Goal: Task Accomplishment & Management: Manage account settings

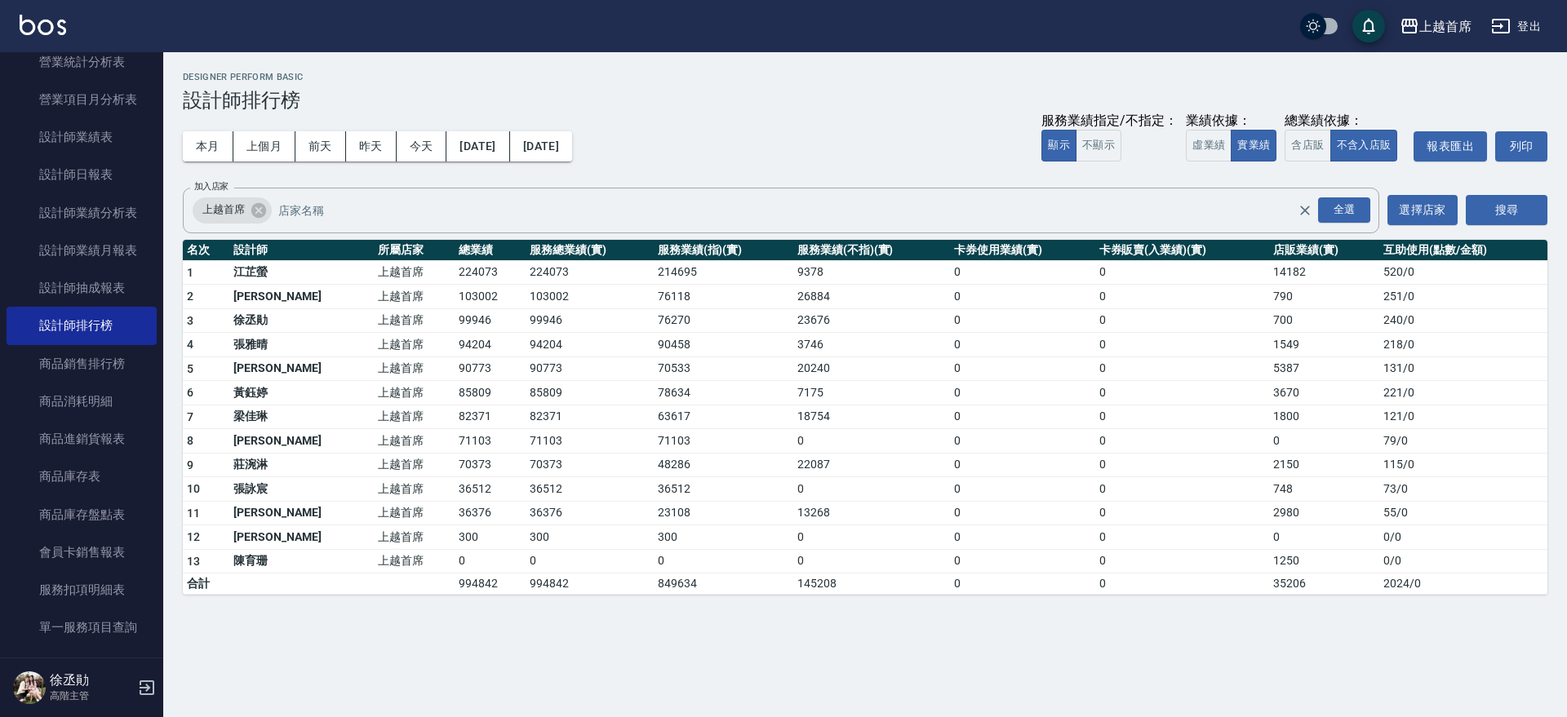
scroll to position [612, 0]
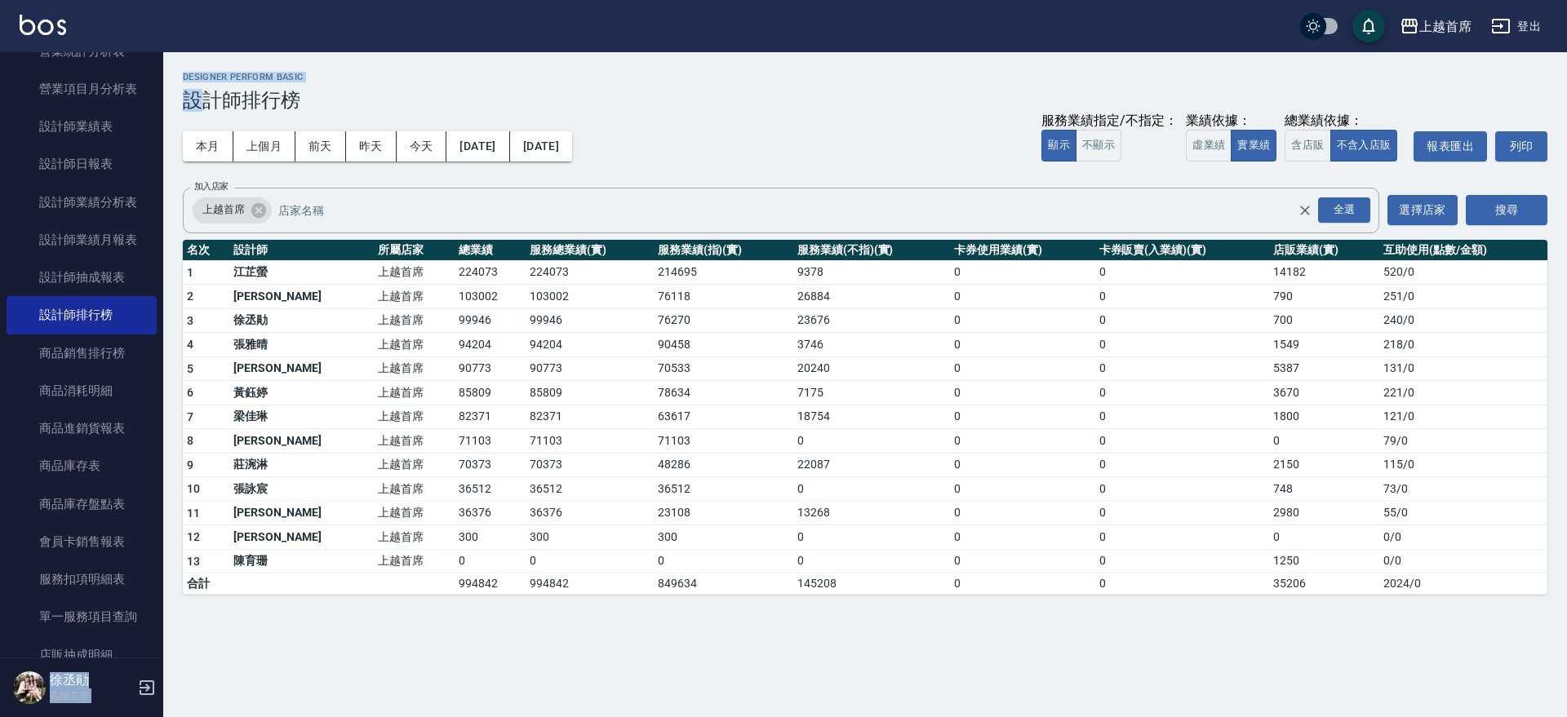
drag, startPoint x: 154, startPoint y: 265, endPoint x: 198, endPoint y: 100, distance: 170.7
click at [198, 100] on div "上越首席 登出 櫃檯作業 打帳單 帳單列表 掛單列表 座位開單 營業儀表板 現金收支登錄 高階收支登錄 材料自購登錄 每日結帳 排班表 現場電腦打卡 掃碼打卡…" at bounding box center [783, 358] width 1567 height 717
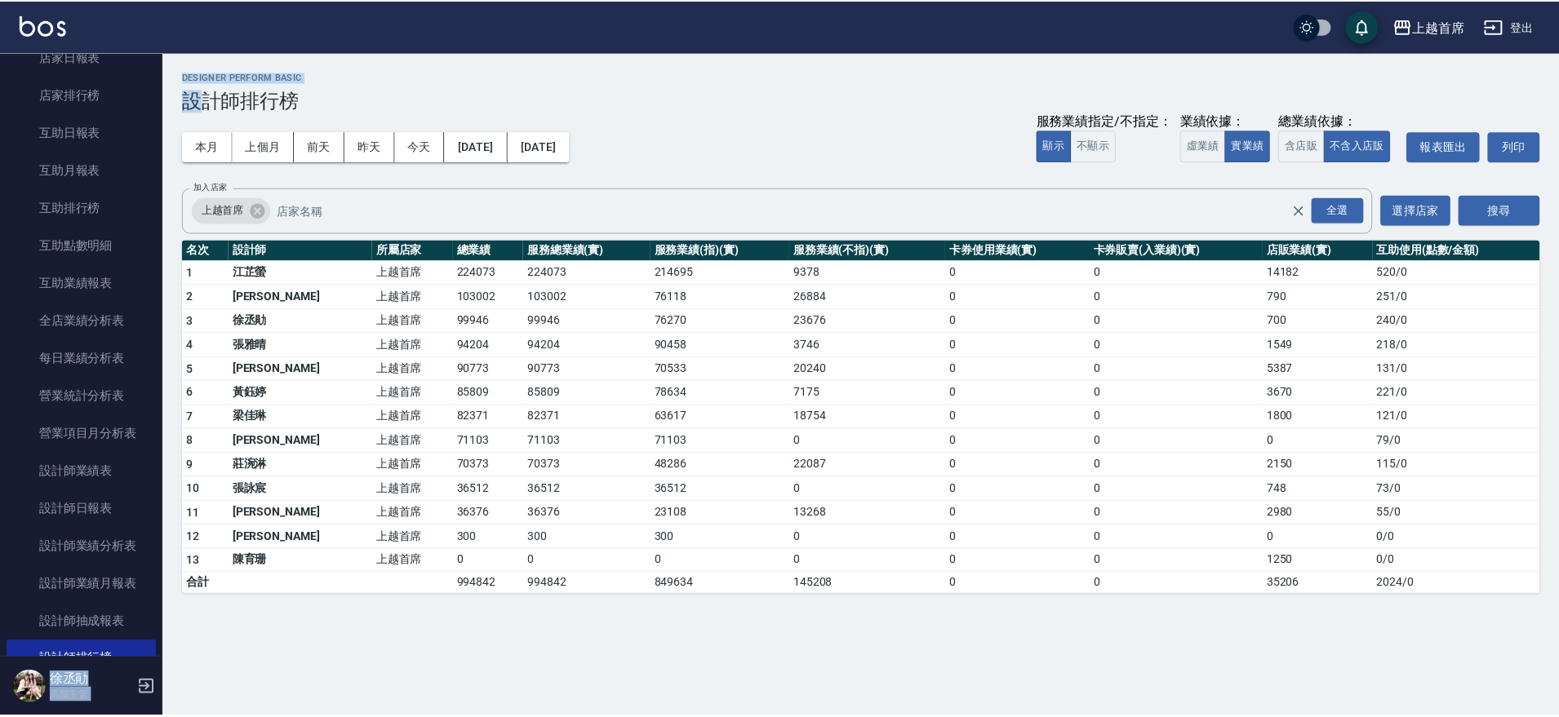
scroll to position [0, 0]
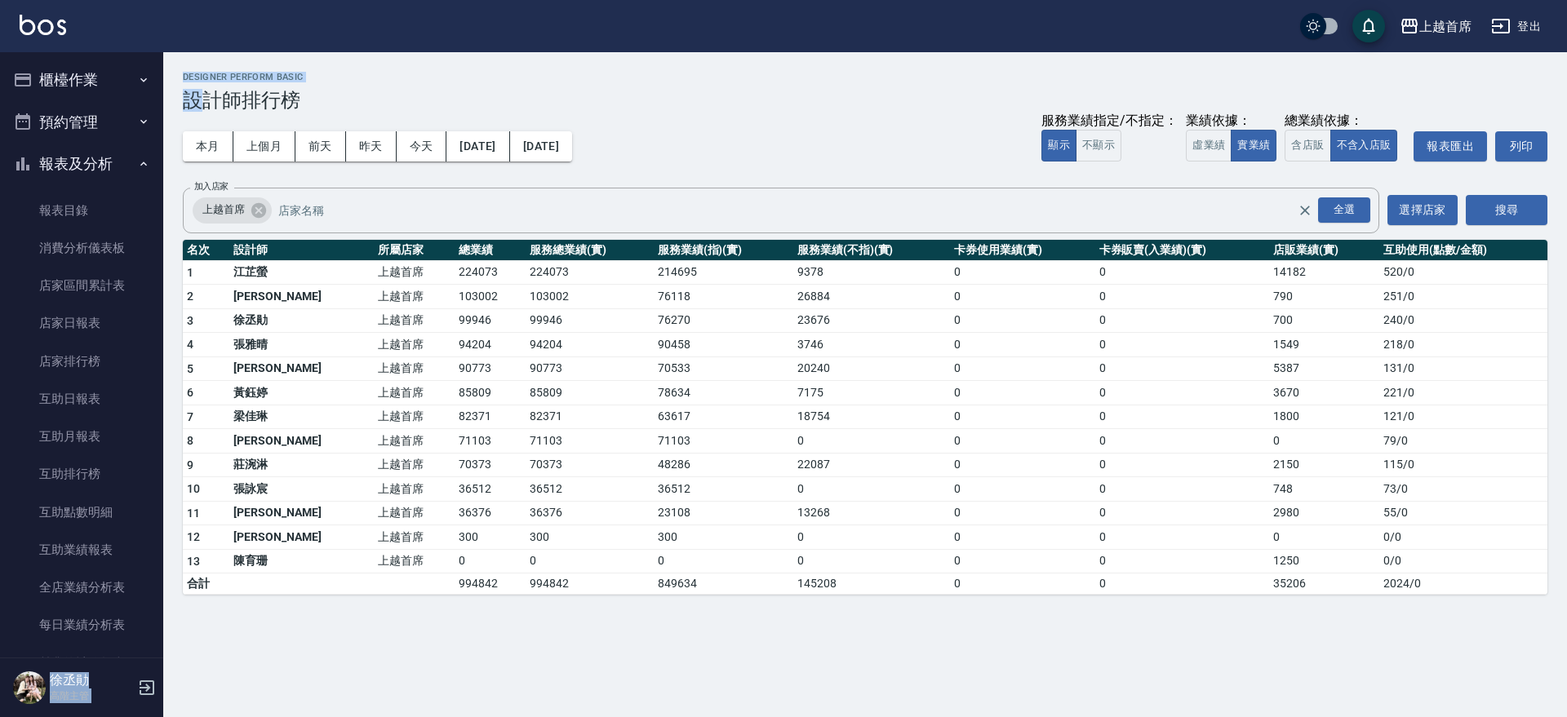
click at [113, 73] on button "櫃檯作業" at bounding box center [82, 80] width 150 height 42
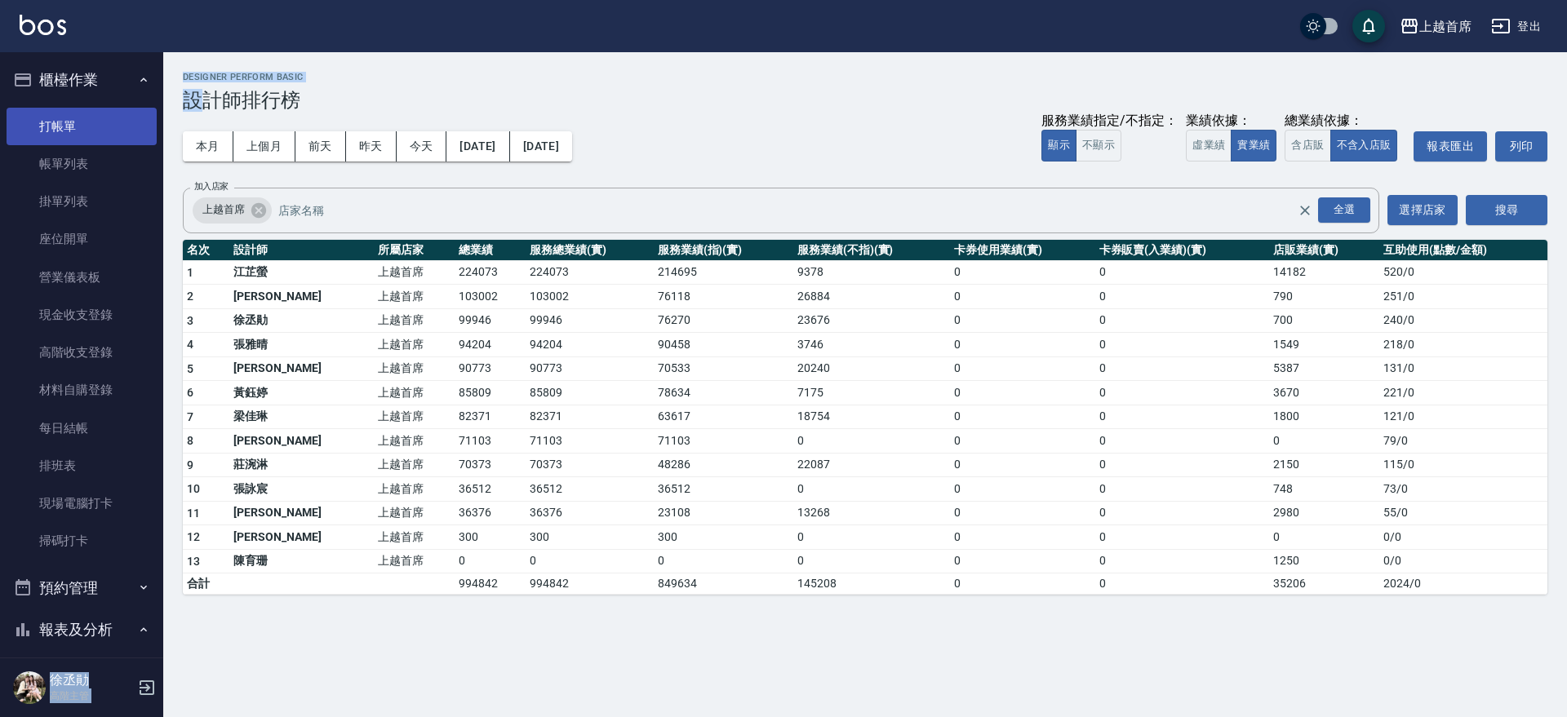
drag, startPoint x: 113, startPoint y: 122, endPoint x: 404, endPoint y: 180, distance: 297.2
click at [114, 122] on link "打帳單" at bounding box center [82, 127] width 150 height 38
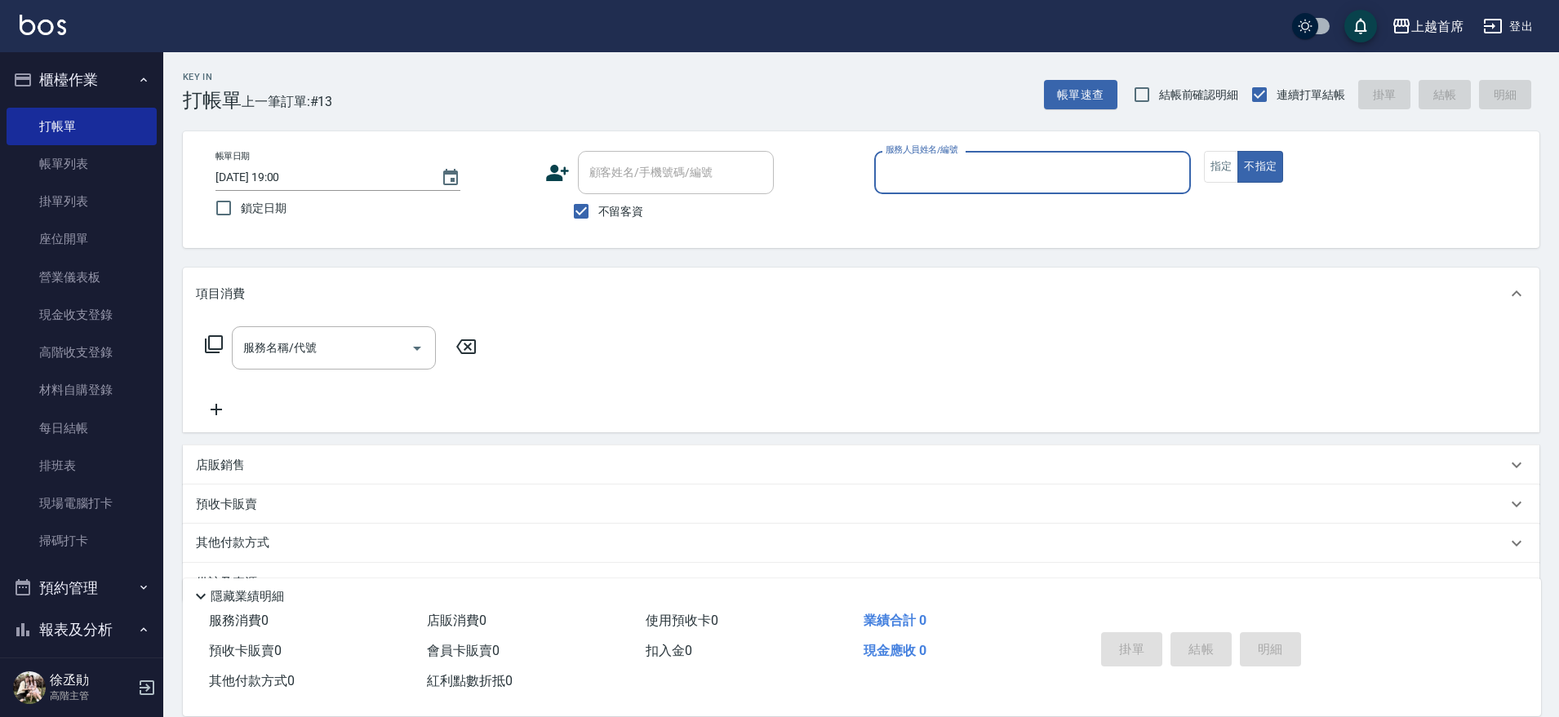
click at [935, 229] on div "帳單日期 [DATE] 19:00 鎖定日期 顧客姓名/手機號碼/編號 顧客姓名/手機號碼/編號 不留客資 服務人員姓名/編號 服務人員姓名/編號 指定 不指定" at bounding box center [861, 189] width 1356 height 117
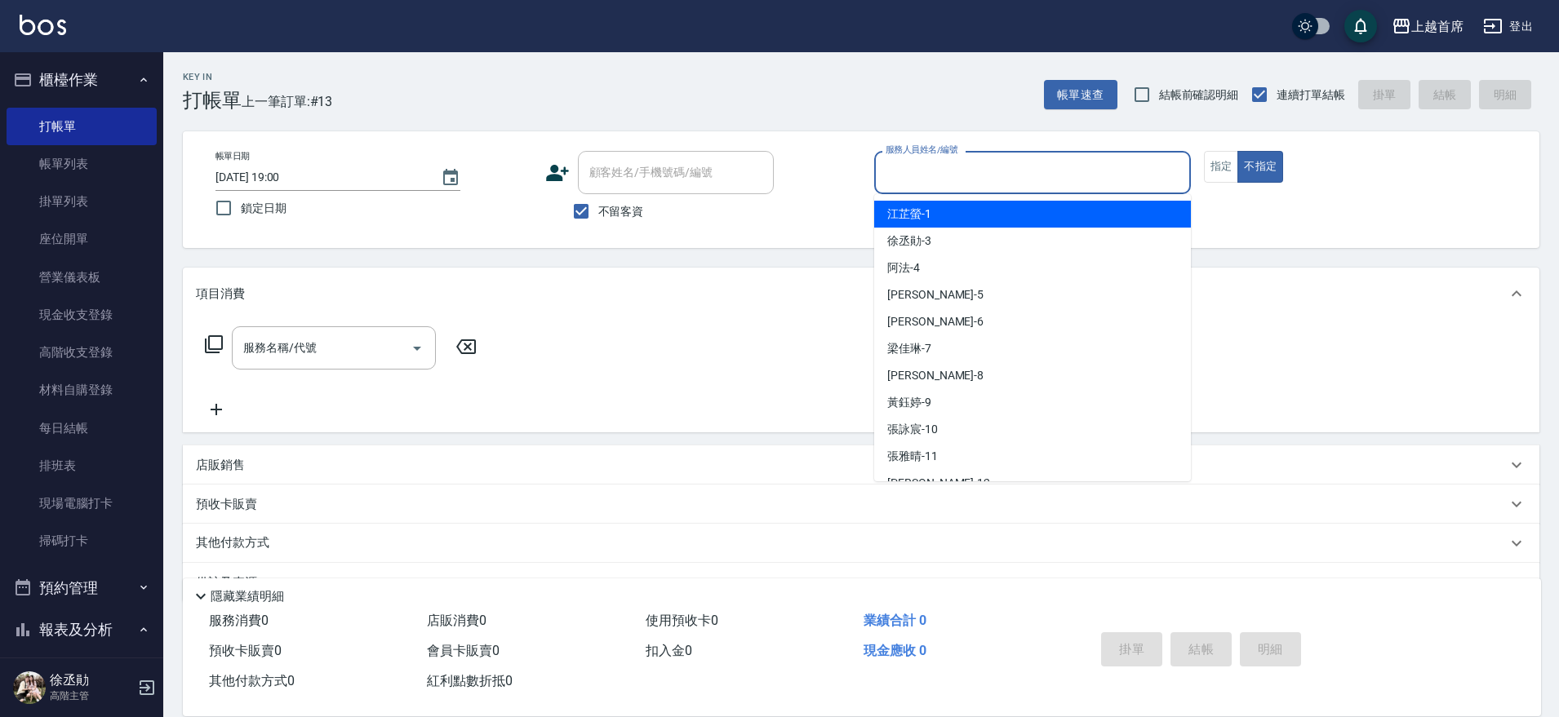
click at [928, 166] on input "服務人員姓名/編號" at bounding box center [1032, 172] width 302 height 29
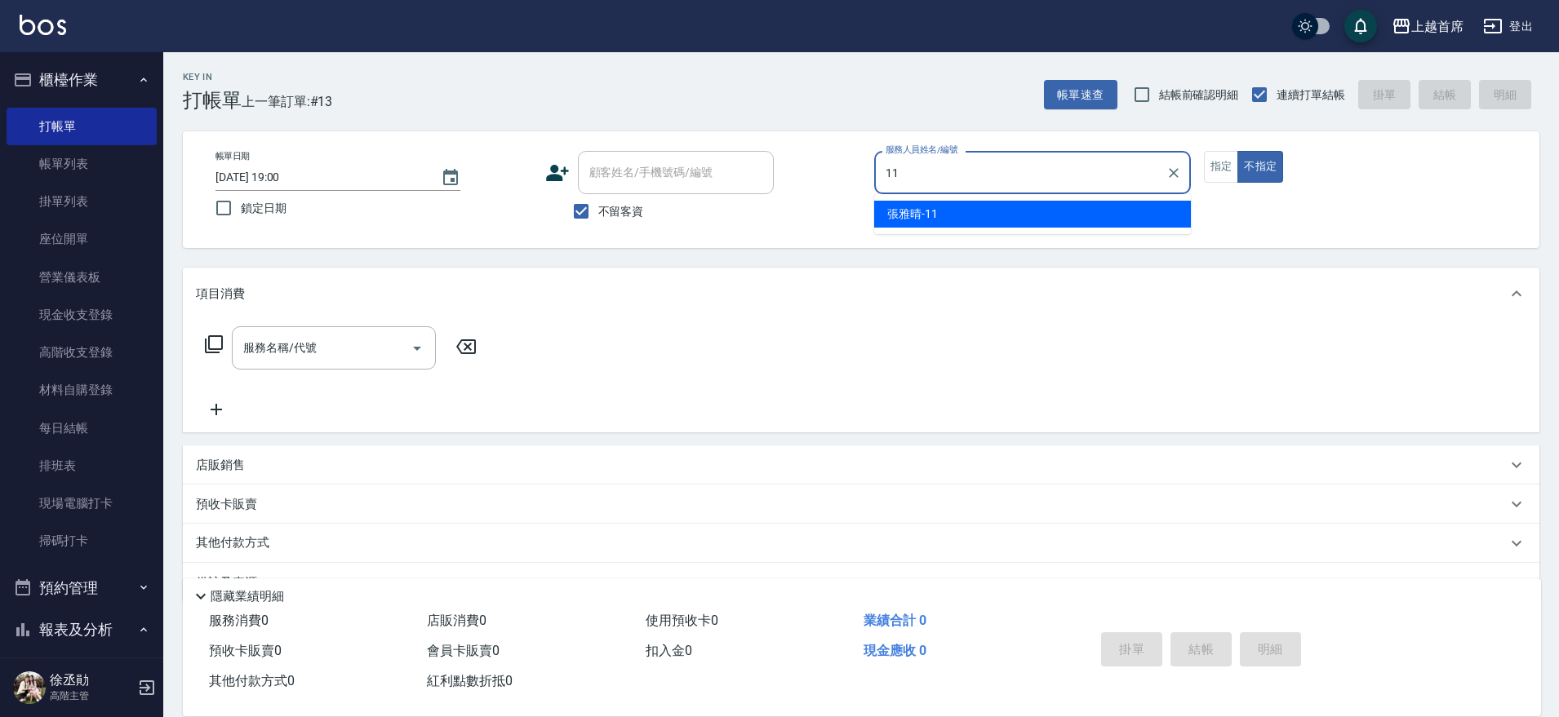
type input "[PERSON_NAME]-11"
type button "false"
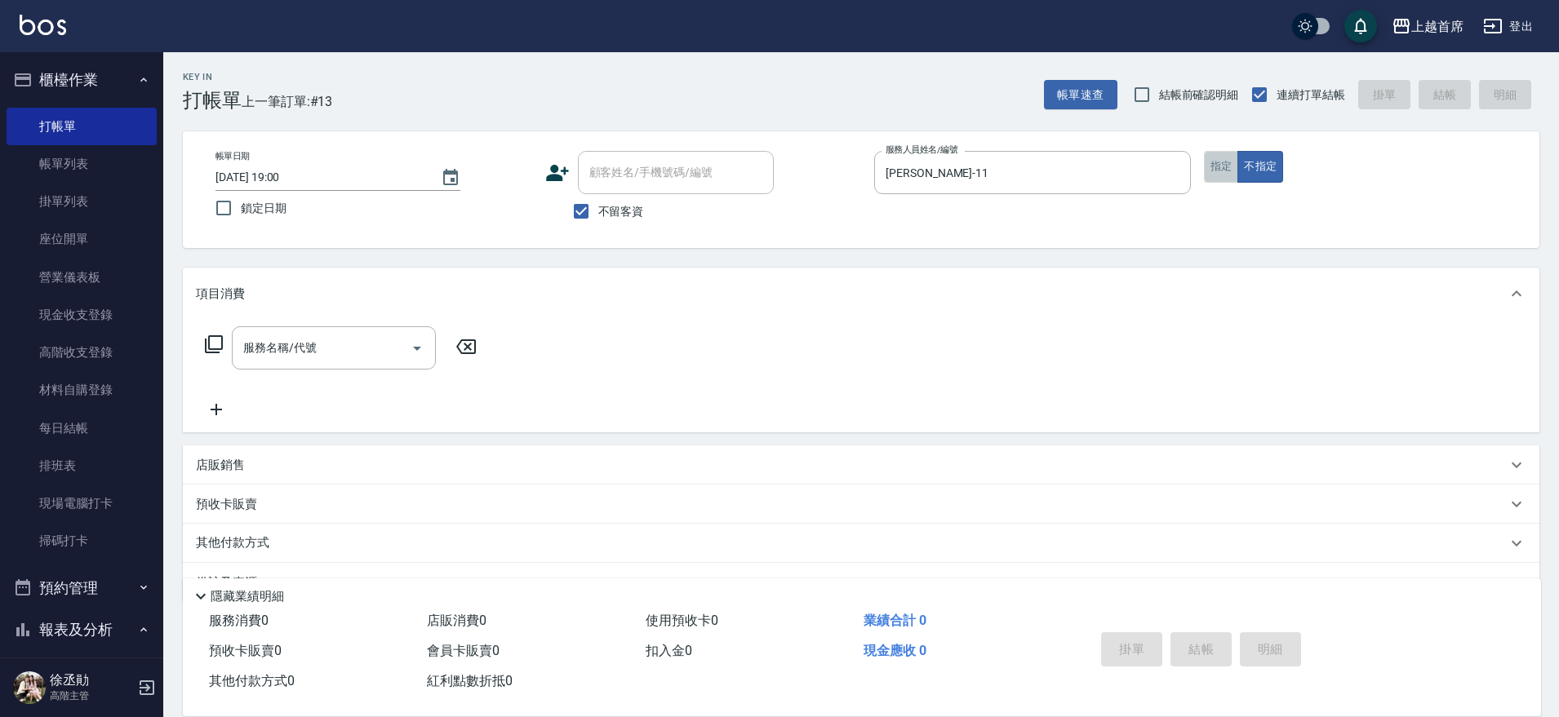
click at [1206, 179] on button "指定" at bounding box center [1221, 167] width 35 height 32
click at [326, 347] on input "服務名稱/代號" at bounding box center [321, 348] width 165 height 29
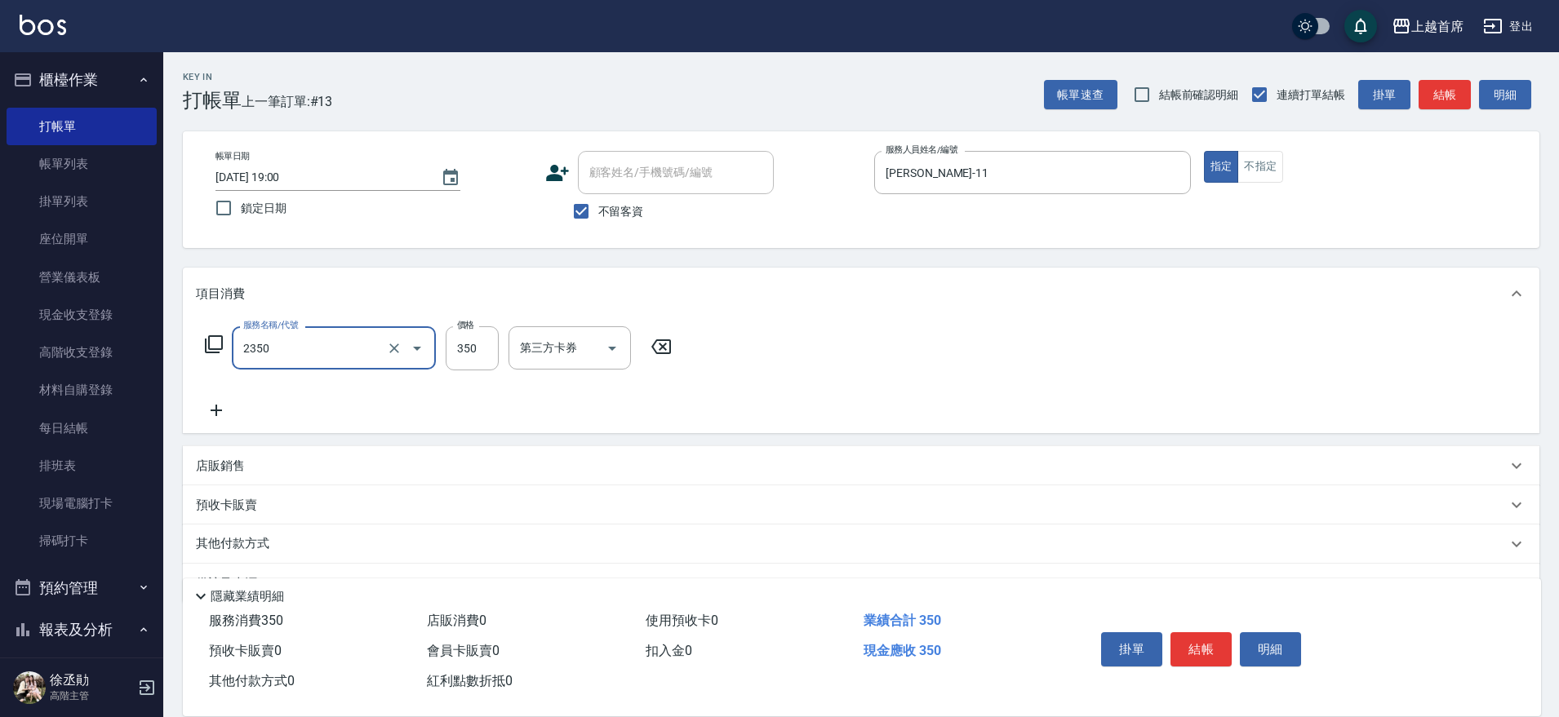
type input "不指定洗剪350(2350)"
type input "[PERSON_NAME]-20"
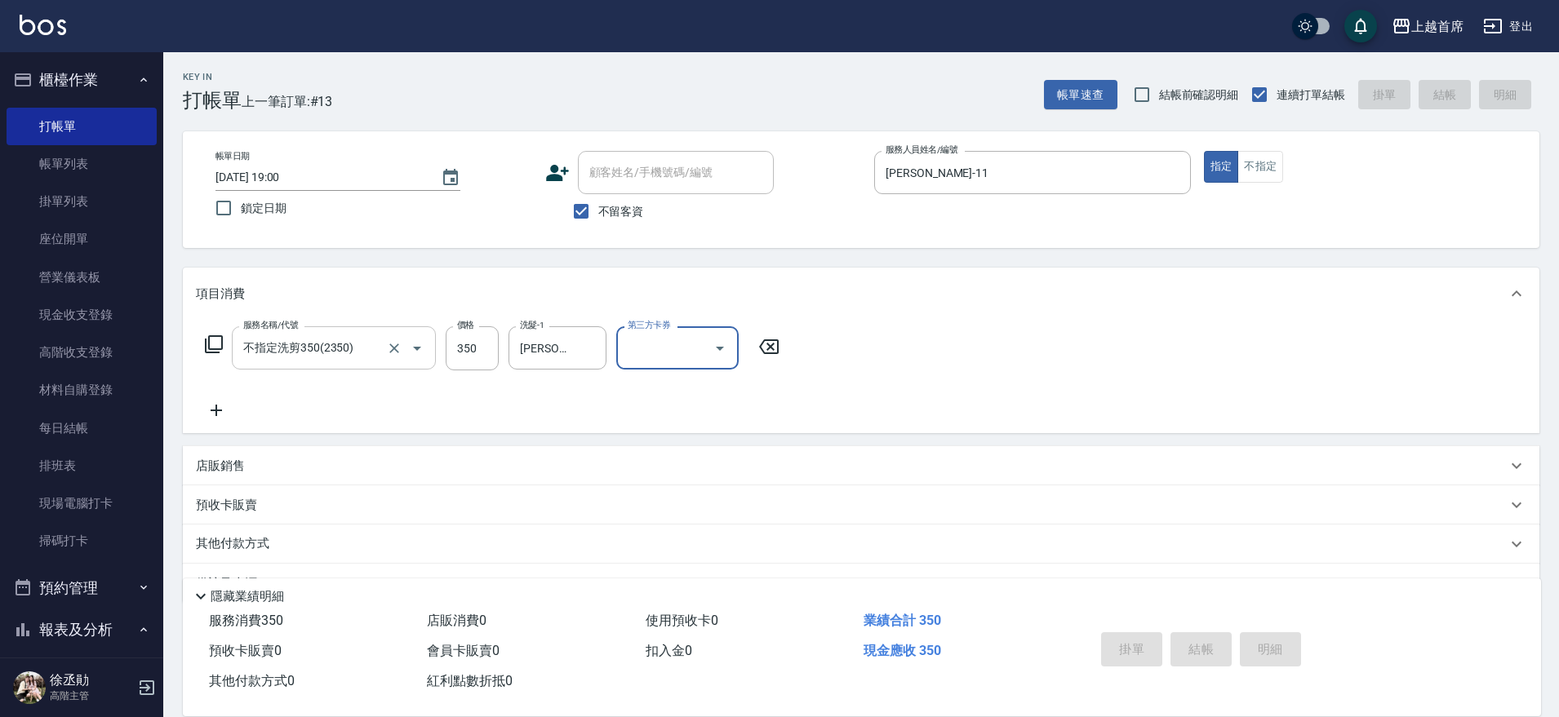
type input "[DATE] 19:02"
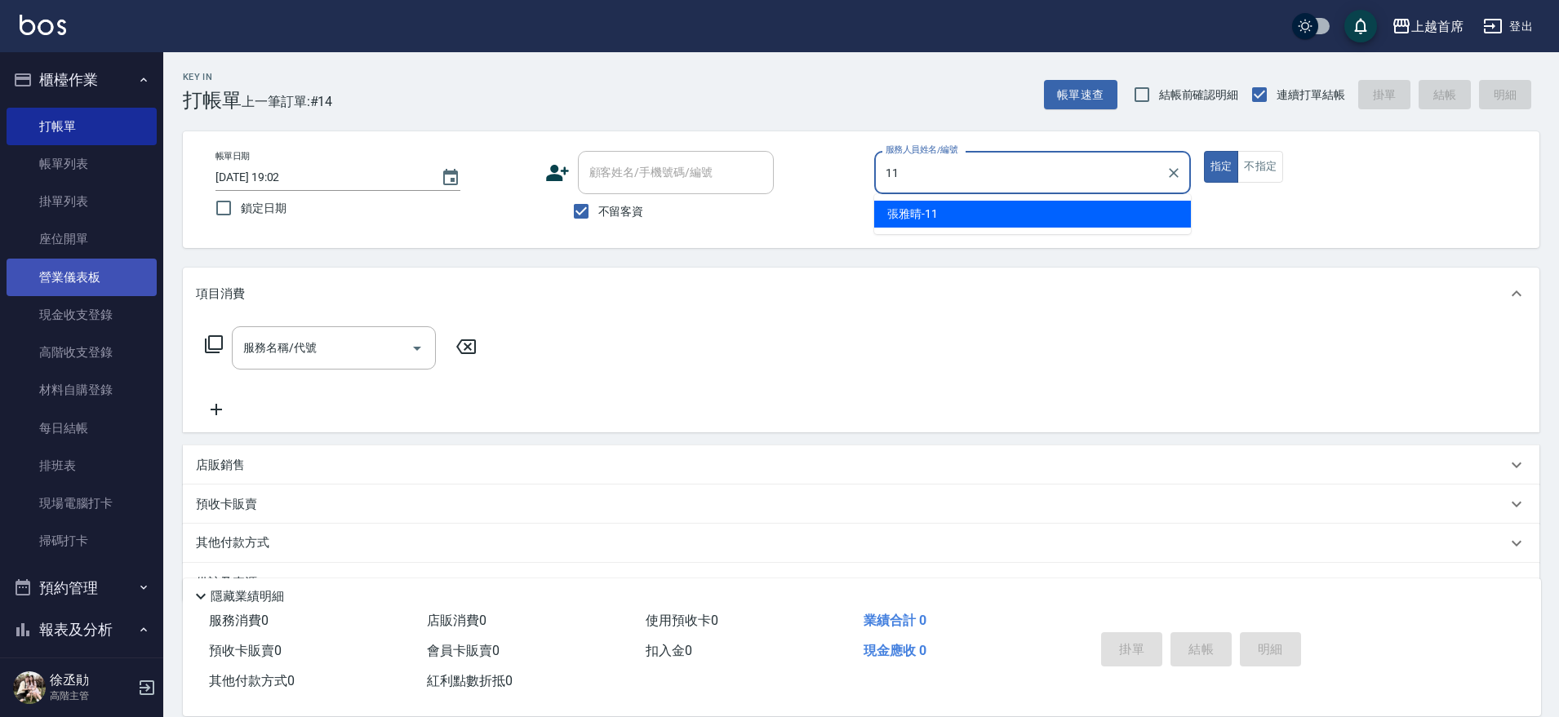
type input "[PERSON_NAME]-11"
type button "true"
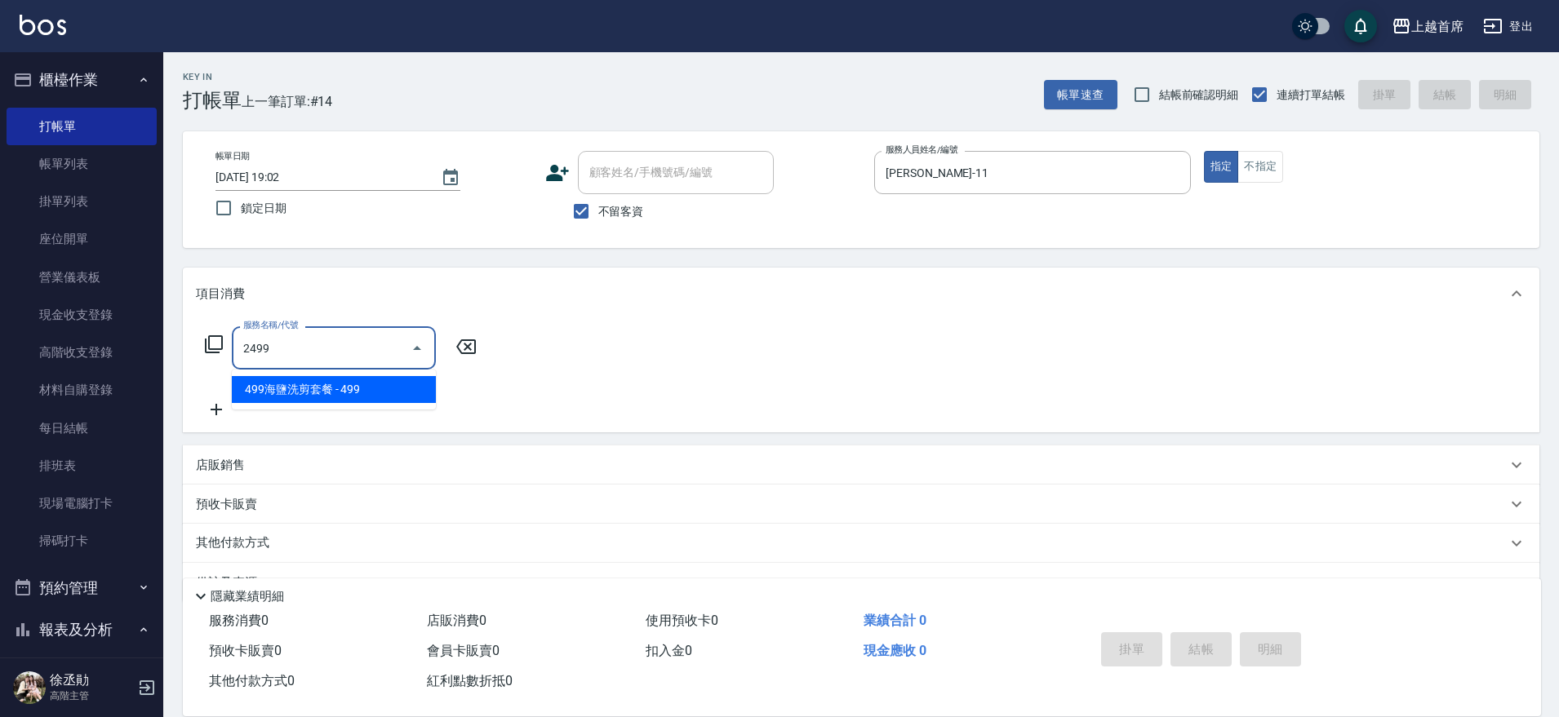
type input "499海鹽洗剪套餐(2499)"
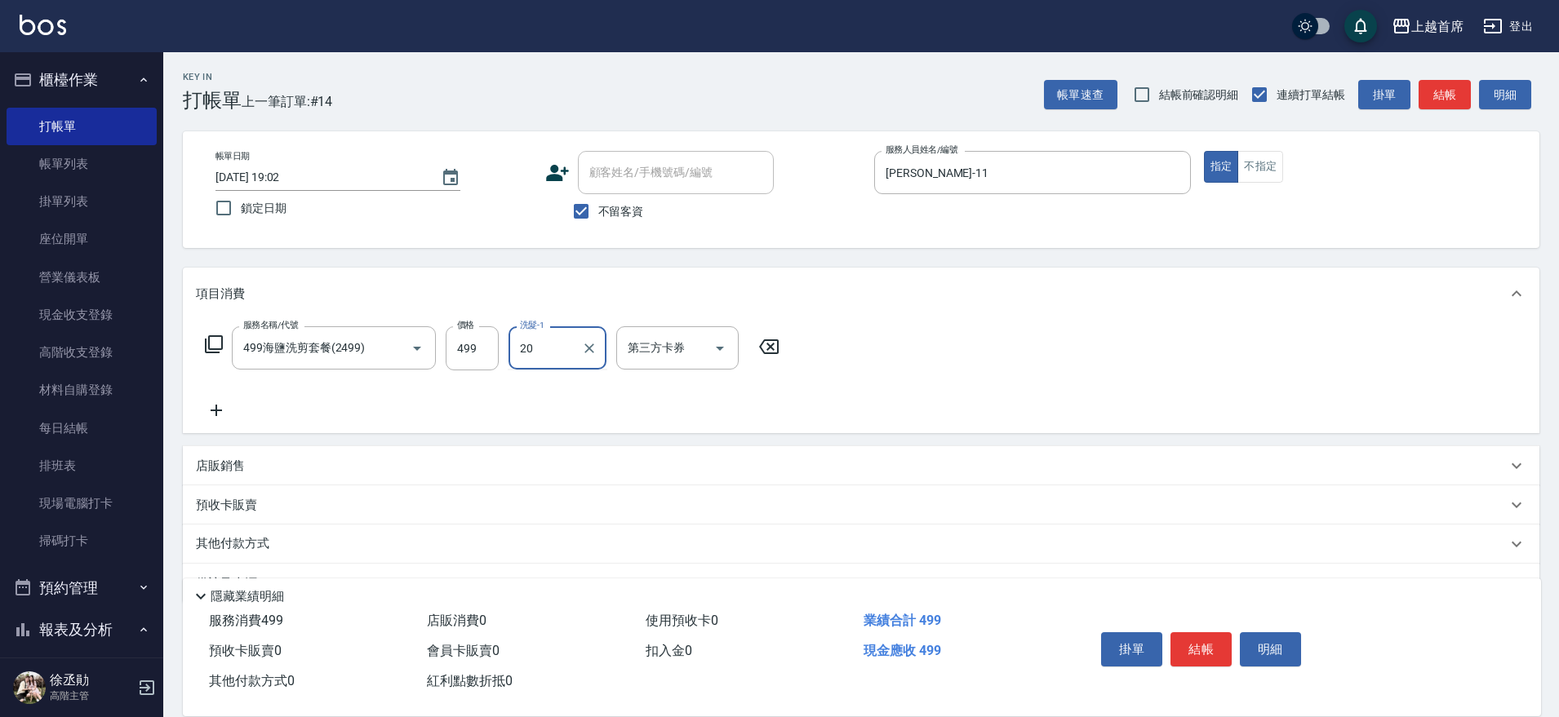
type input "[PERSON_NAME]-20"
click at [260, 466] on div "店販銷售" at bounding box center [851, 466] width 1311 height 17
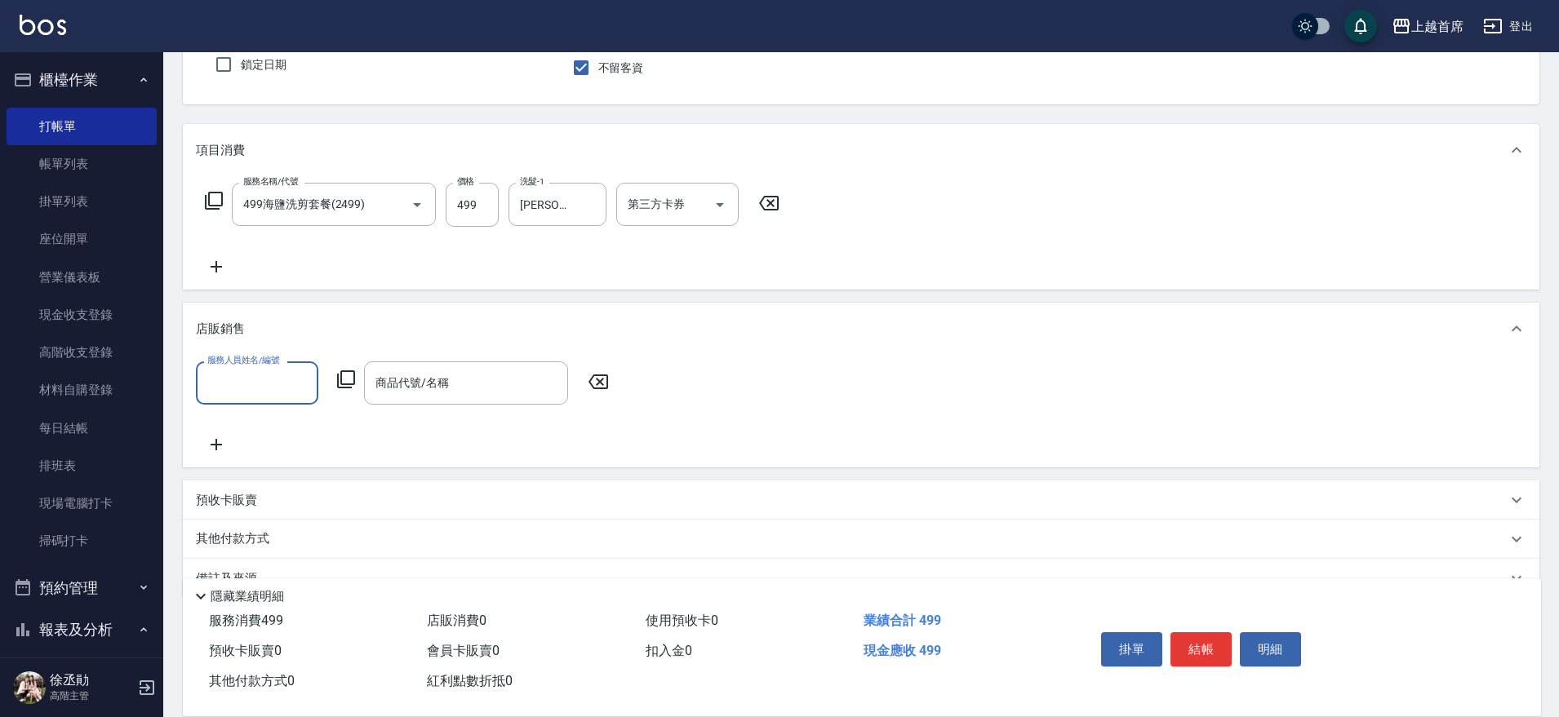
scroll to position [181, 0]
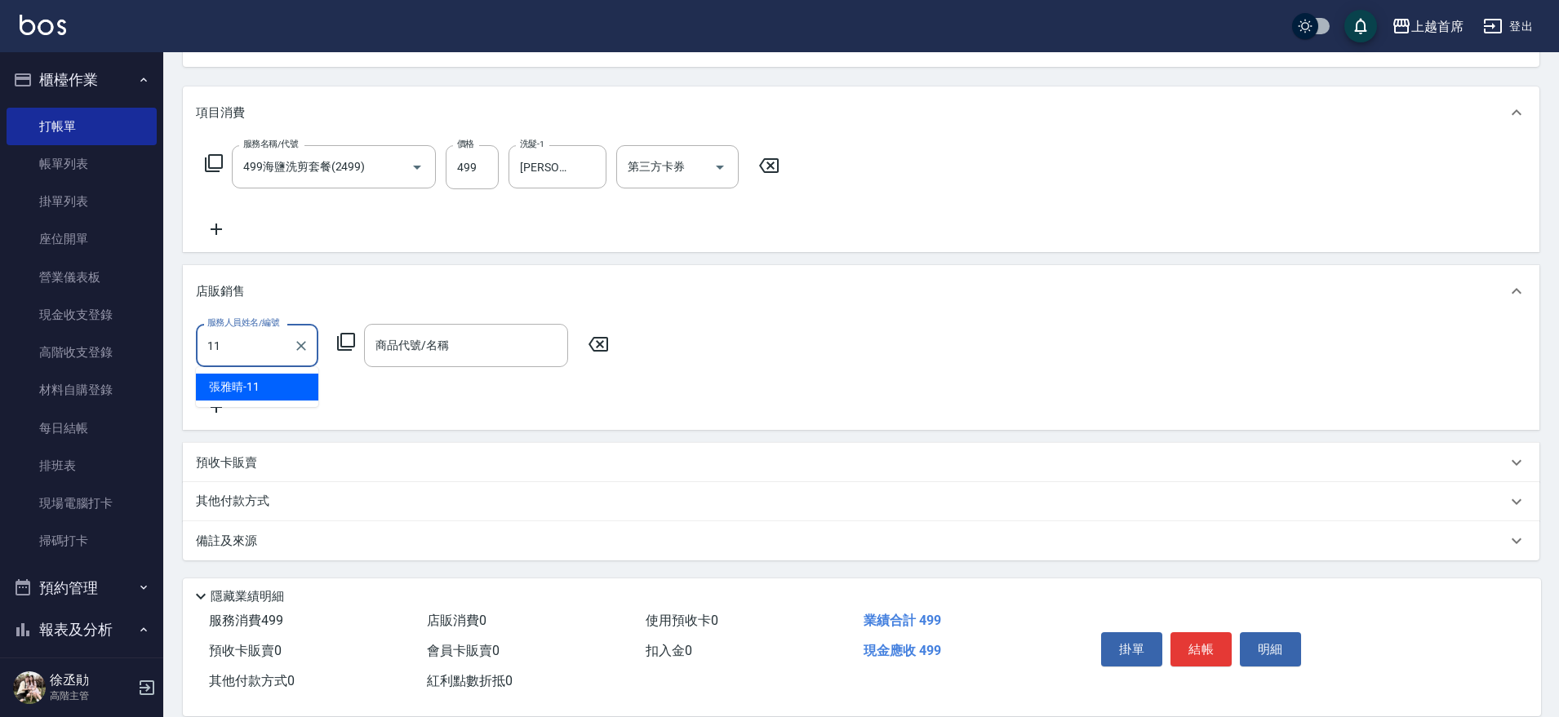
type input "[PERSON_NAME]-11"
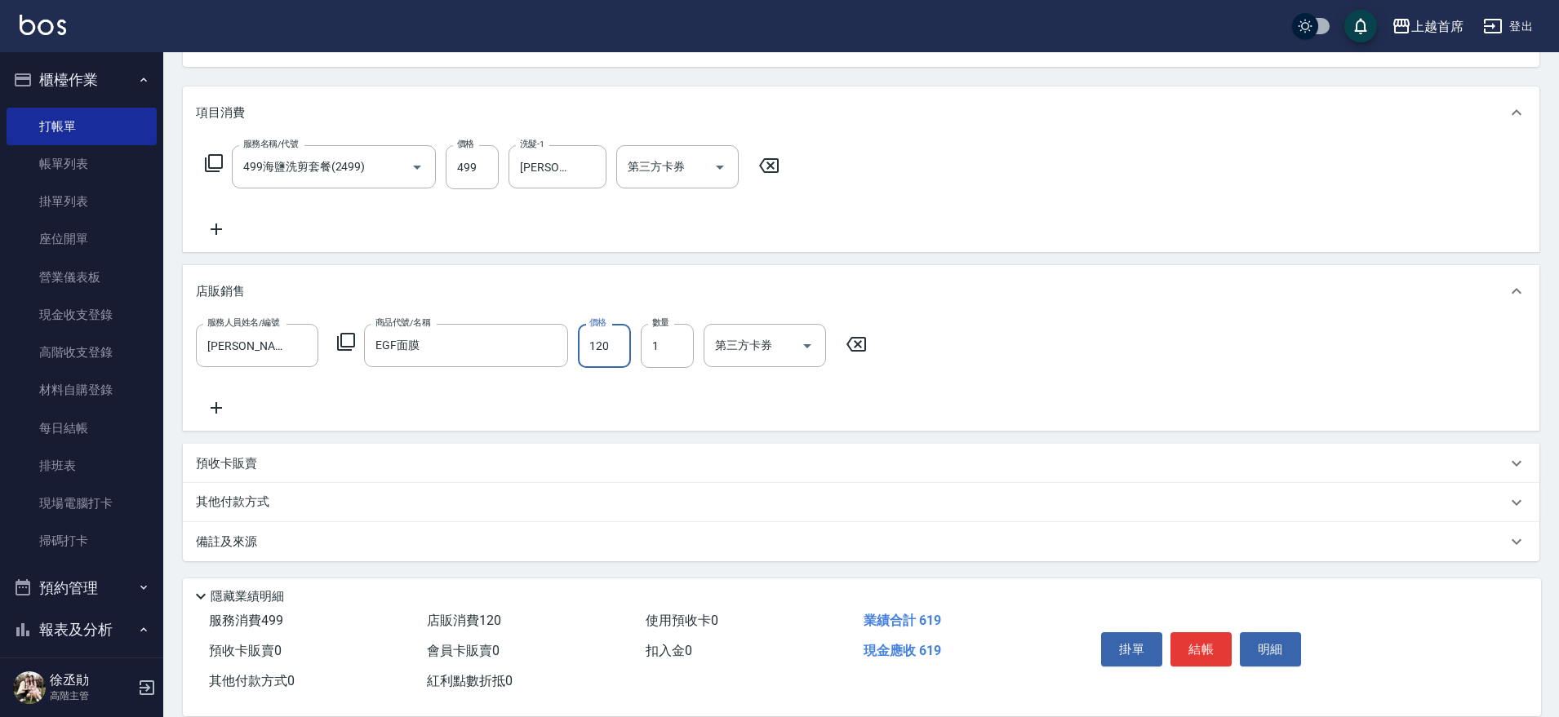
click at [362, 369] on div "服務人員姓名/編號 [PERSON_NAME]-11 服務人員姓名/編號 商品代號/名稱 EGF面膜 商品代號/名稱 價格 120 價格 數量 1 數量 第三…" at bounding box center [861, 371] width 1330 height 94
click at [515, 385] on div "服務人員姓名/編號 [PERSON_NAME]-11 服務人員姓名/編號 商品代號/名稱 EGF面膜 商品代號/名稱 價格 120 價格 數量 1 數量 第三…" at bounding box center [861, 371] width 1330 height 94
click at [489, 353] on input "EGF面膜" at bounding box center [453, 345] width 165 height 29
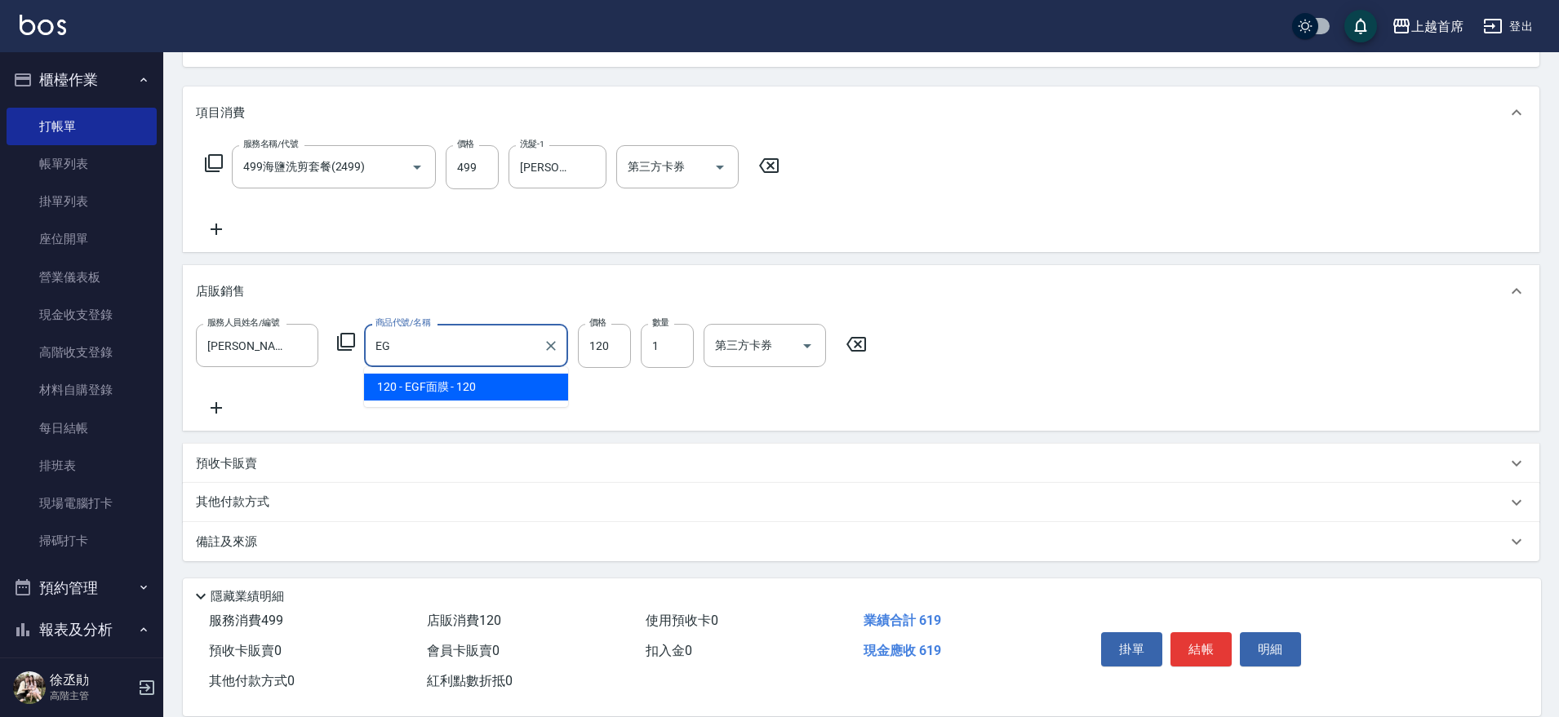
type input "E"
type input "奶霜洗"
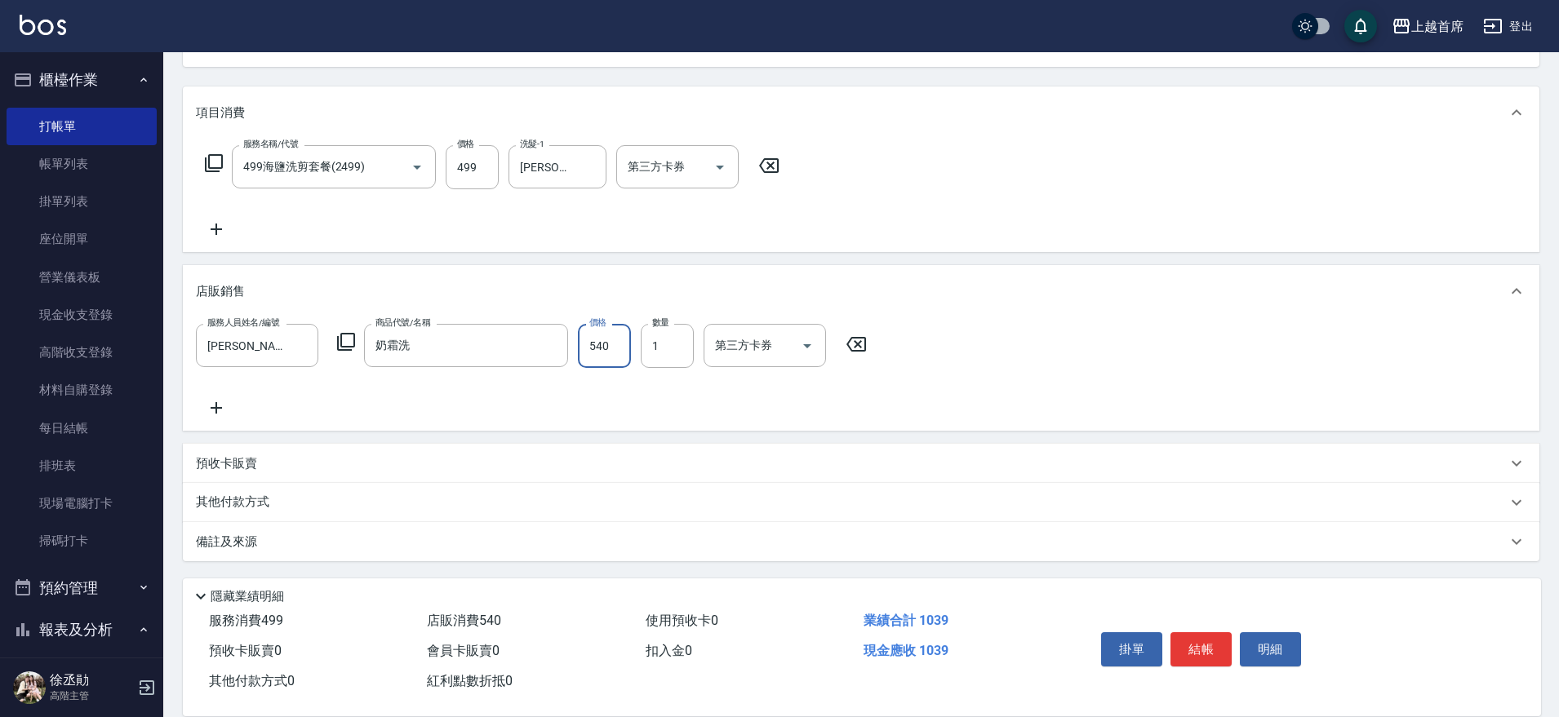
type input "540"
click at [248, 501] on p "其他付款方式" at bounding box center [237, 503] width 82 height 18
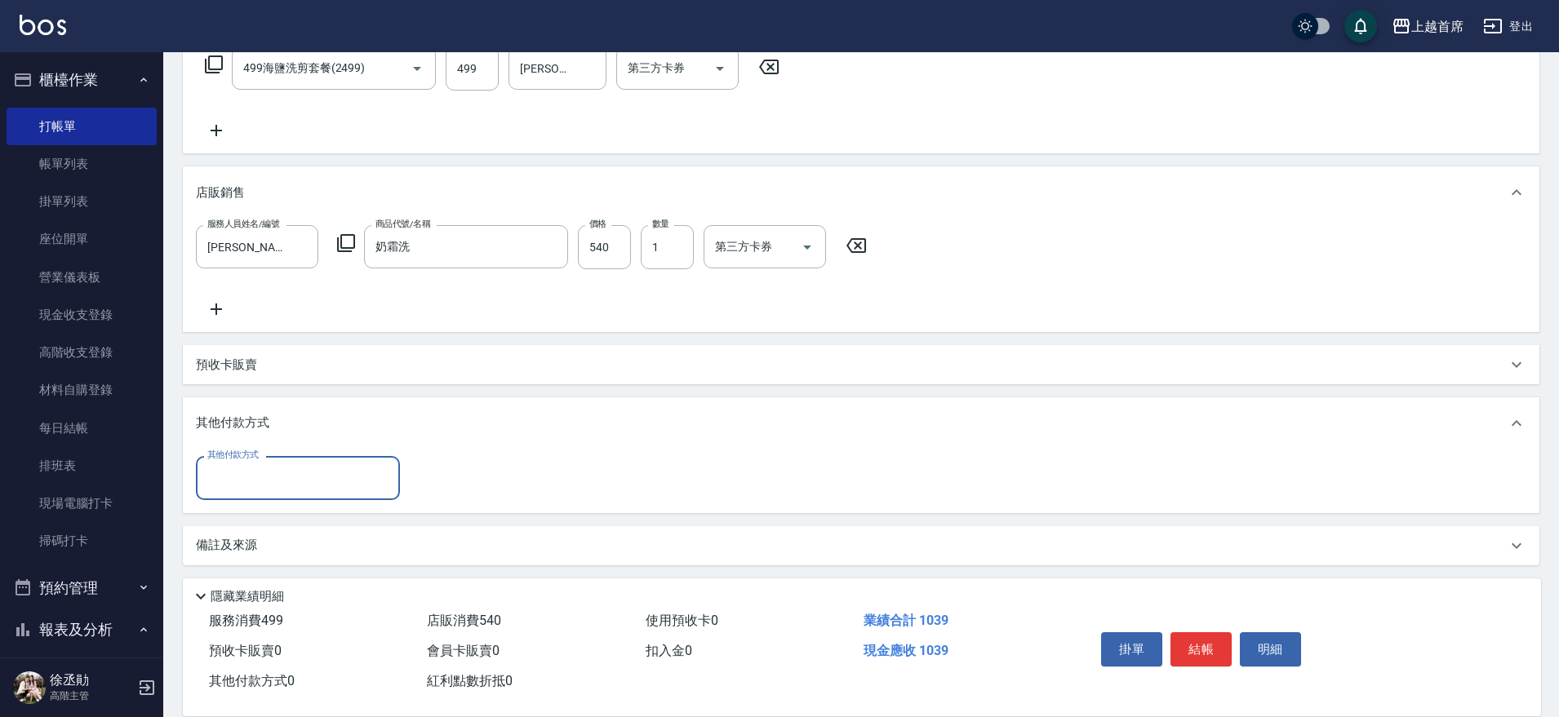
scroll to position [282, 0]
click at [246, 460] on div "其他付款方式" at bounding box center [298, 476] width 204 height 43
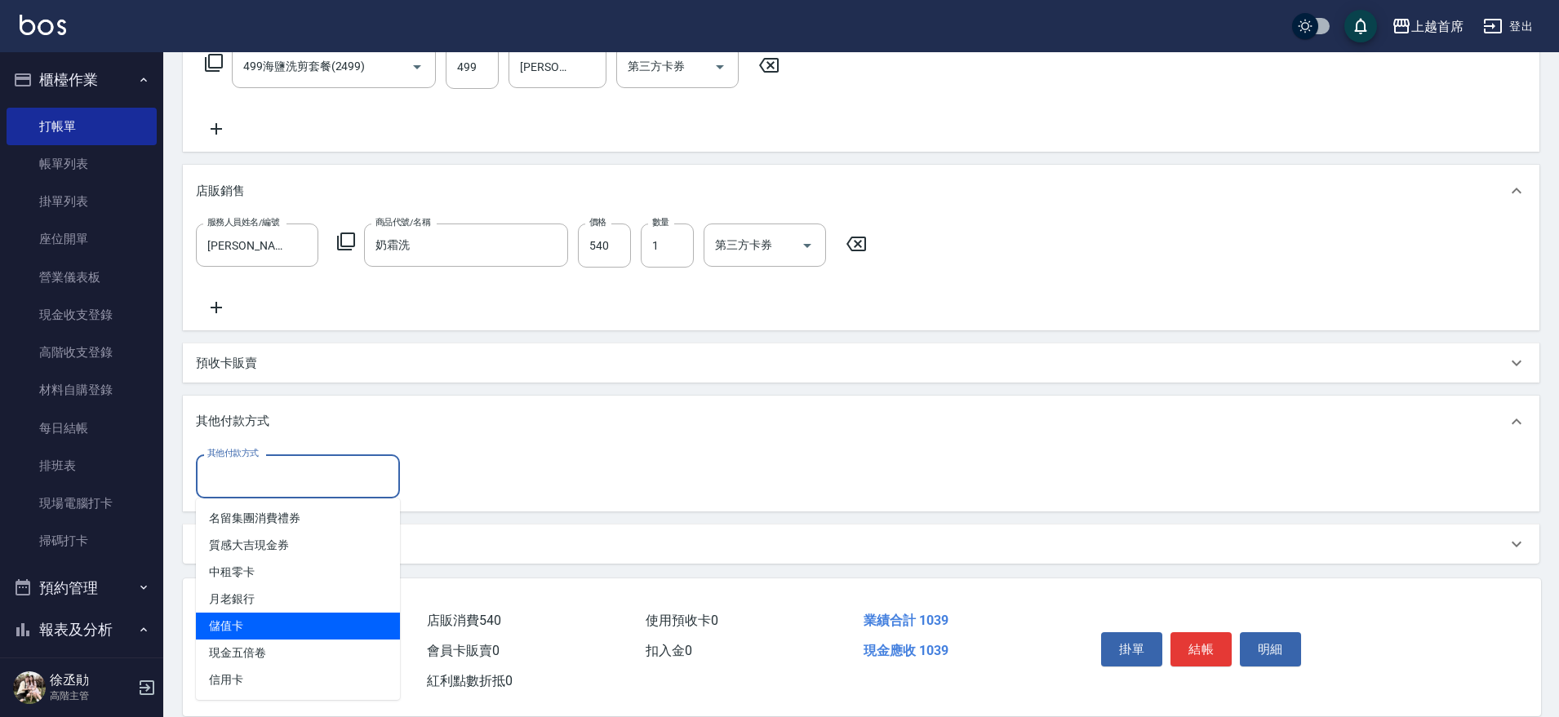
click at [259, 616] on span "儲值卡" at bounding box center [298, 626] width 204 height 27
type input "儲值卡"
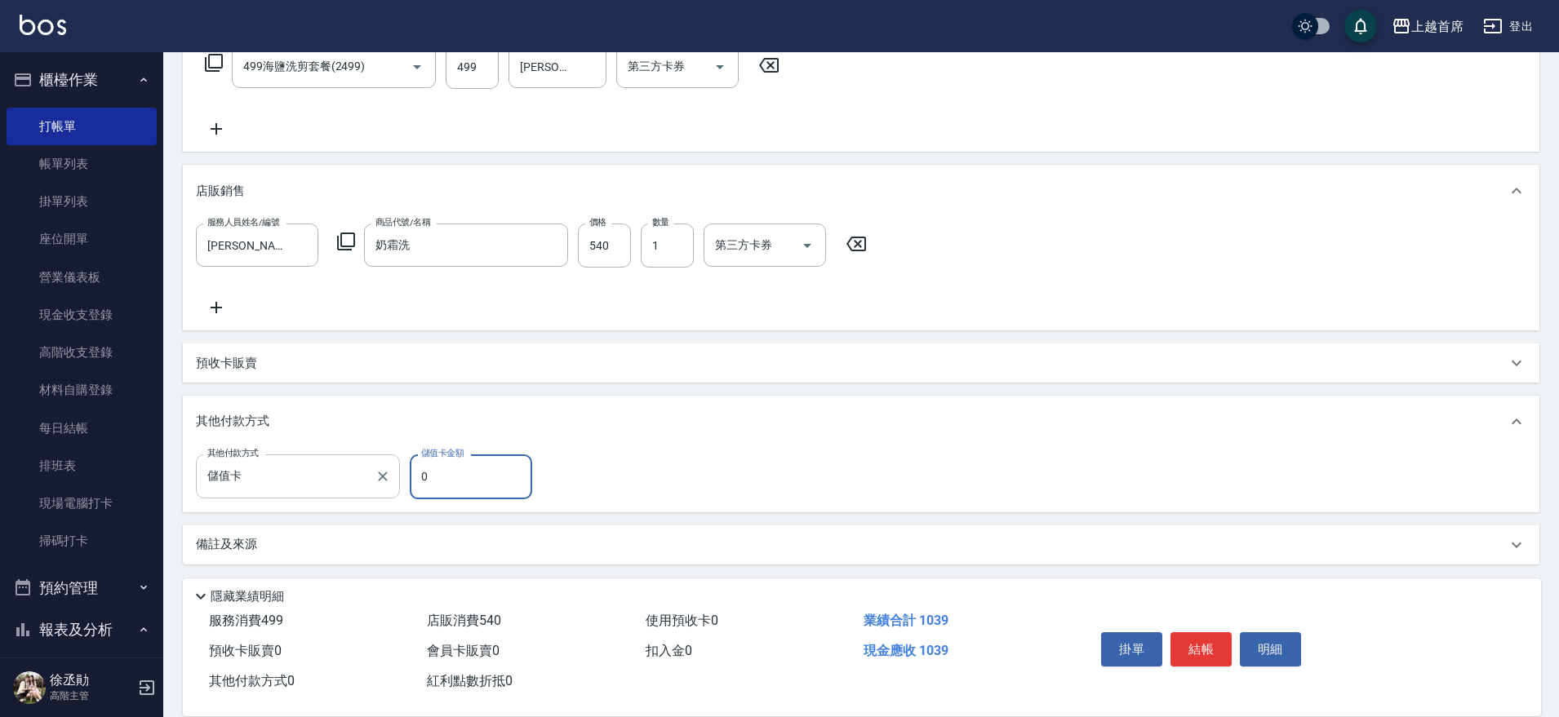
drag, startPoint x: 431, startPoint y: 474, endPoint x: 392, endPoint y: 470, distance: 39.4
click at [392, 470] on div "其他付款方式 儲值卡 其他付款方式 儲值卡金額 0 儲值卡金額" at bounding box center [369, 477] width 346 height 44
type input "814"
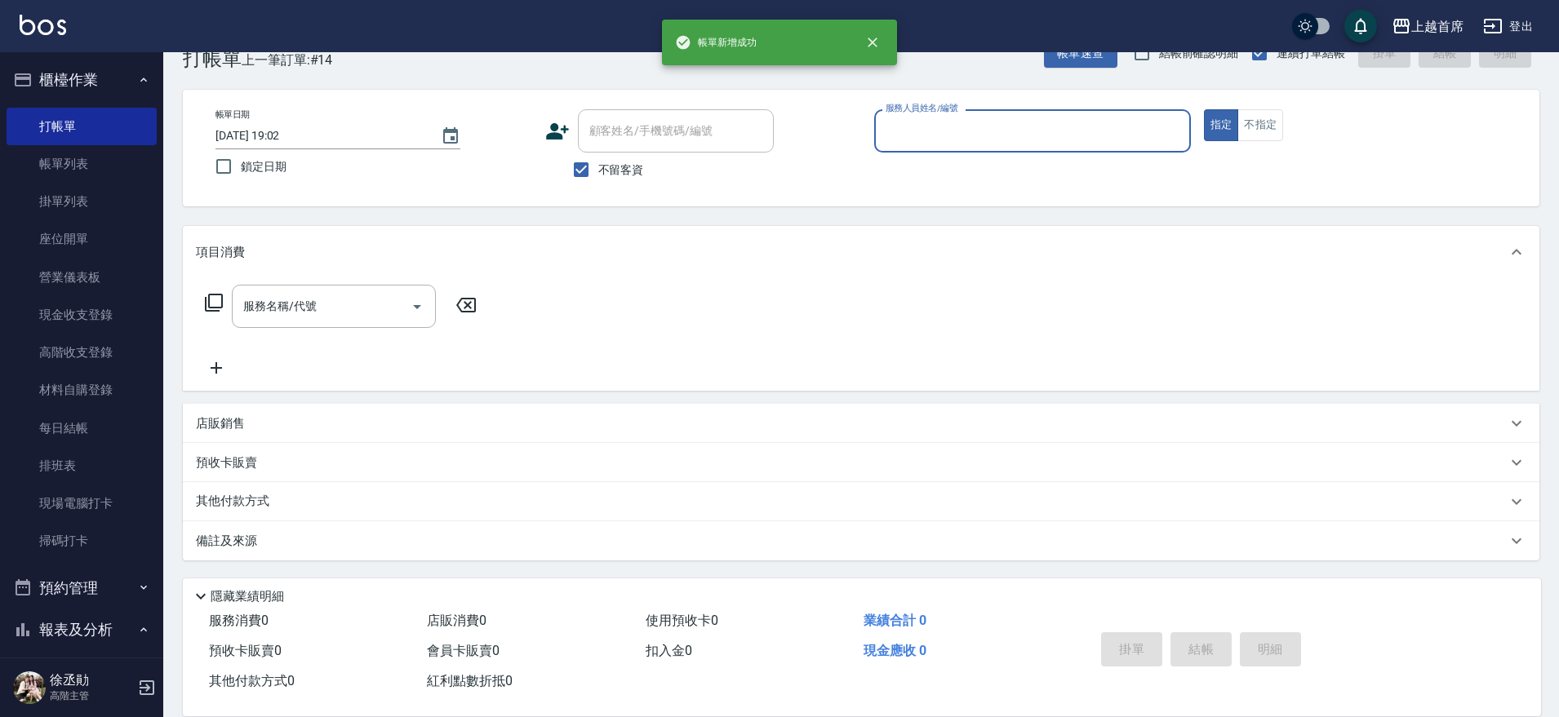
scroll to position [0, 0]
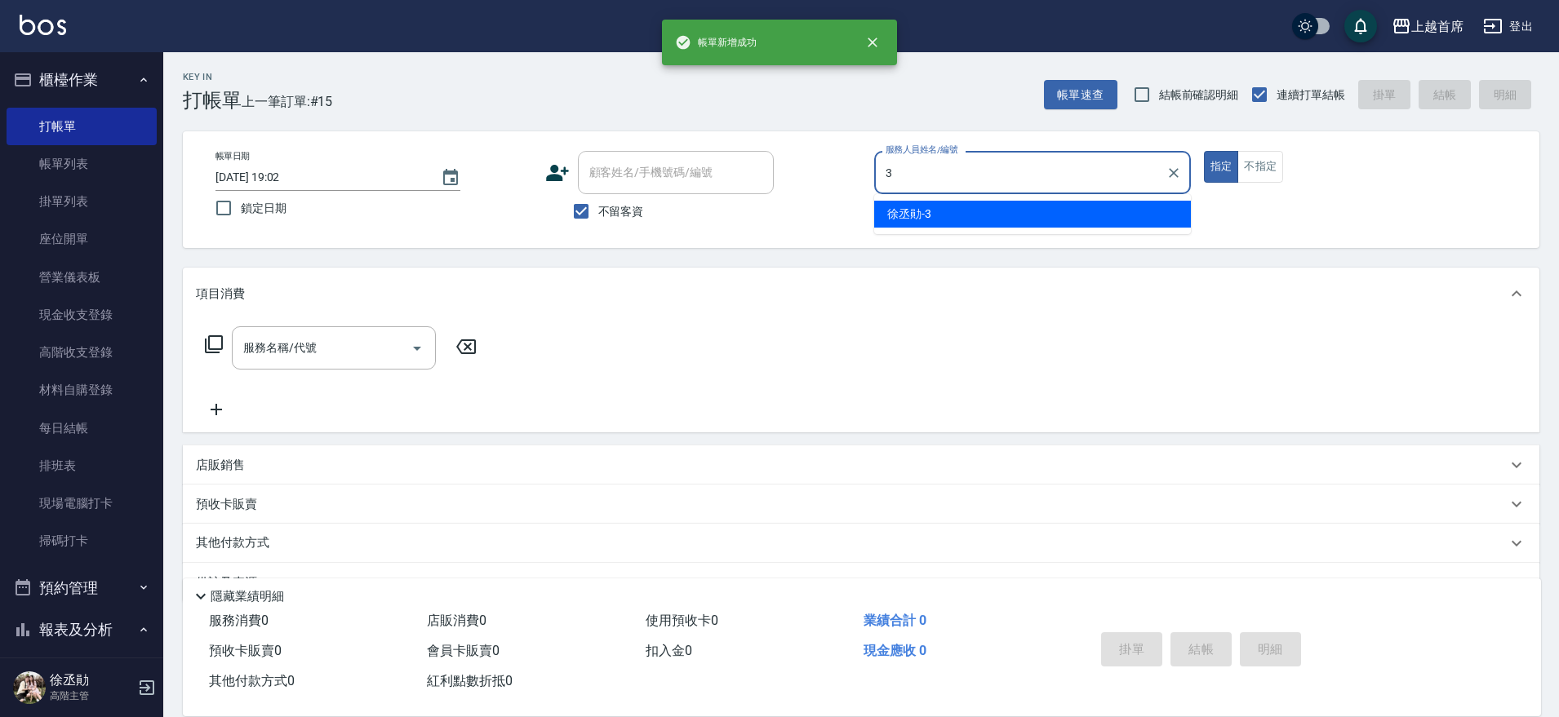
type input "[PERSON_NAME]-3"
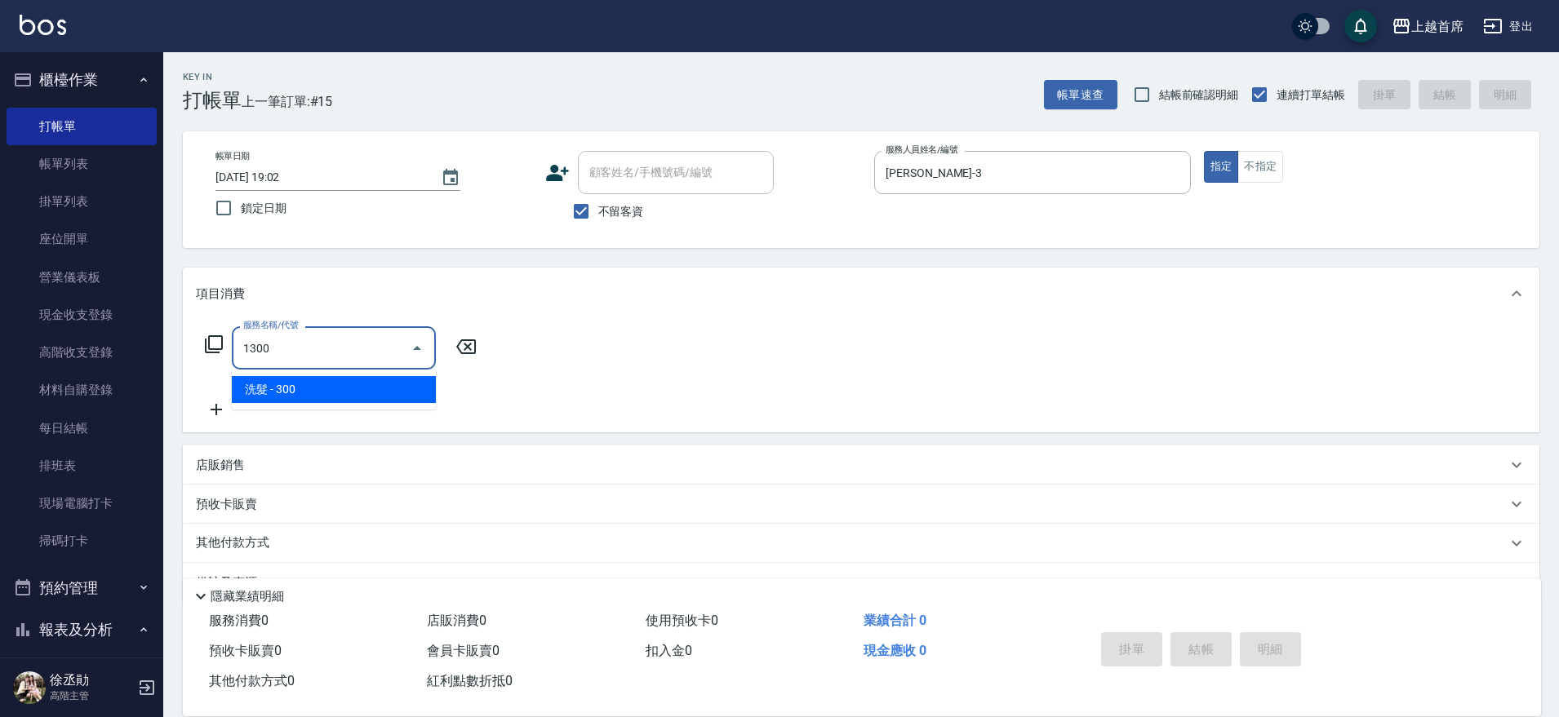
type input "洗髮(1300)"
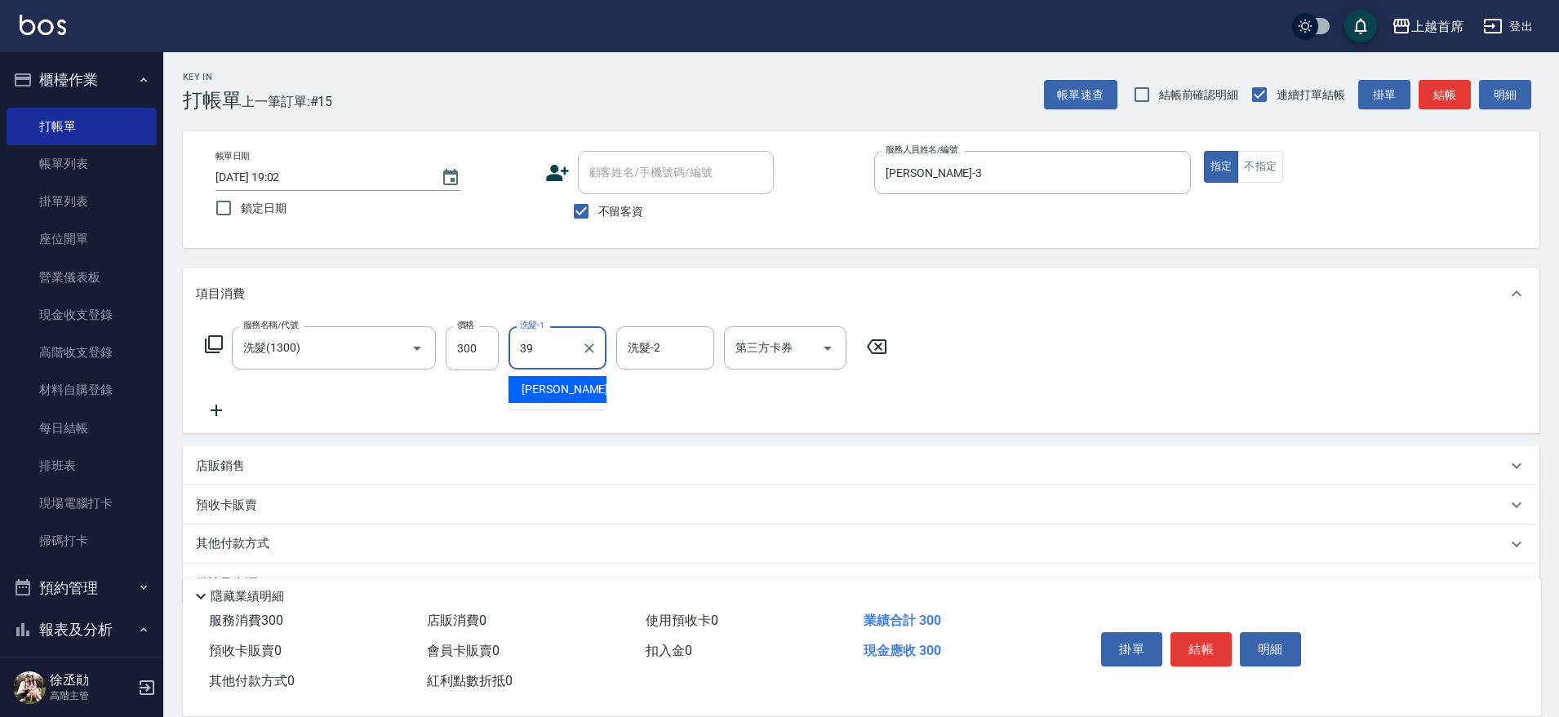
type input "[PERSON_NAME]-39"
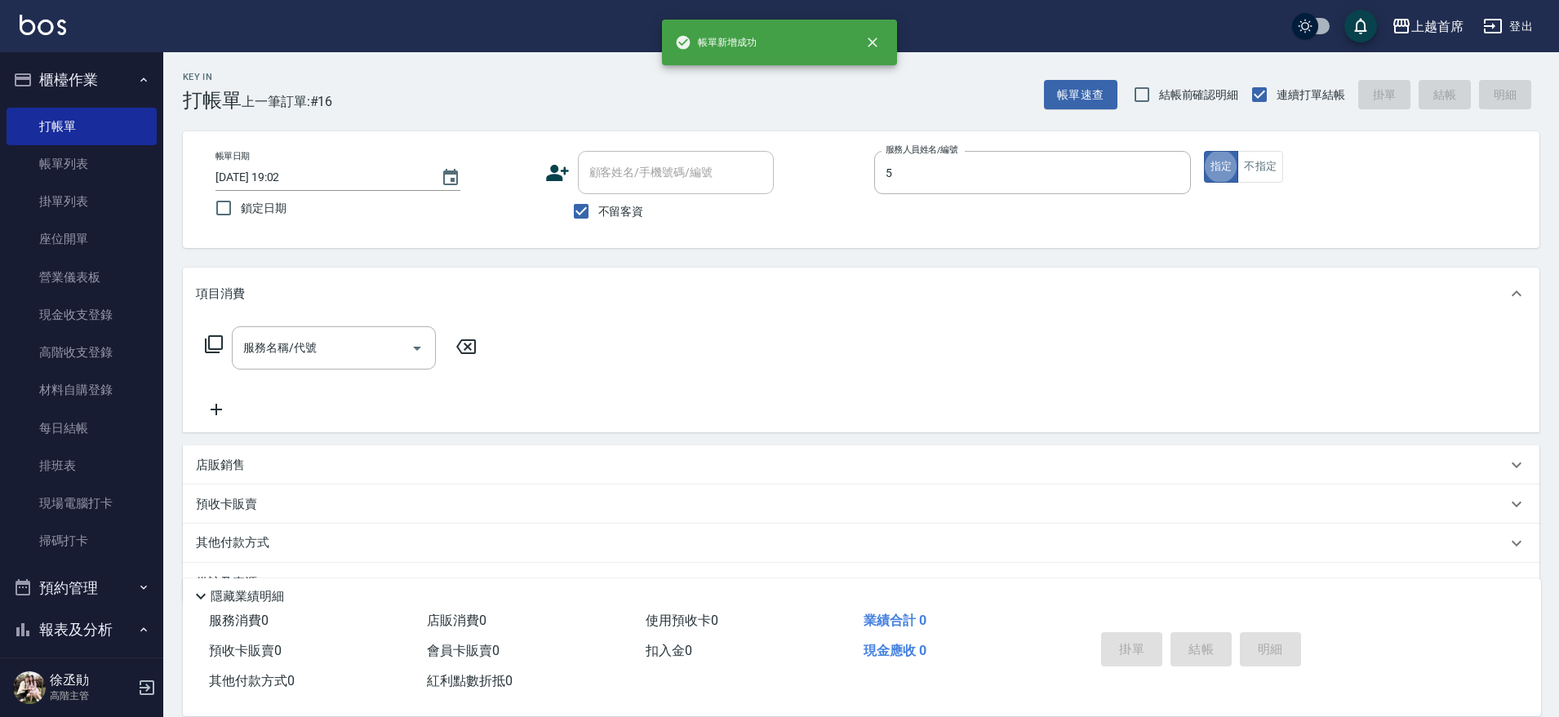
type input "[PERSON_NAME]-5"
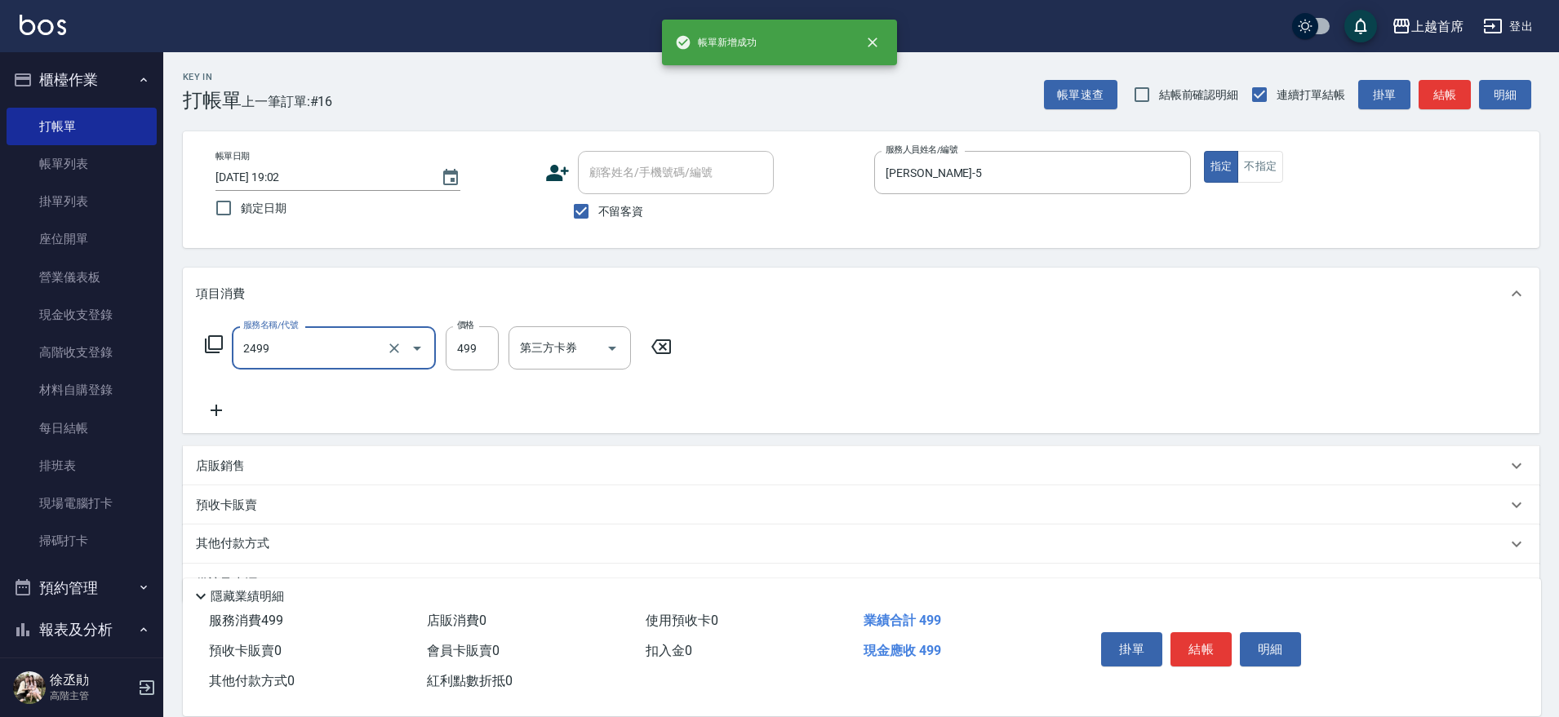
type input "499海鹽洗剪套餐(2499)"
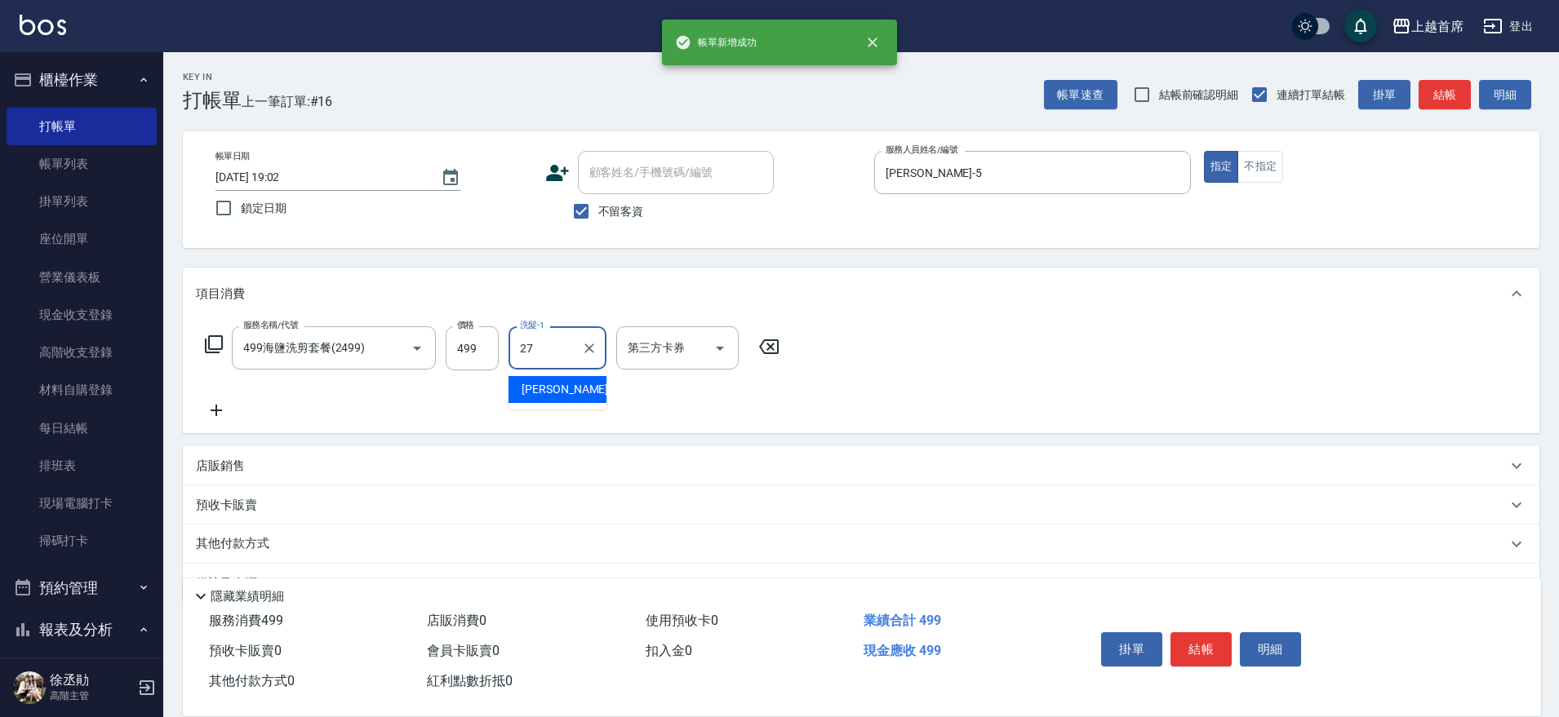
type input "[PERSON_NAME]-27"
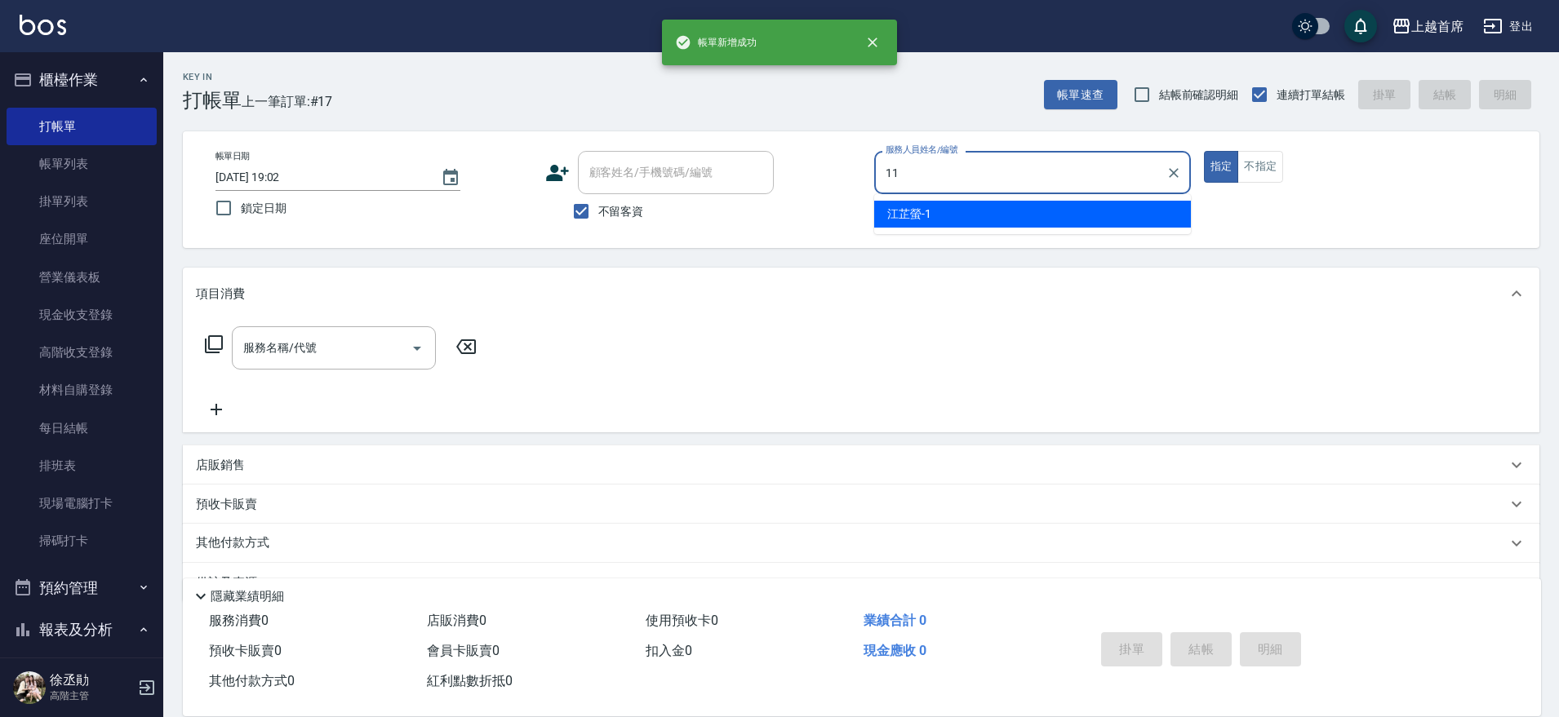
type input "[PERSON_NAME]-11"
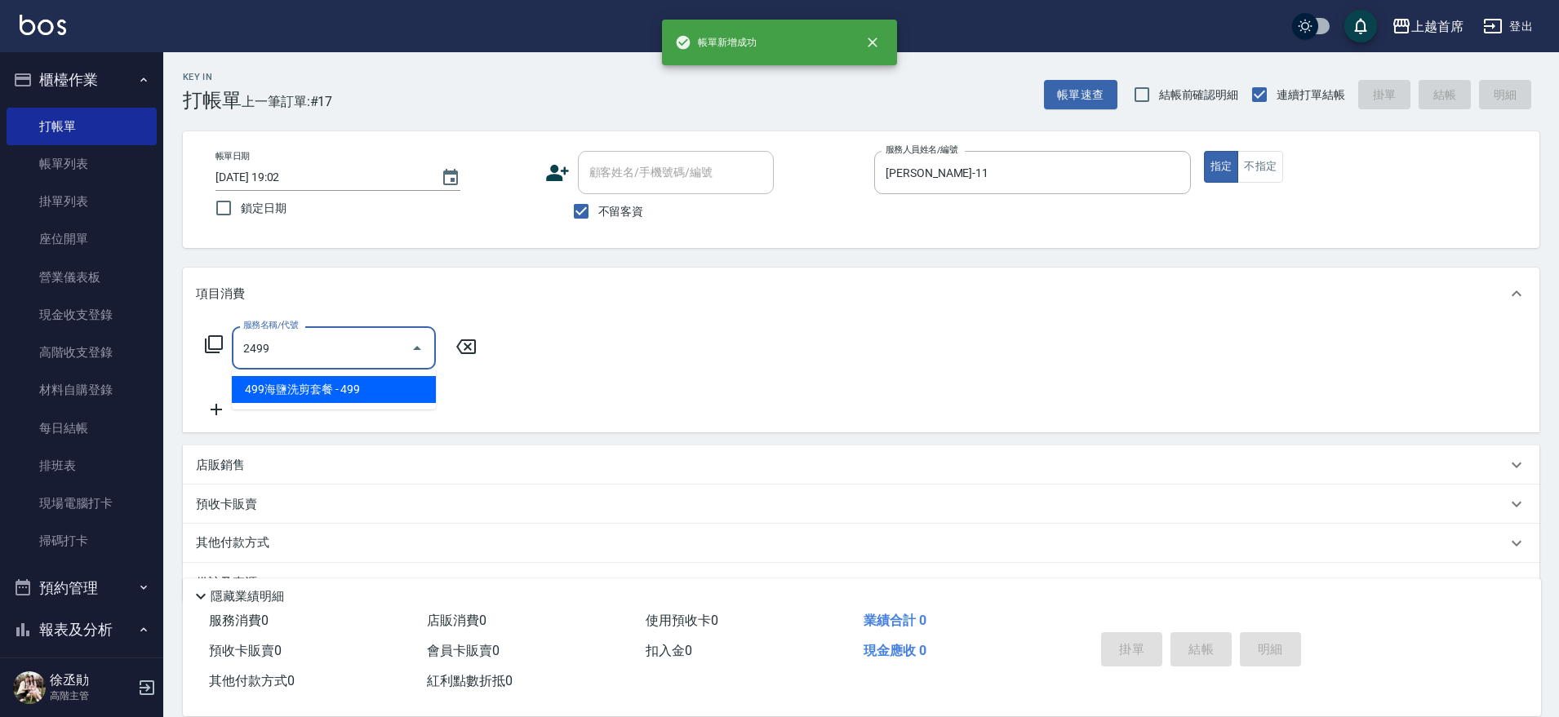
type input "499海鹽洗剪套餐(2499)"
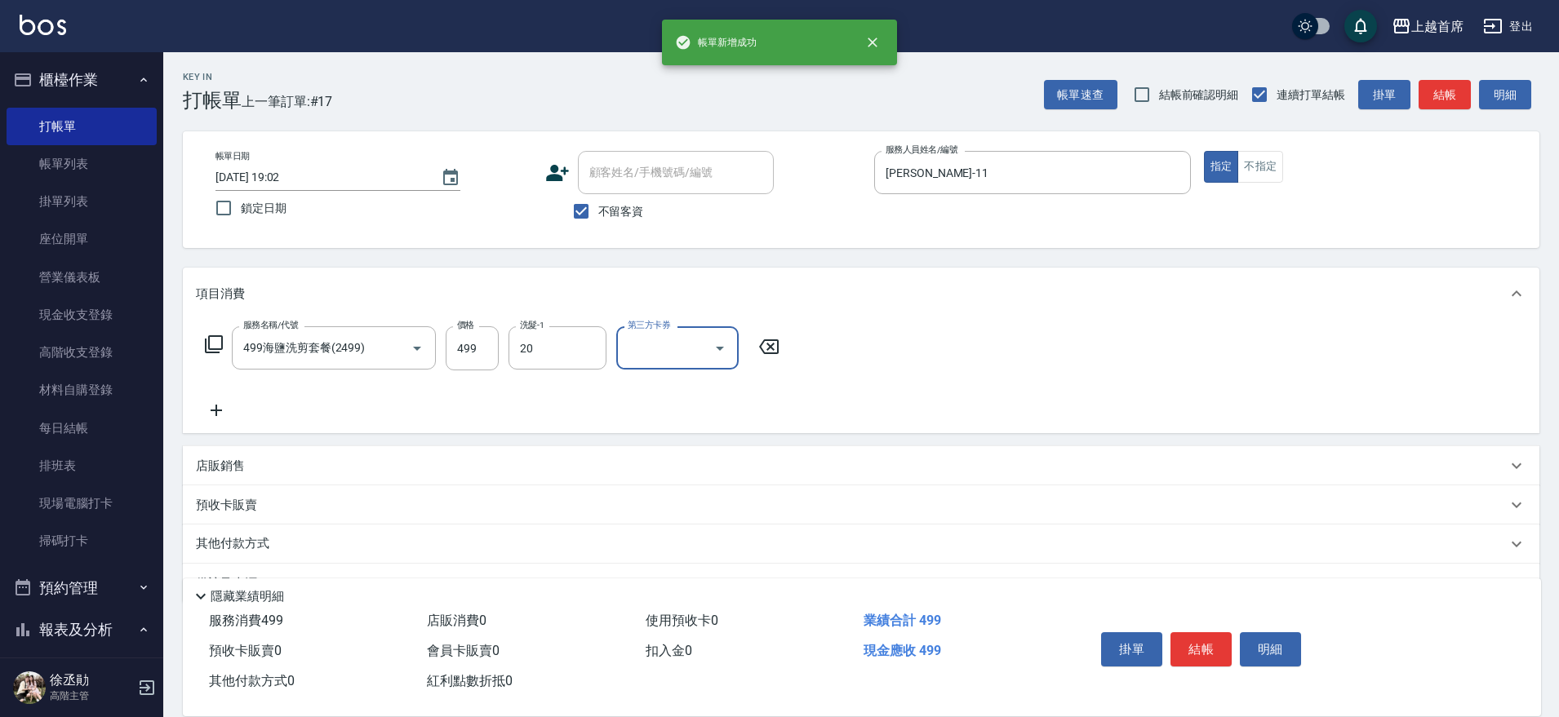
type input "[PERSON_NAME]-20"
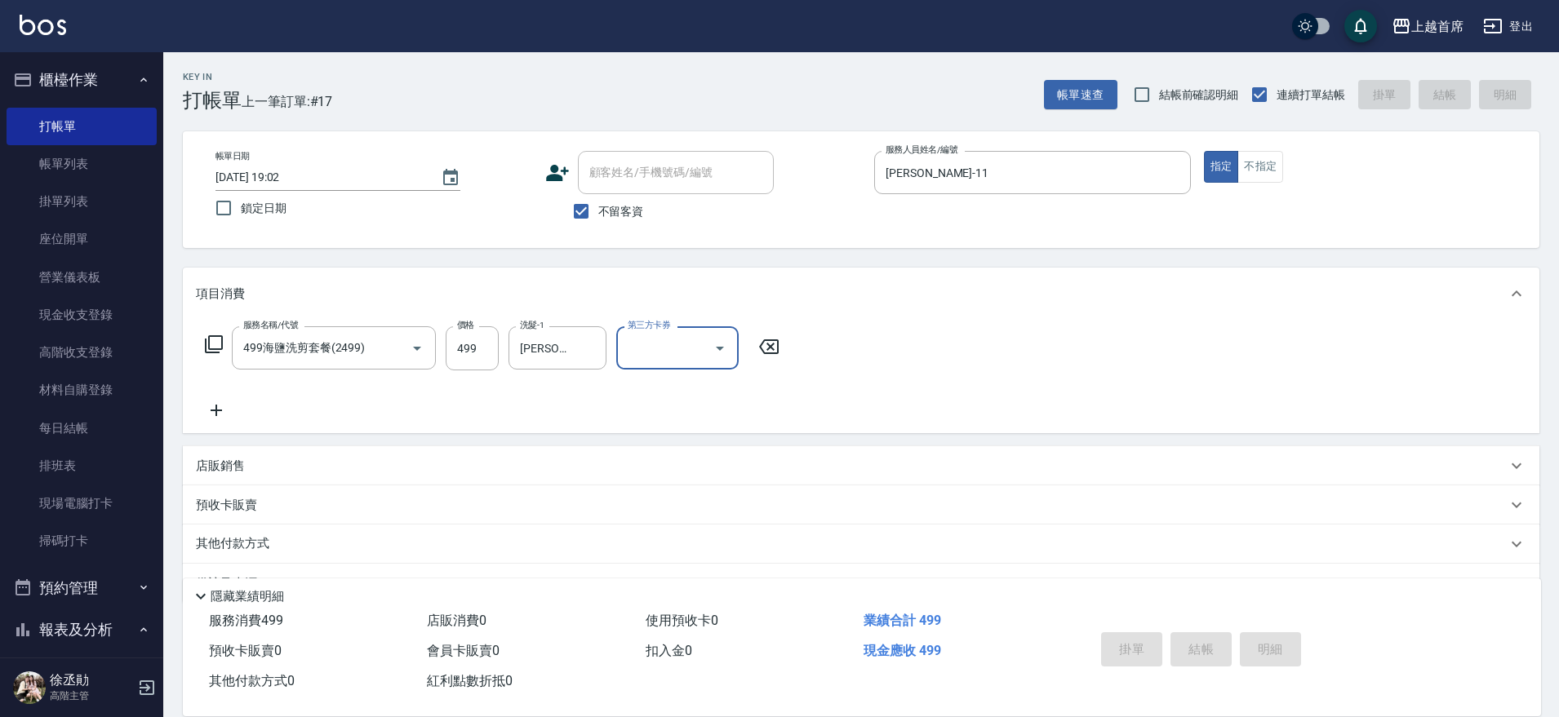
type input "[DATE] 19:03"
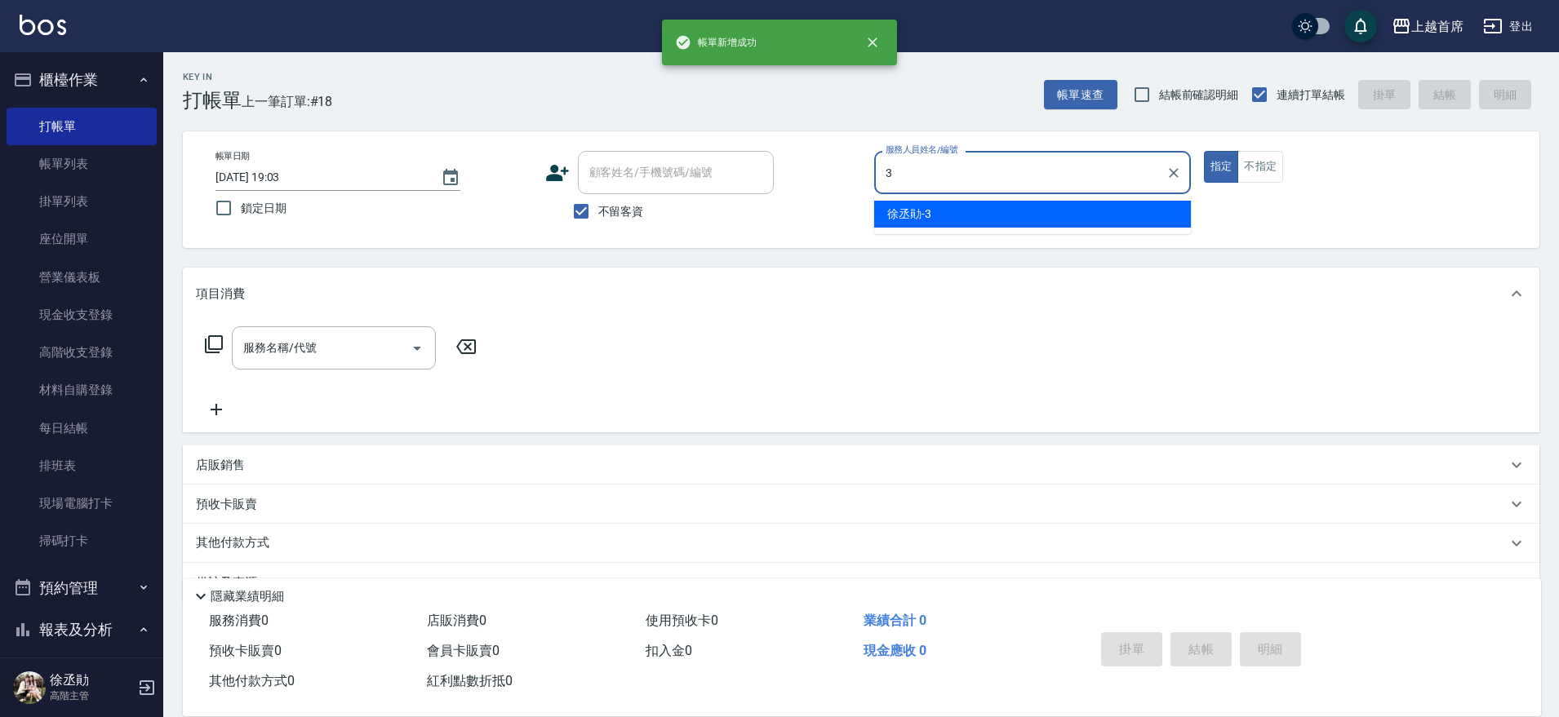
type input "[PERSON_NAME]-3"
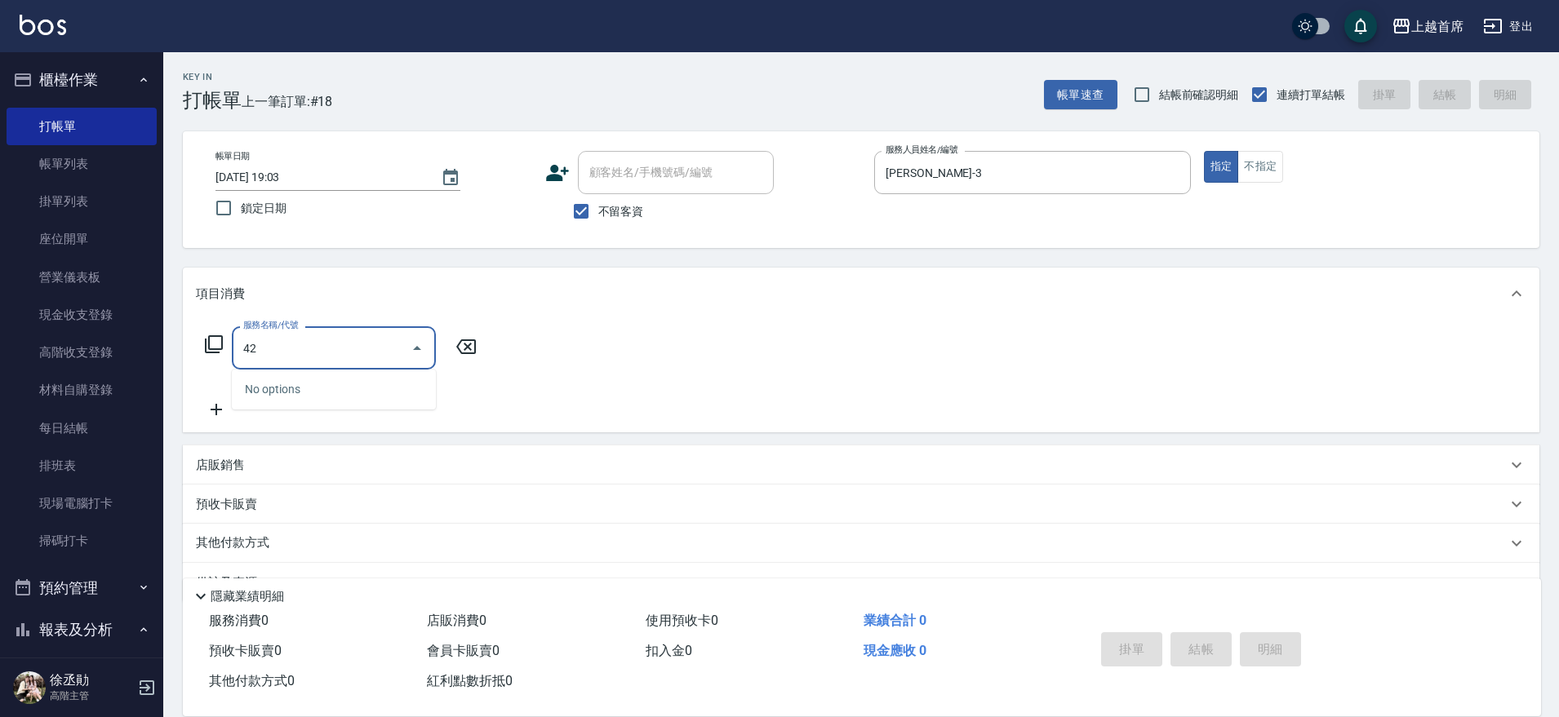
type input "4"
type input "2"
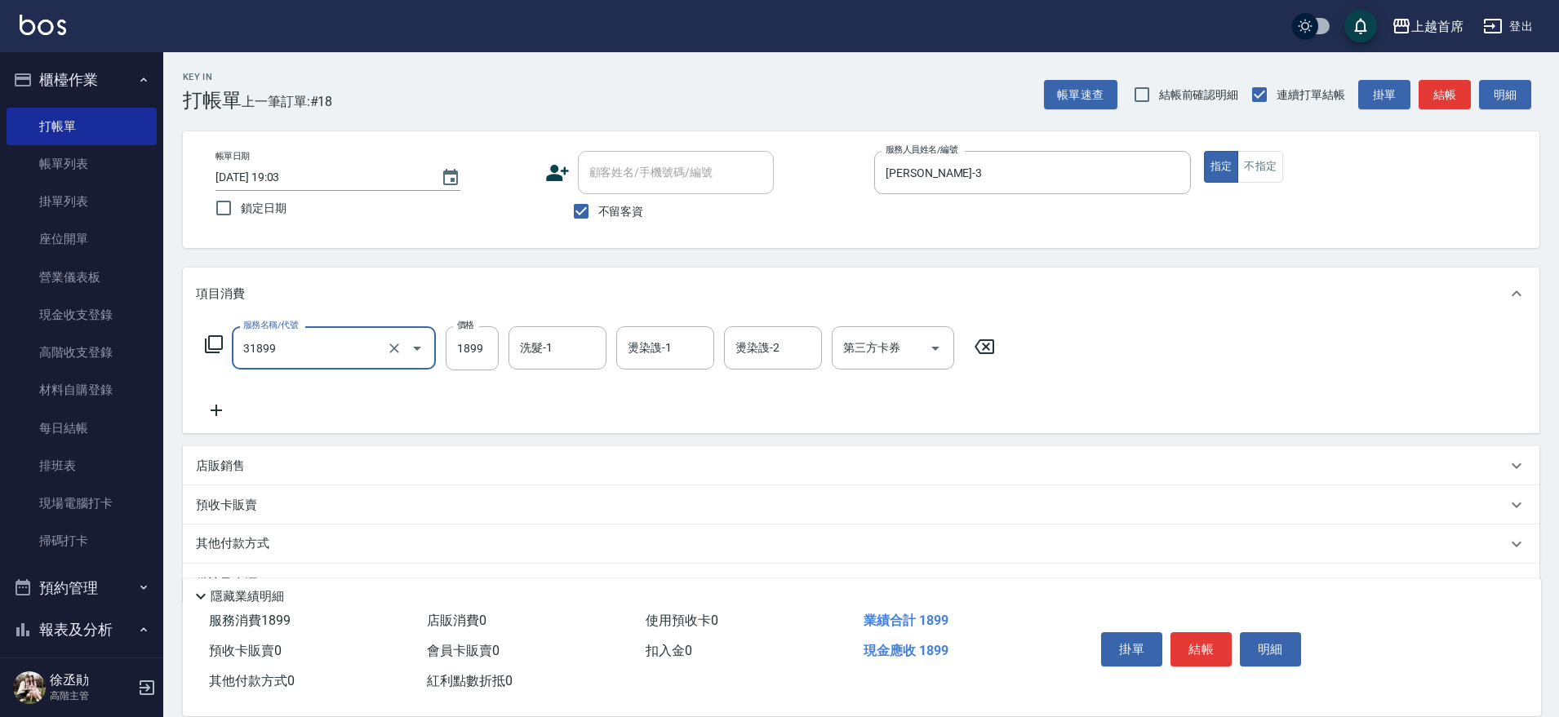
type input "燙髮D餐(31899)"
type input "2500"
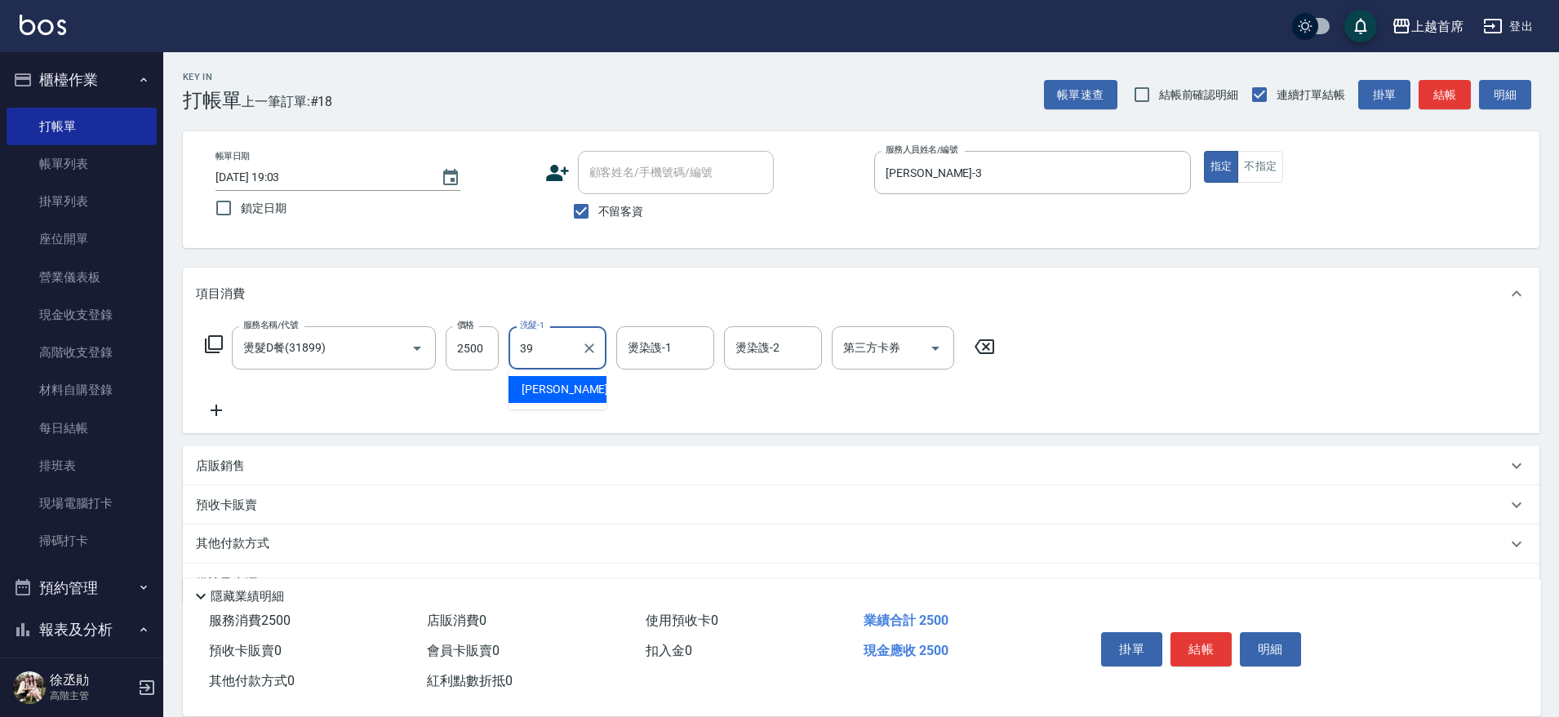
type input "[PERSON_NAME]-39"
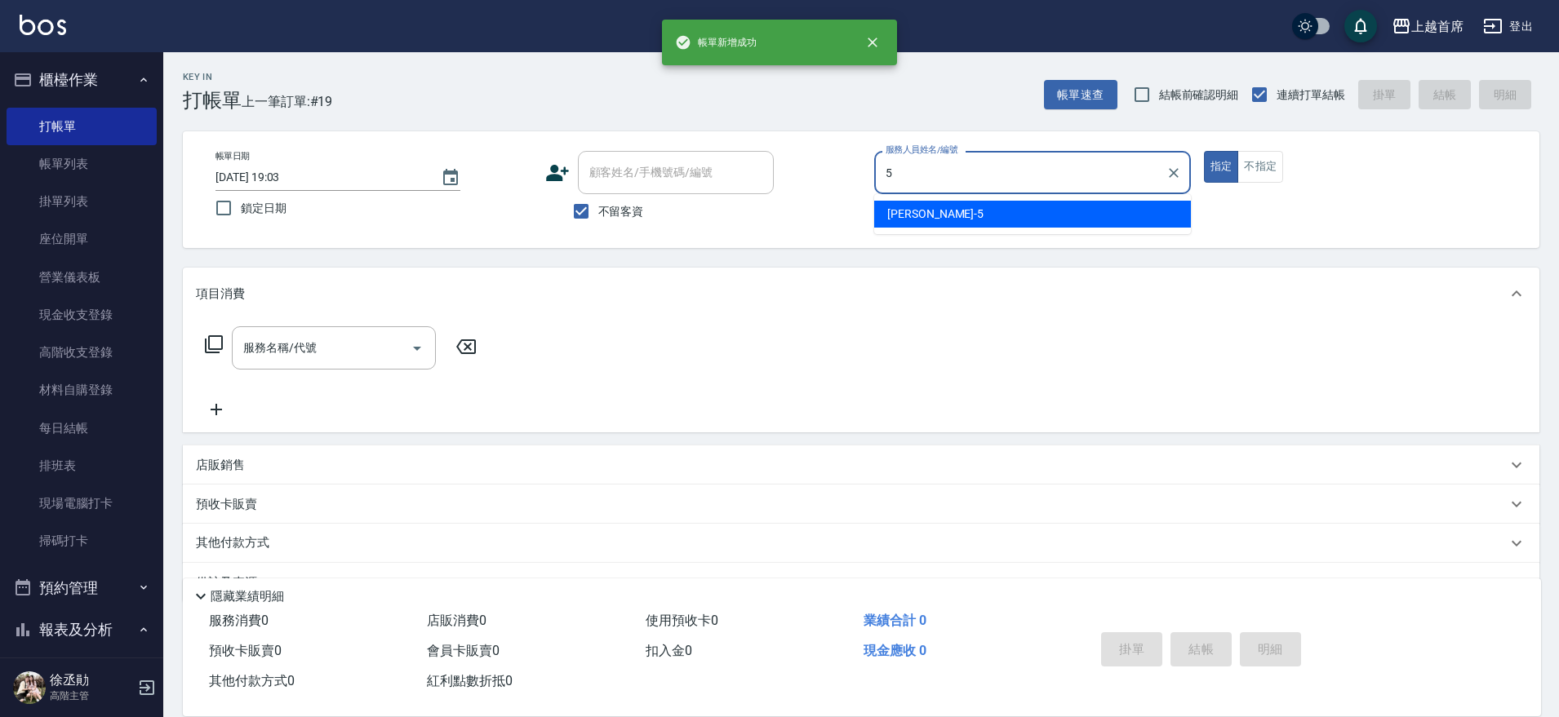
type input "[PERSON_NAME]-5"
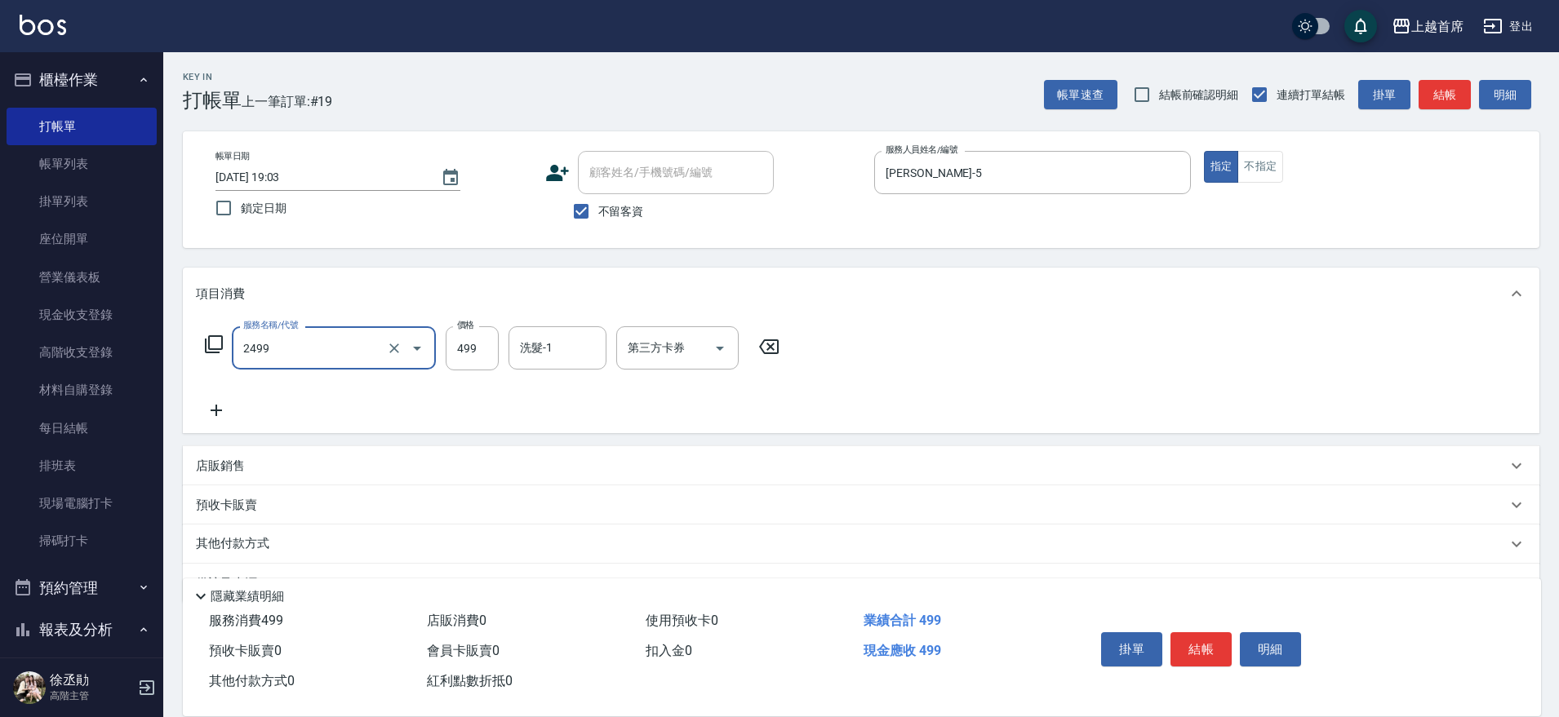
type input "499海鹽洗剪套餐(2499)"
type input "[PERSON_NAME]-27"
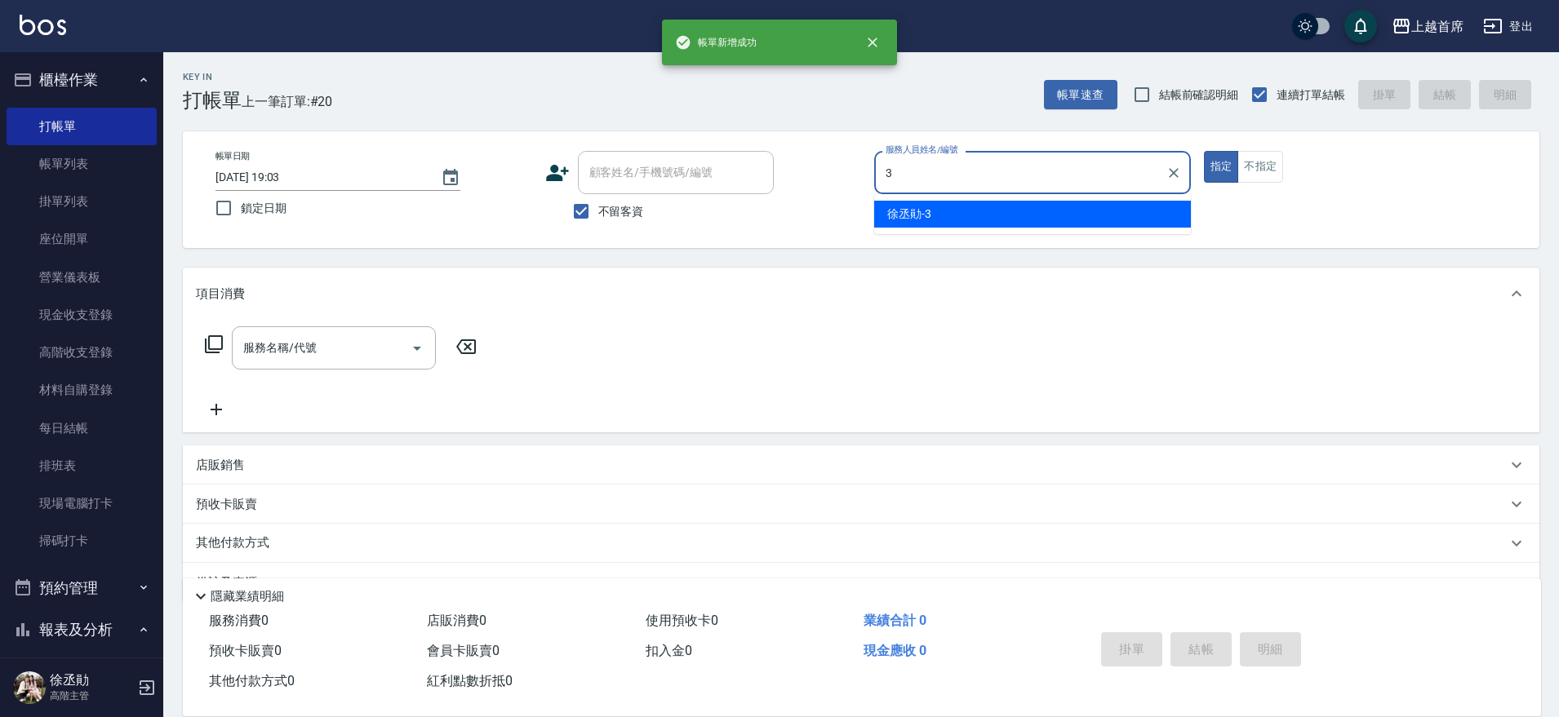
type input "[PERSON_NAME]-3"
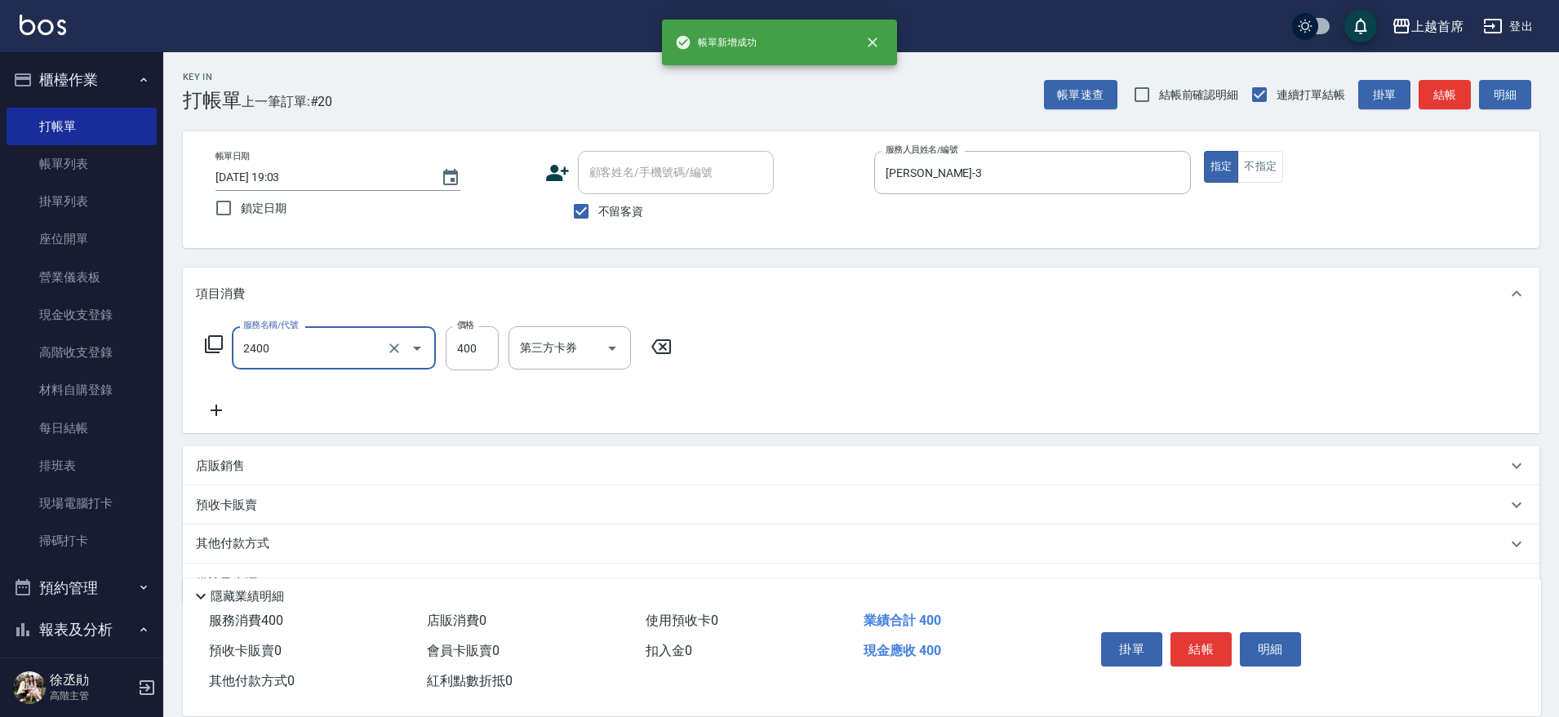
type input "指定一般洗剪400(2400)"
type input "450"
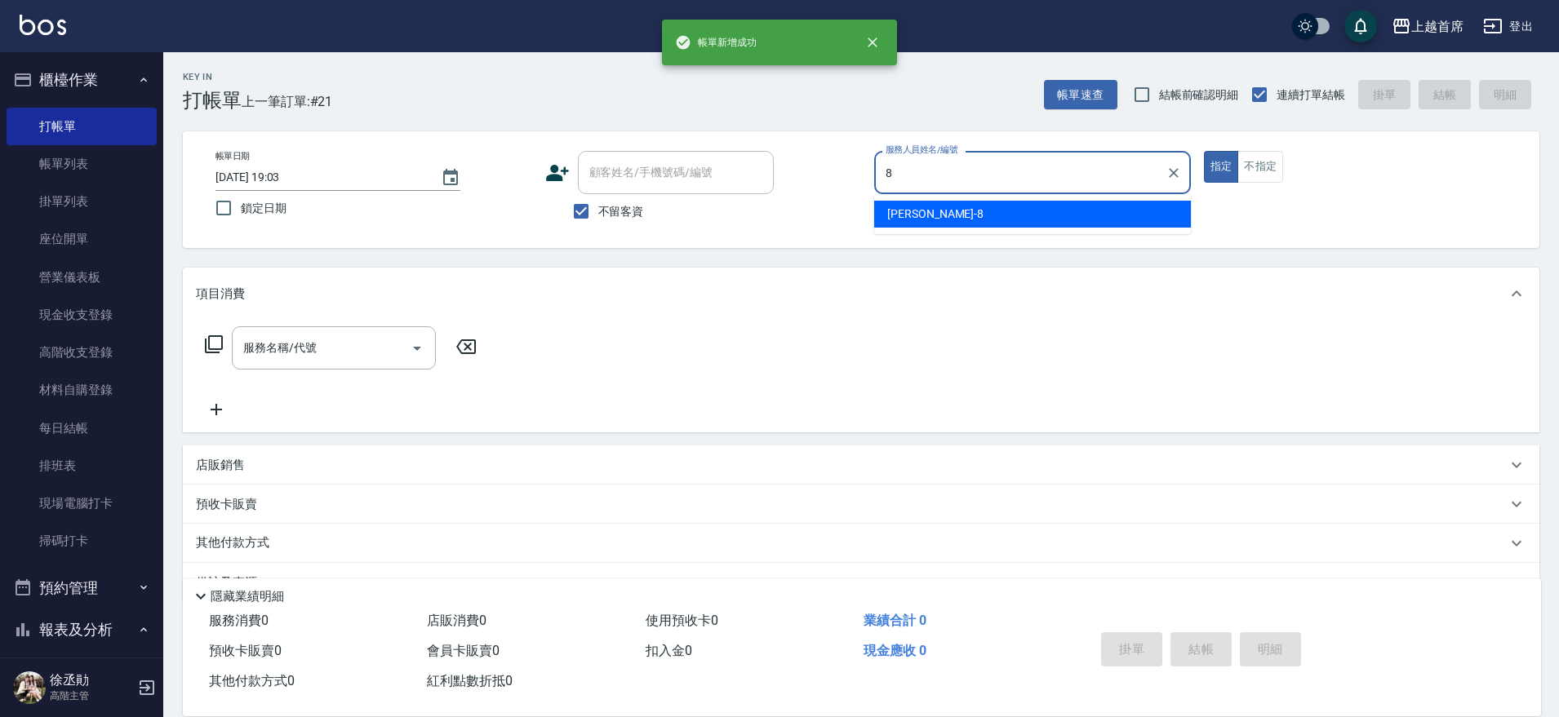
type input "[PERSON_NAME]好-8"
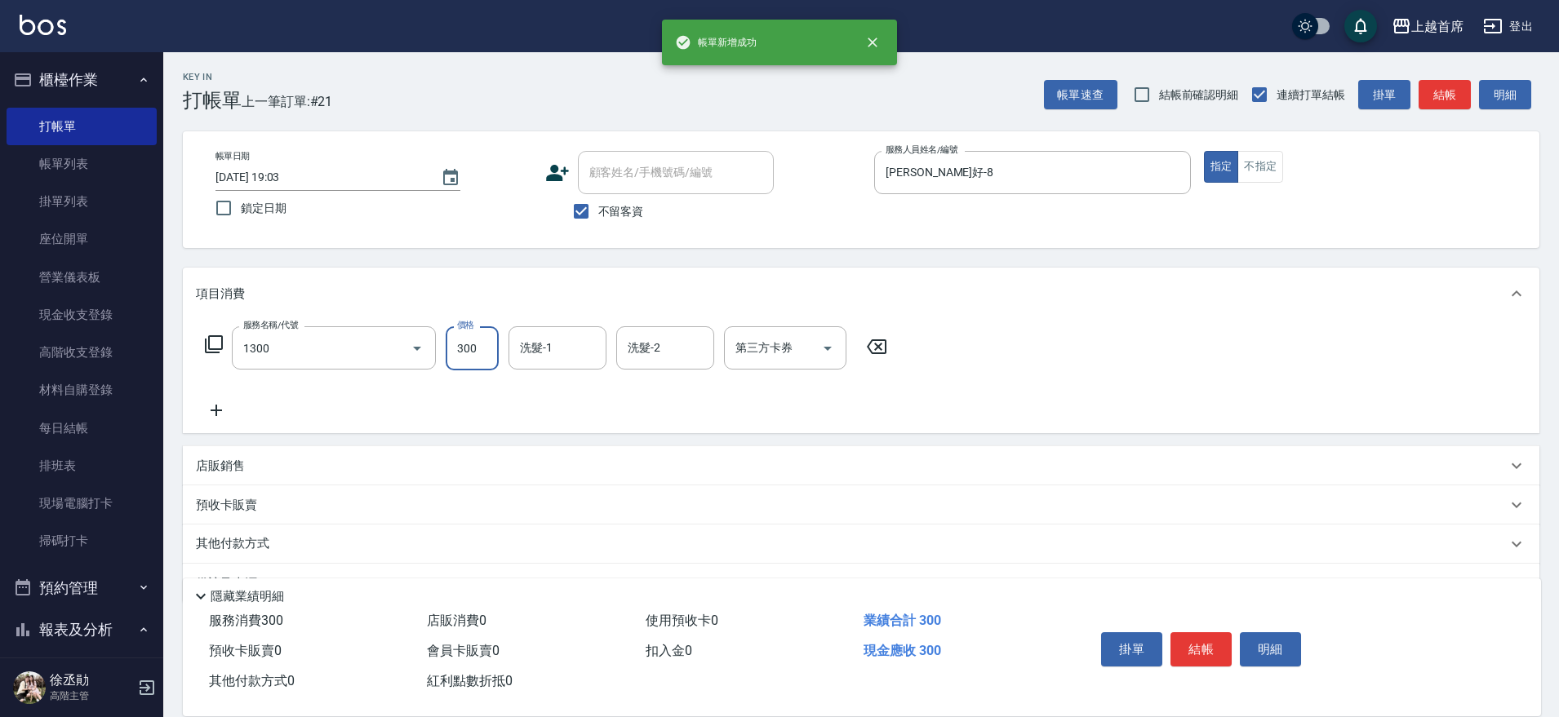
type input "洗髮(1300)"
type input "[PERSON_NAME]-23"
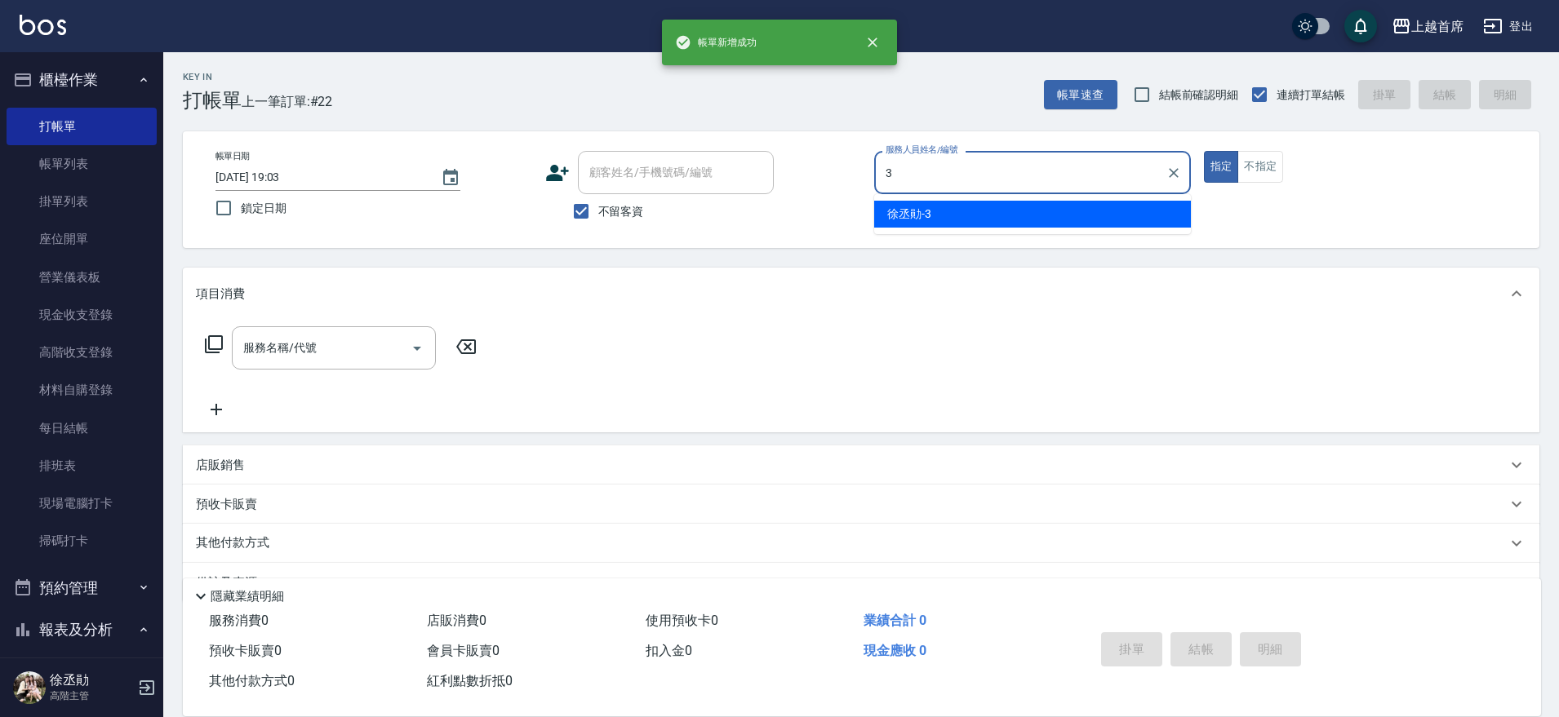
type input "[PERSON_NAME]-3"
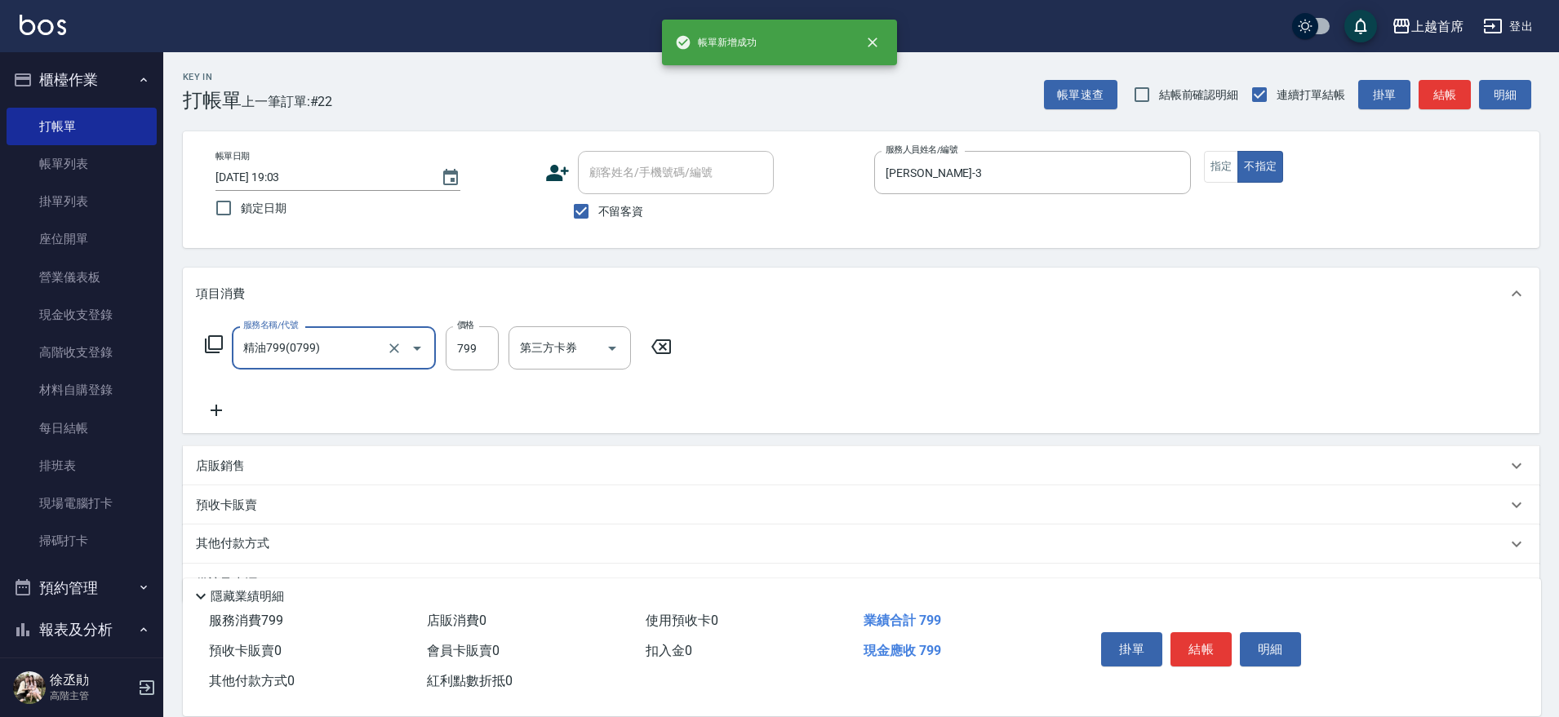
type input "精油799(0799)"
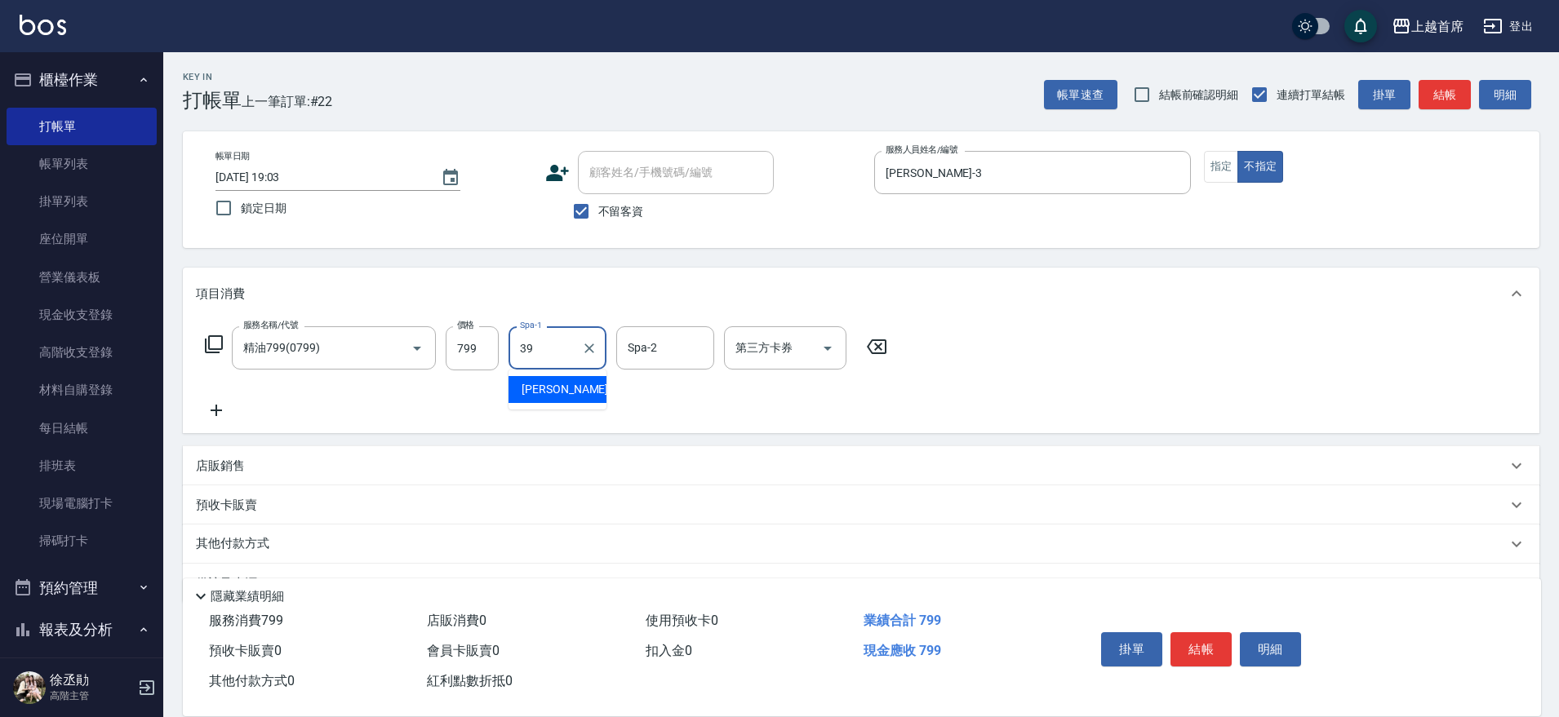
type input "[PERSON_NAME]-39"
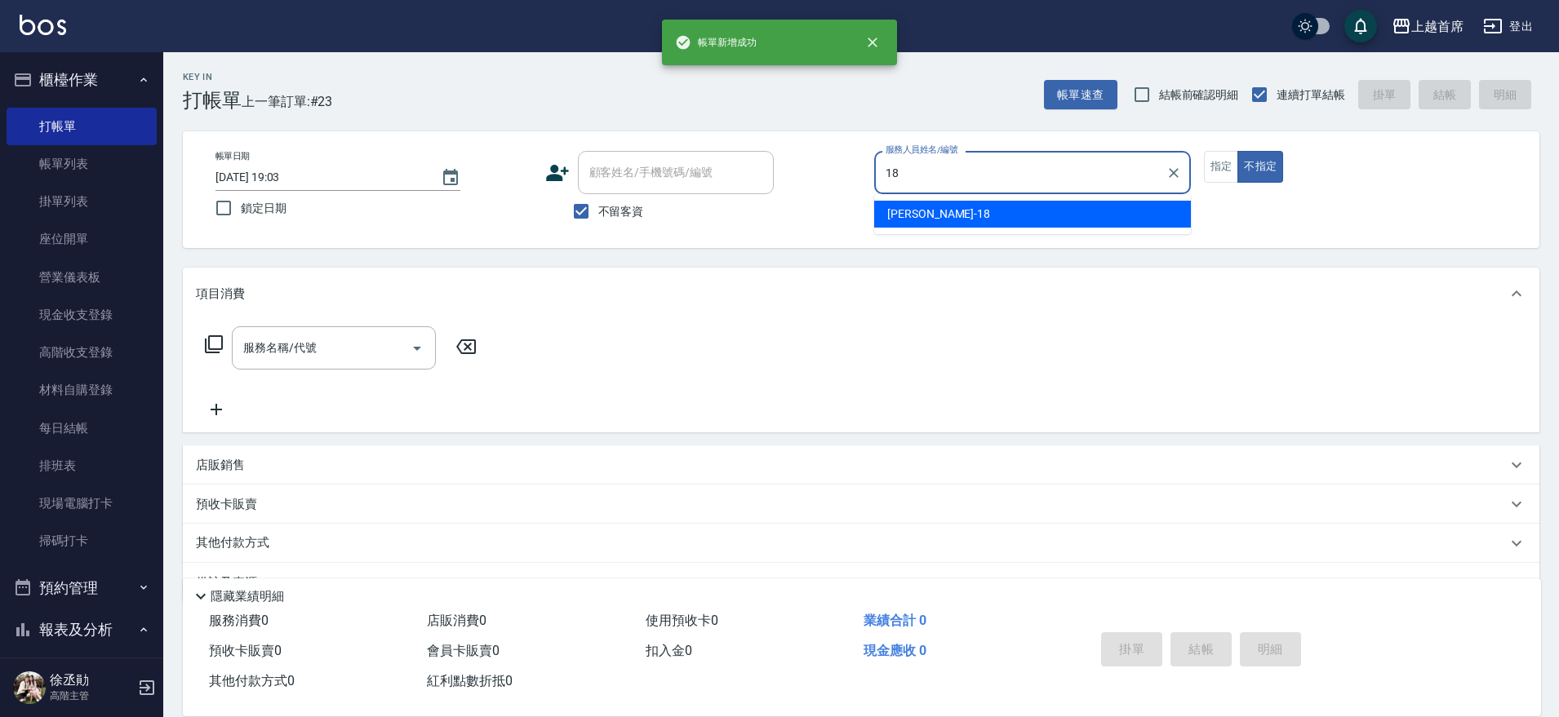
type input "Linda-18"
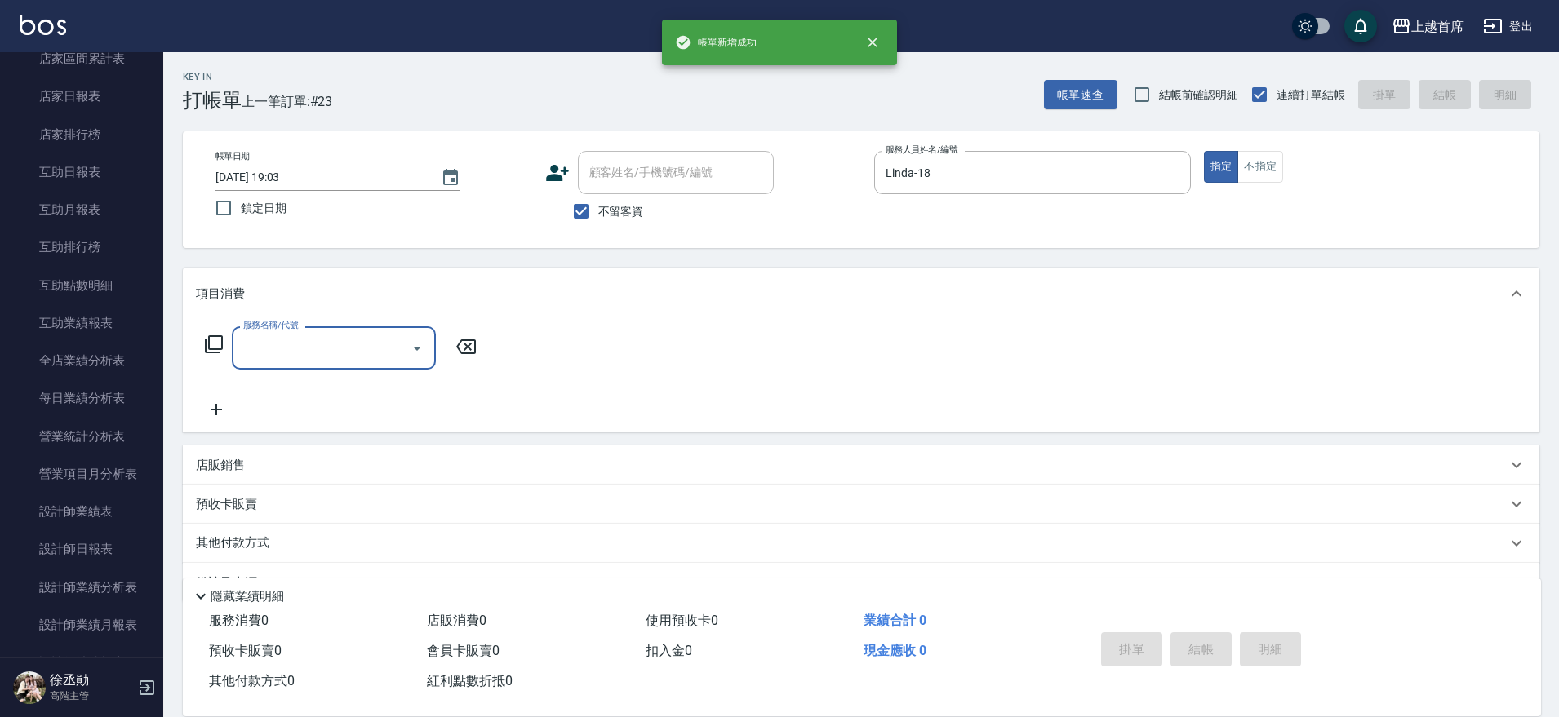
scroll to position [714, 0]
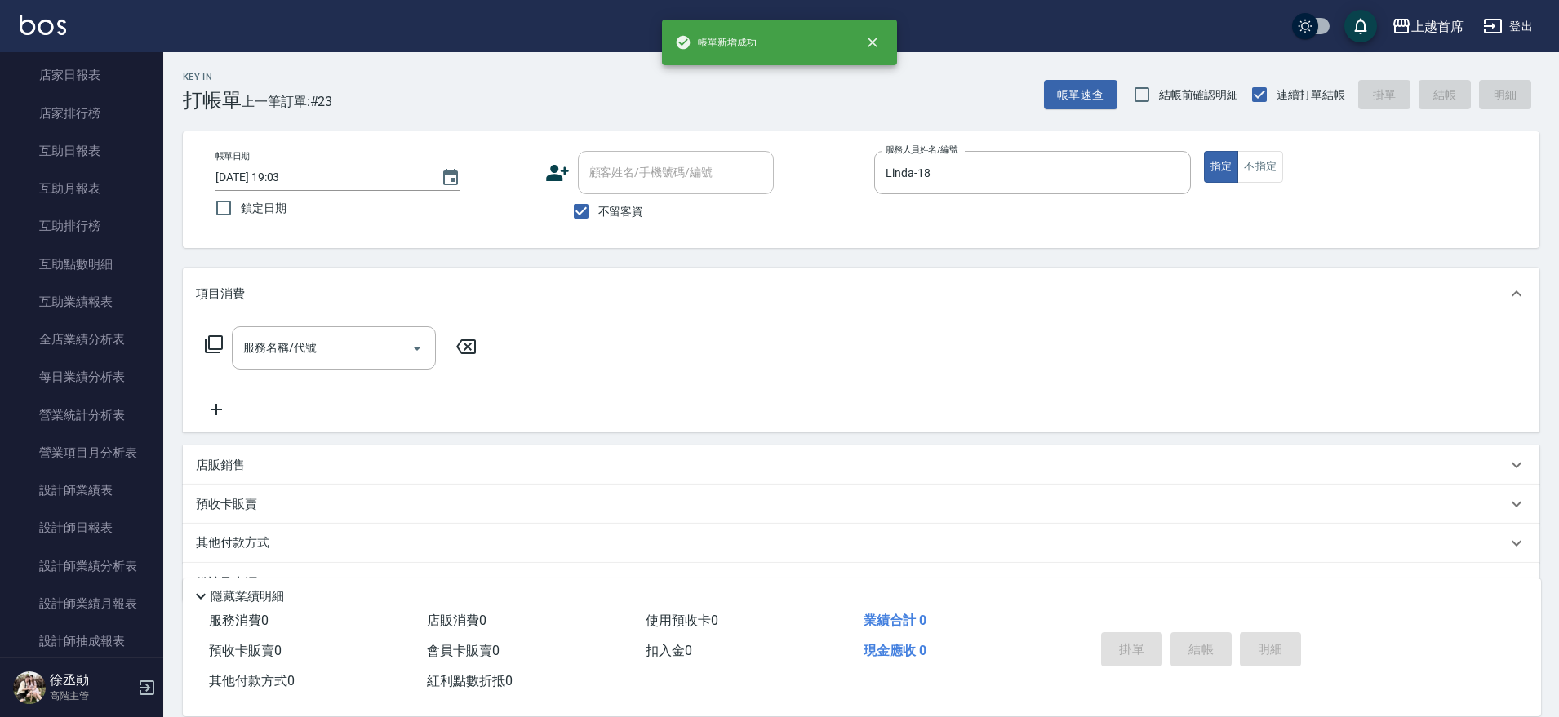
click at [171, 467] on div "Key In 打帳單 上一筆訂單:#23 帳單速查 結帳前確認明細 連續打單結帳 掛單 結帳 明細 帳單日期 [DATE] 19:03 鎖定日期 顧客姓名/手…" at bounding box center [861, 405] width 1396 height 707
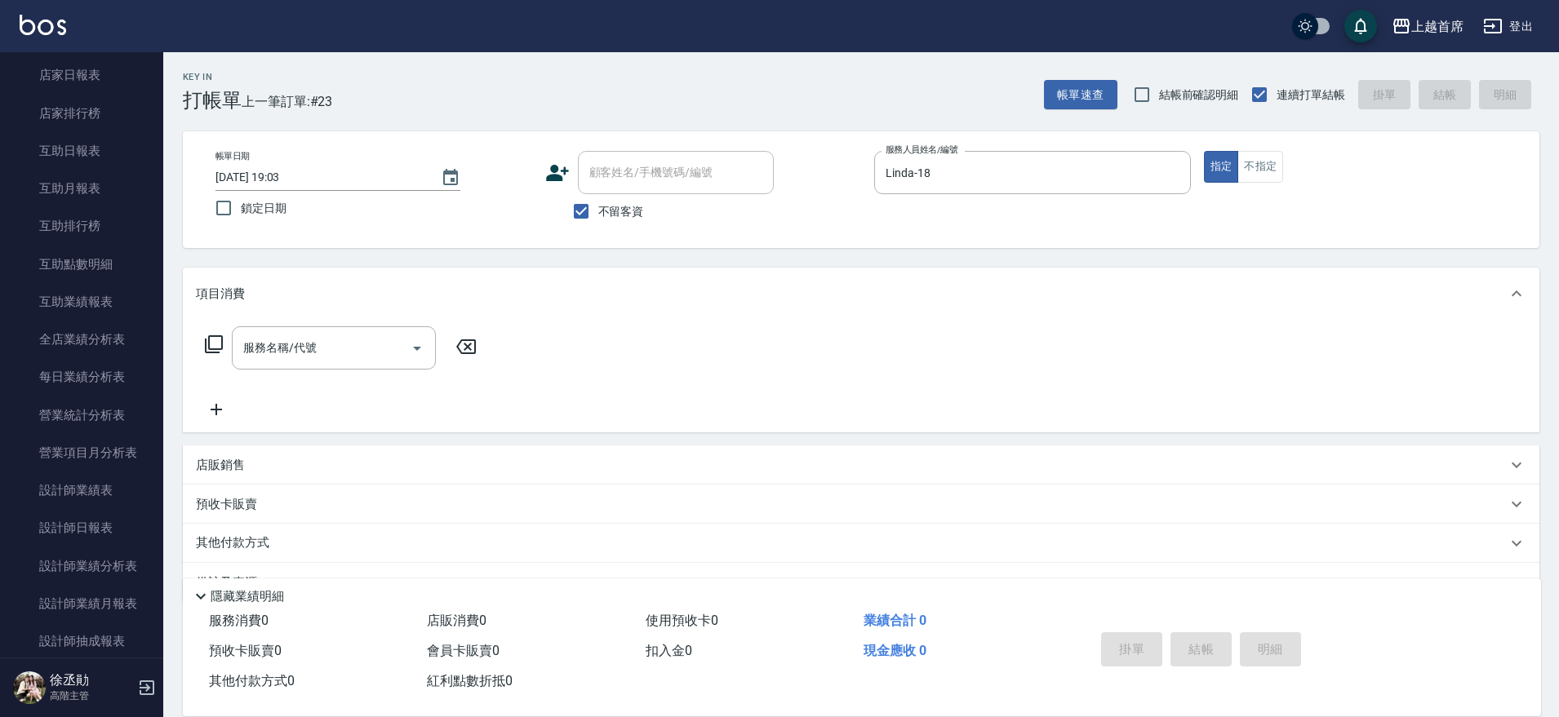
click at [252, 459] on div "店販銷售" at bounding box center [851, 465] width 1311 height 17
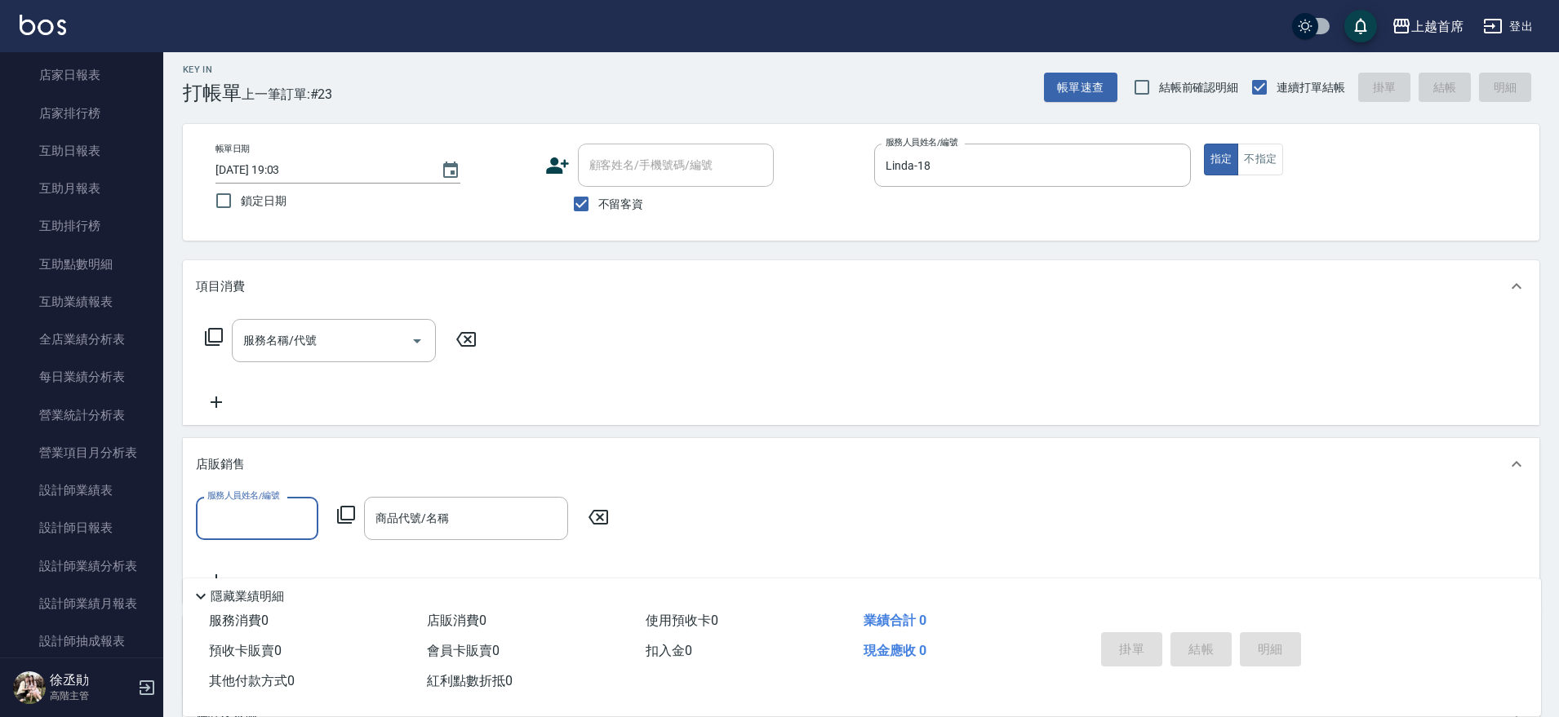
scroll to position [0, 0]
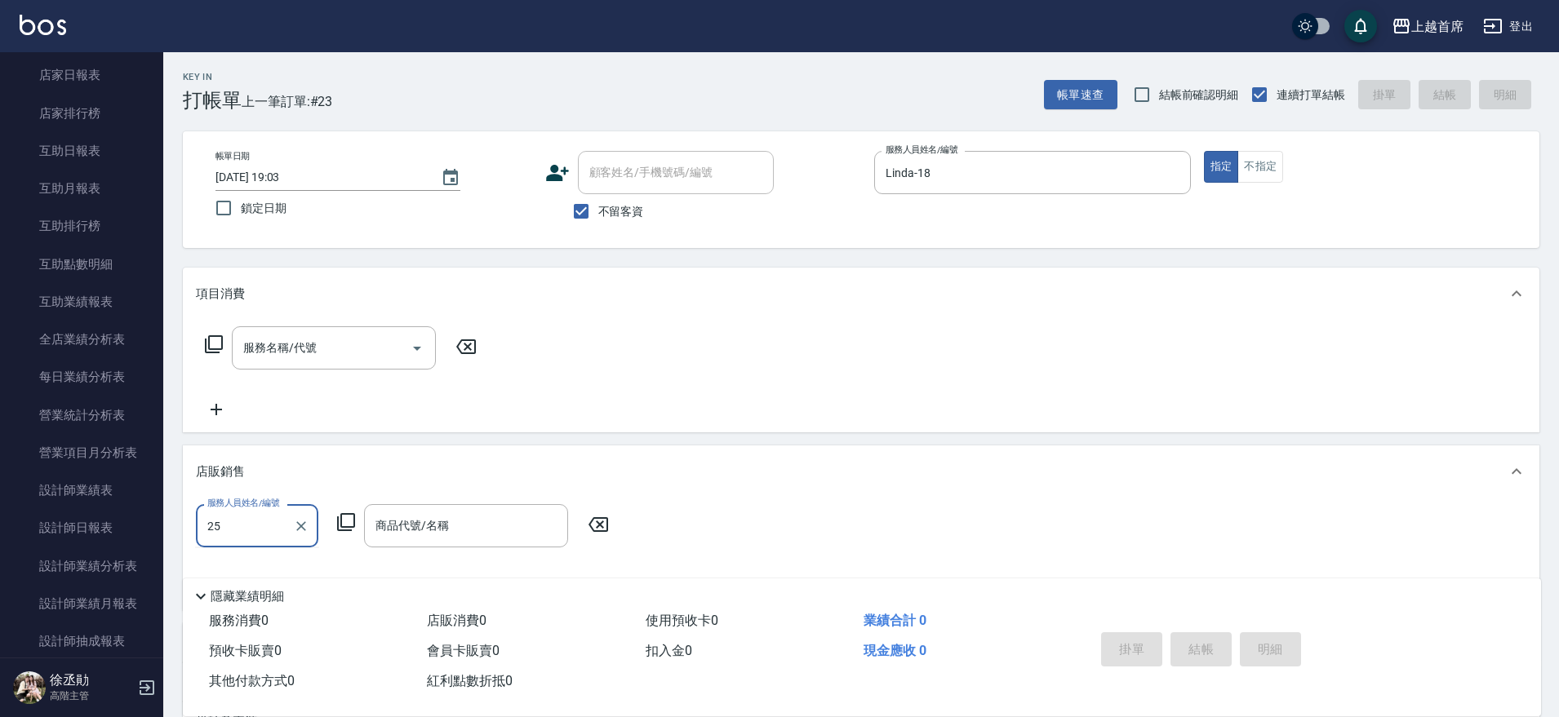
type input "2"
type input "Linda-18"
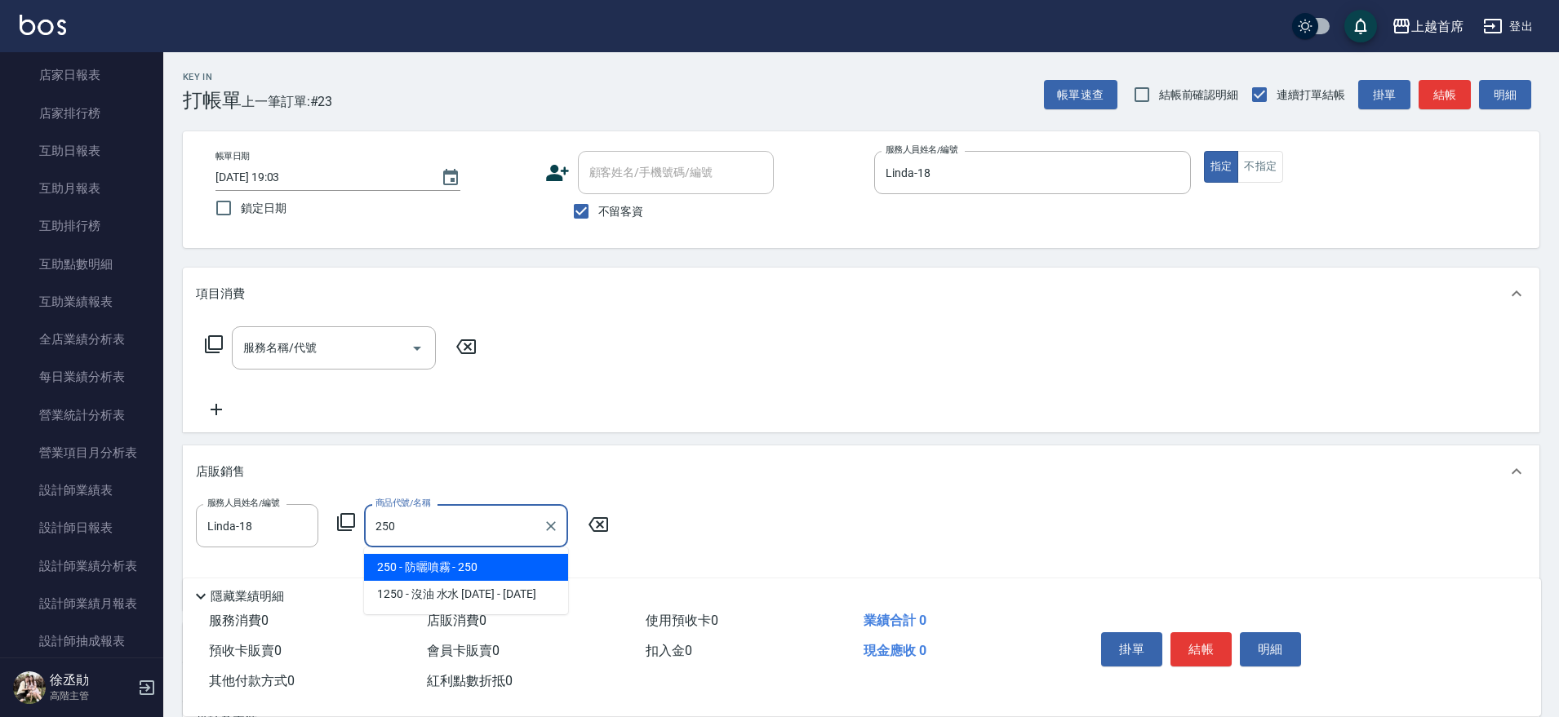
type input "防曬噴霧"
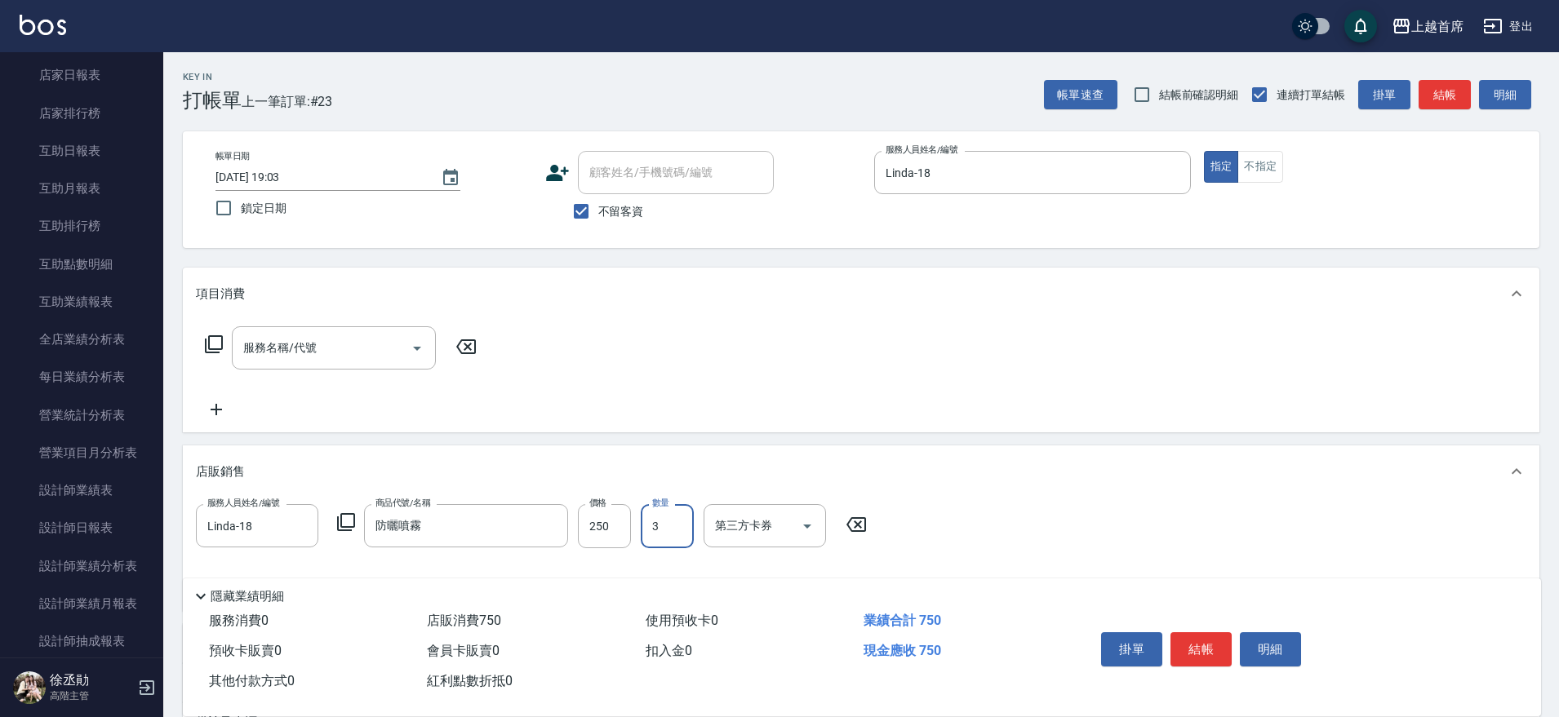
type input "3"
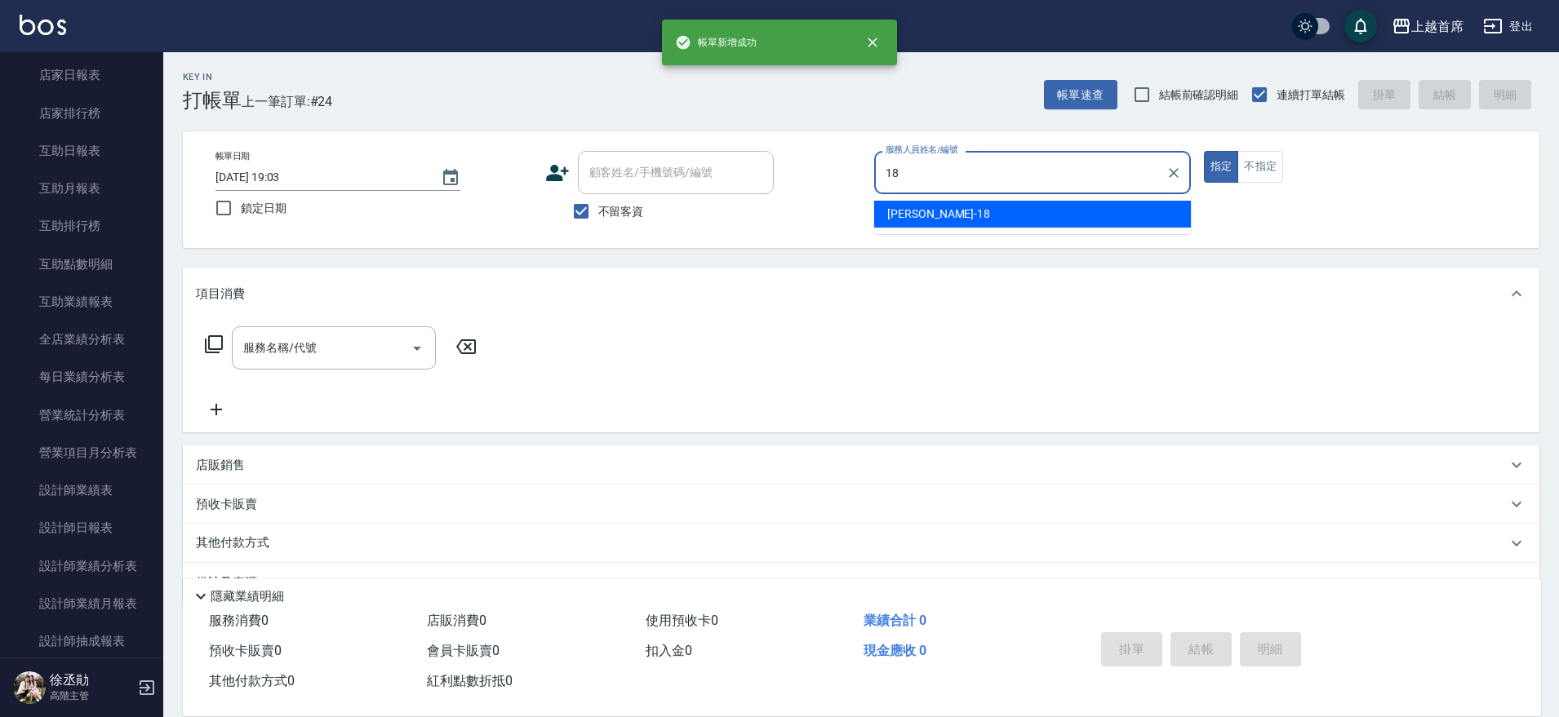
type input "Linda-18"
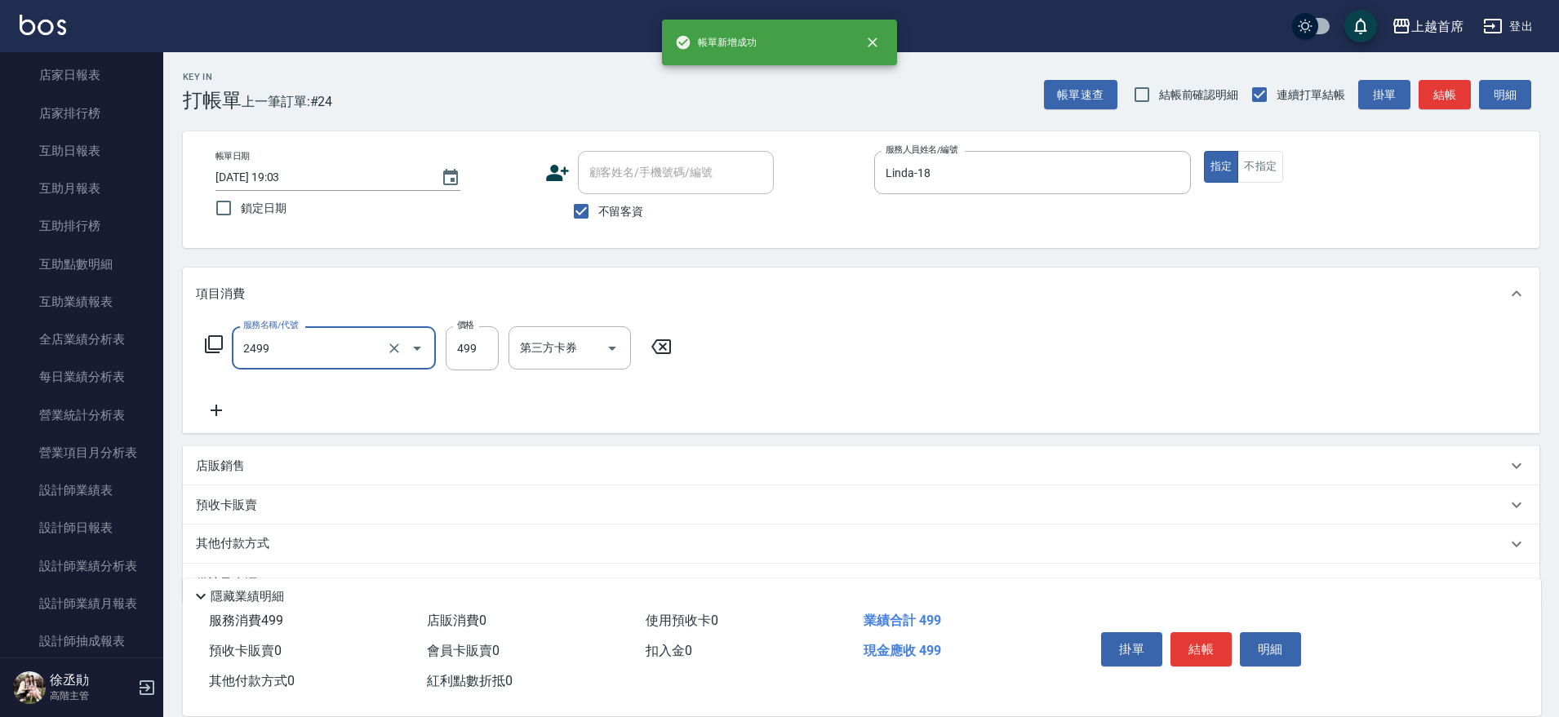
type input "499海鹽洗剪套餐(2499)"
type input "[PERSON_NAME]-24"
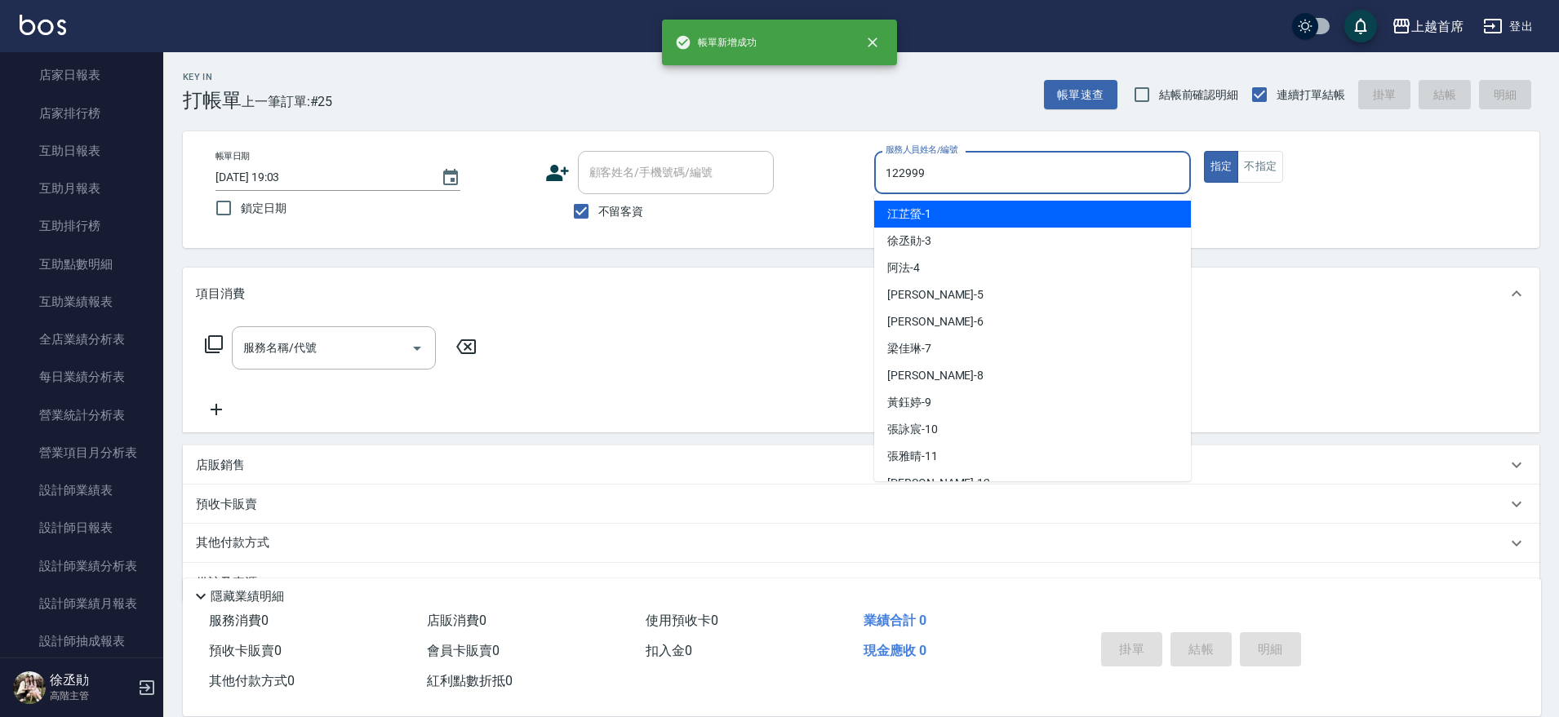
drag, startPoint x: 411, startPoint y: 139, endPoint x: 1123, endPoint y: 180, distance: 713.7
click at [1123, 180] on input "122999" at bounding box center [1032, 172] width 302 height 29
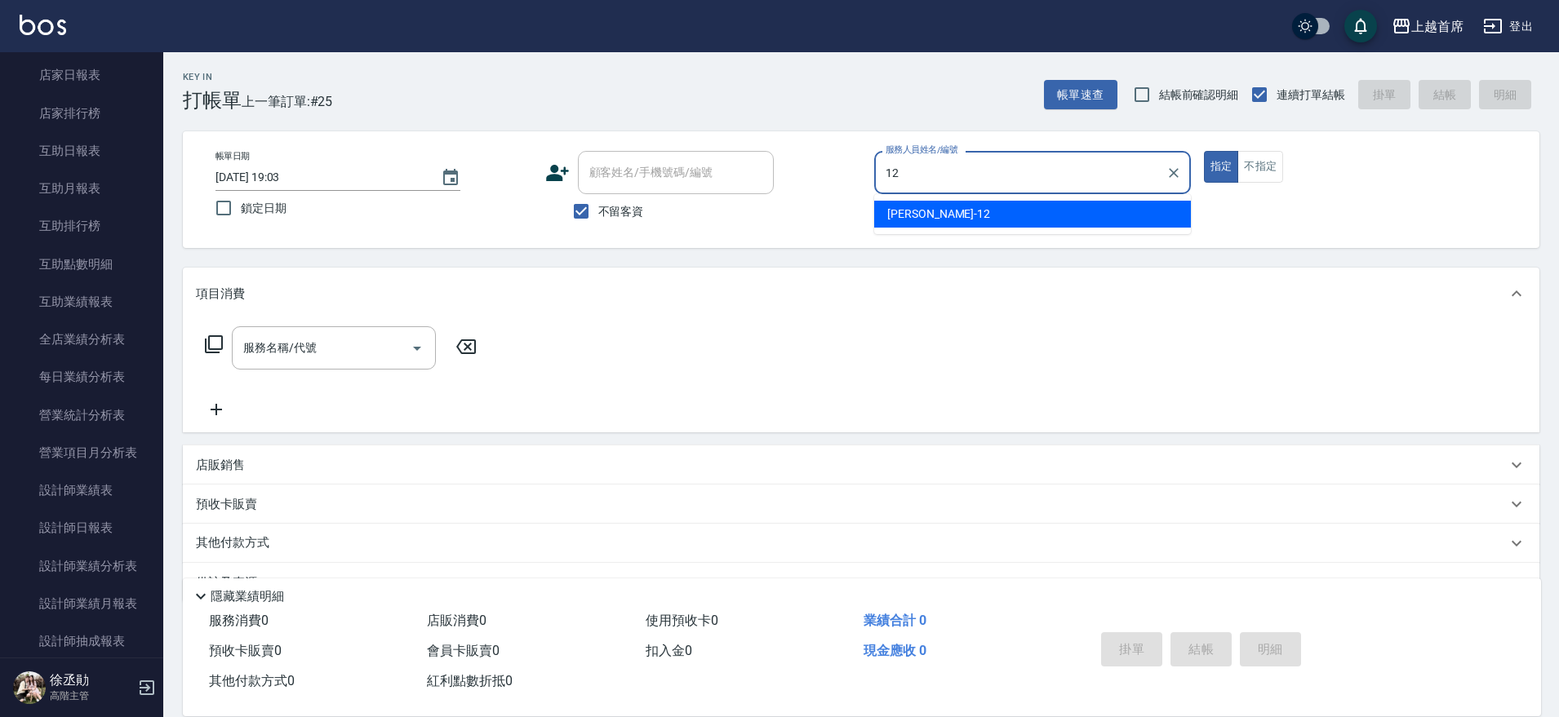
type input "[PERSON_NAME]-12"
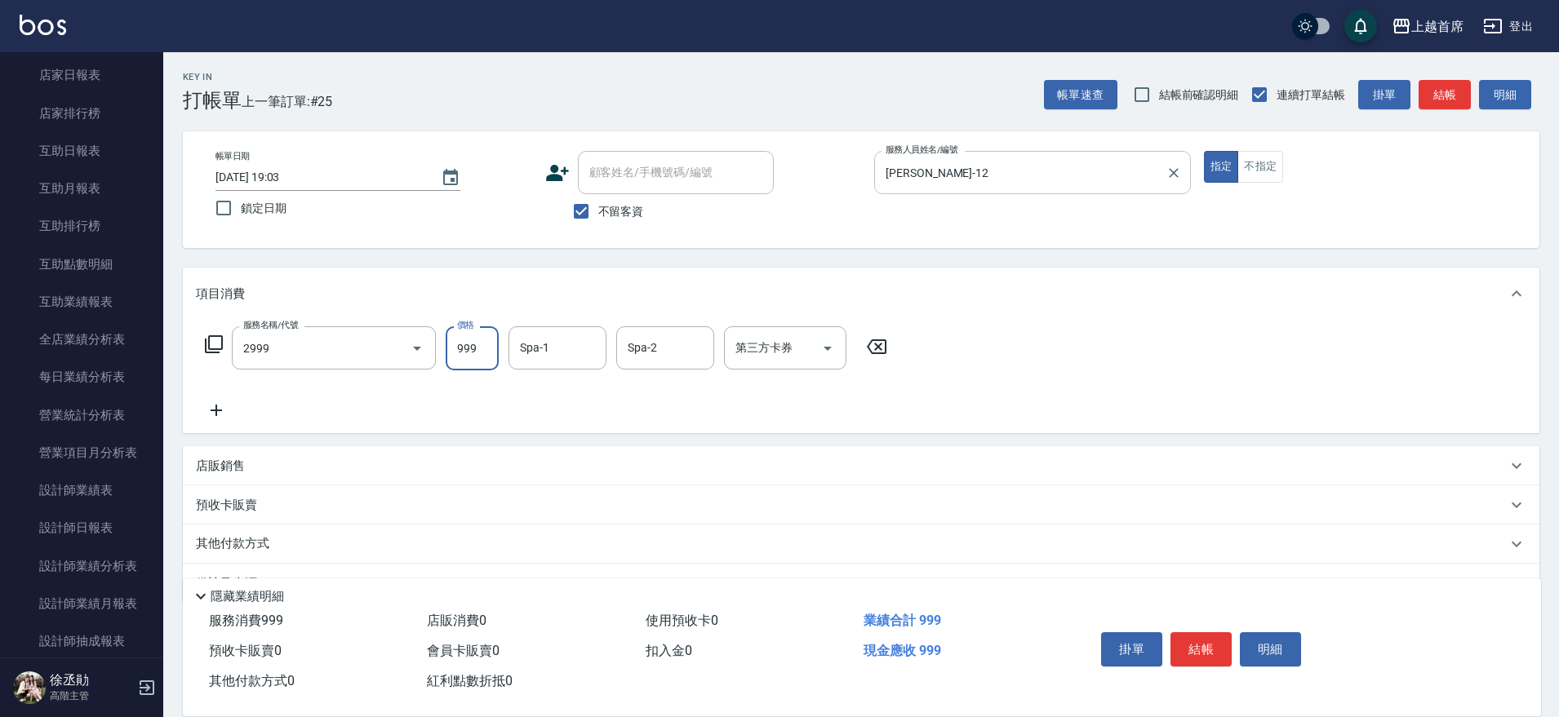
type input "spa精油洗剪套餐999(2999)"
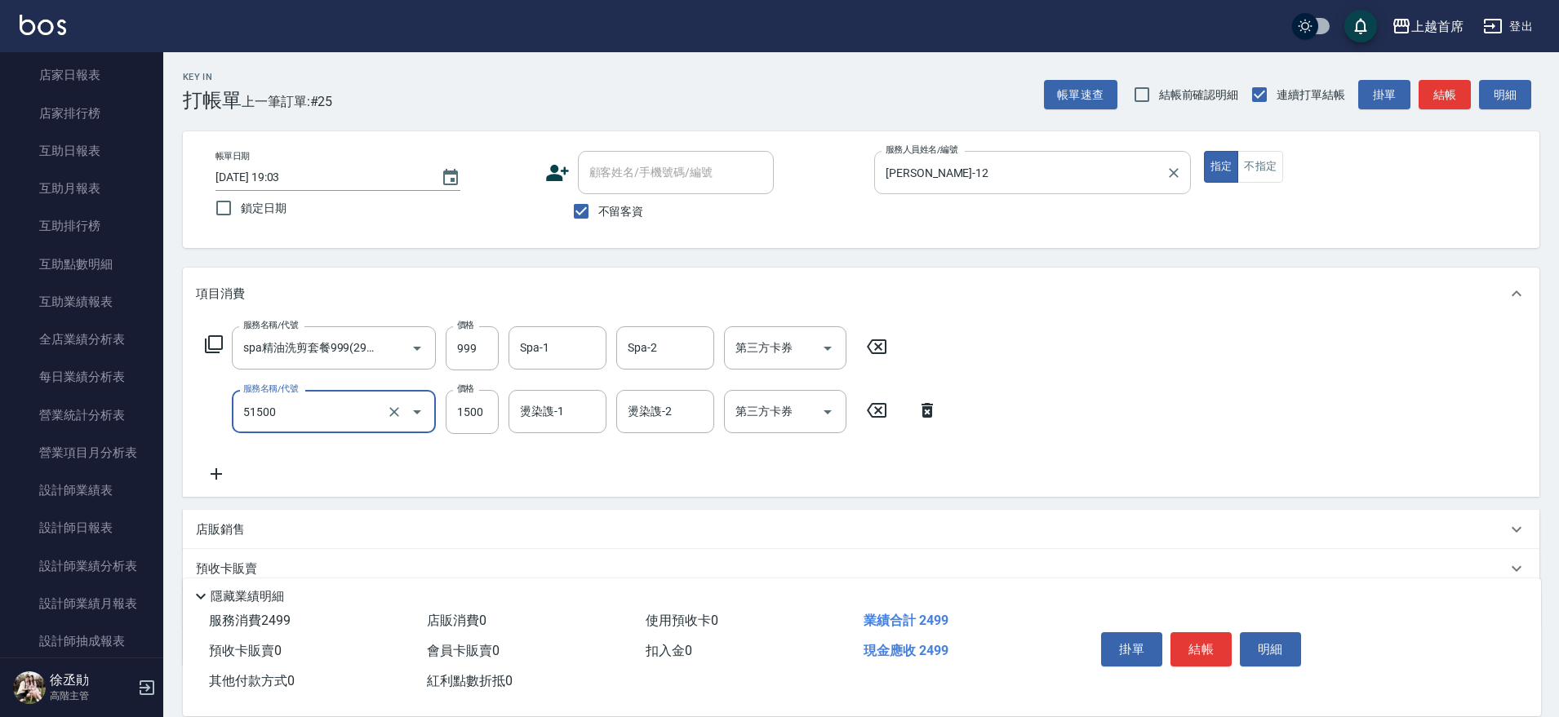
type input "鉑金護髮(51500)"
type input "1200"
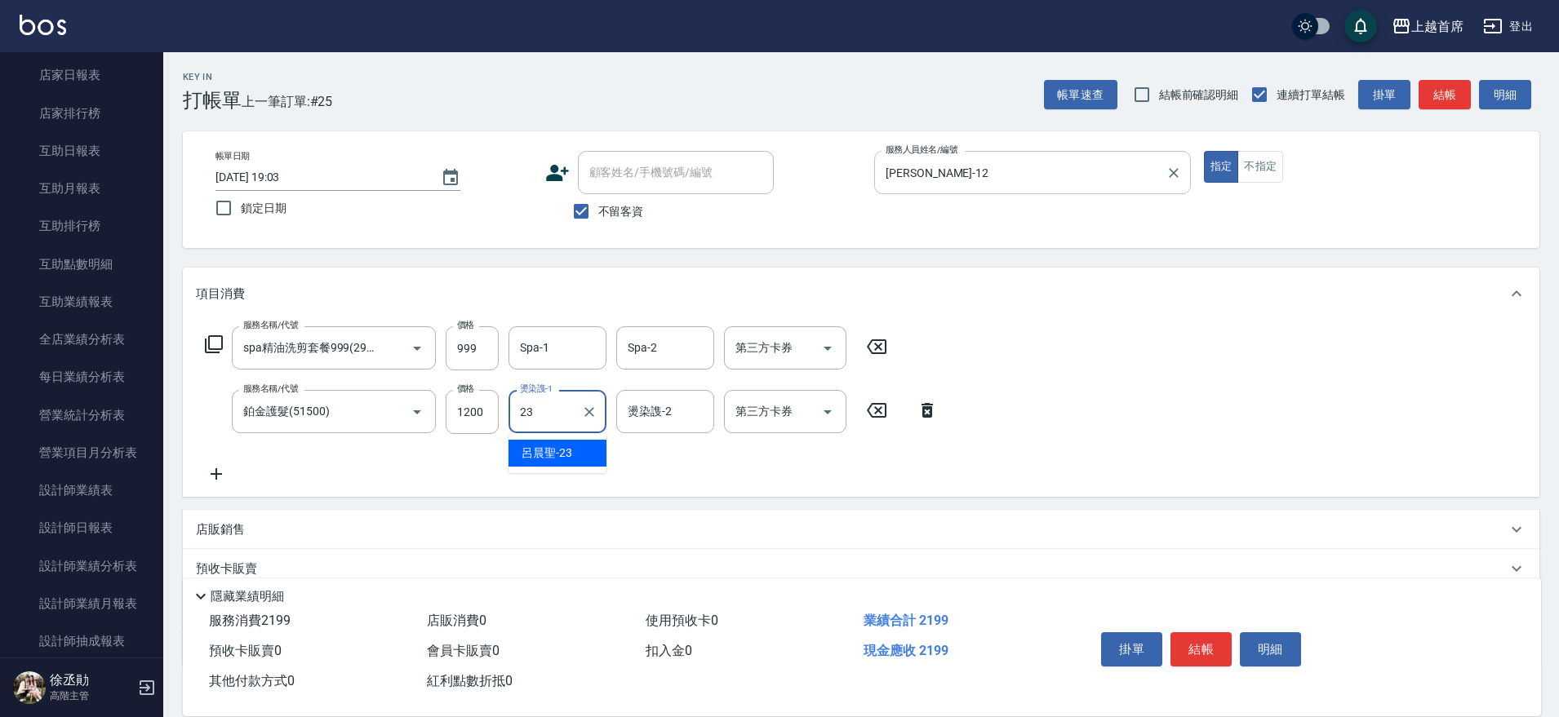
type input "[PERSON_NAME]-23"
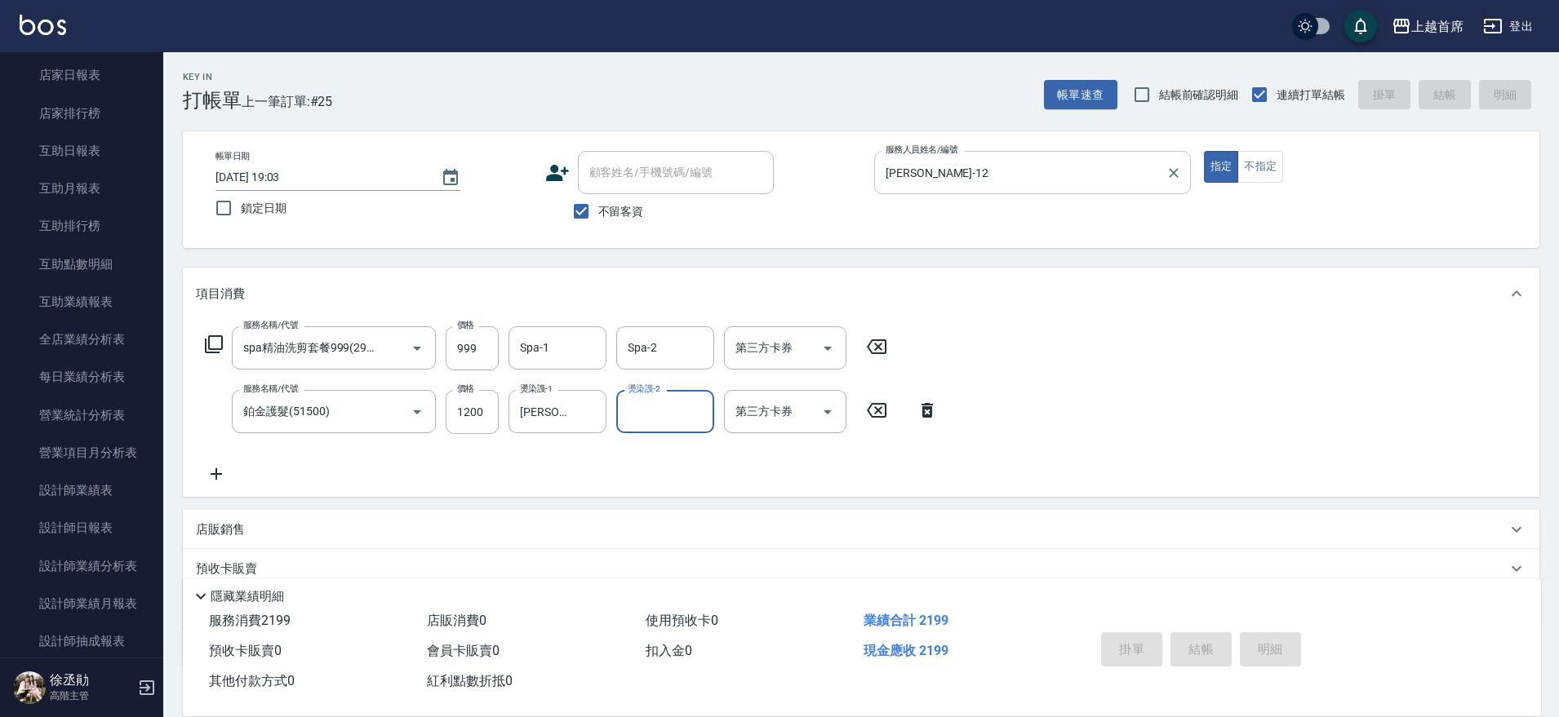
type input "[DATE] 19:04"
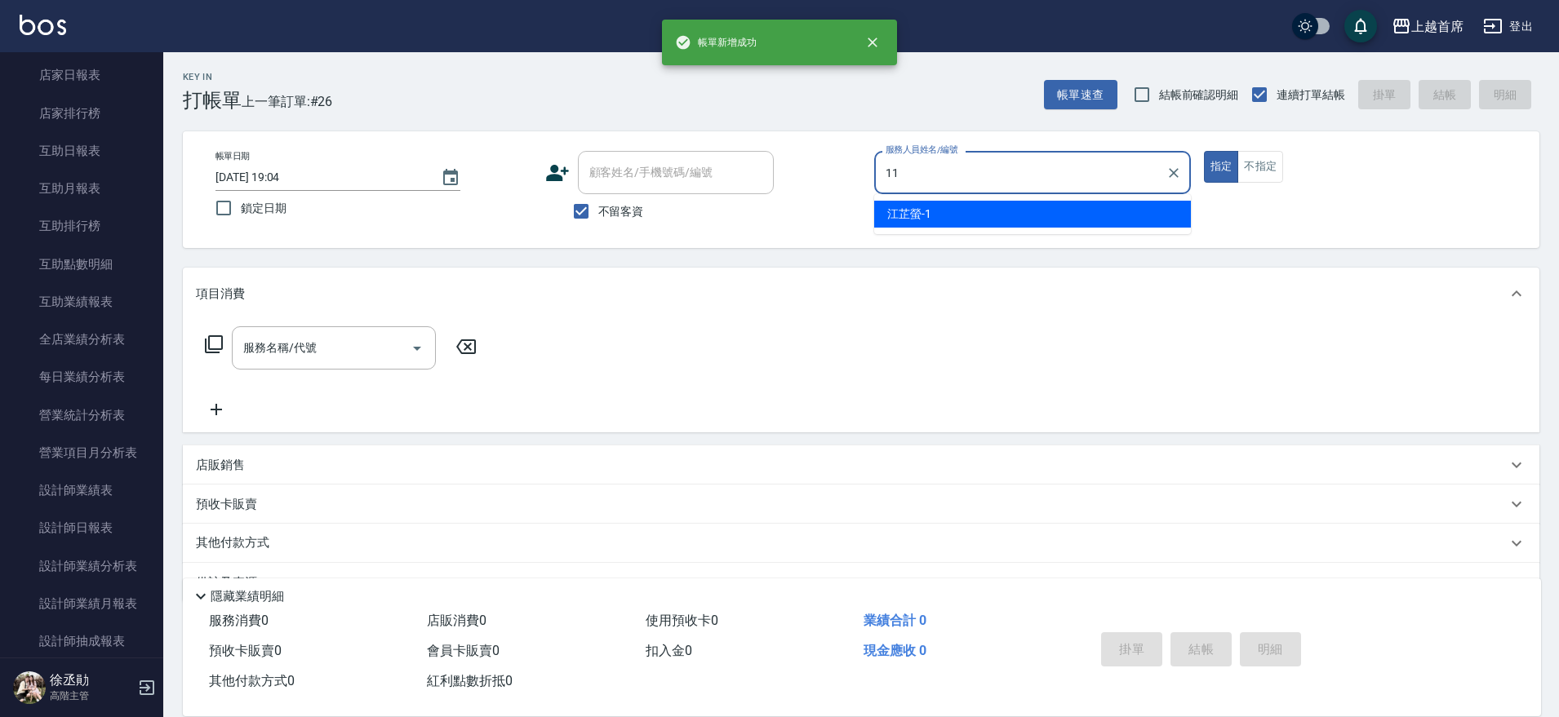
type input "[PERSON_NAME]-11"
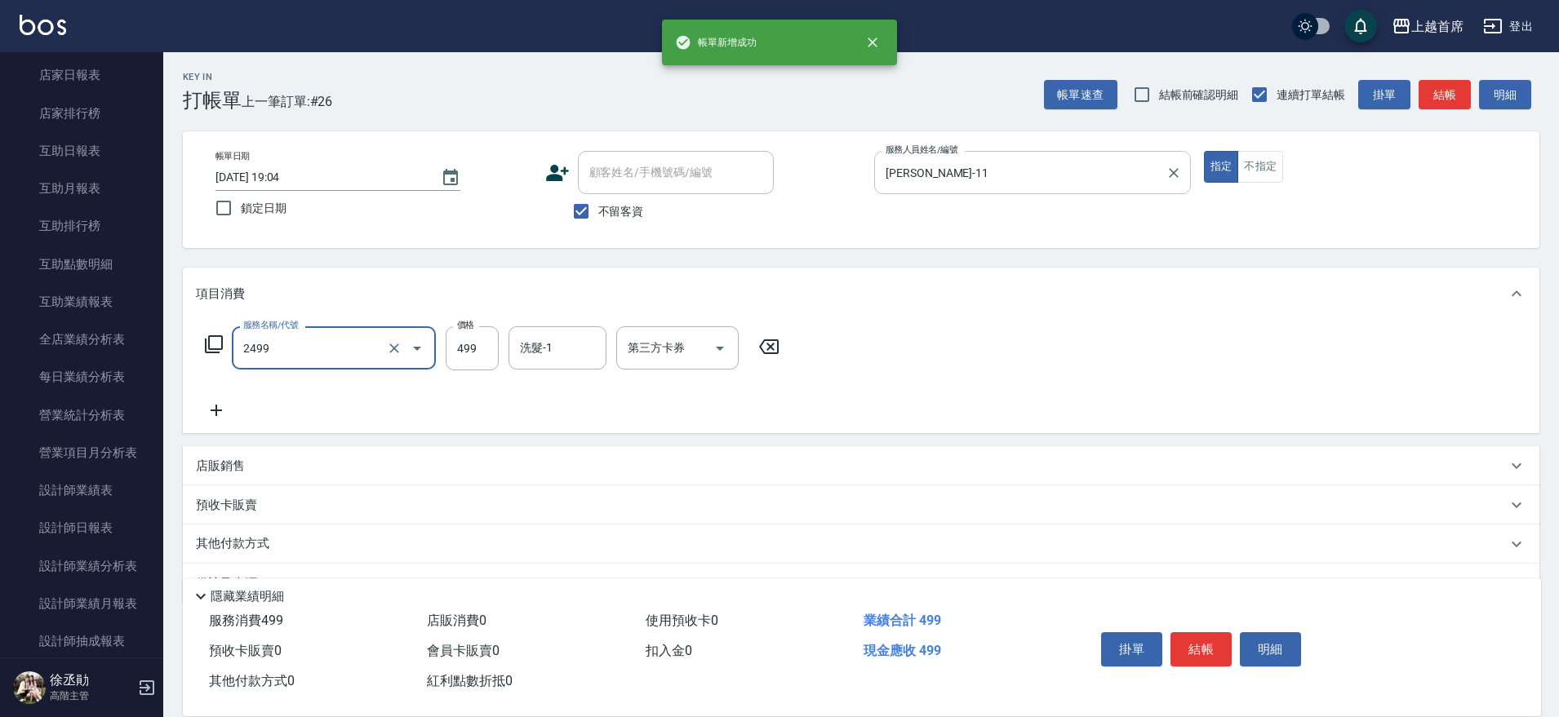
type input "499海鹽洗剪套餐(2499)"
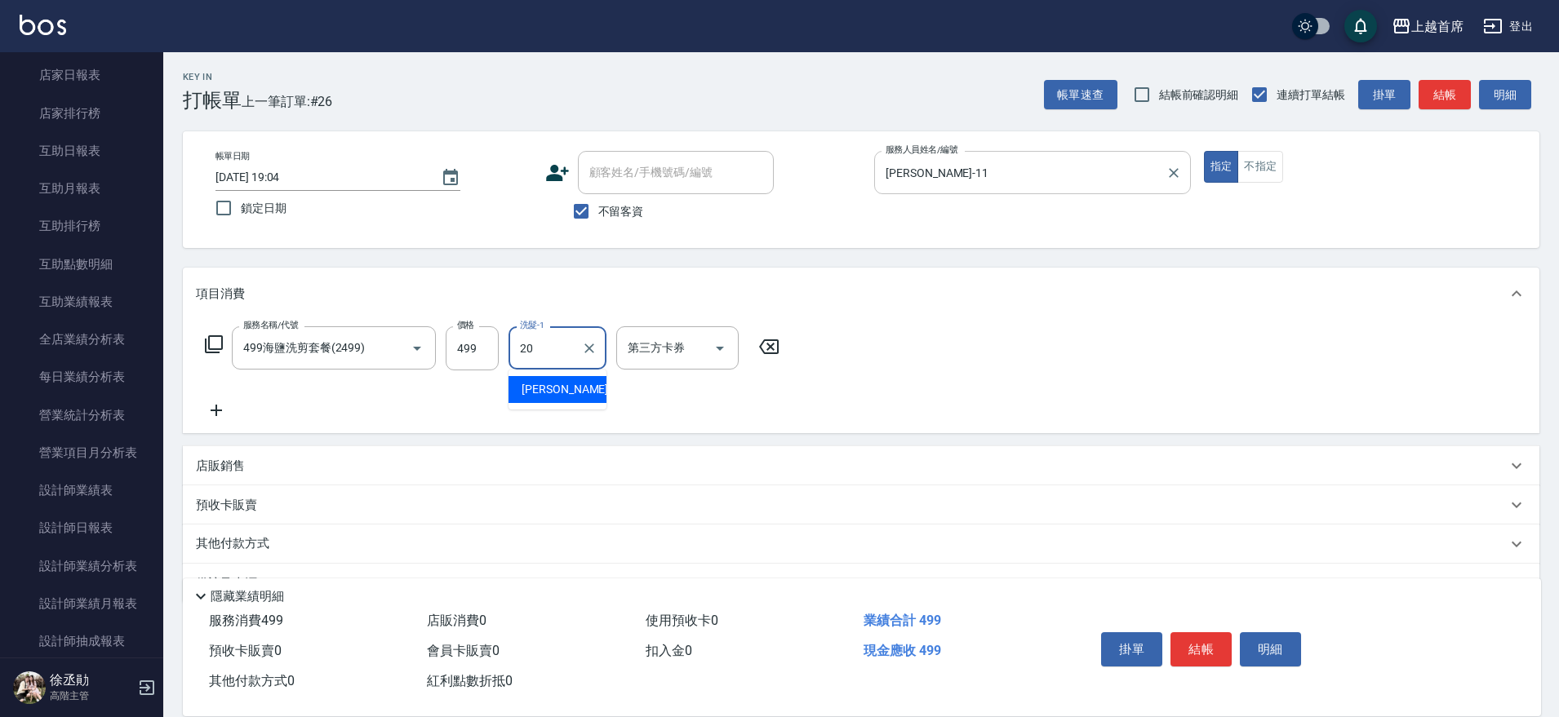
type input "[PERSON_NAME]-20"
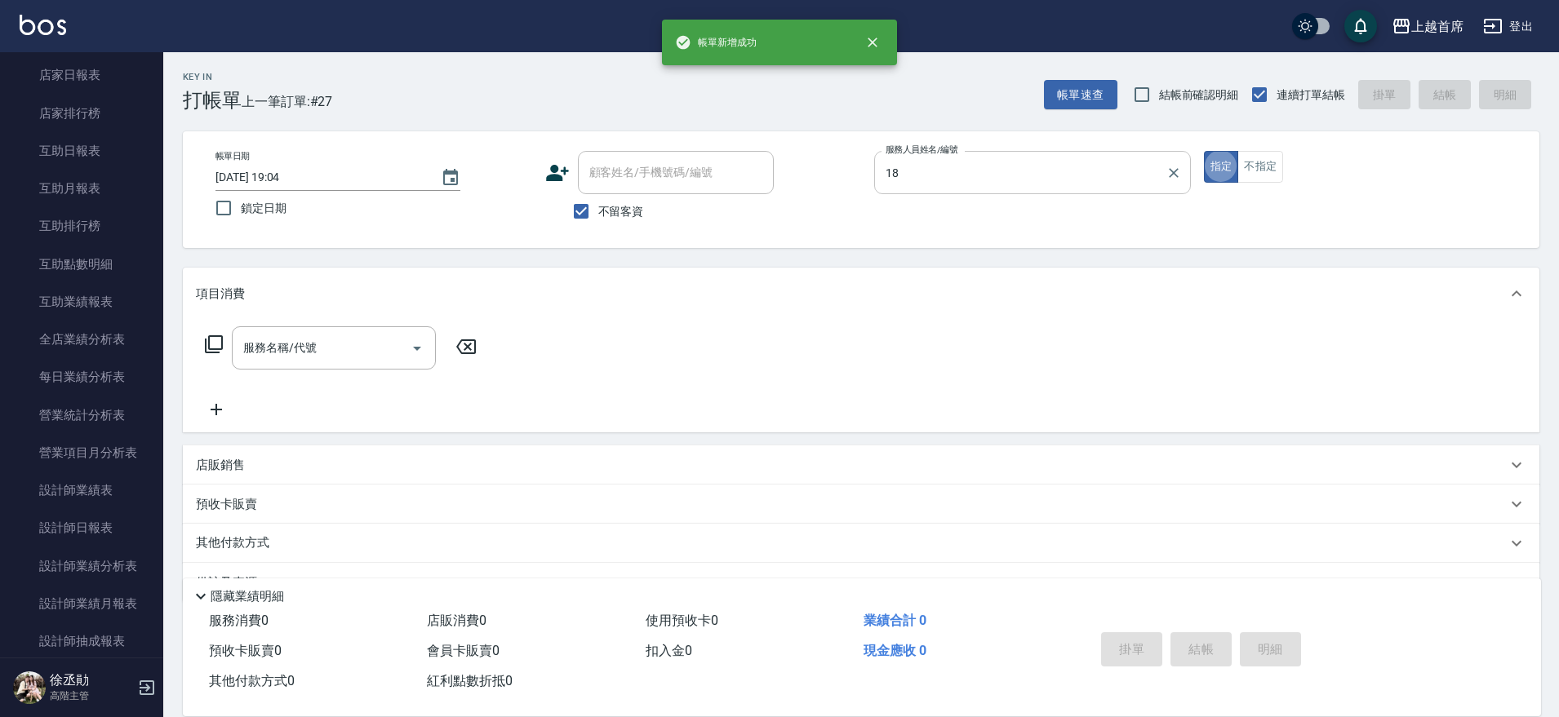
type input "Linda-18"
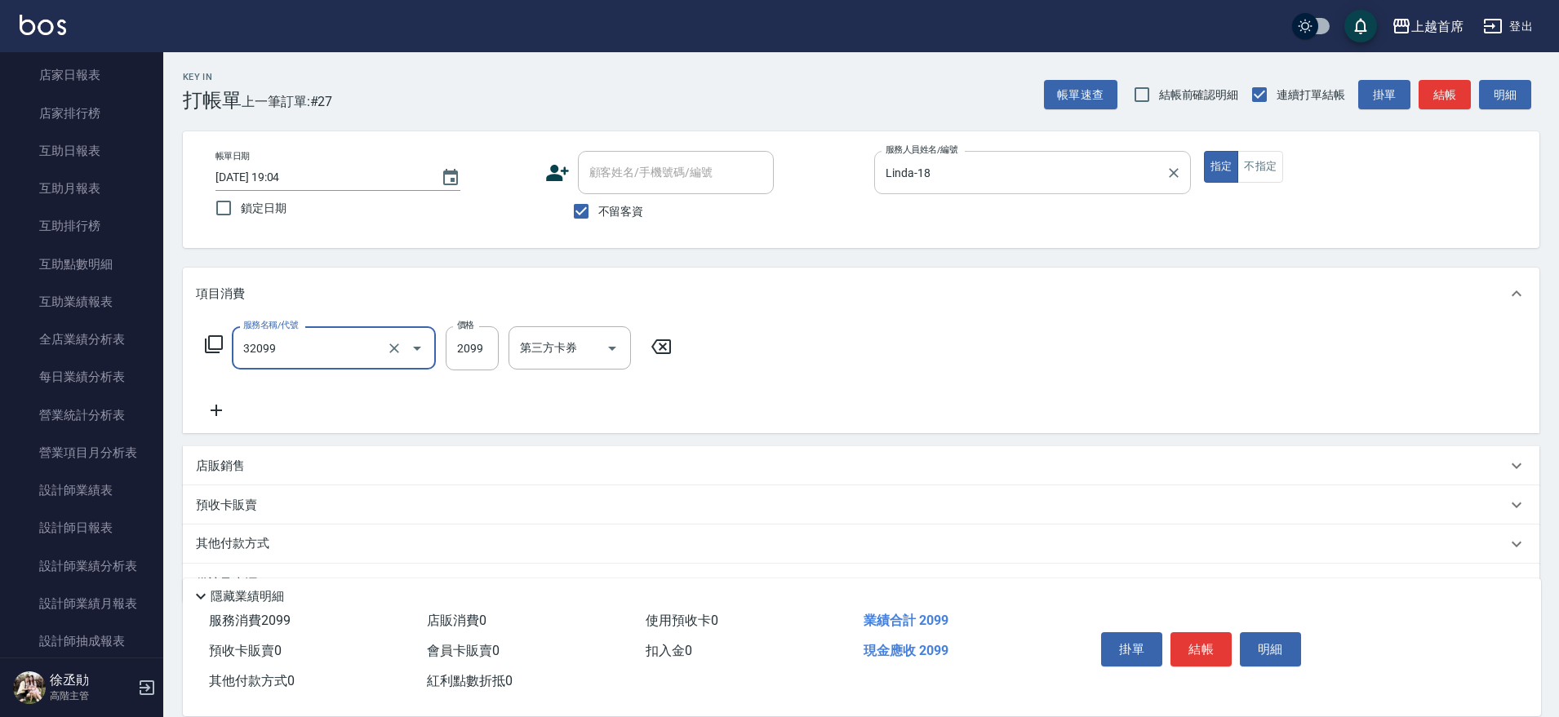
type input "極品男神套餐(32099)"
type input "2249"
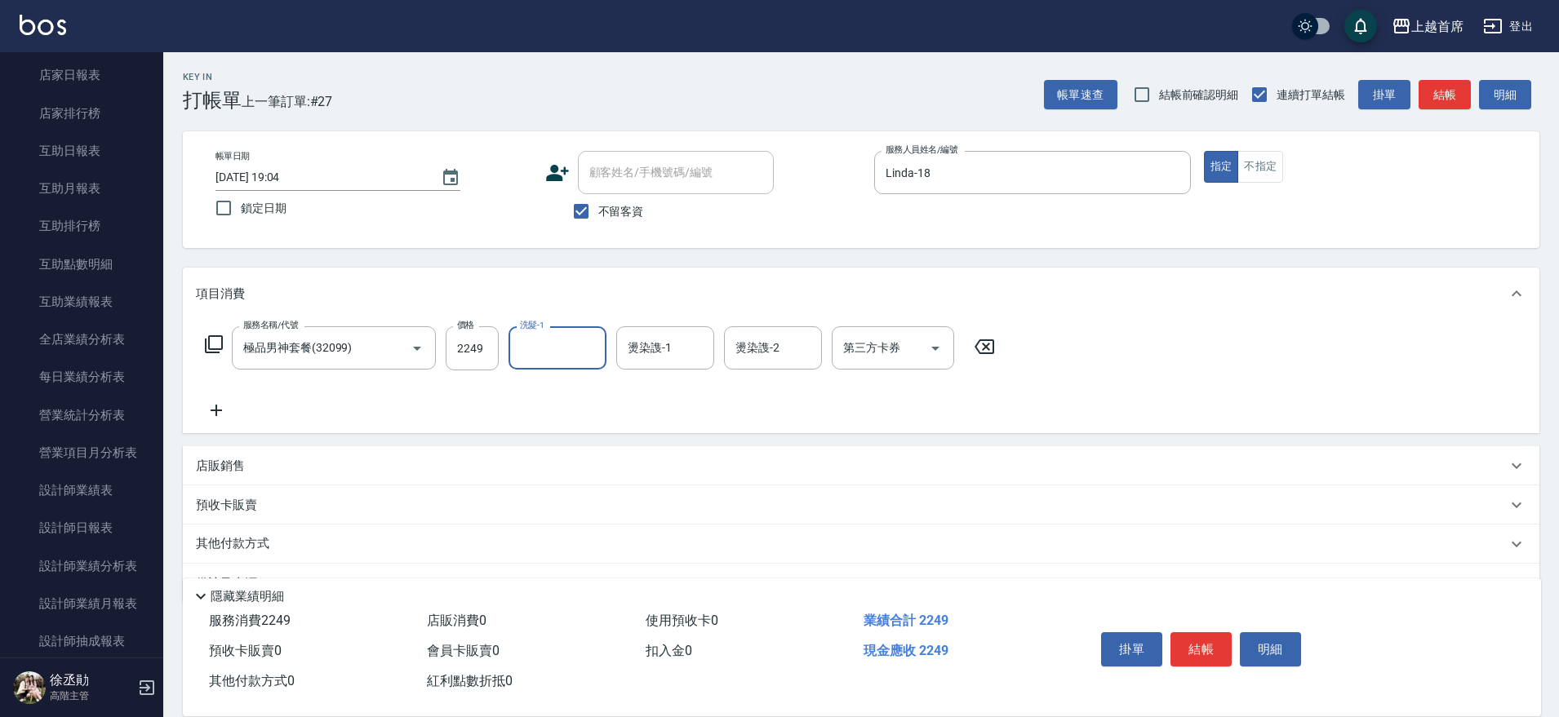
click at [207, 348] on icon at bounding box center [214, 345] width 20 height 20
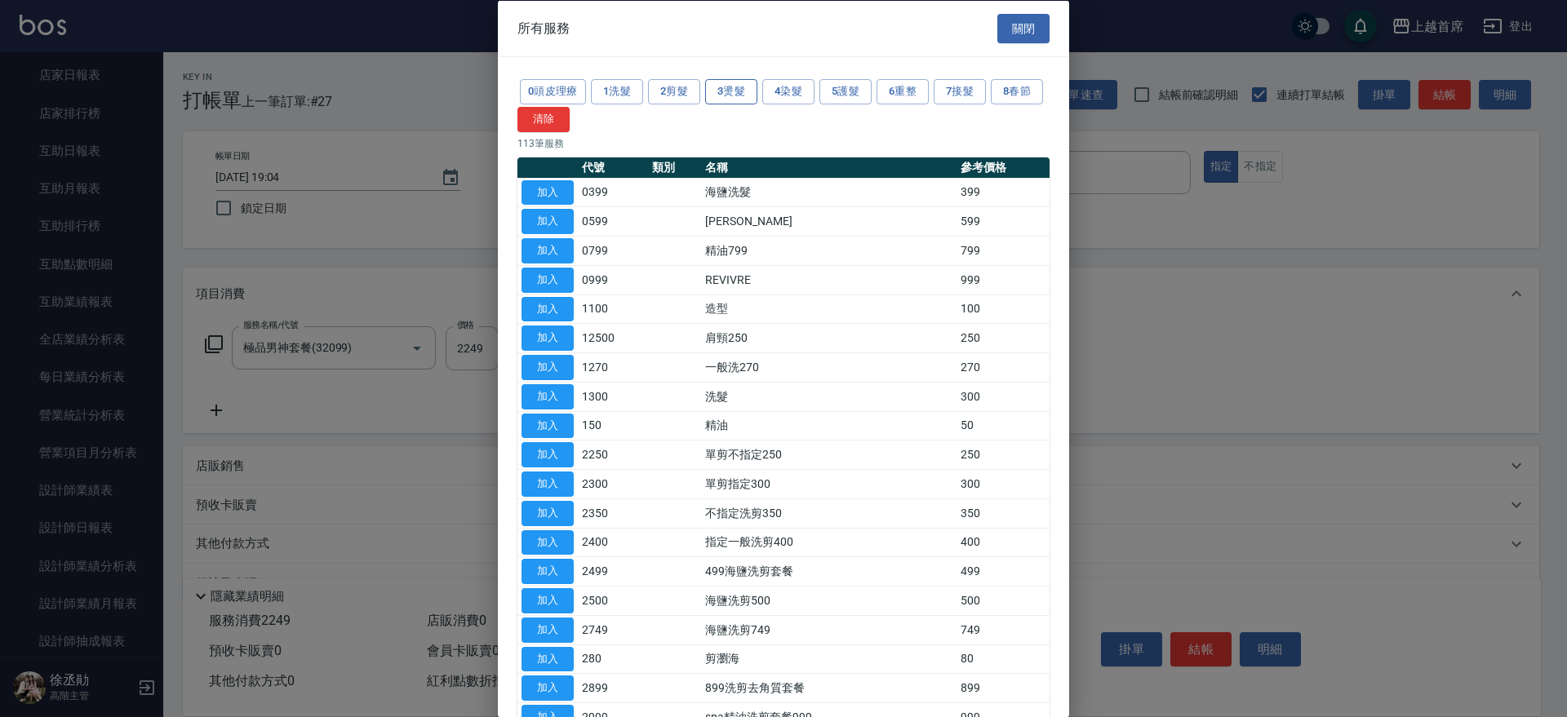
click at [741, 91] on button "3燙髮" at bounding box center [731, 91] width 52 height 25
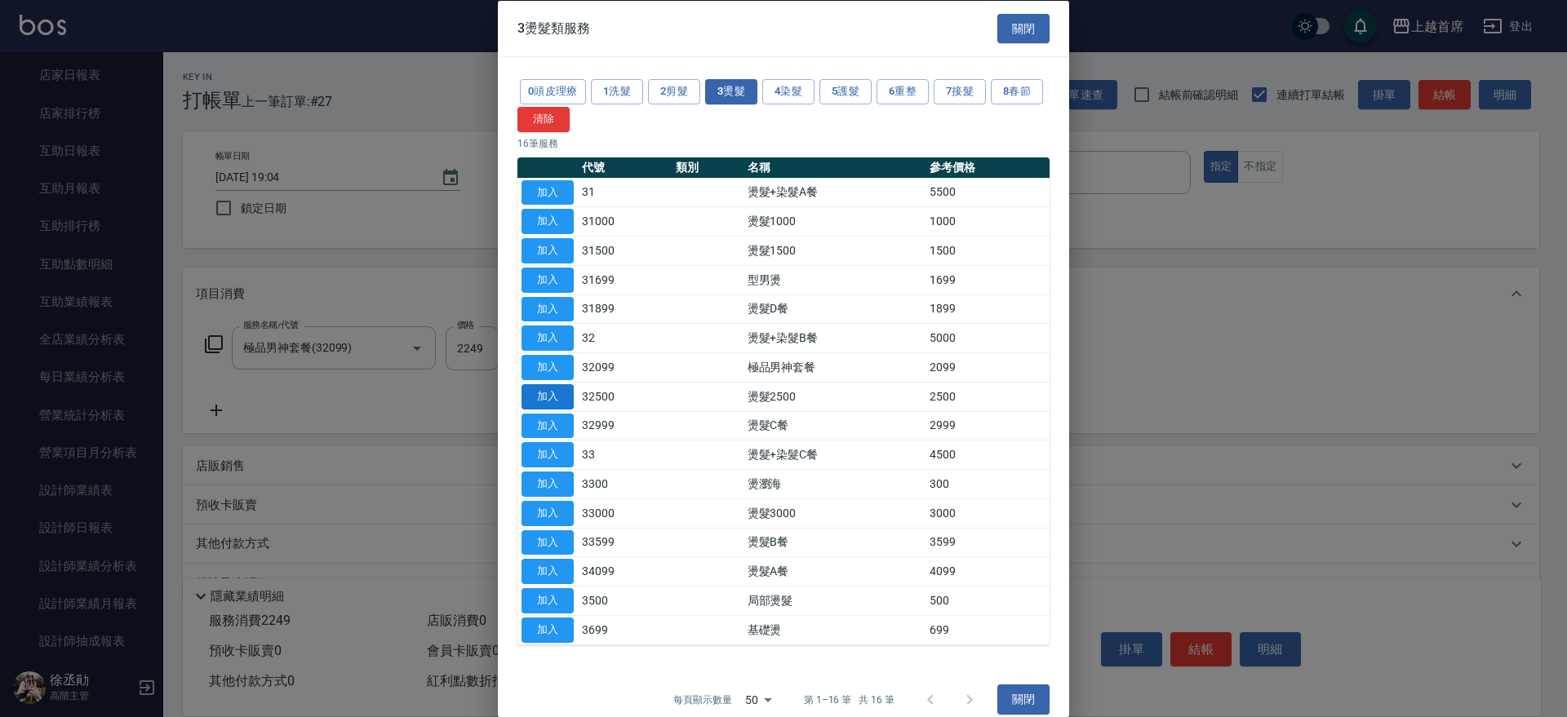
click at [563, 396] on button "加入" at bounding box center [548, 396] width 52 height 25
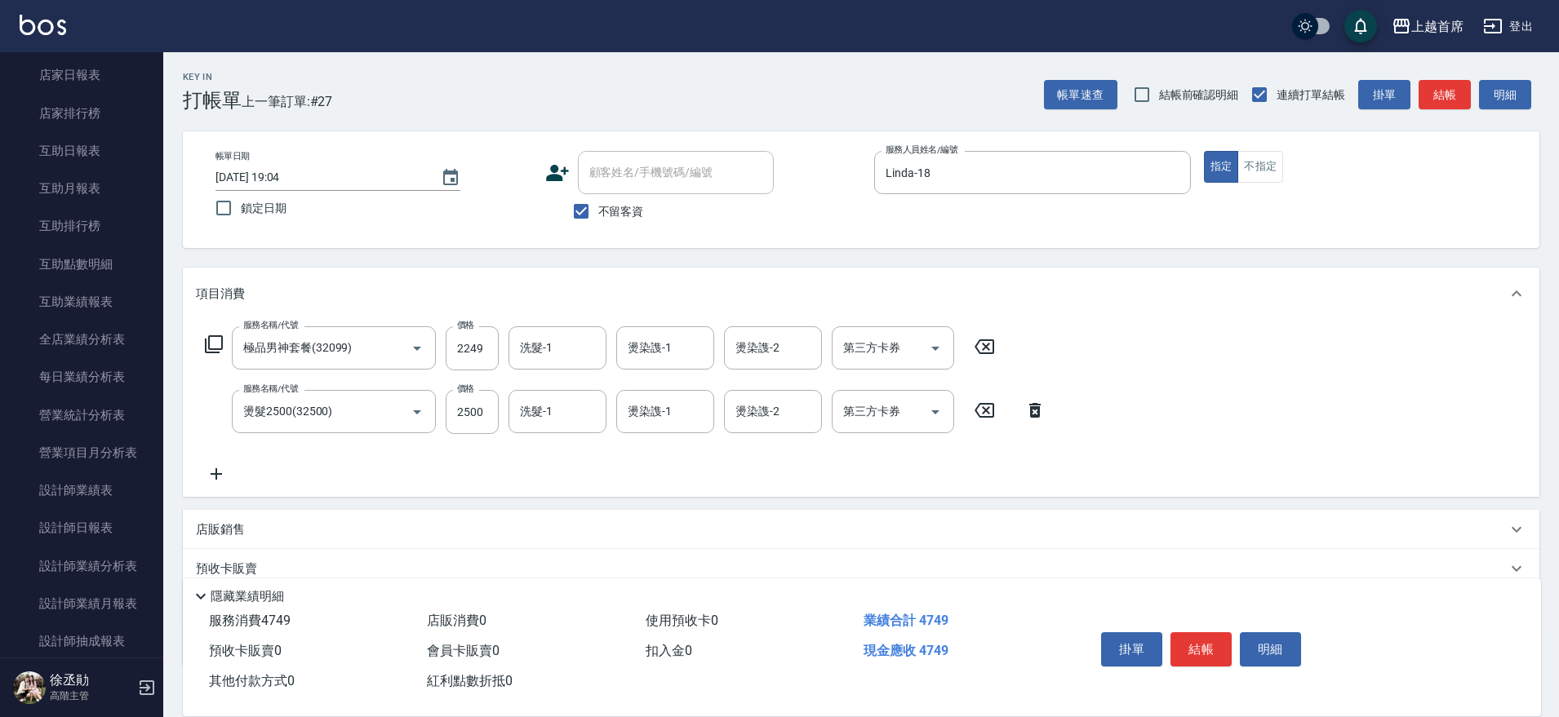
click at [997, 346] on icon at bounding box center [984, 347] width 41 height 20
click at [505, 406] on div "服務名稱/代號 燙髮2500(32500) 服務名稱/代號 價格 2500 價格 洗髮-1 洗髮-1 燙染謢-1 燙染謢-1 燙染謢-2 燙染謢-2 第三方卡…" at bounding box center [625, 411] width 859 height 44
click at [470, 409] on input "2500" at bounding box center [472, 411] width 53 height 44
type input "2249"
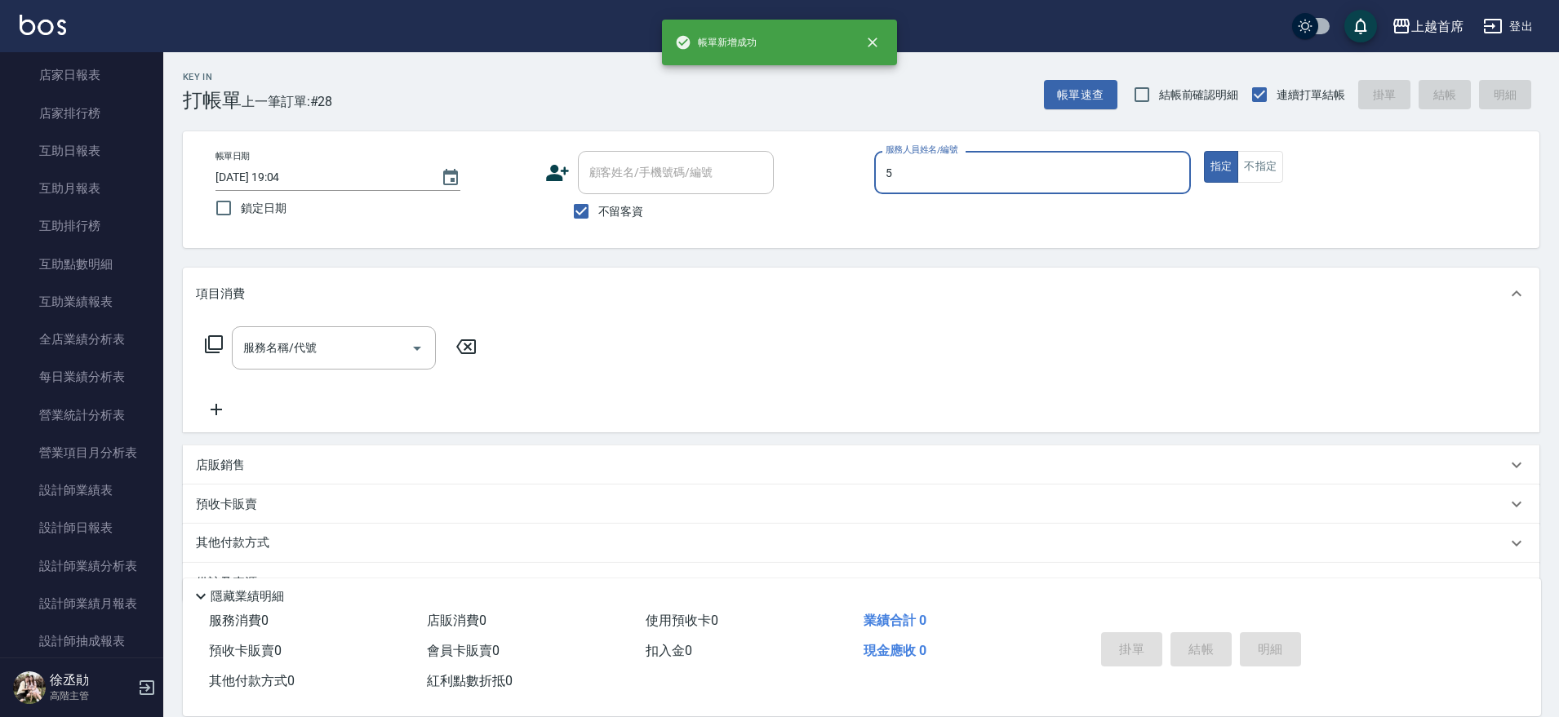
type input "[PERSON_NAME]-5"
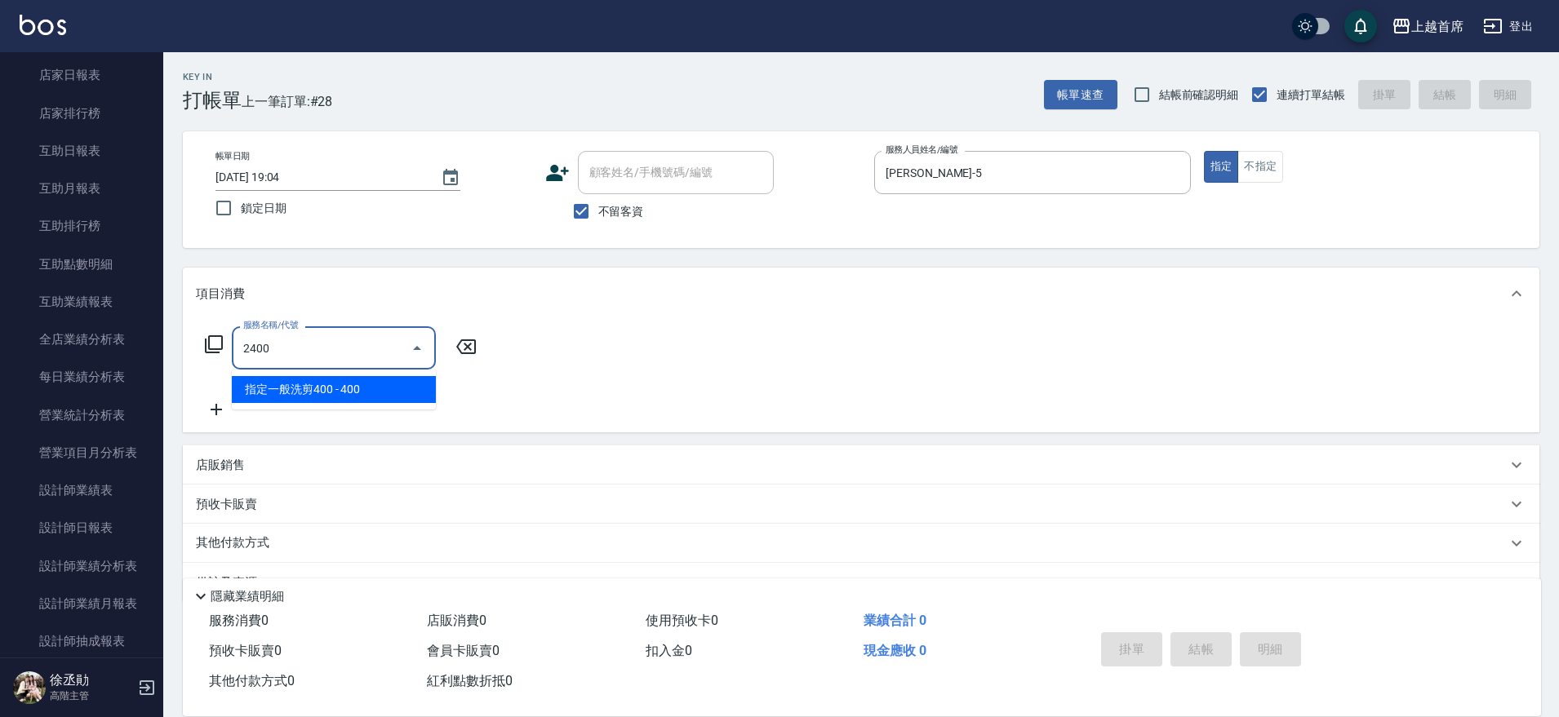
type input "指定一般洗剪400(2400)"
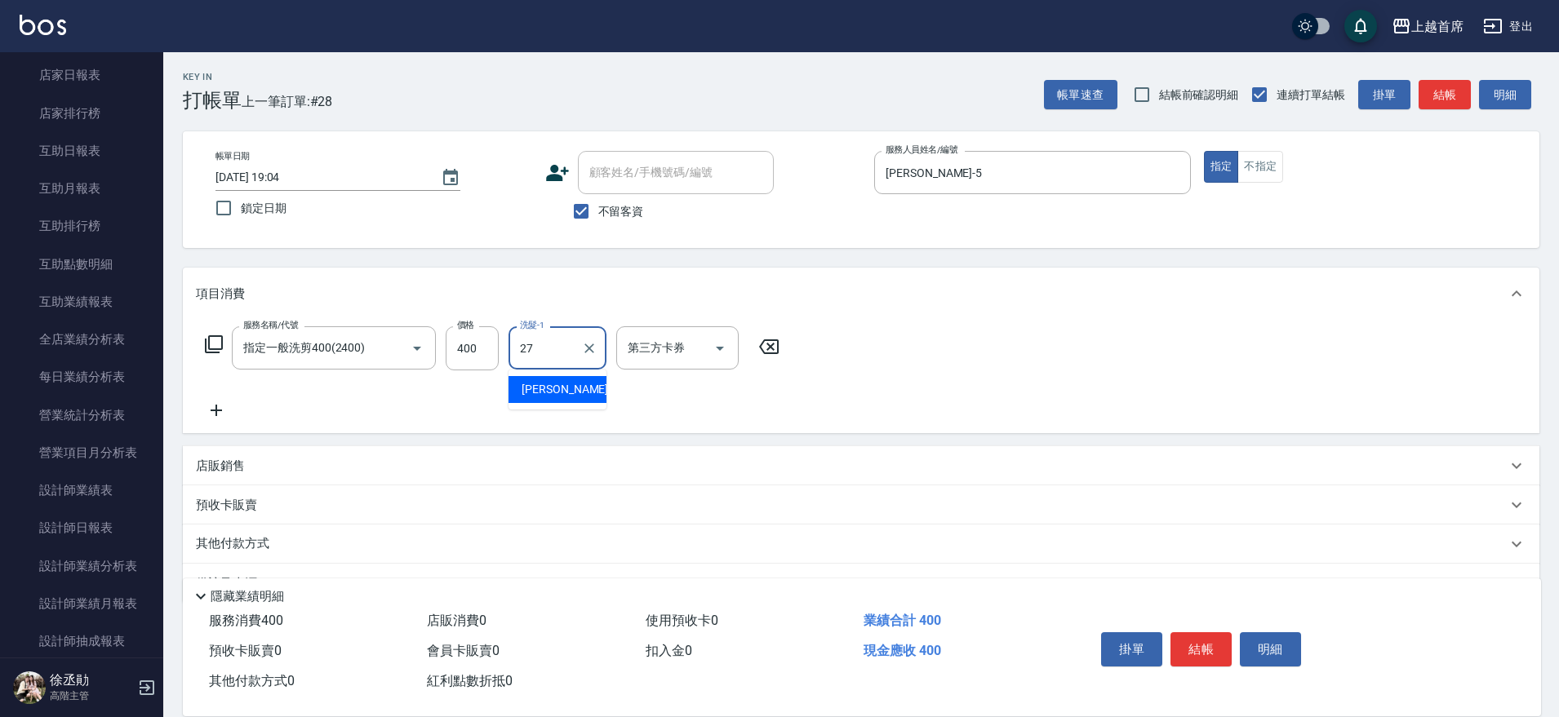
type input "[PERSON_NAME]-27"
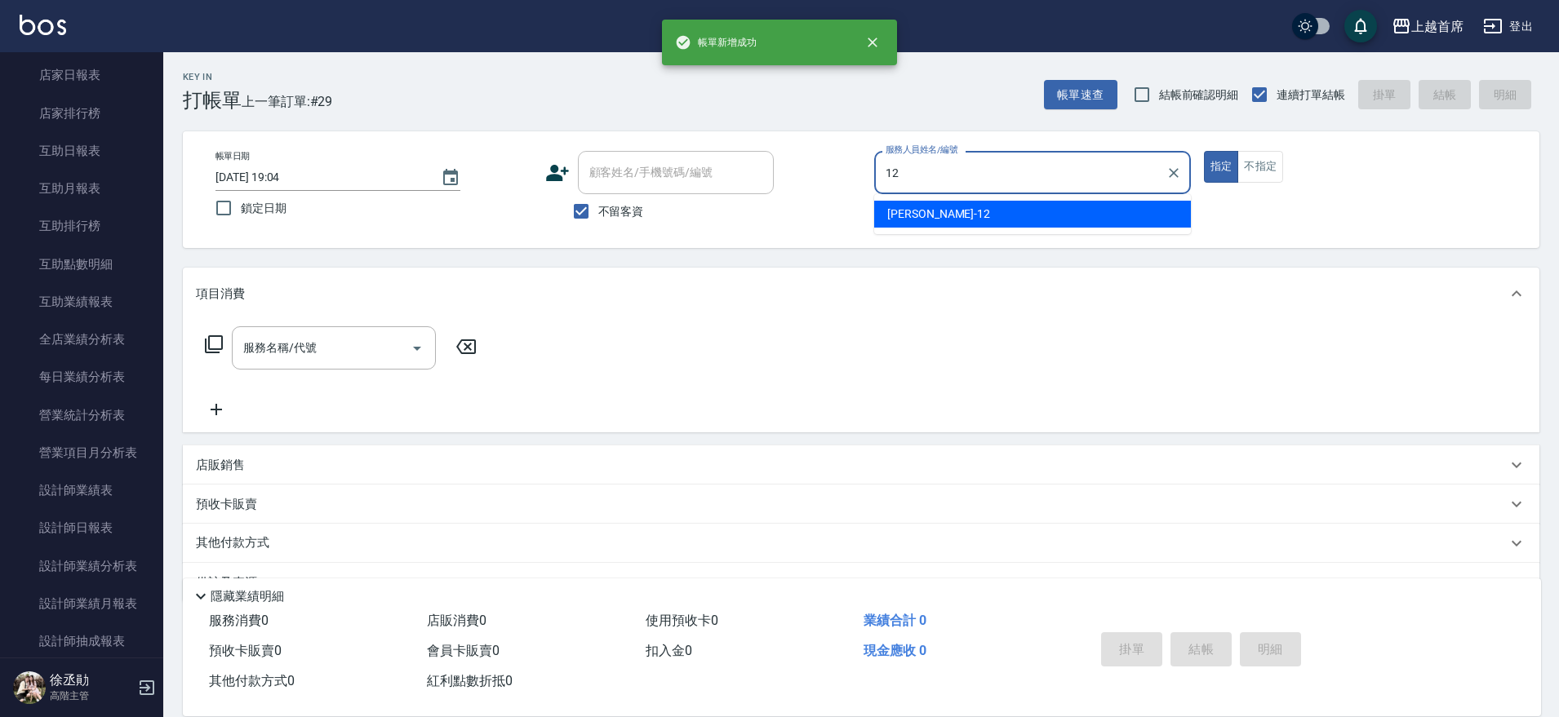
type input "[PERSON_NAME]-12"
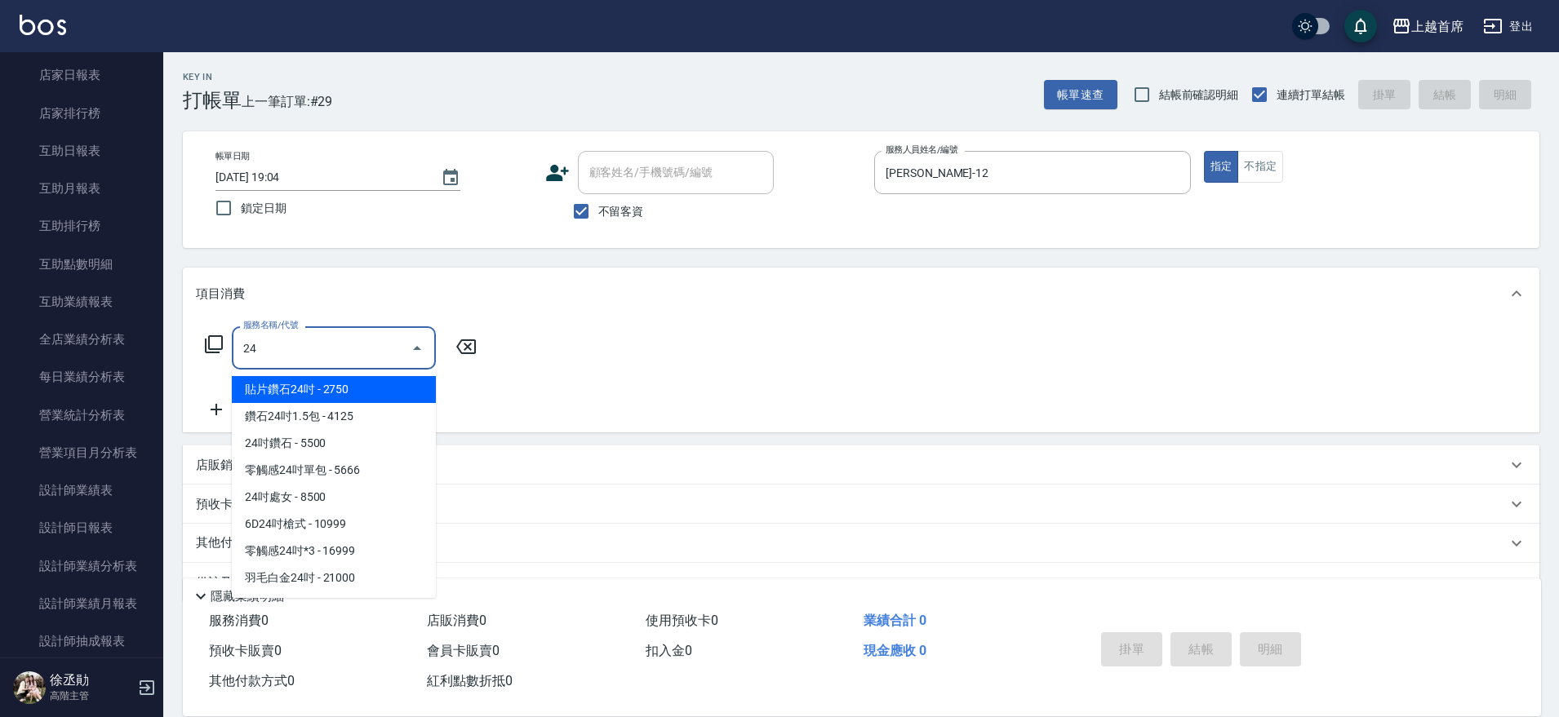
type input "2"
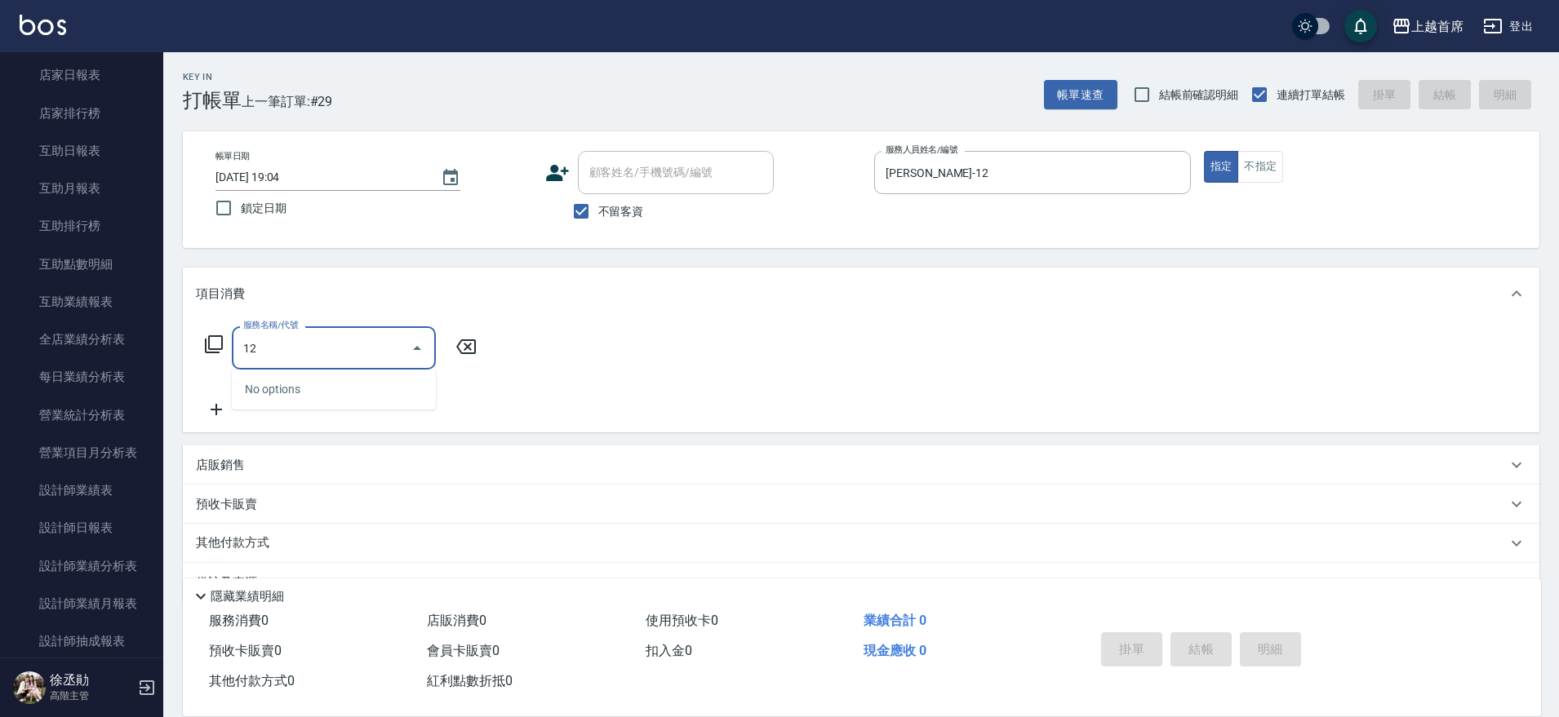
type input "1"
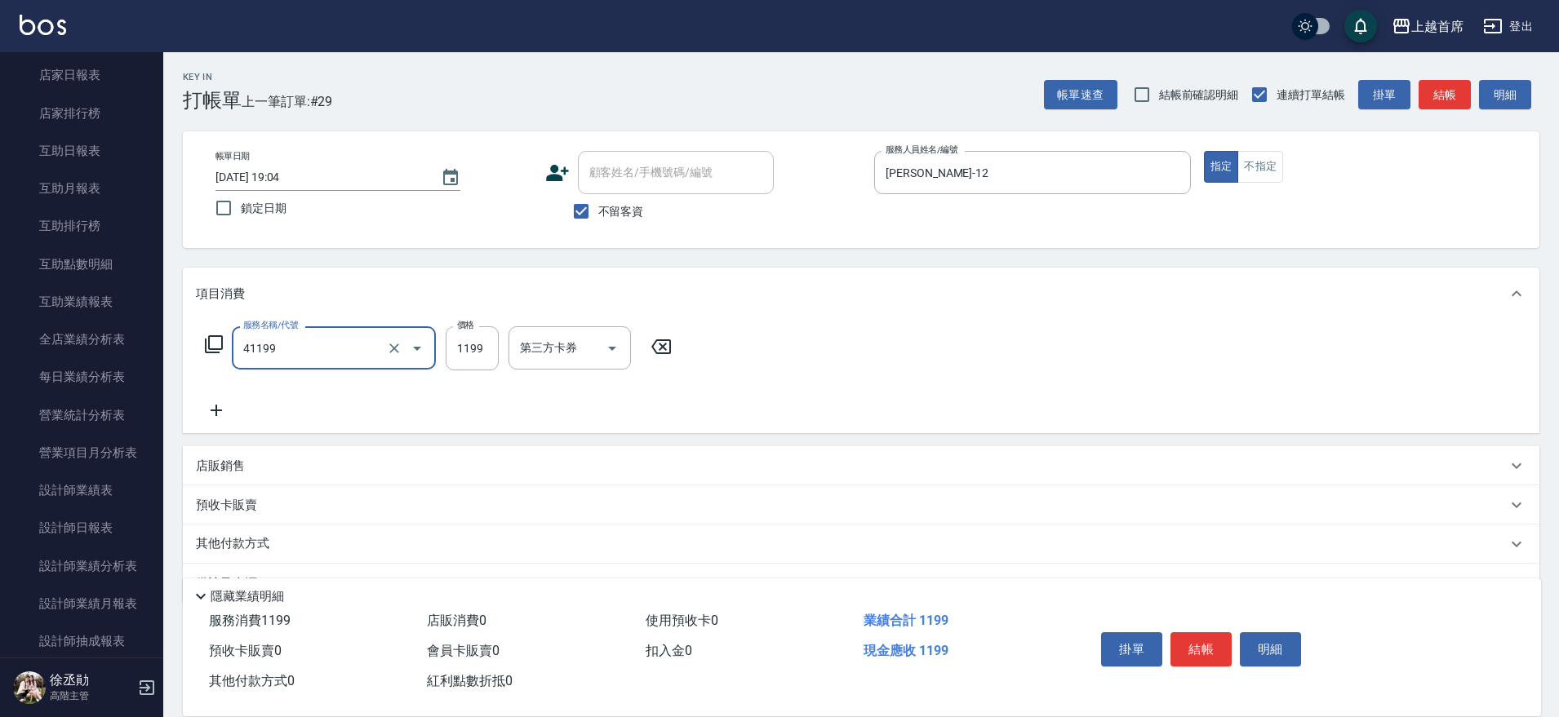
type input "長髮染髮(41199)"
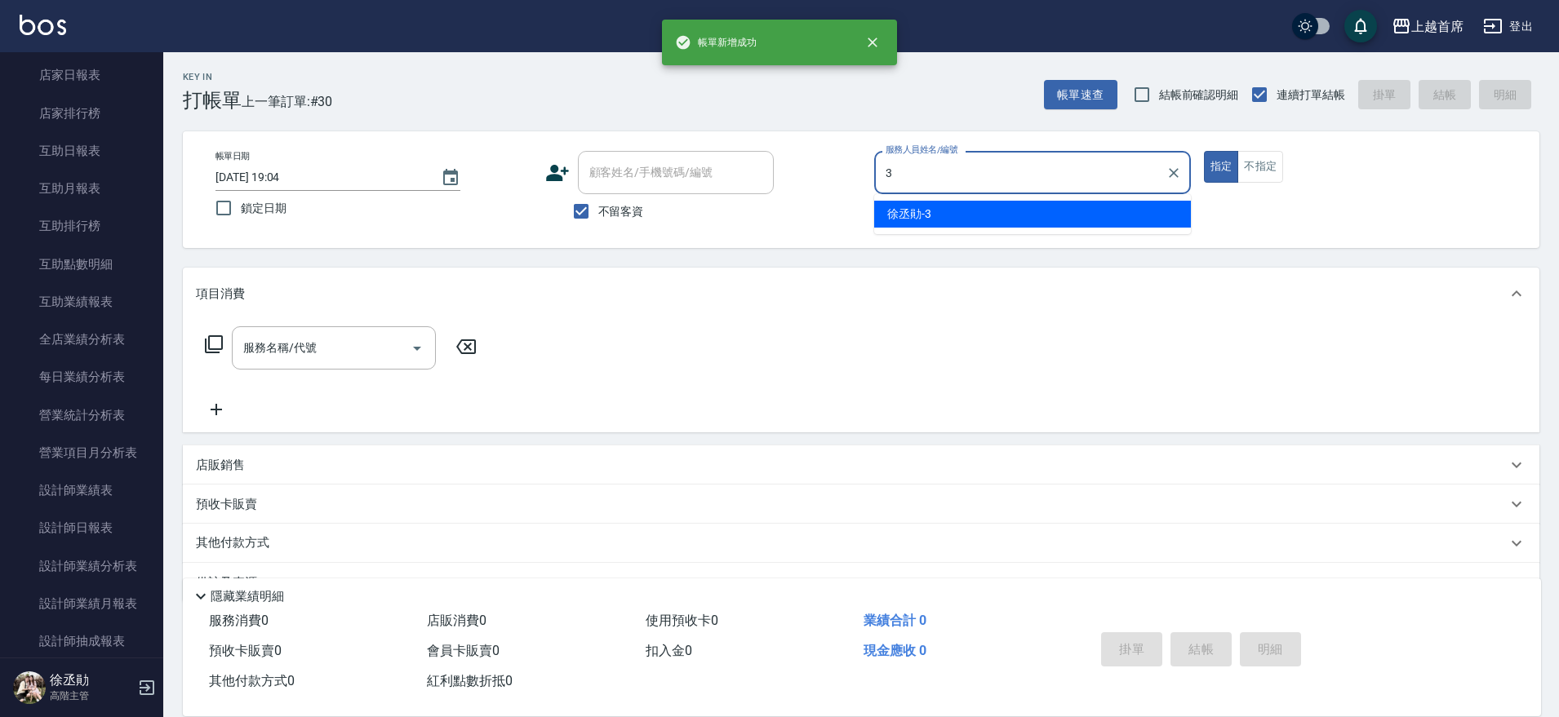
type input "[PERSON_NAME]-3"
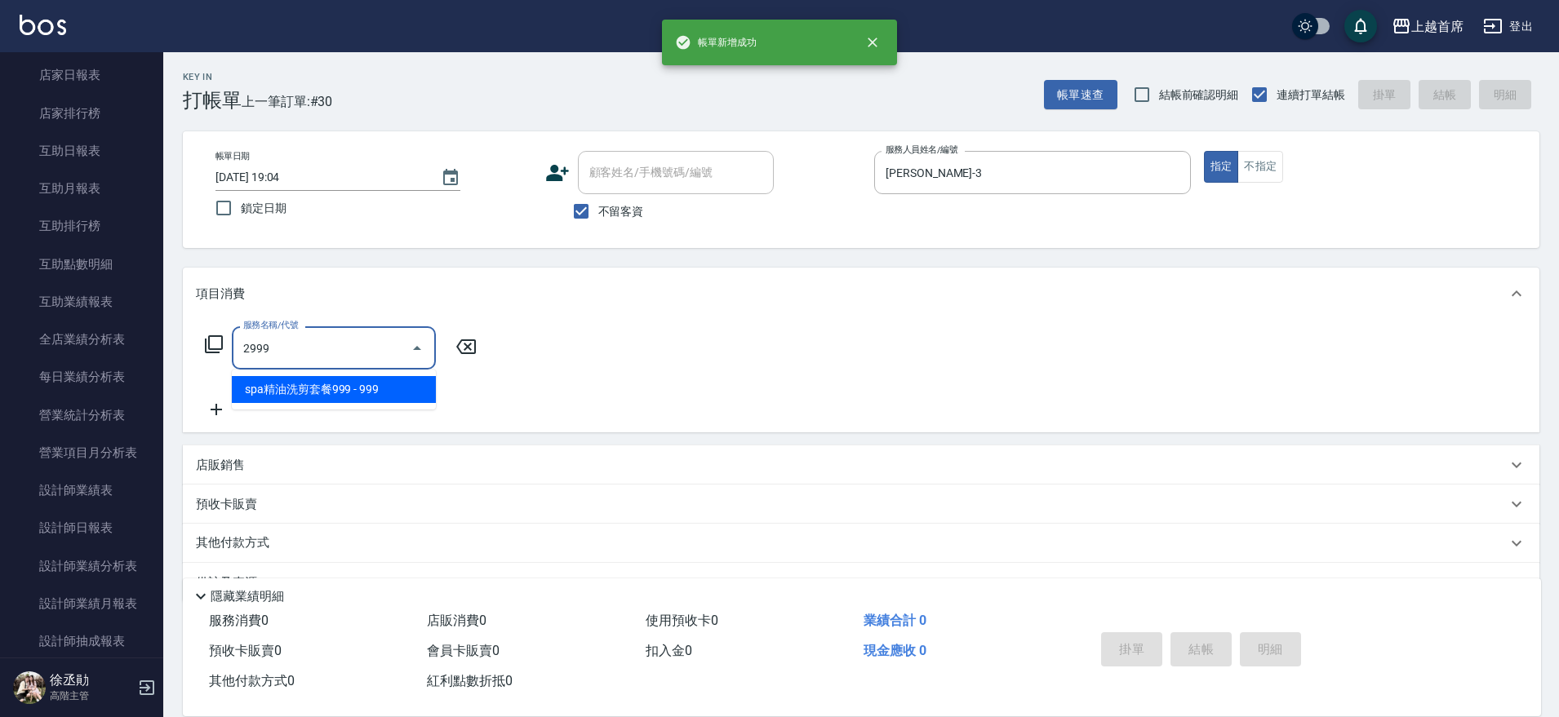
type input "spa精油洗剪套餐999(2999)"
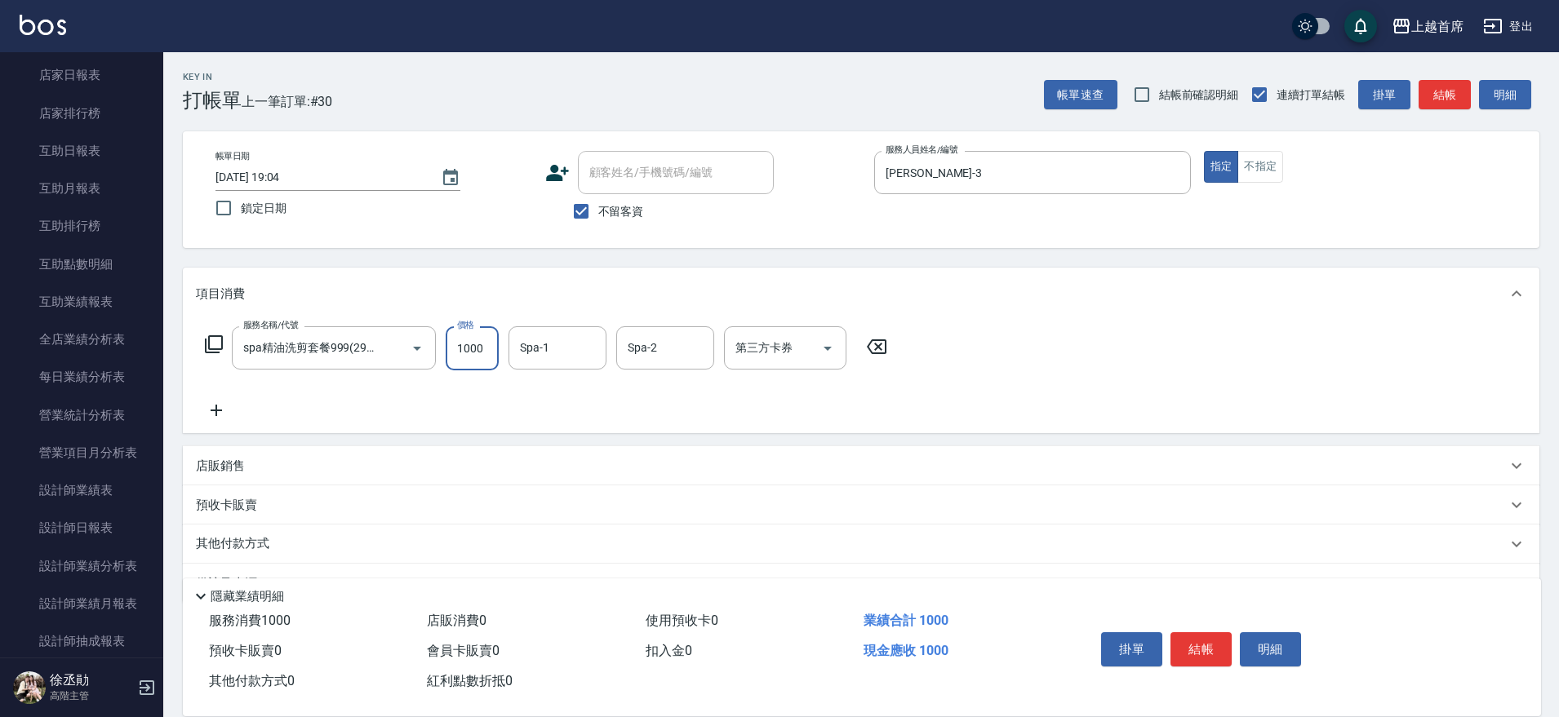
type input "1000"
type input "[PERSON_NAME]-24"
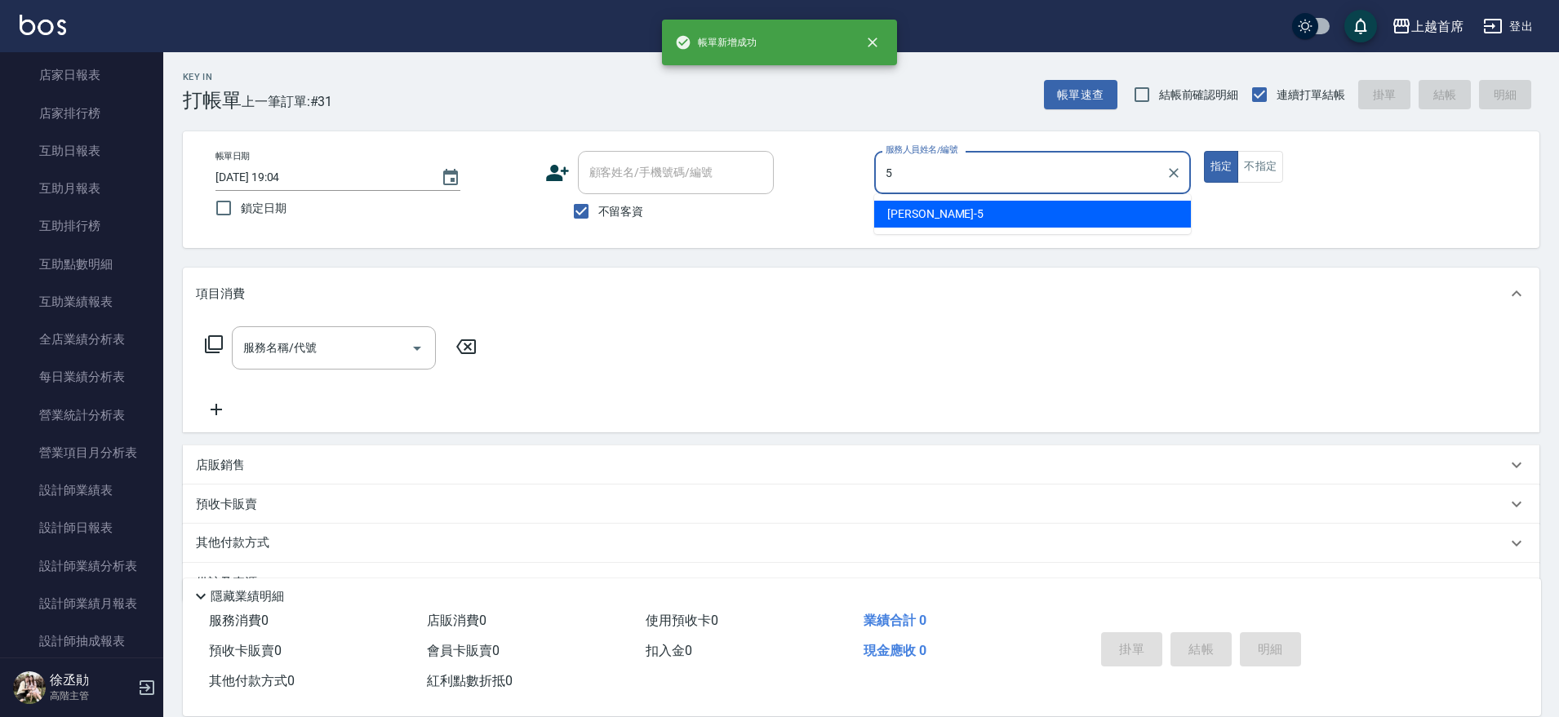
type input "[PERSON_NAME]-5"
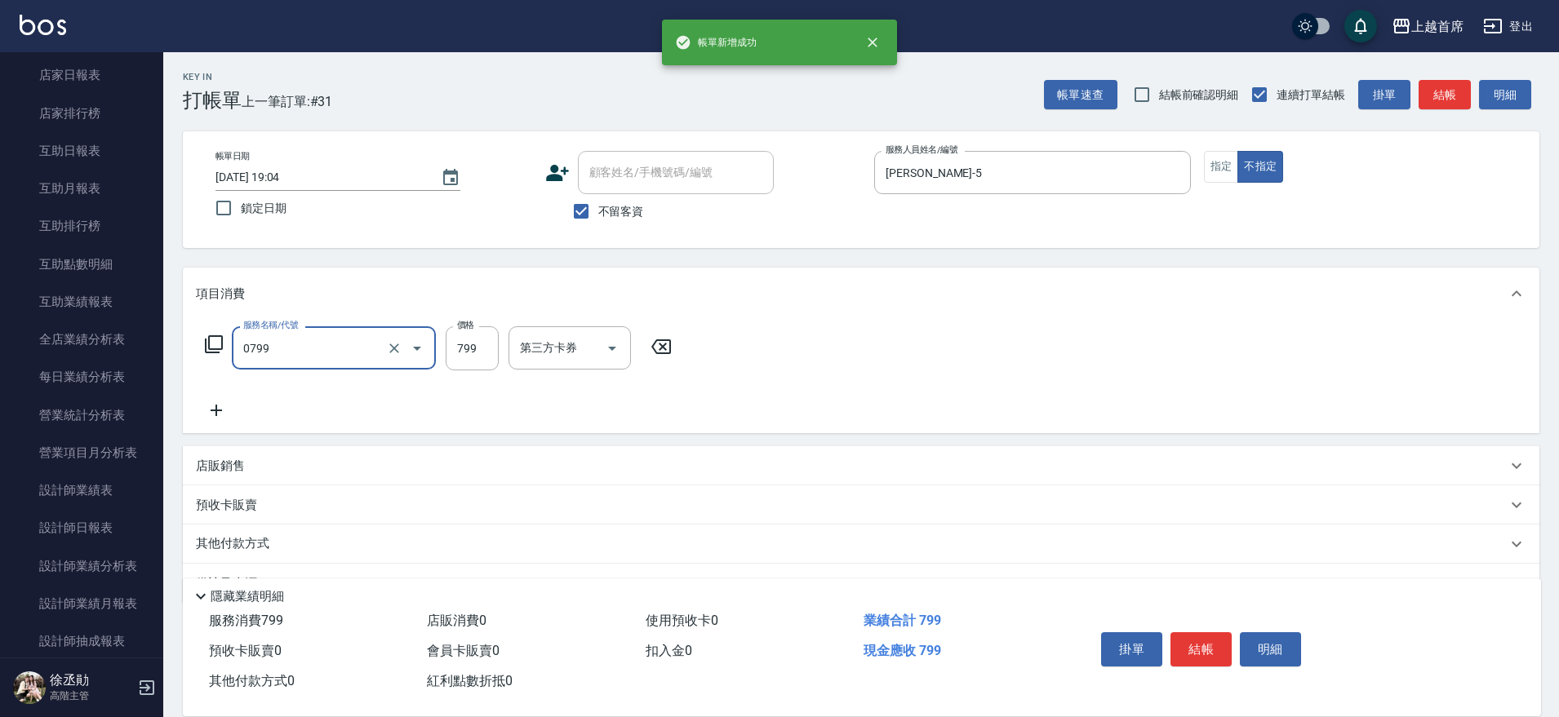
type input "精油799(0799)"
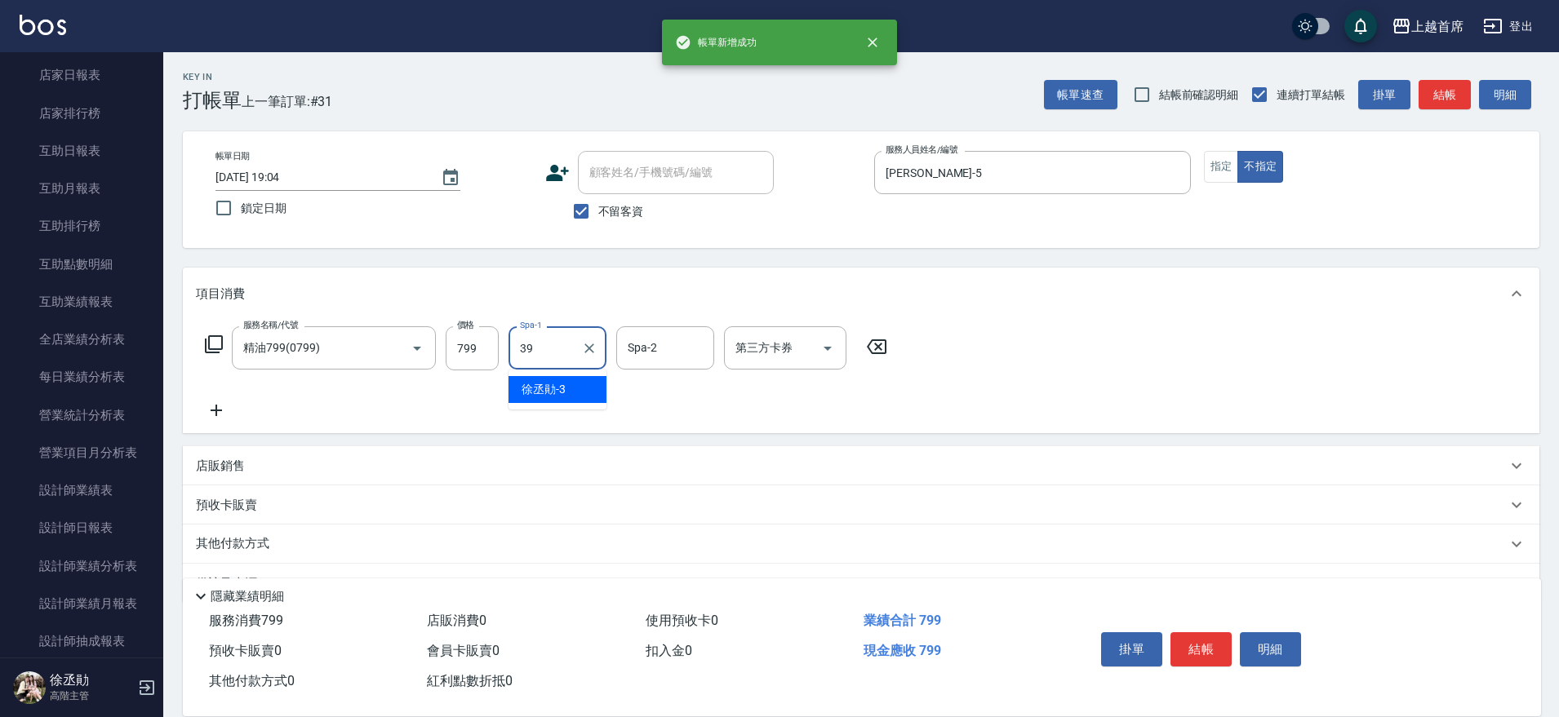
type input "[PERSON_NAME]-39"
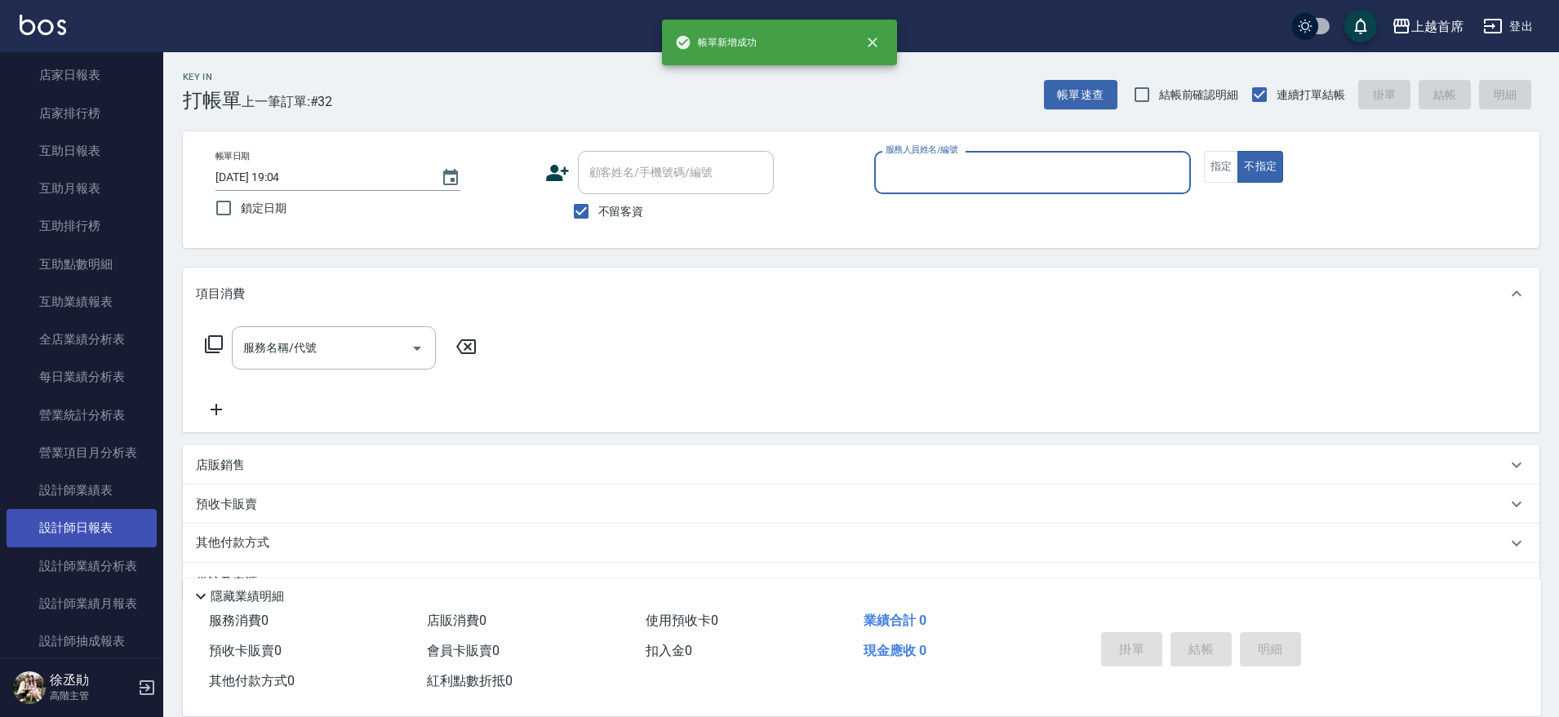
click at [113, 522] on link "設計師日報表" at bounding box center [82, 528] width 150 height 38
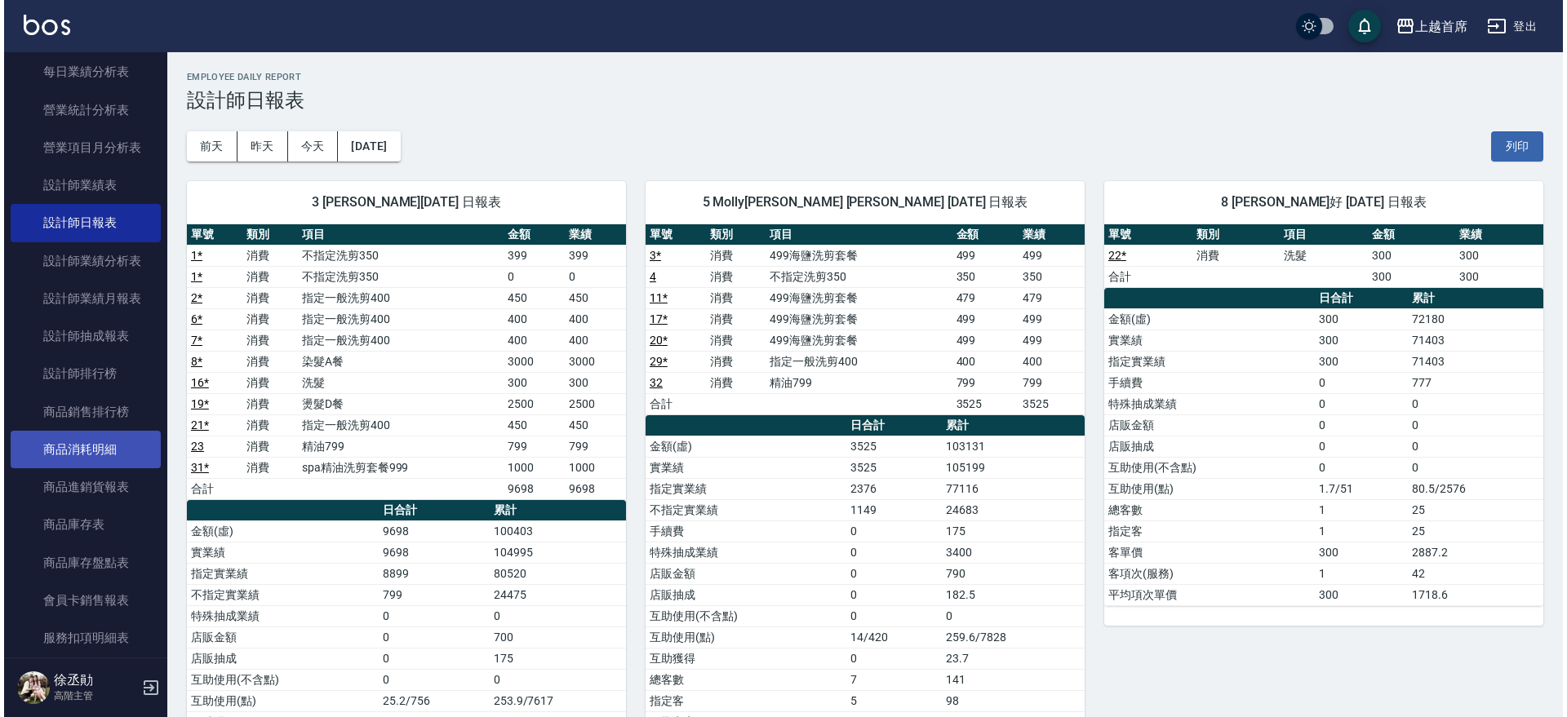
scroll to position [1020, 0]
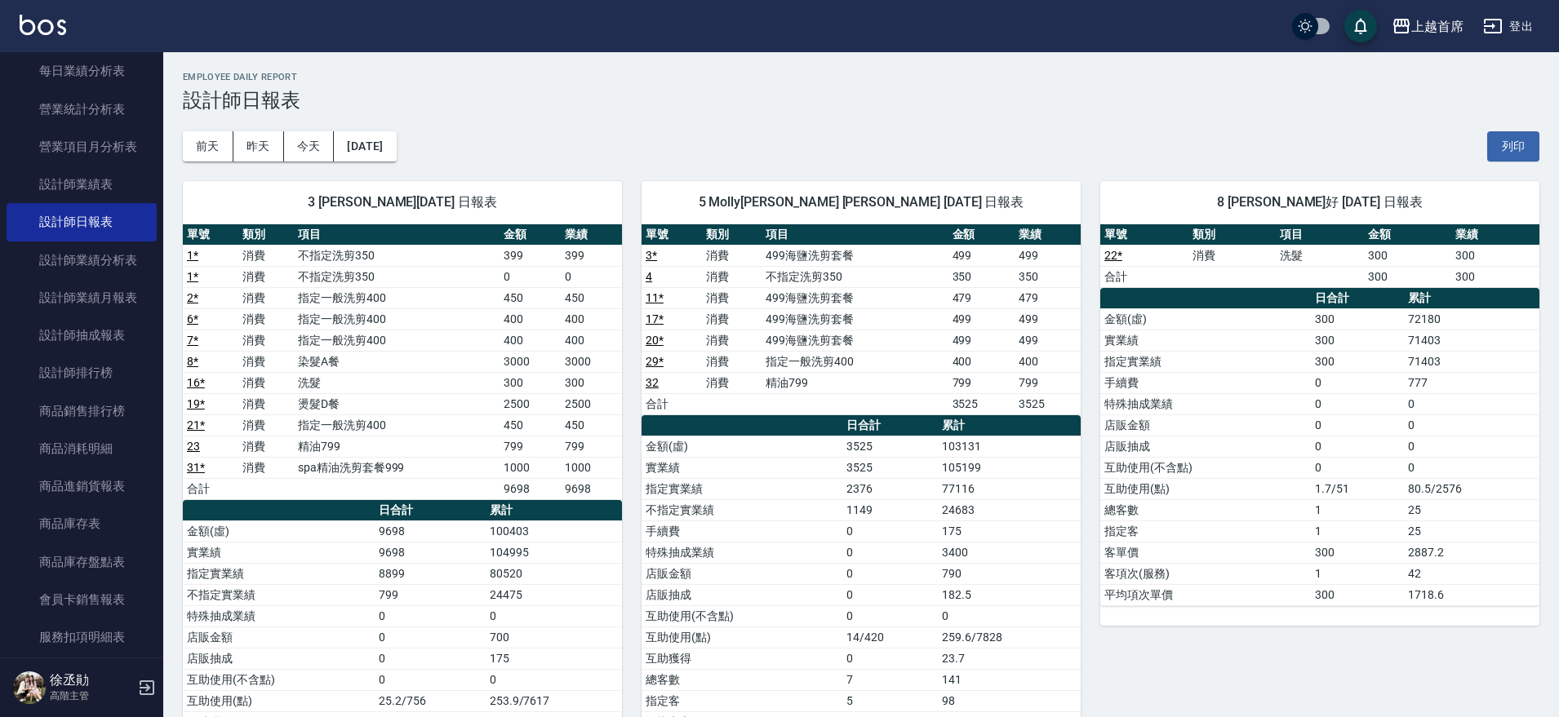
click at [108, 366] on link "設計師排行榜" at bounding box center [82, 373] width 150 height 38
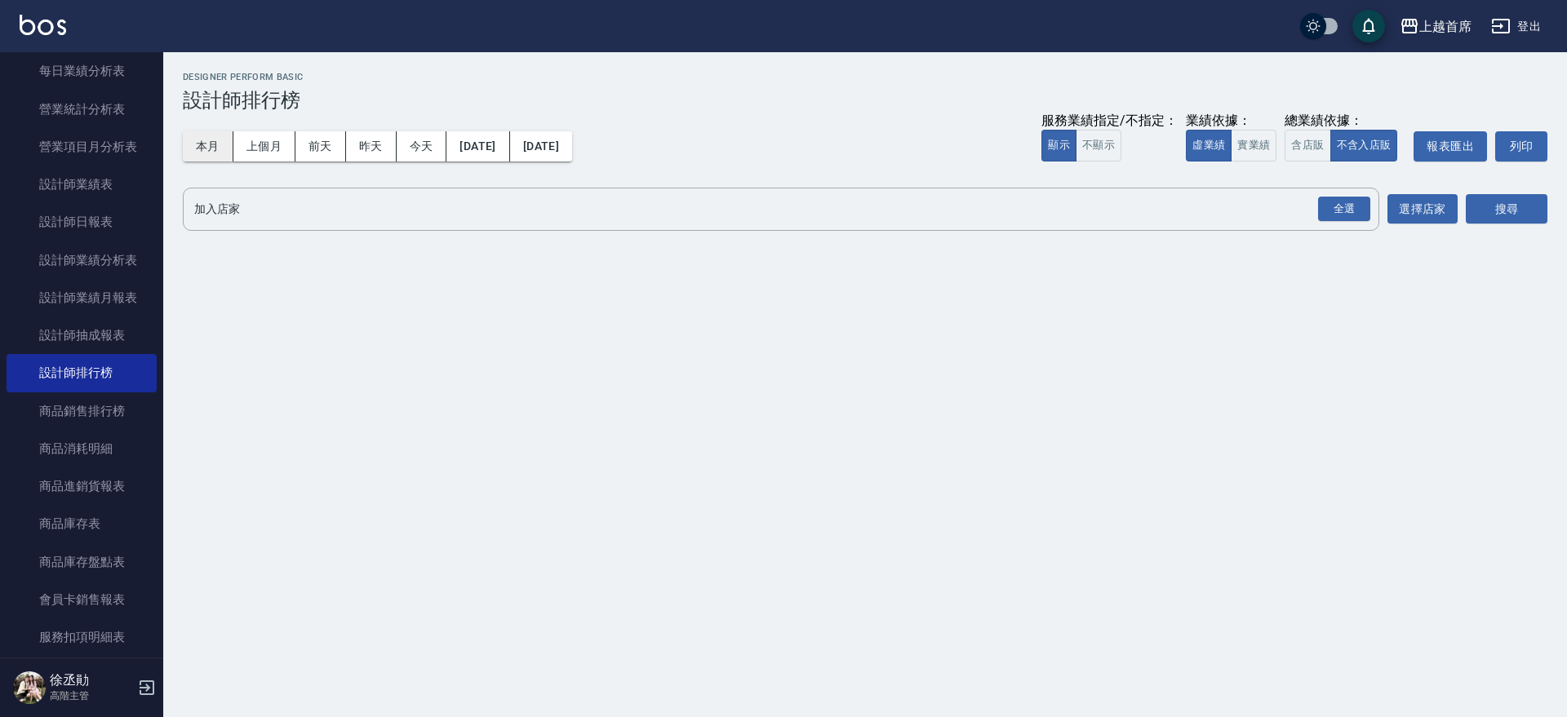
click at [193, 143] on button "本月" at bounding box center [208, 146] width 51 height 30
drag, startPoint x: 1266, startPoint y: 143, endPoint x: 1295, endPoint y: 144, distance: 29.4
click at [1270, 144] on button "實業績" at bounding box center [1254, 146] width 46 height 32
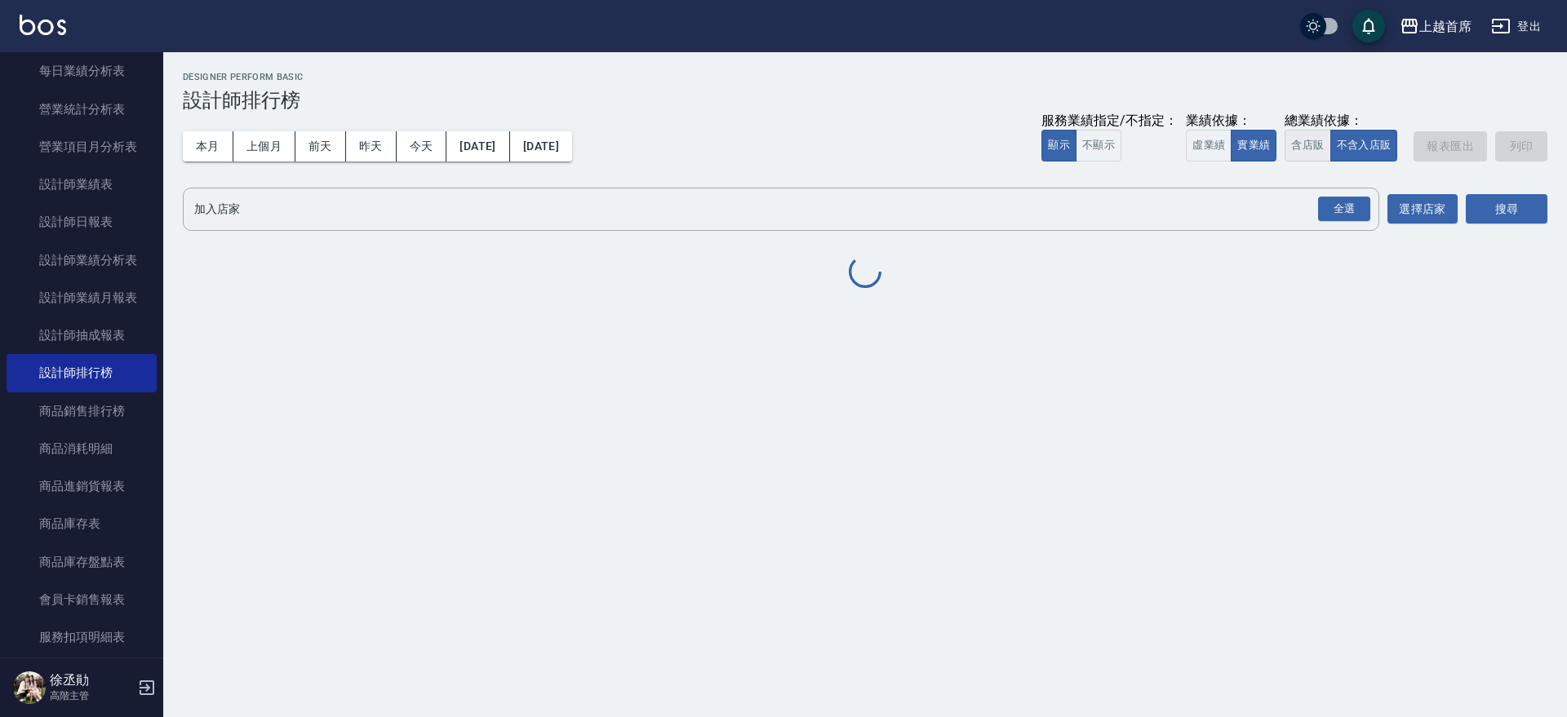
click at [1306, 140] on button "含店販" at bounding box center [1308, 146] width 46 height 32
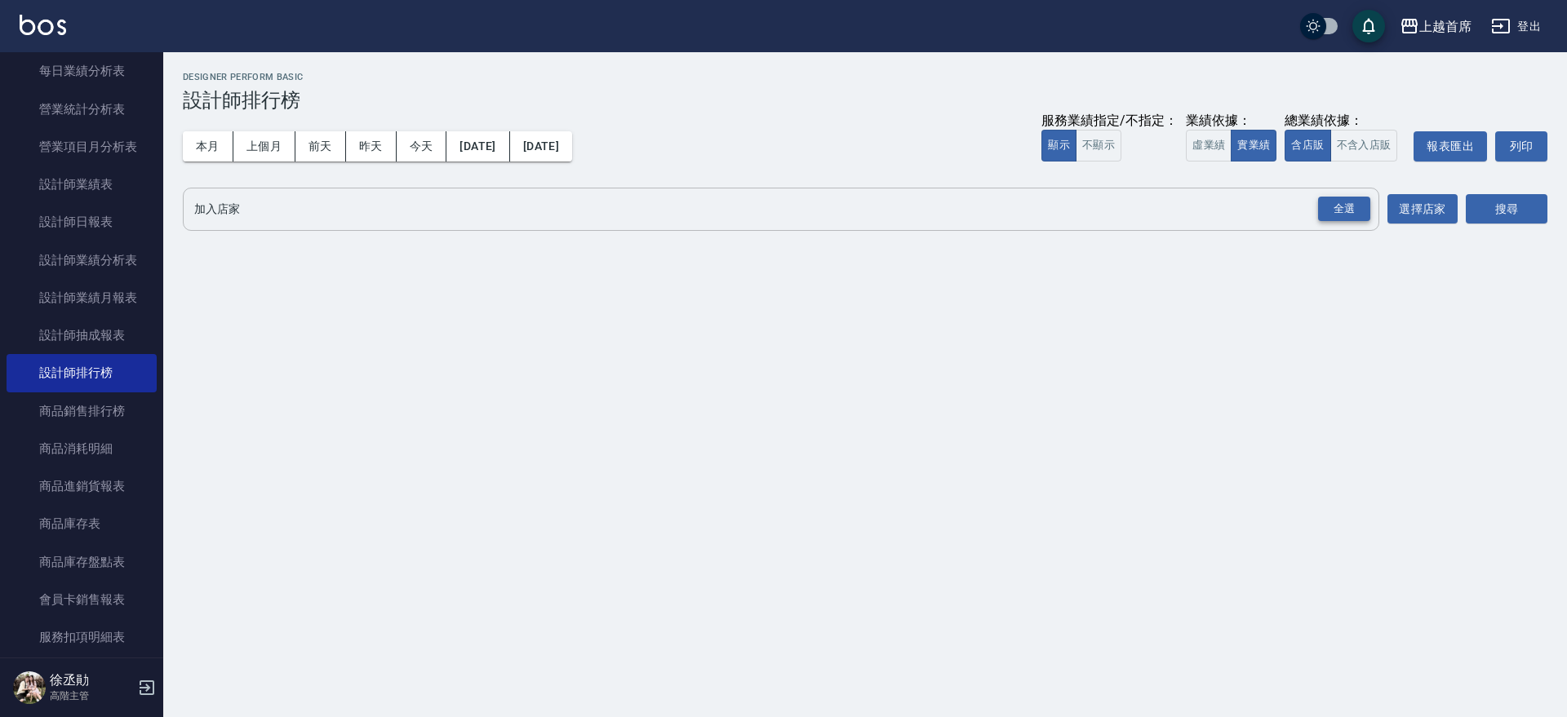
click at [1349, 209] on div "全選" at bounding box center [1344, 209] width 52 height 25
click at [1493, 207] on button "搜尋" at bounding box center [1507, 210] width 82 height 30
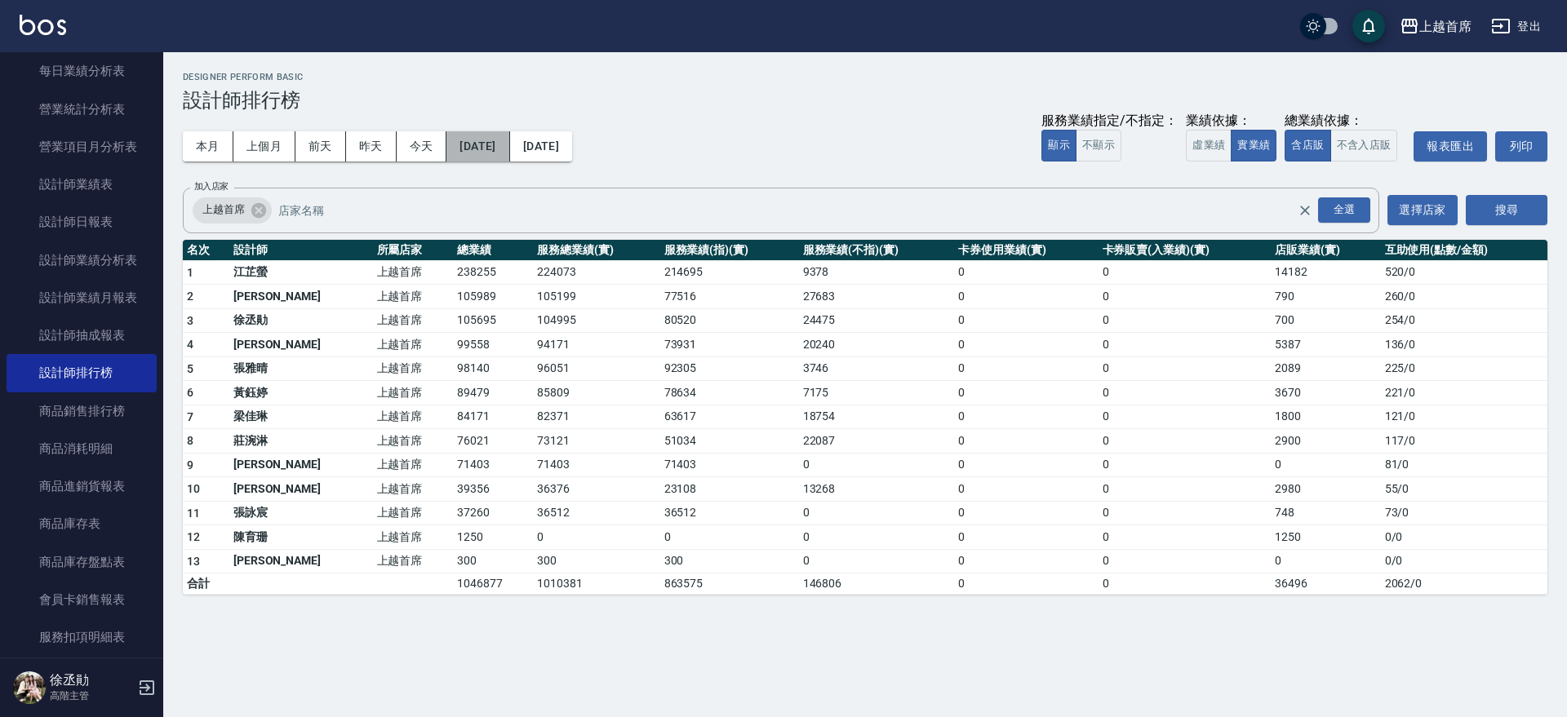
click at [494, 149] on button "[DATE]" at bounding box center [477, 146] width 63 height 30
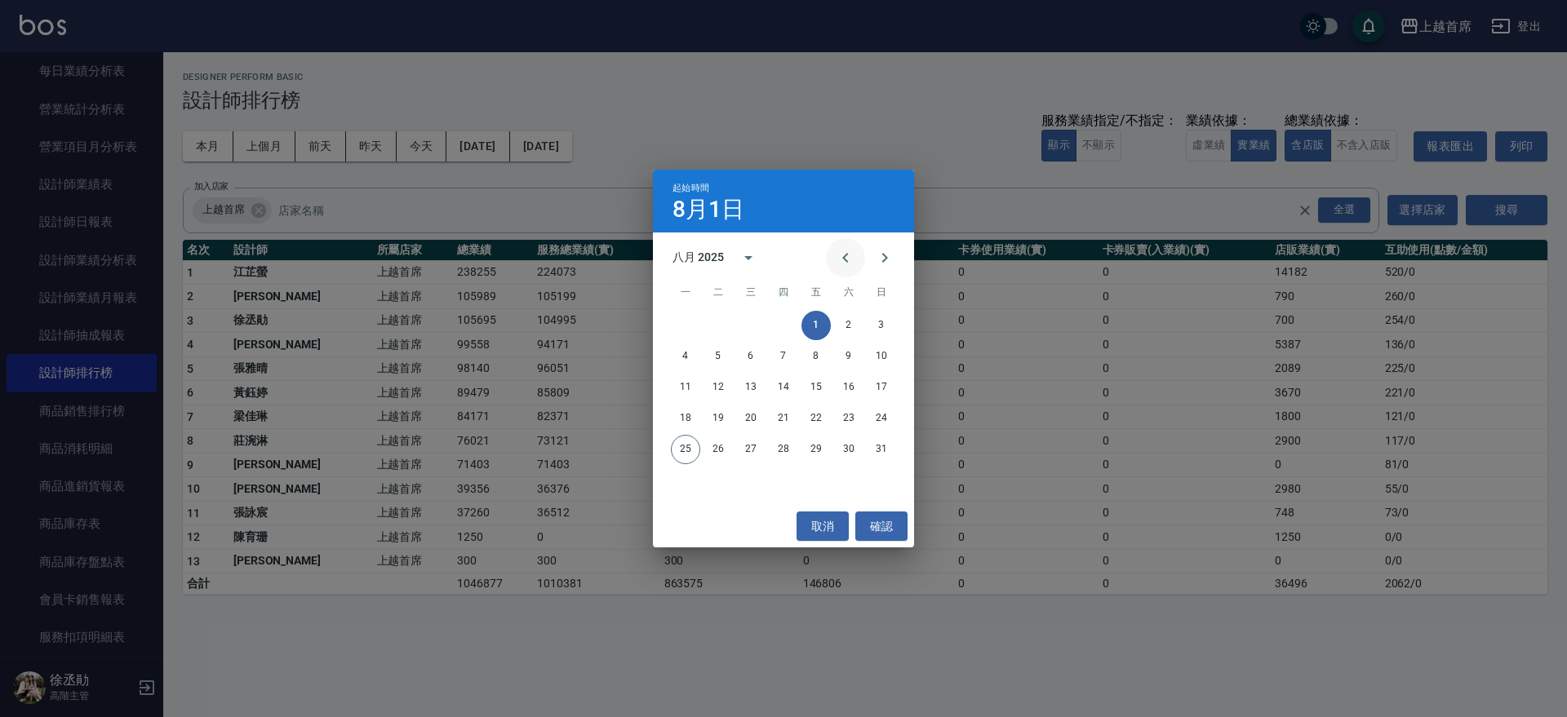
click at [842, 260] on icon "Previous month" at bounding box center [846, 258] width 20 height 20
click at [708, 327] on button "1" at bounding box center [718, 325] width 29 height 29
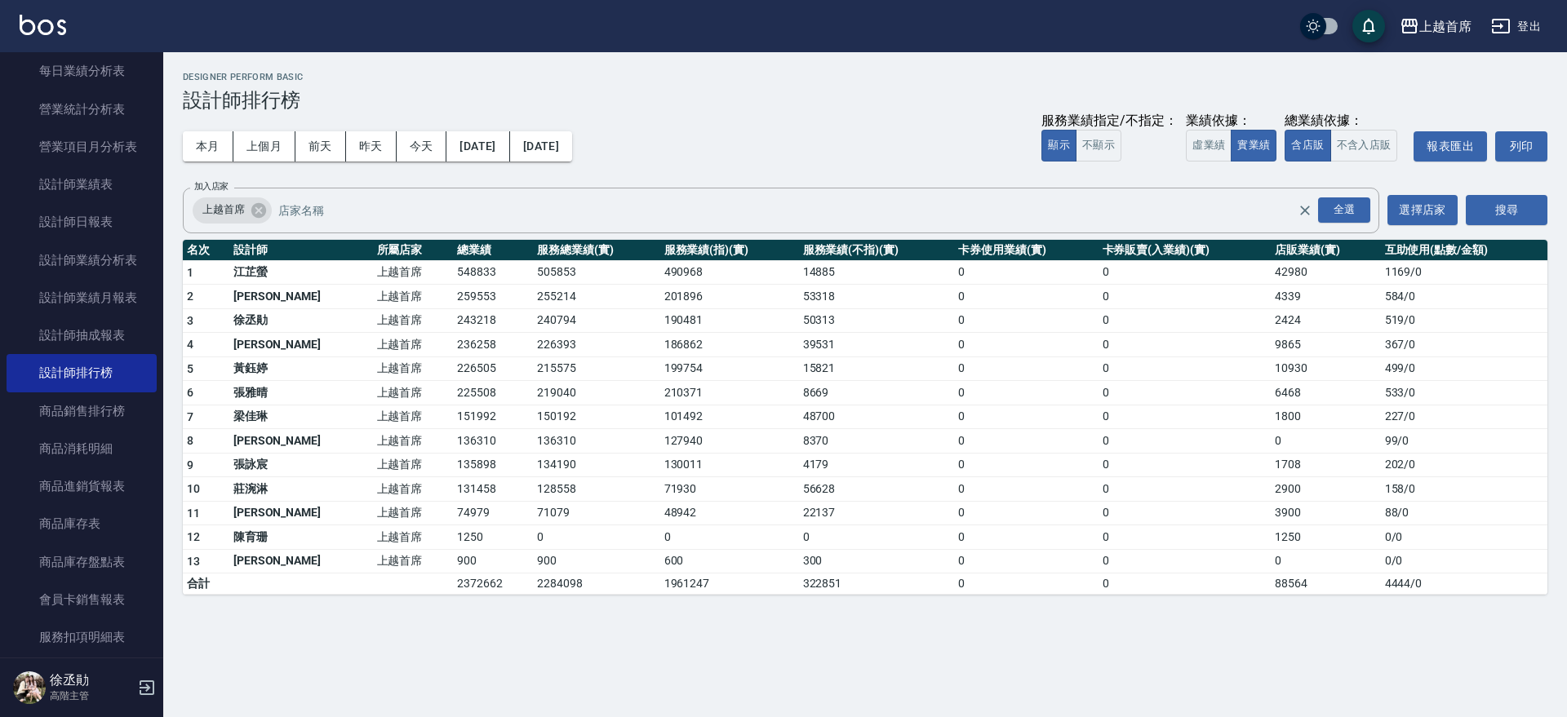
click at [617, 167] on div "本月 上個月 [DATE] [DATE] [DATE] [DATE] [DATE] 服務業績指定/不指定： 顯示 不顯示 業績依據： 虛業績 實業績 總業績依…" at bounding box center [865, 146] width 1365 height 69
click at [572, 144] on button "[DATE]" at bounding box center [541, 146] width 62 height 30
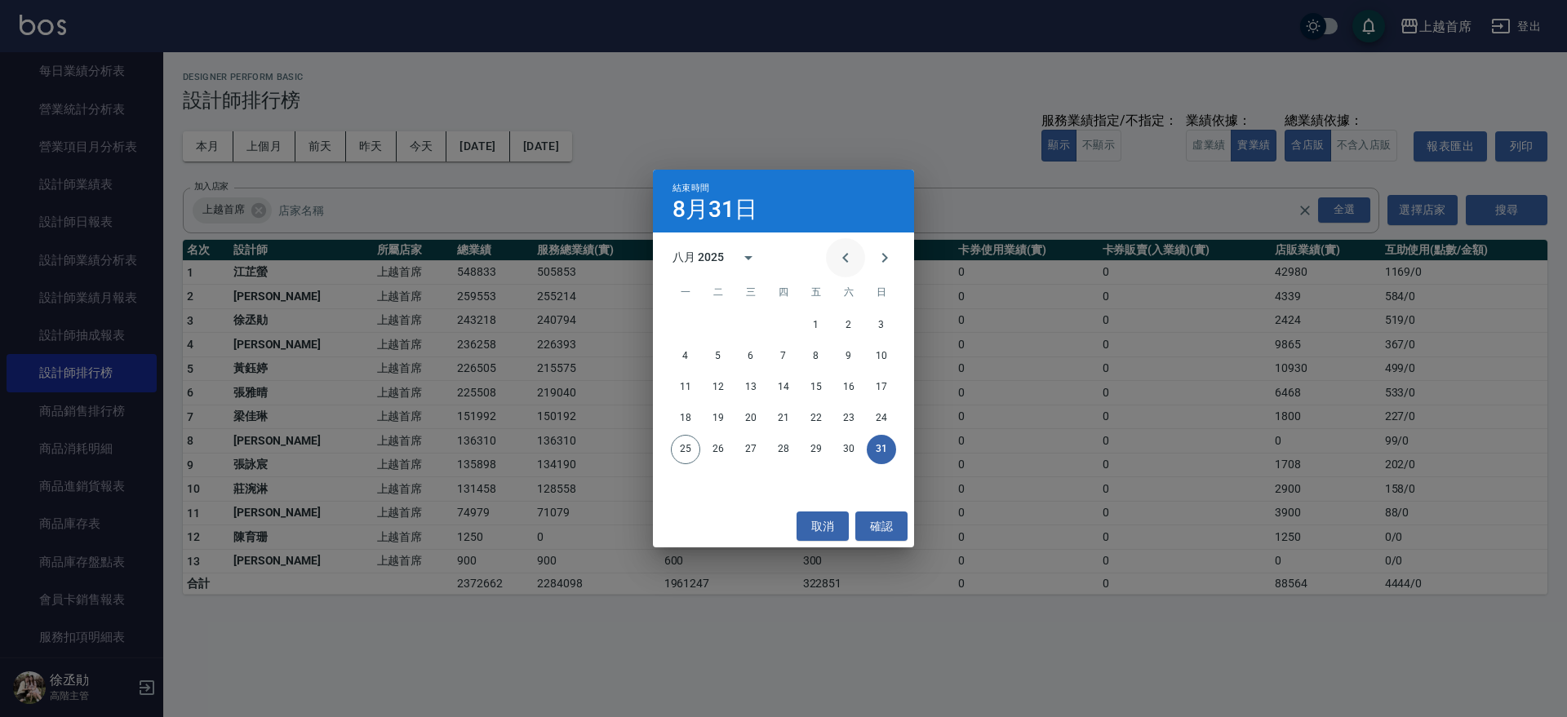
click at [852, 259] on icon "Previous month" at bounding box center [846, 258] width 20 height 20
click at [808, 418] on button "25" at bounding box center [815, 418] width 29 height 29
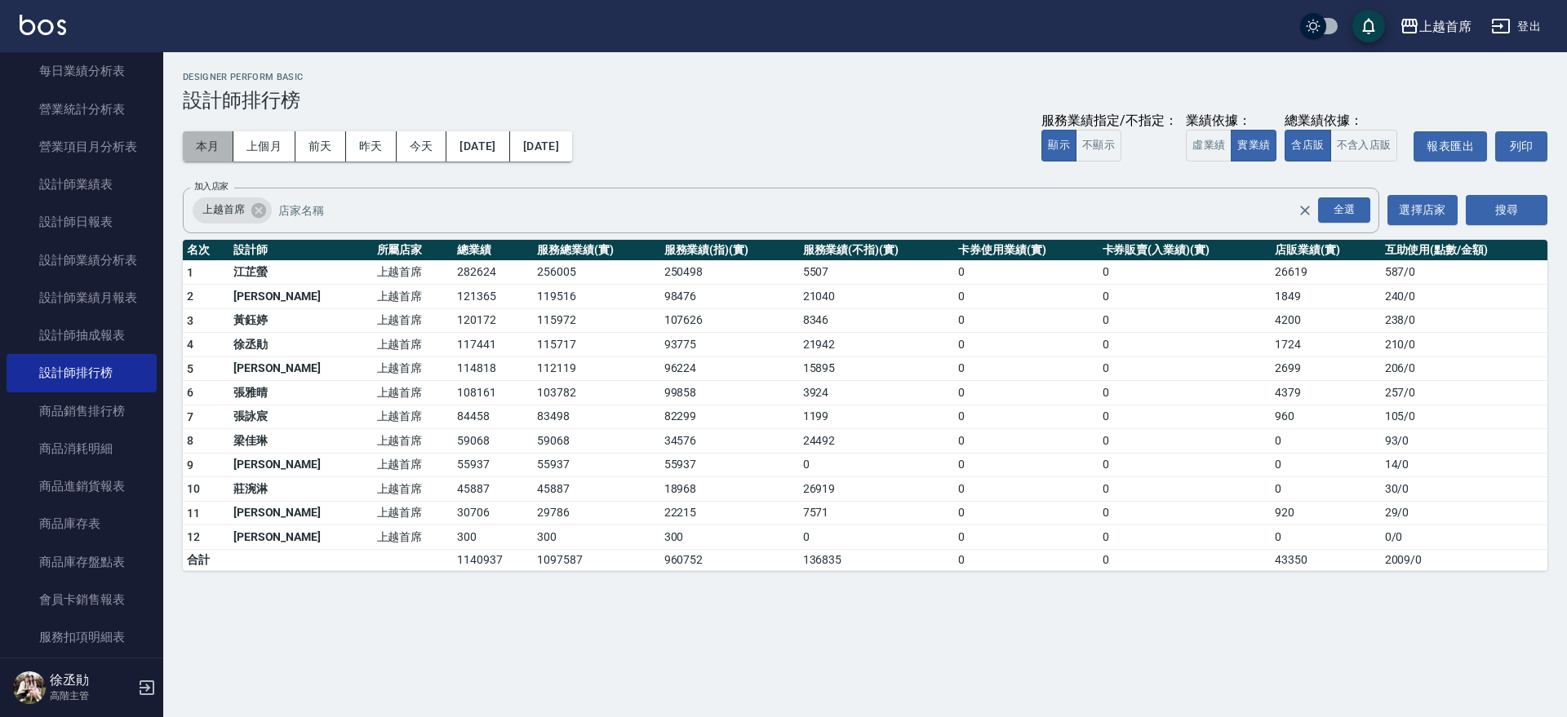
click at [197, 141] on button "本月" at bounding box center [208, 146] width 51 height 30
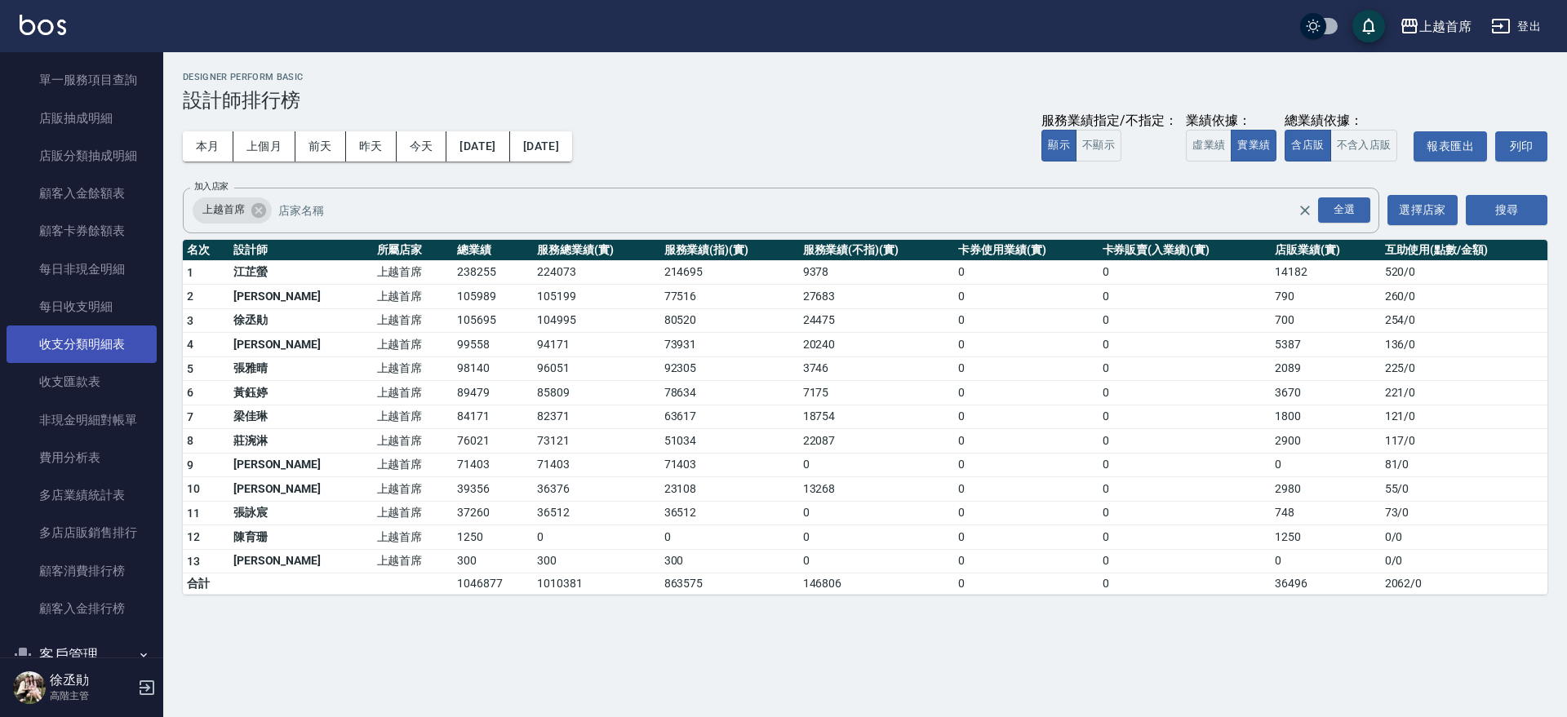
scroll to position [1618, 0]
click at [193, 150] on button "本月" at bounding box center [208, 146] width 51 height 30
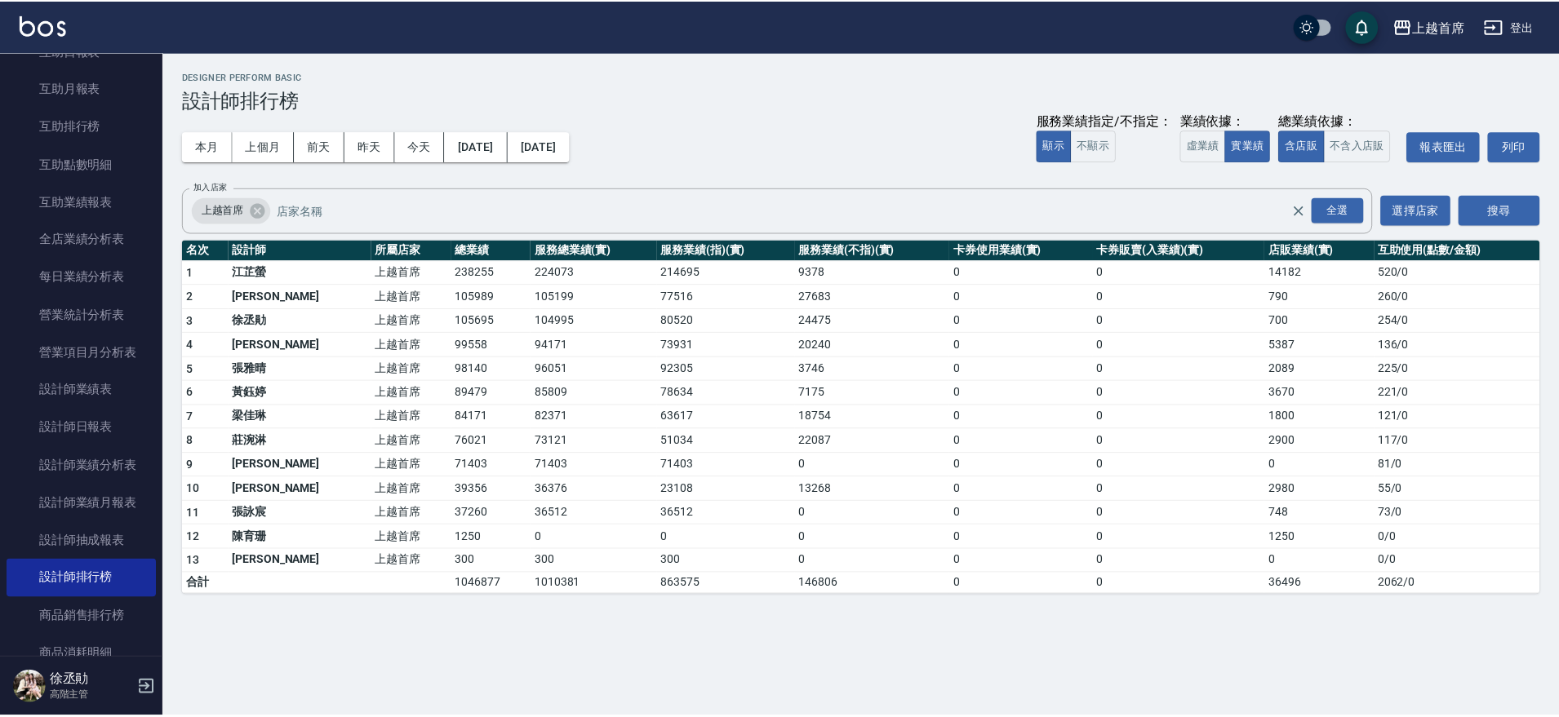
scroll to position [810, 0]
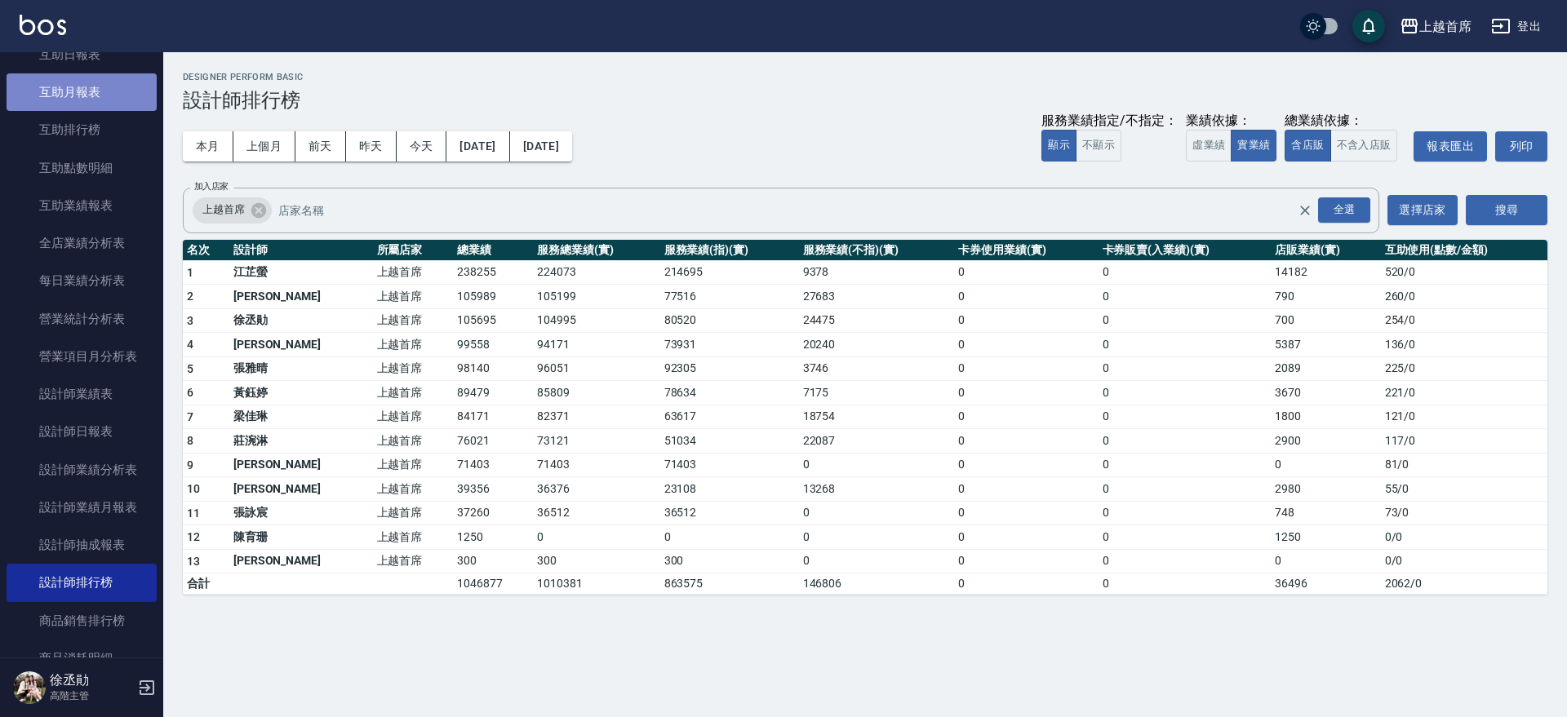
click at [95, 94] on link "互助月報表" at bounding box center [82, 92] width 150 height 38
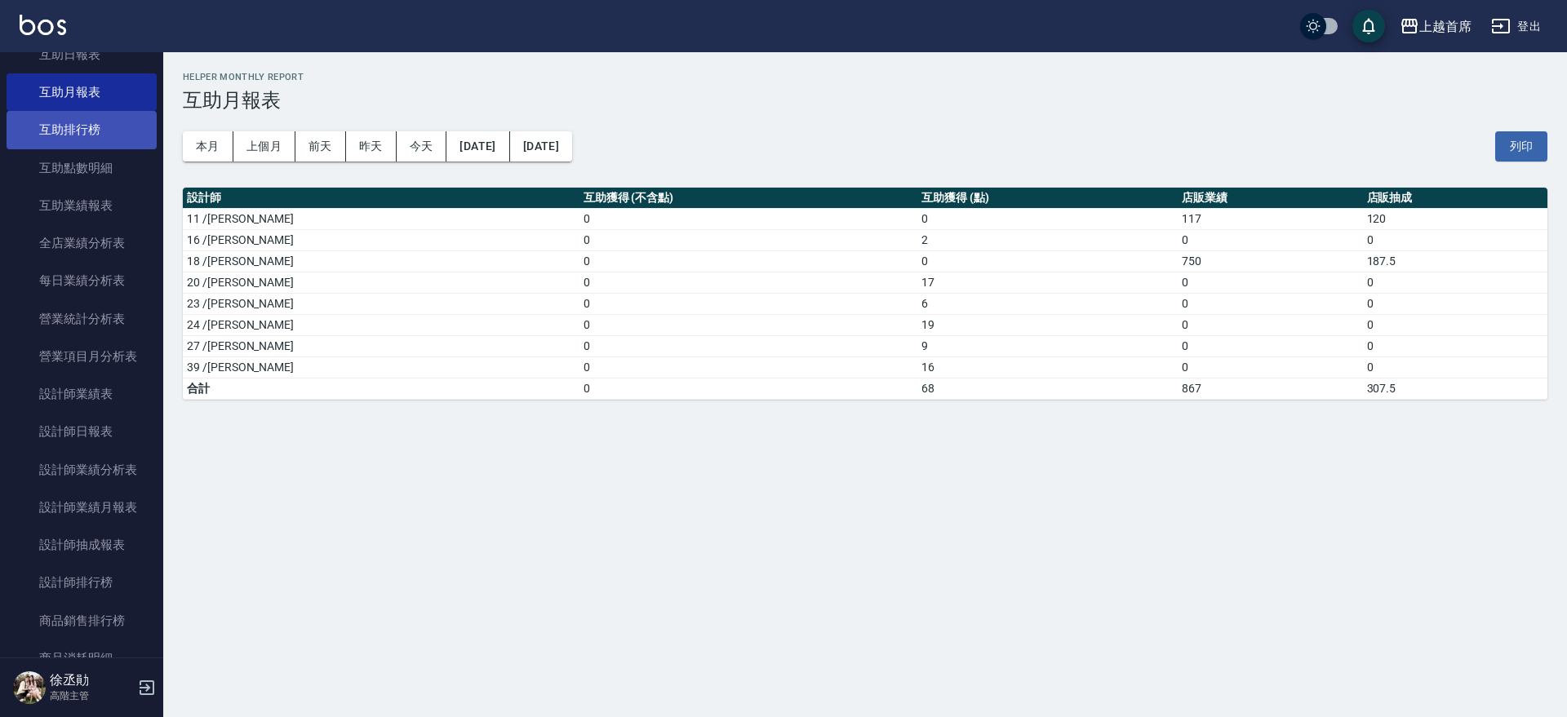
click at [89, 144] on link "互助排行榜" at bounding box center [82, 130] width 150 height 38
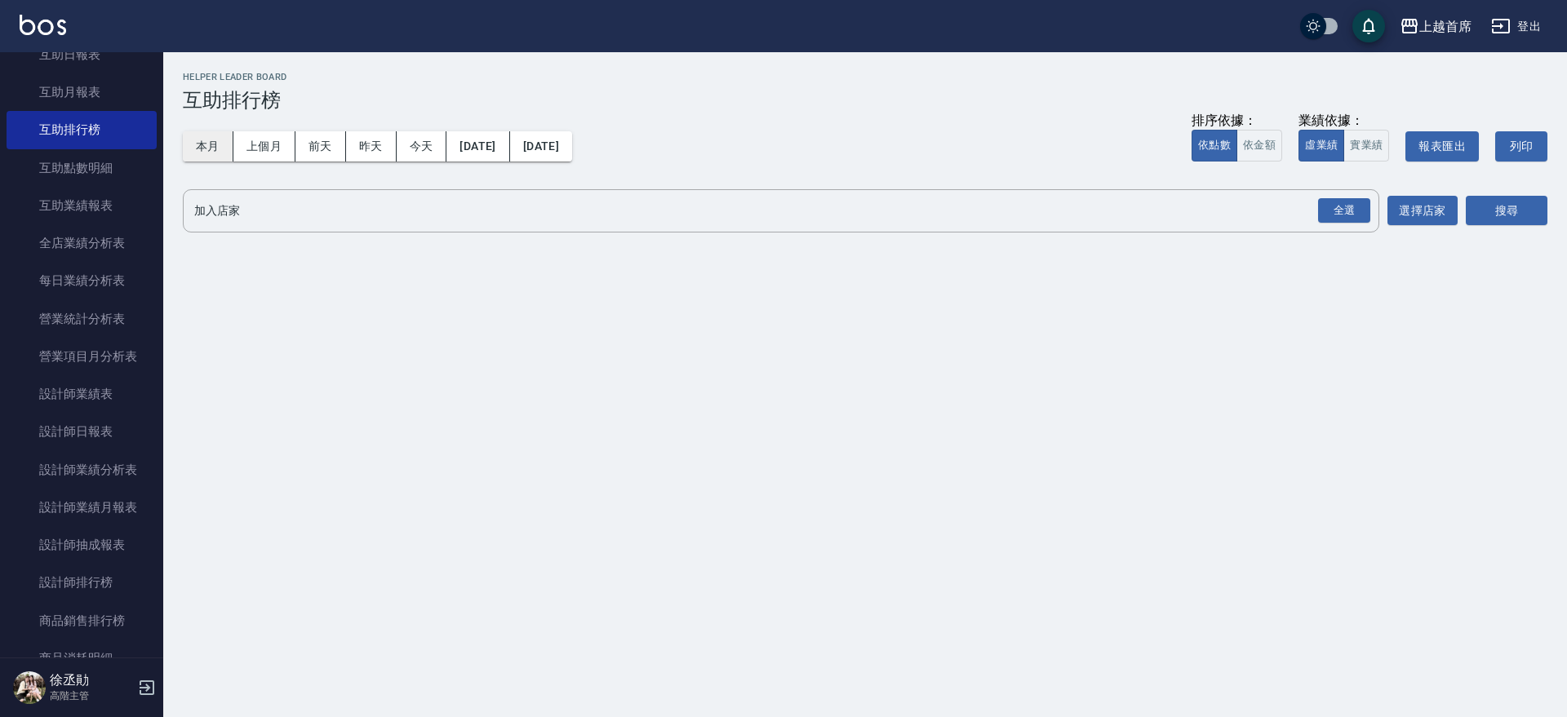
click at [225, 153] on button "本月" at bounding box center [208, 146] width 51 height 30
click at [1357, 216] on div "全選" at bounding box center [1344, 210] width 52 height 25
click at [1525, 216] on button "搜尋" at bounding box center [1507, 212] width 82 height 30
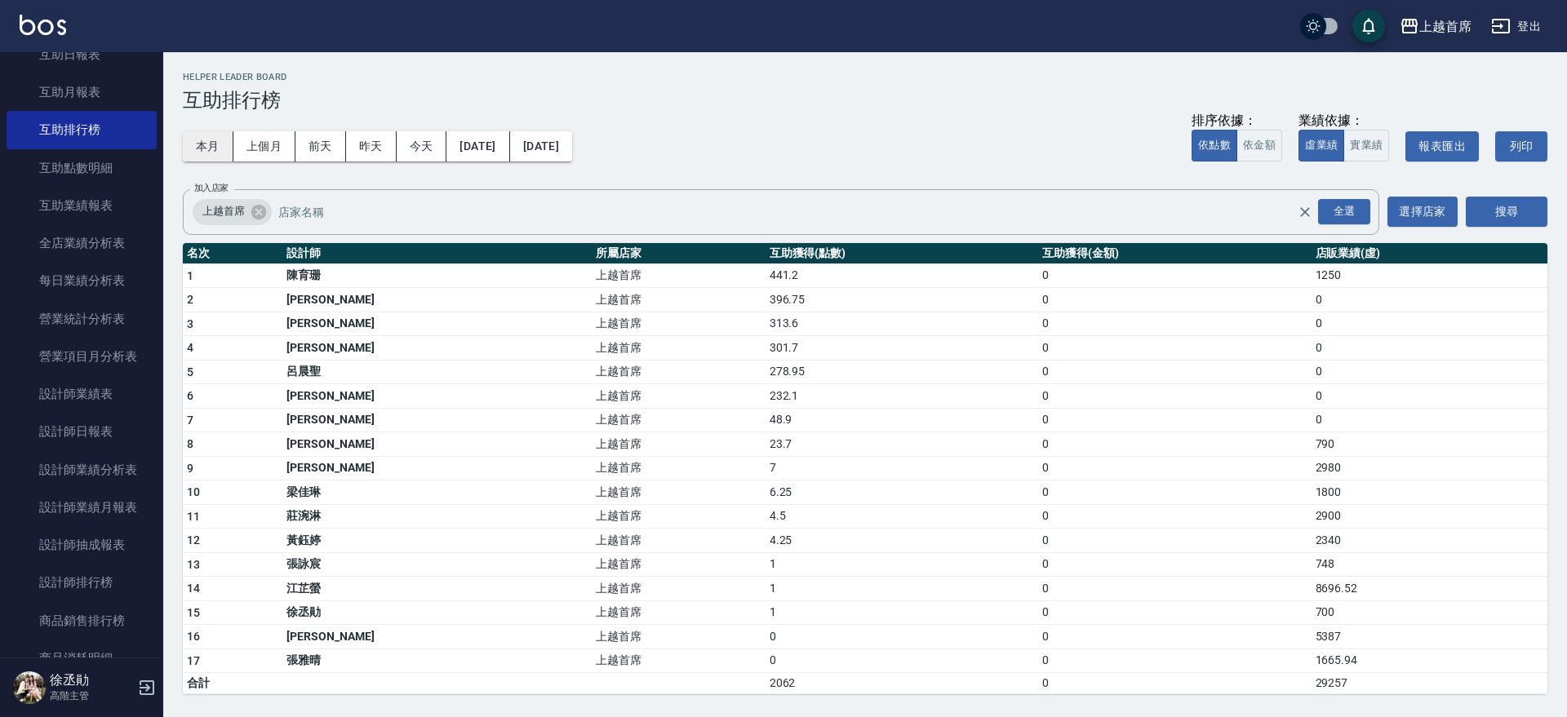
drag, startPoint x: 181, startPoint y: 140, endPoint x: 189, endPoint y: 135, distance: 9.1
click at [188, 137] on div "上越首席 [DATE] - [DATE] 互助排行榜 列印時間： [DATE][PHONE_NUMBER]:33 Helper Leader Board 互助…" at bounding box center [865, 383] width 1404 height 662
click at [96, 55] on link "互助日報表" at bounding box center [82, 55] width 150 height 38
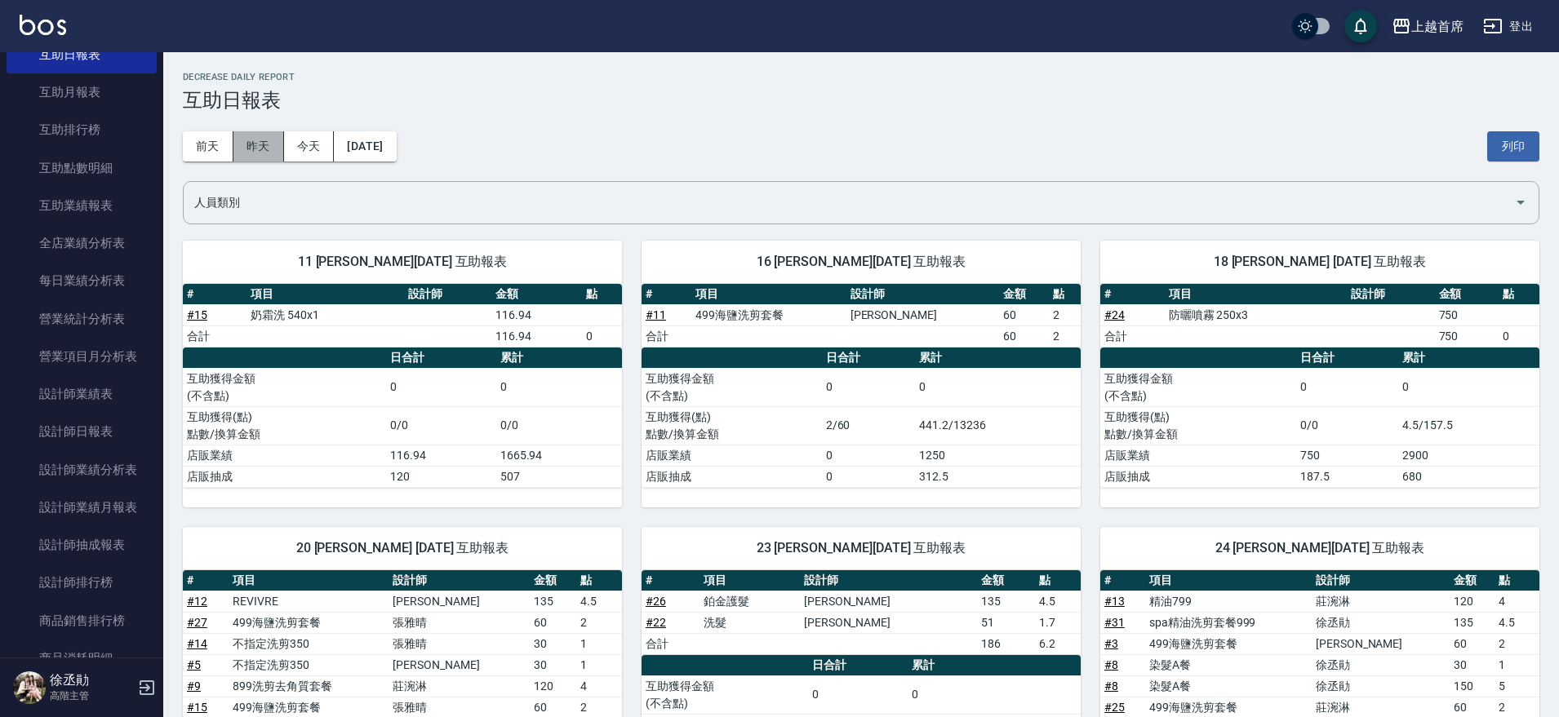
click at [271, 153] on button "昨天" at bounding box center [258, 146] width 51 height 30
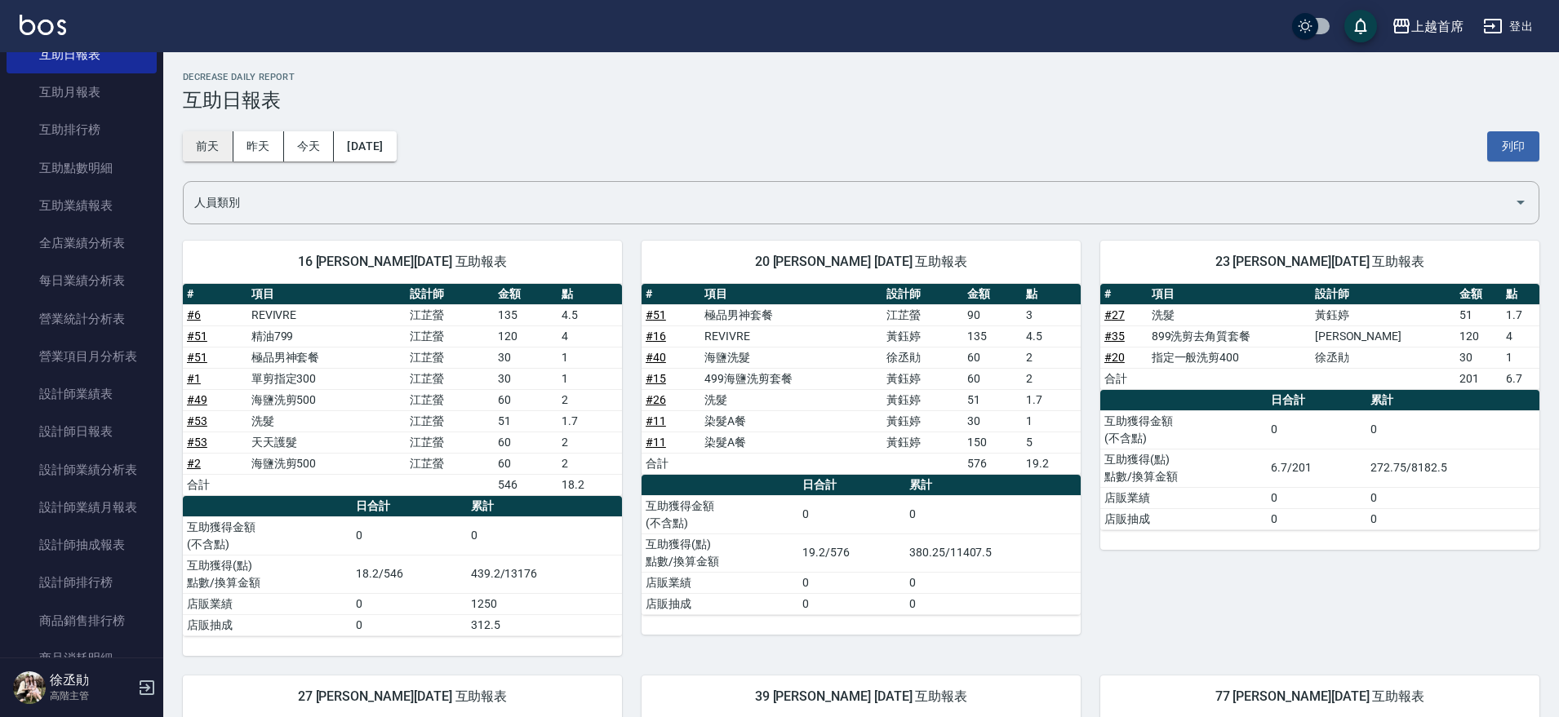
click at [228, 150] on button "前天" at bounding box center [208, 146] width 51 height 30
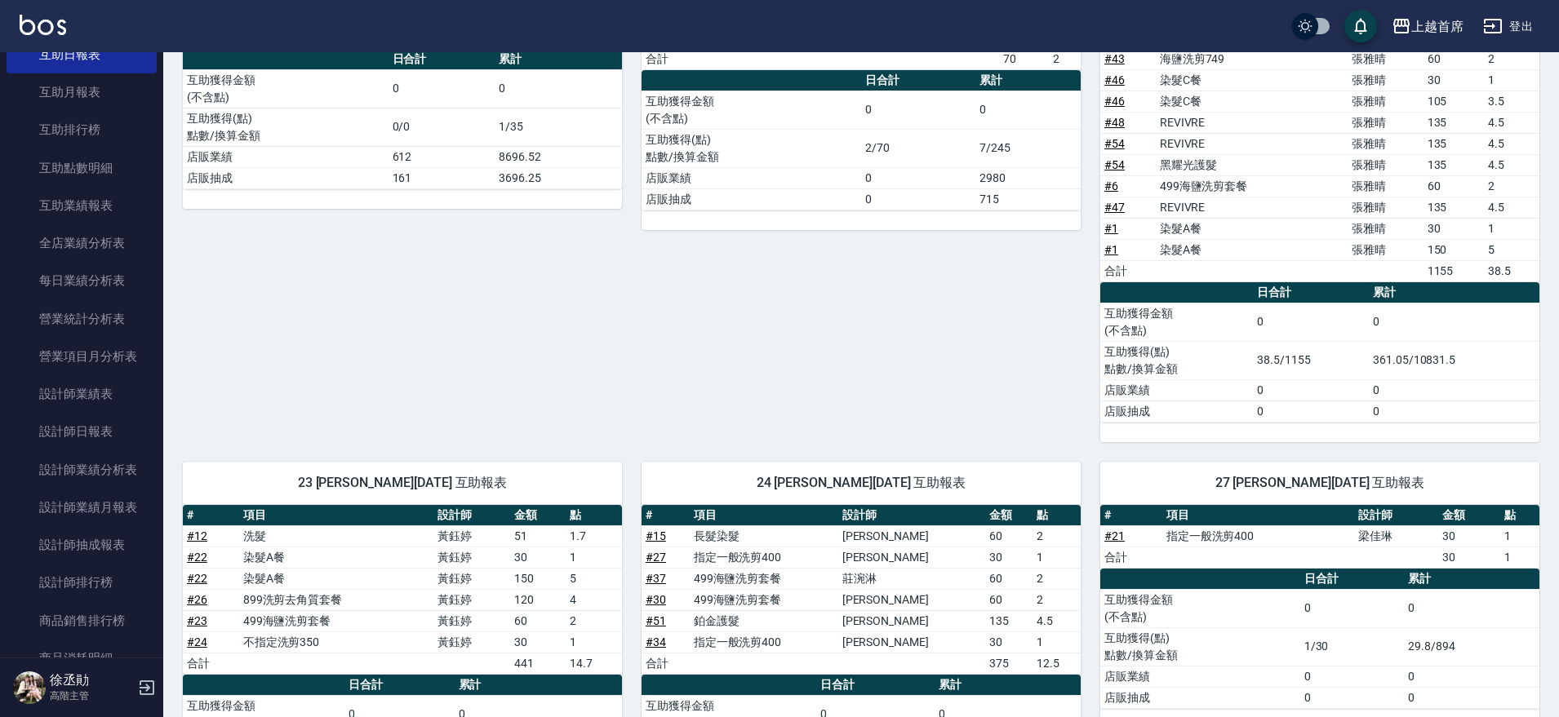
scroll to position [510, 0]
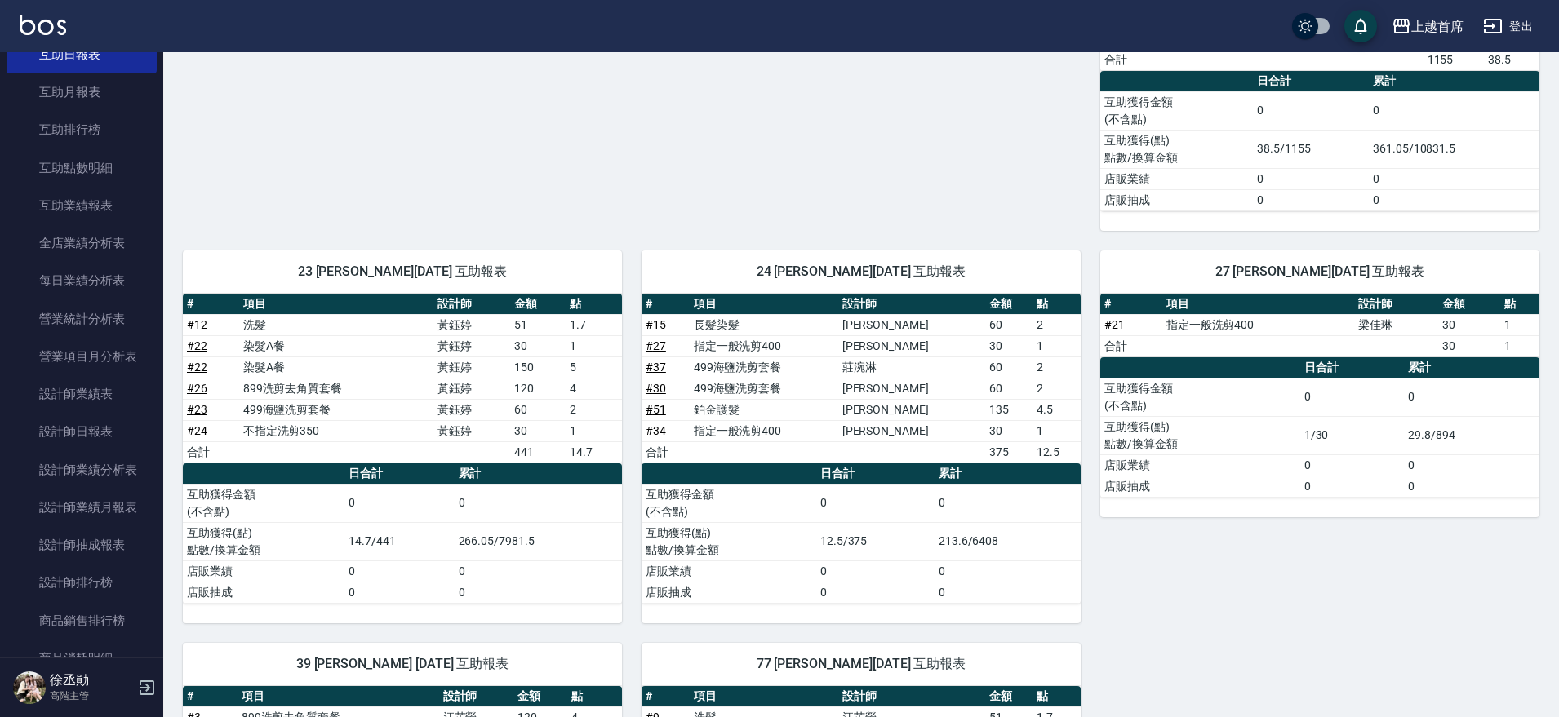
click at [32, 33] on img at bounding box center [43, 25] width 47 height 20
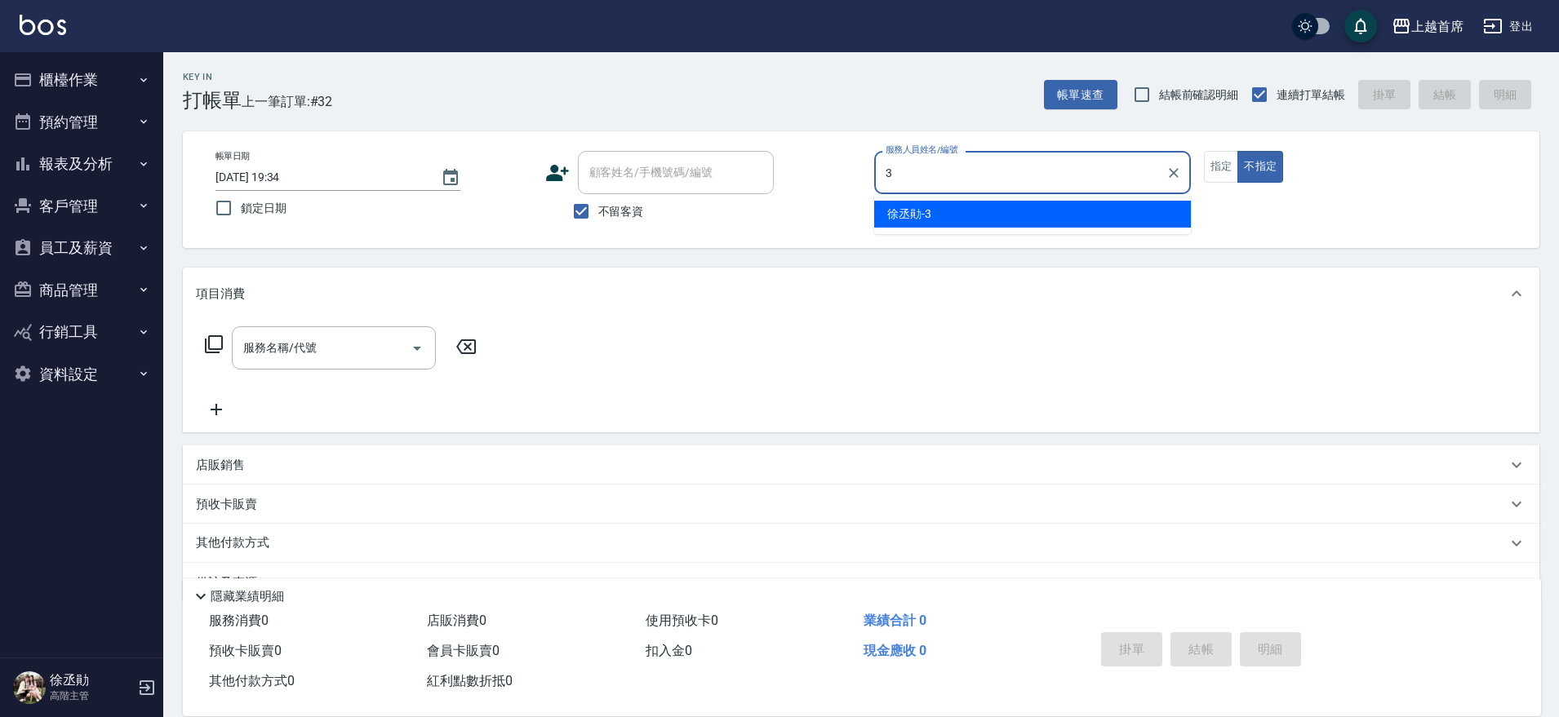
type input "[PERSON_NAME]-3"
type button "false"
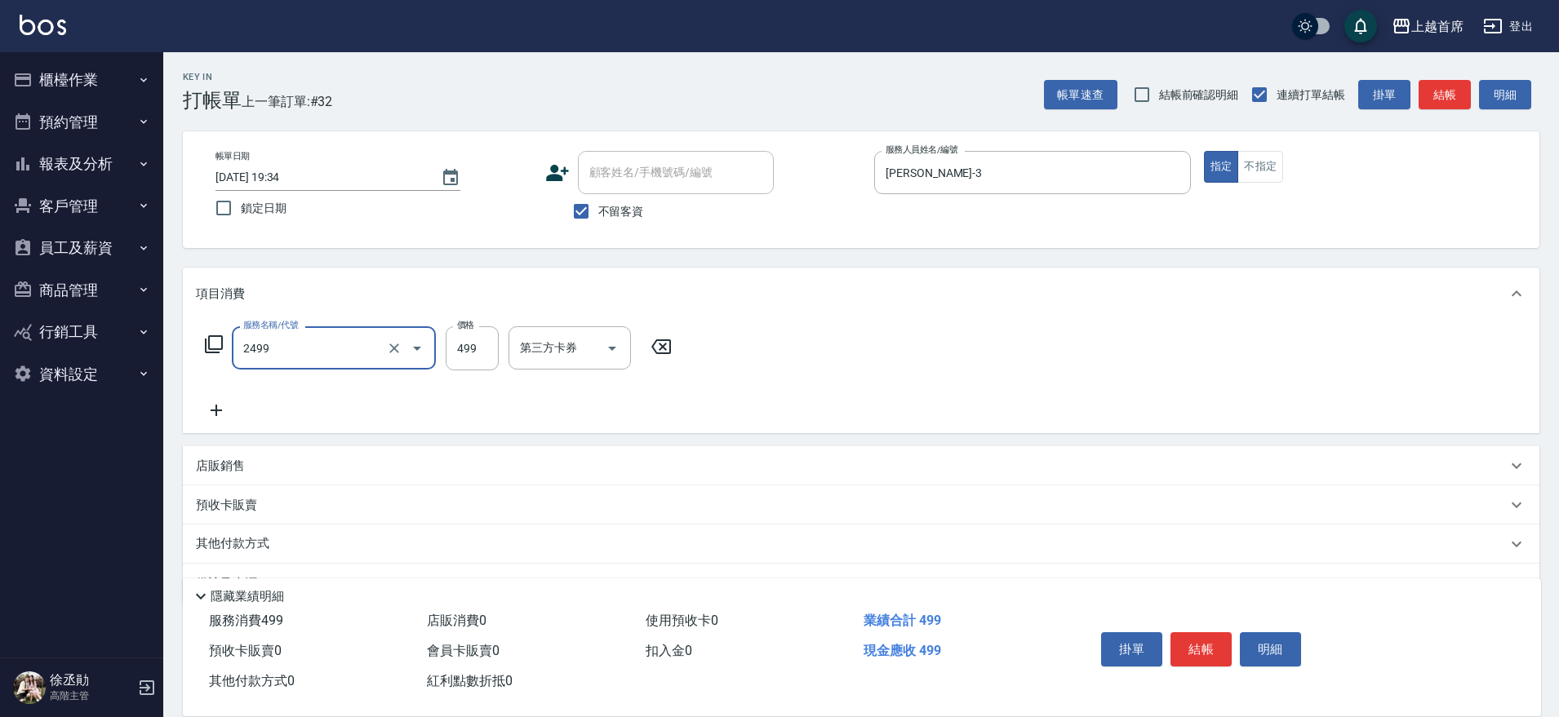
type input "499海鹽洗剪套餐(2499)"
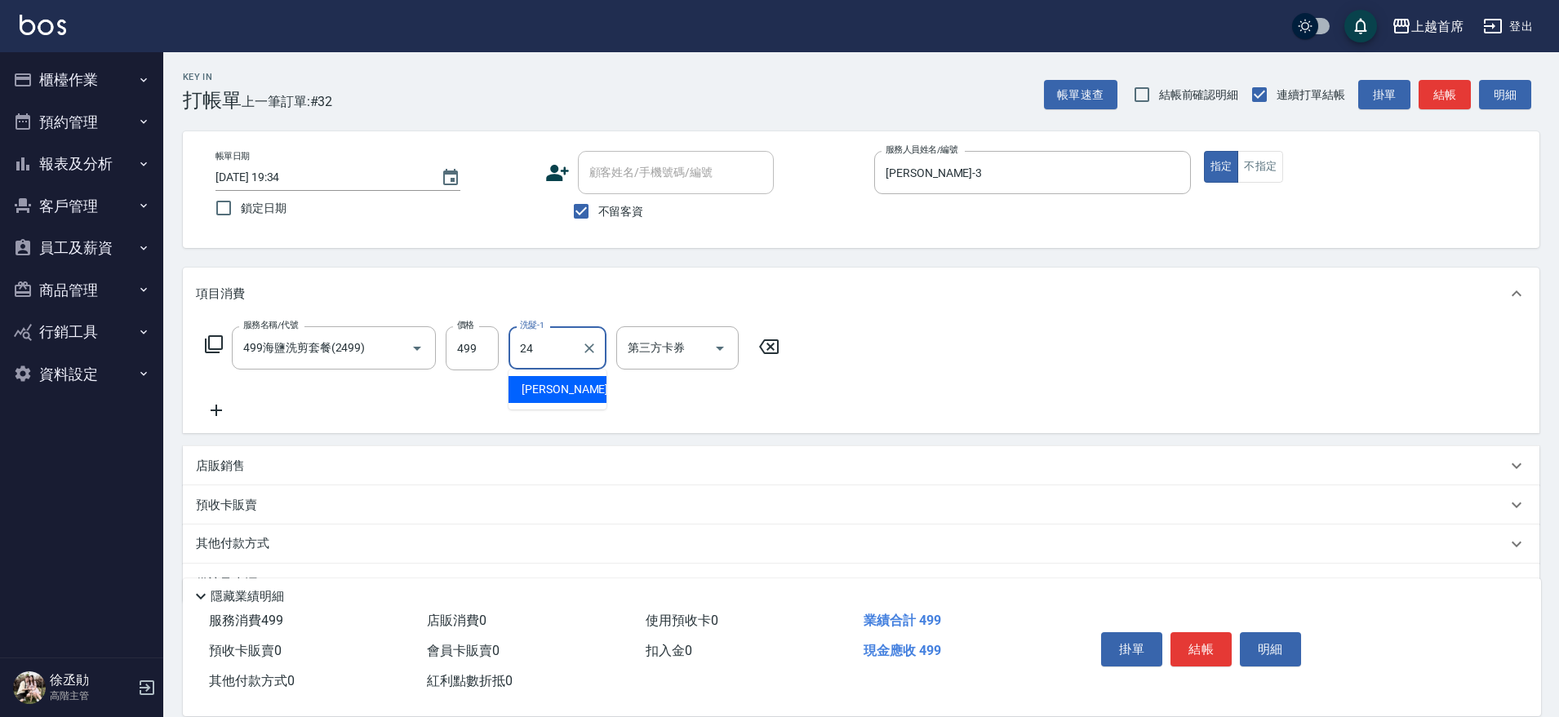
type input "[PERSON_NAME]-24"
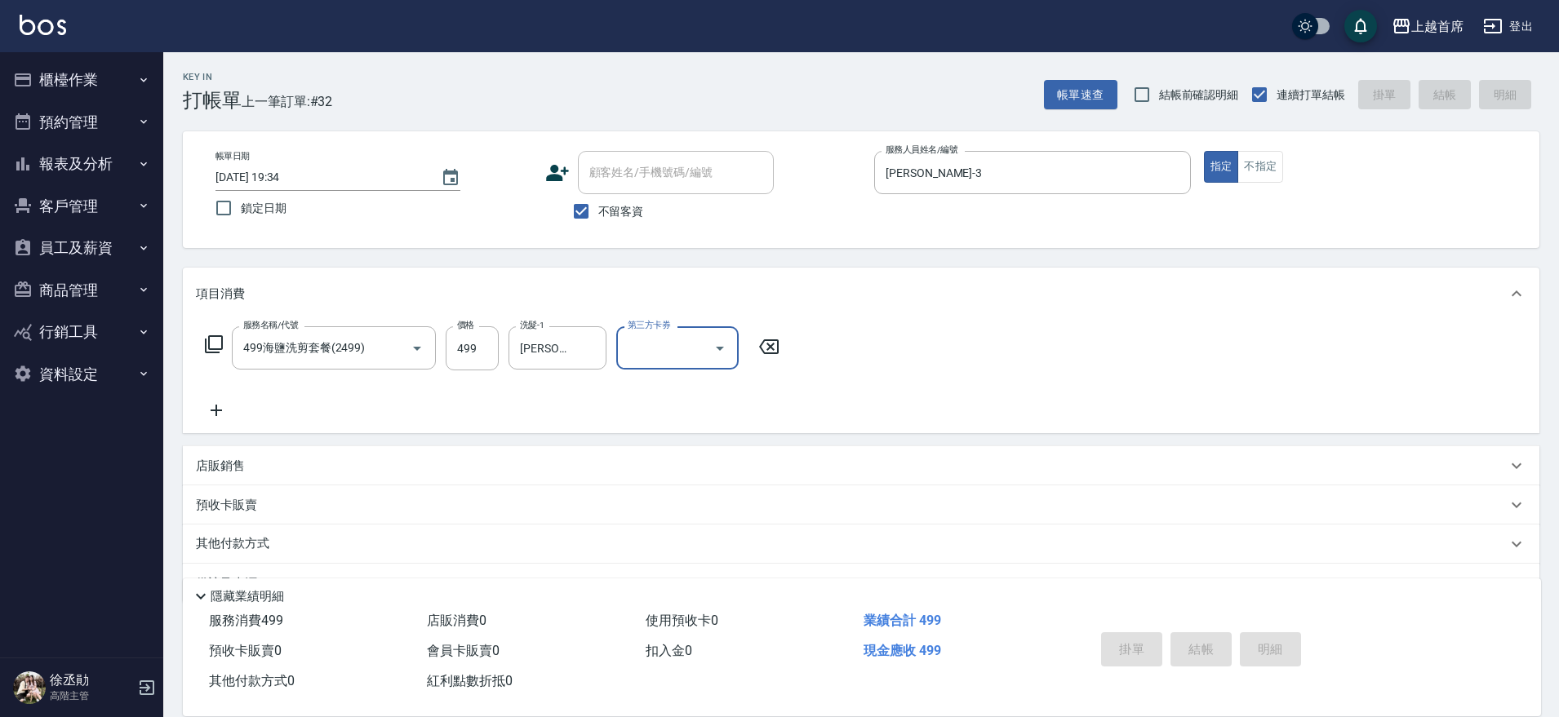
type input "[DATE] 19:43"
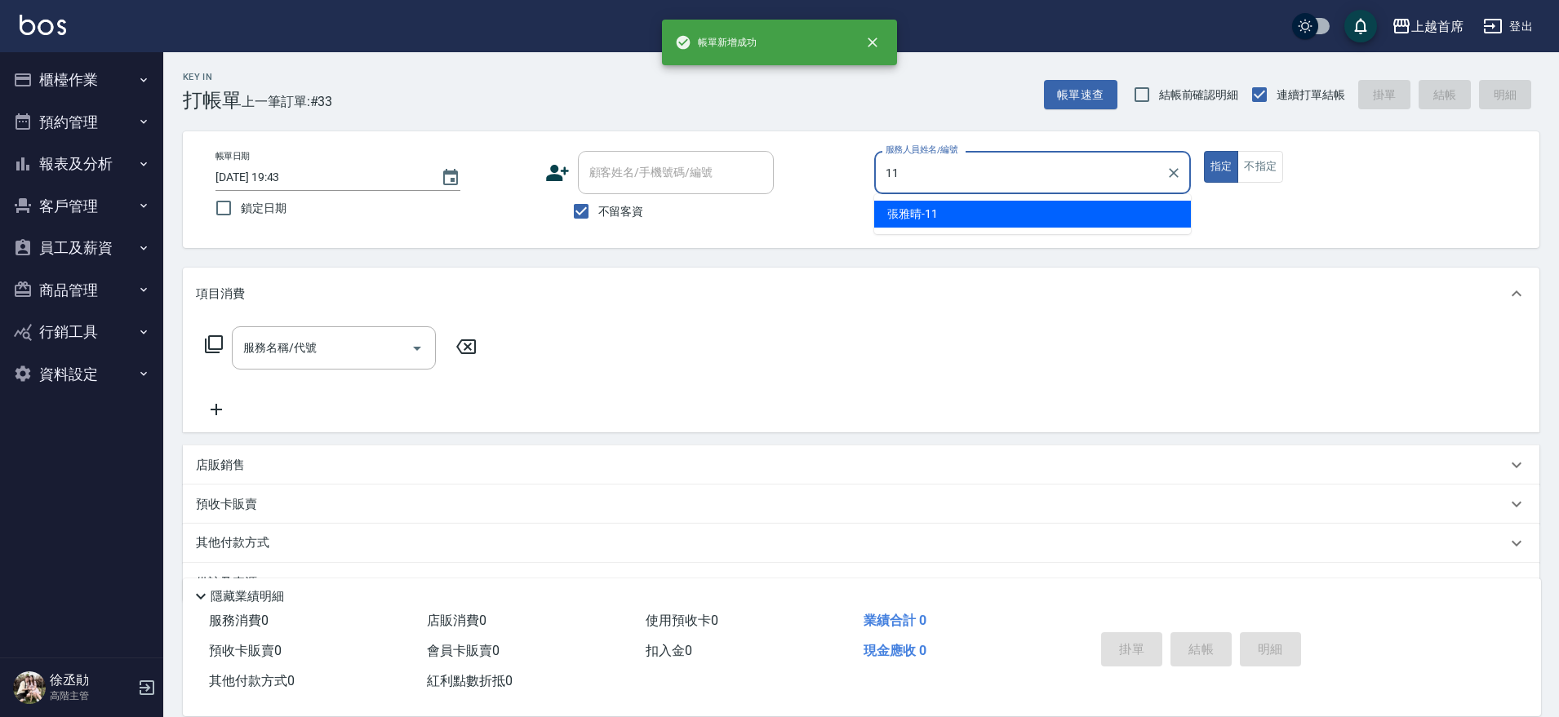
type input "[PERSON_NAME]-11"
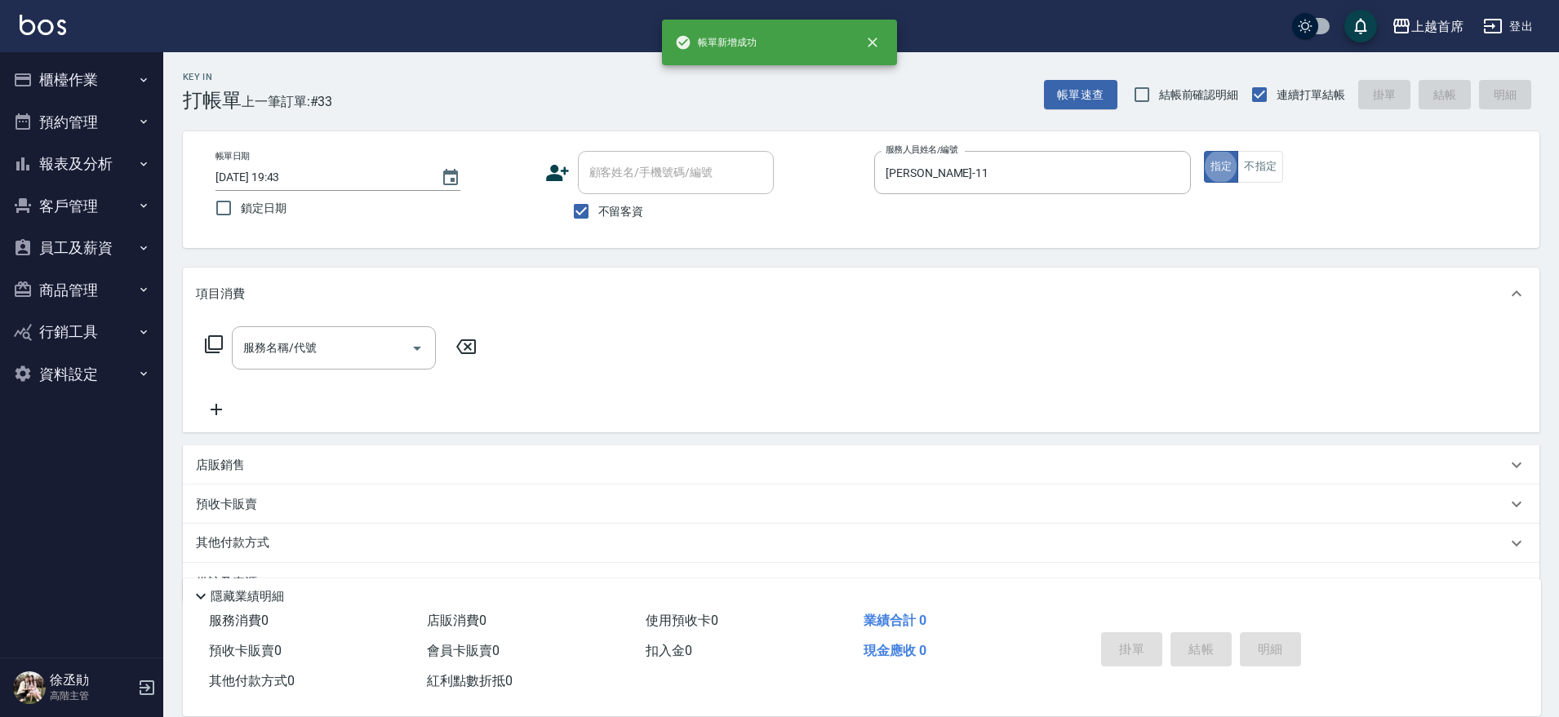
type button "true"
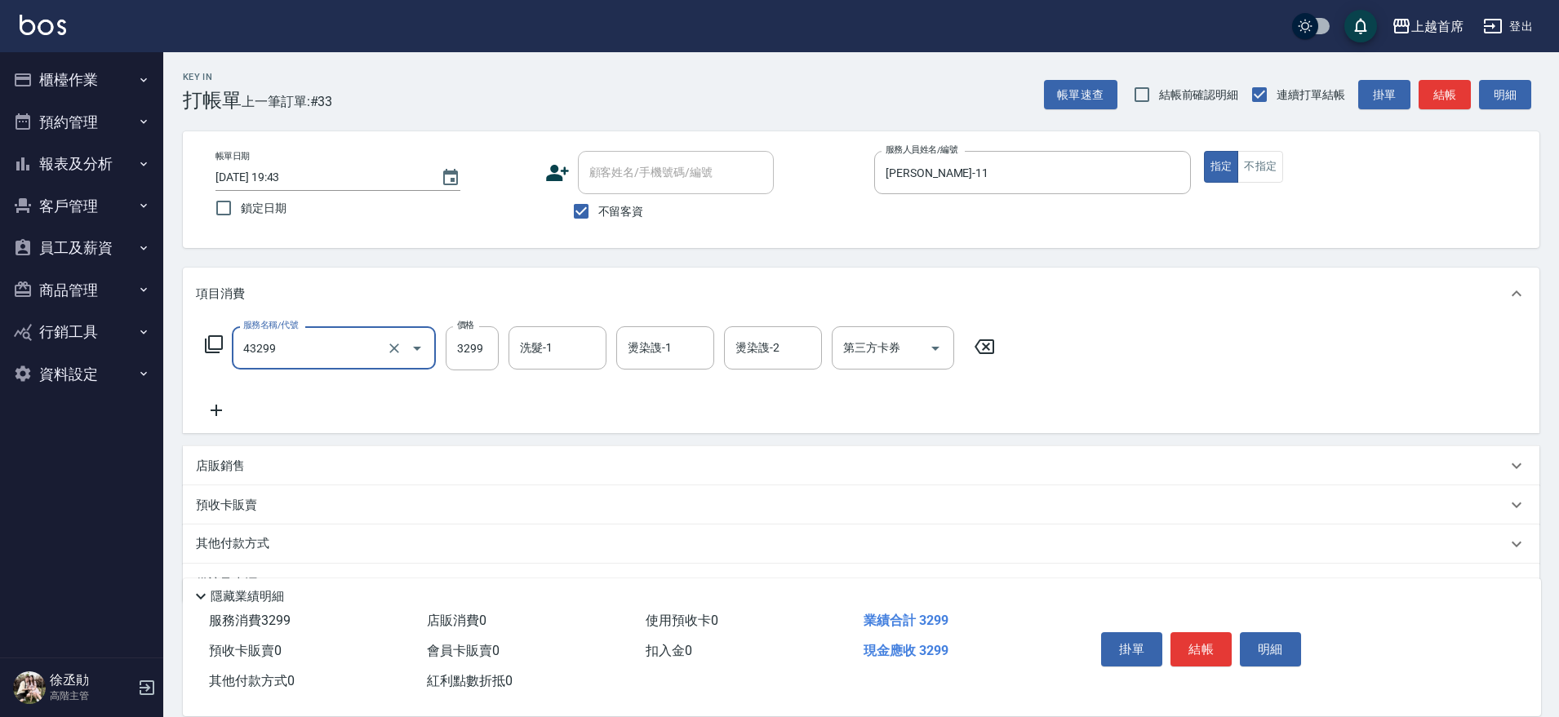
type input "染髮A餐(43299)"
type input "4399"
type input "[PERSON_NAME]-20"
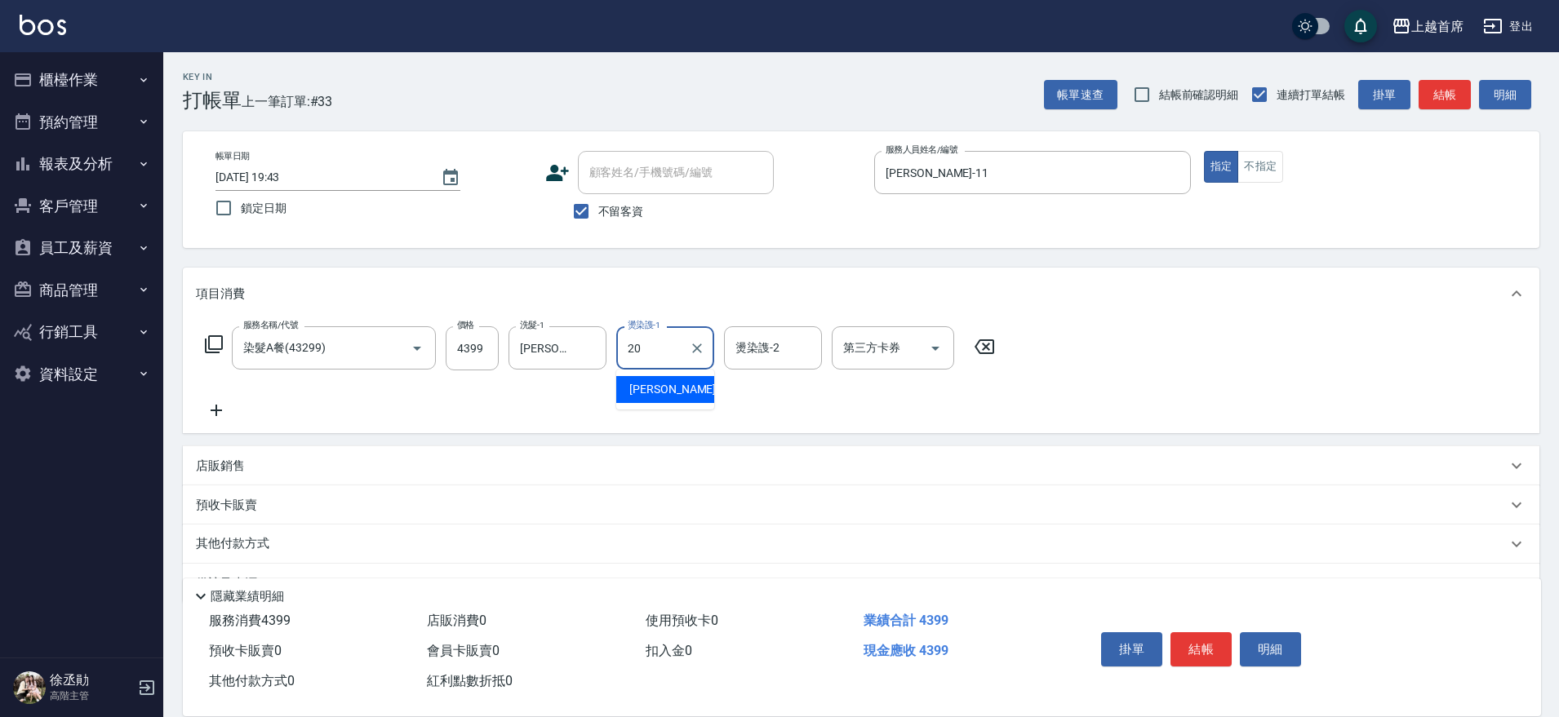
type input "[PERSON_NAME]-20"
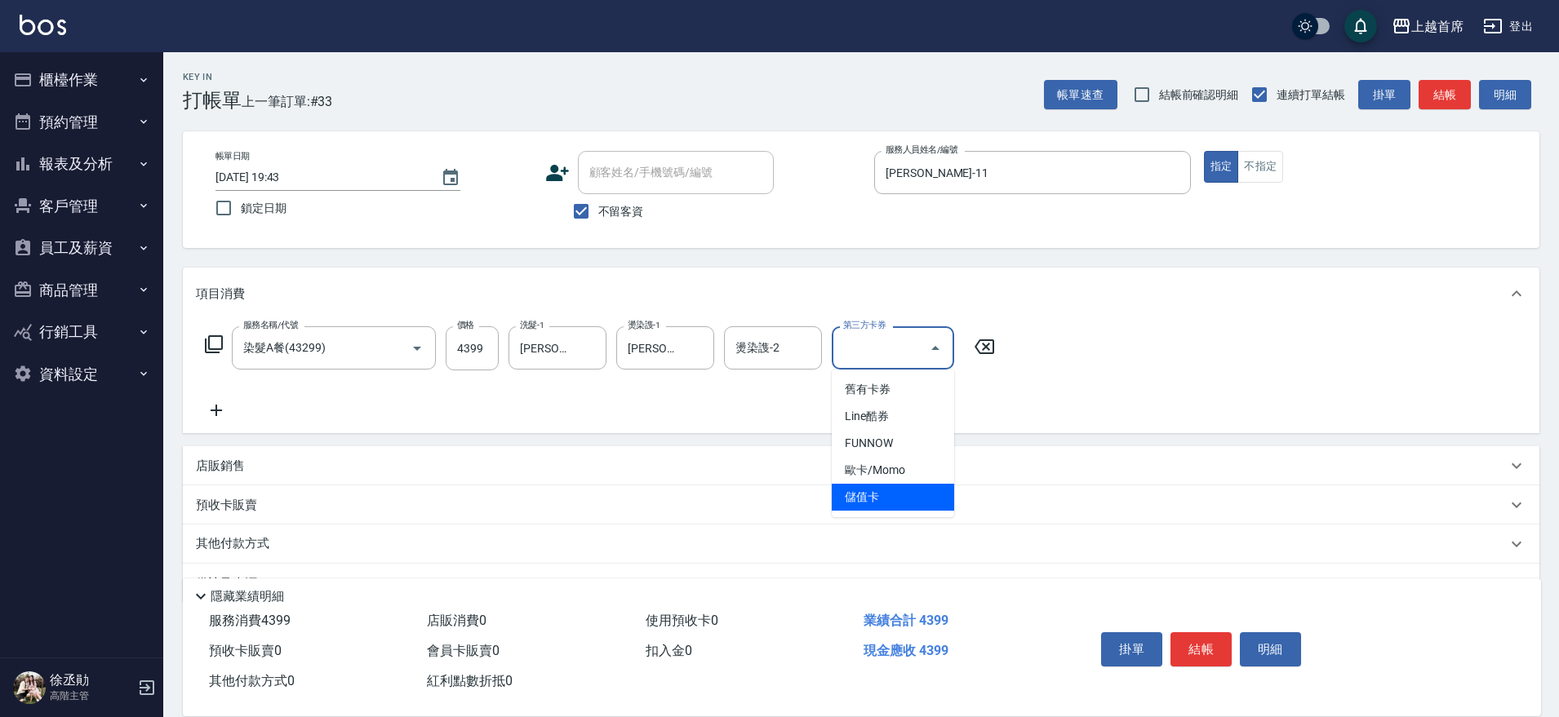
type input "儲值卡"
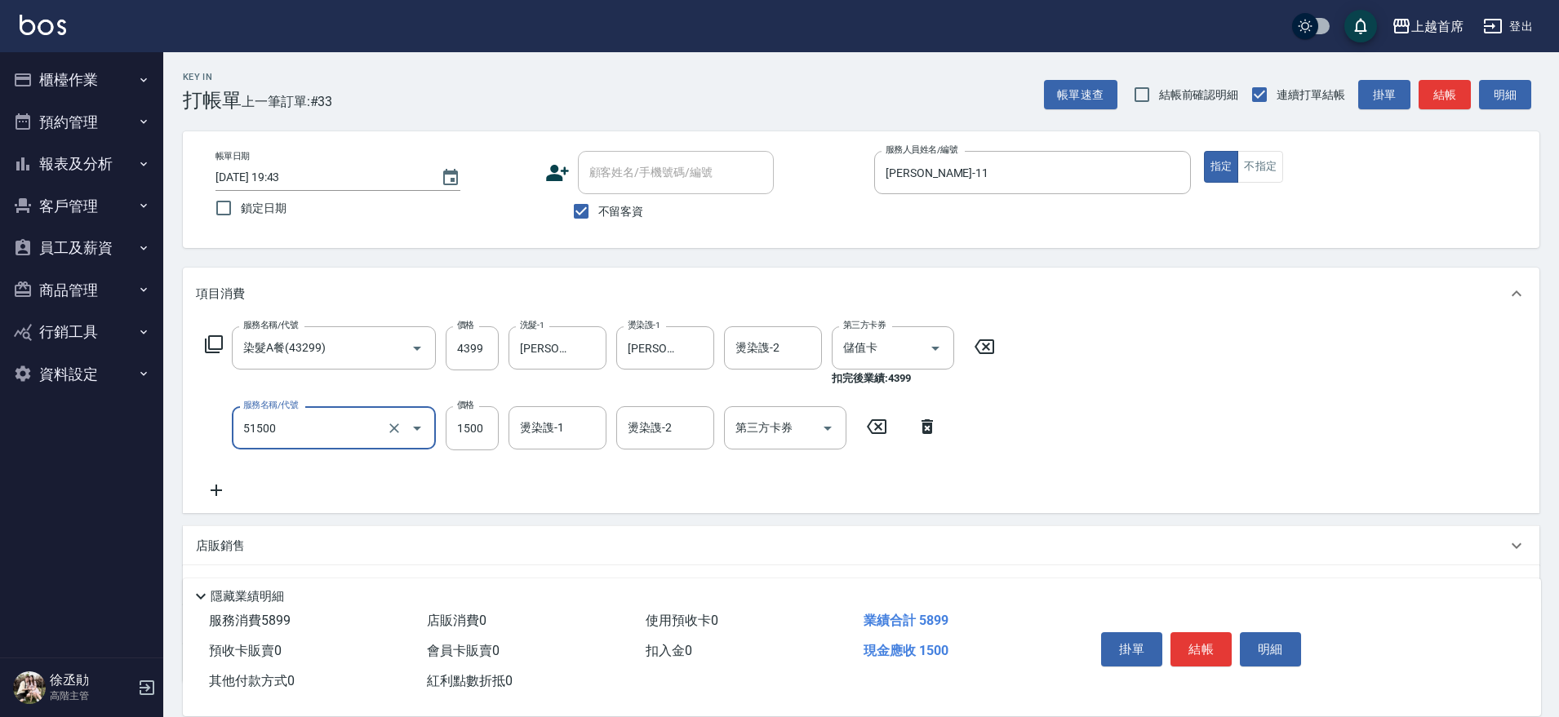
type input "鉑金護髮(51500)"
type input "1480"
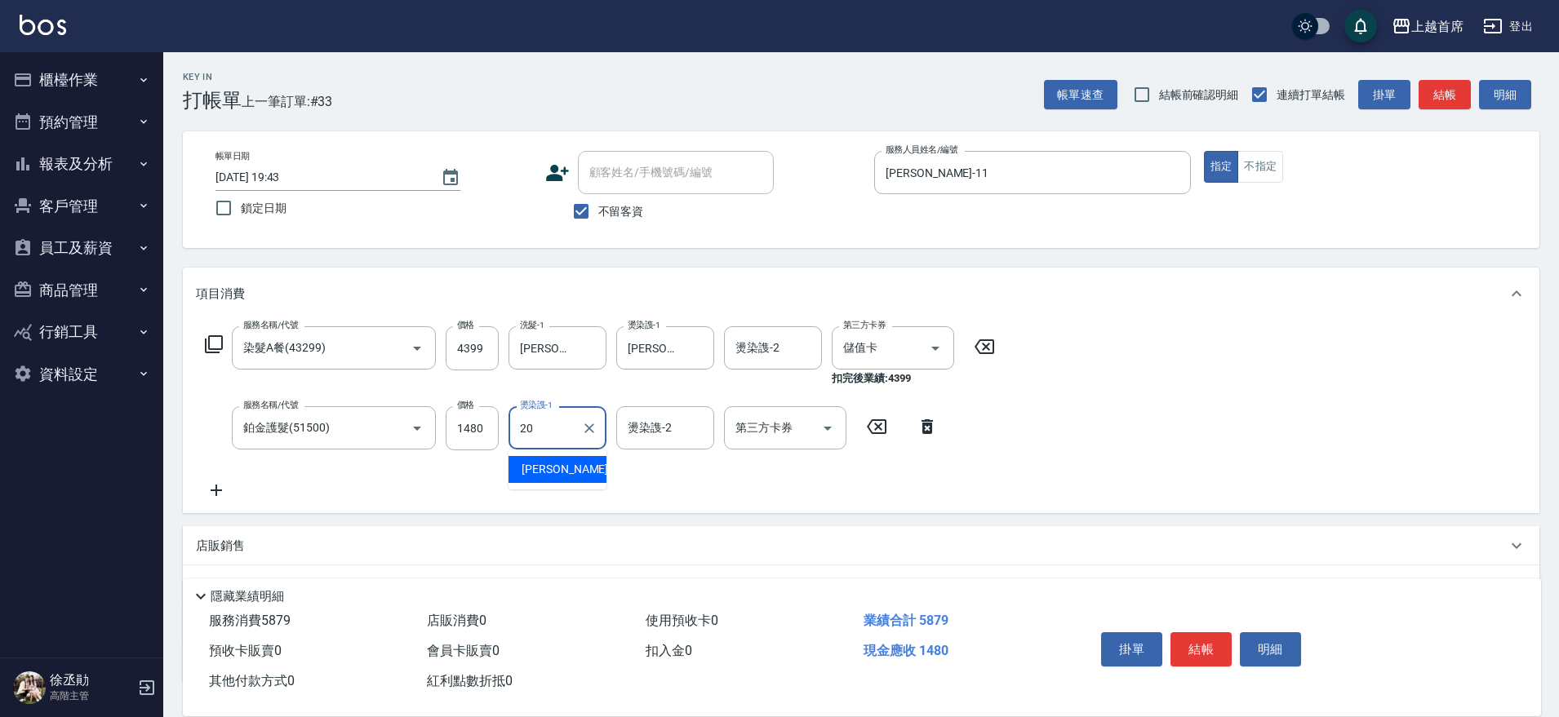
type input "[PERSON_NAME]-20"
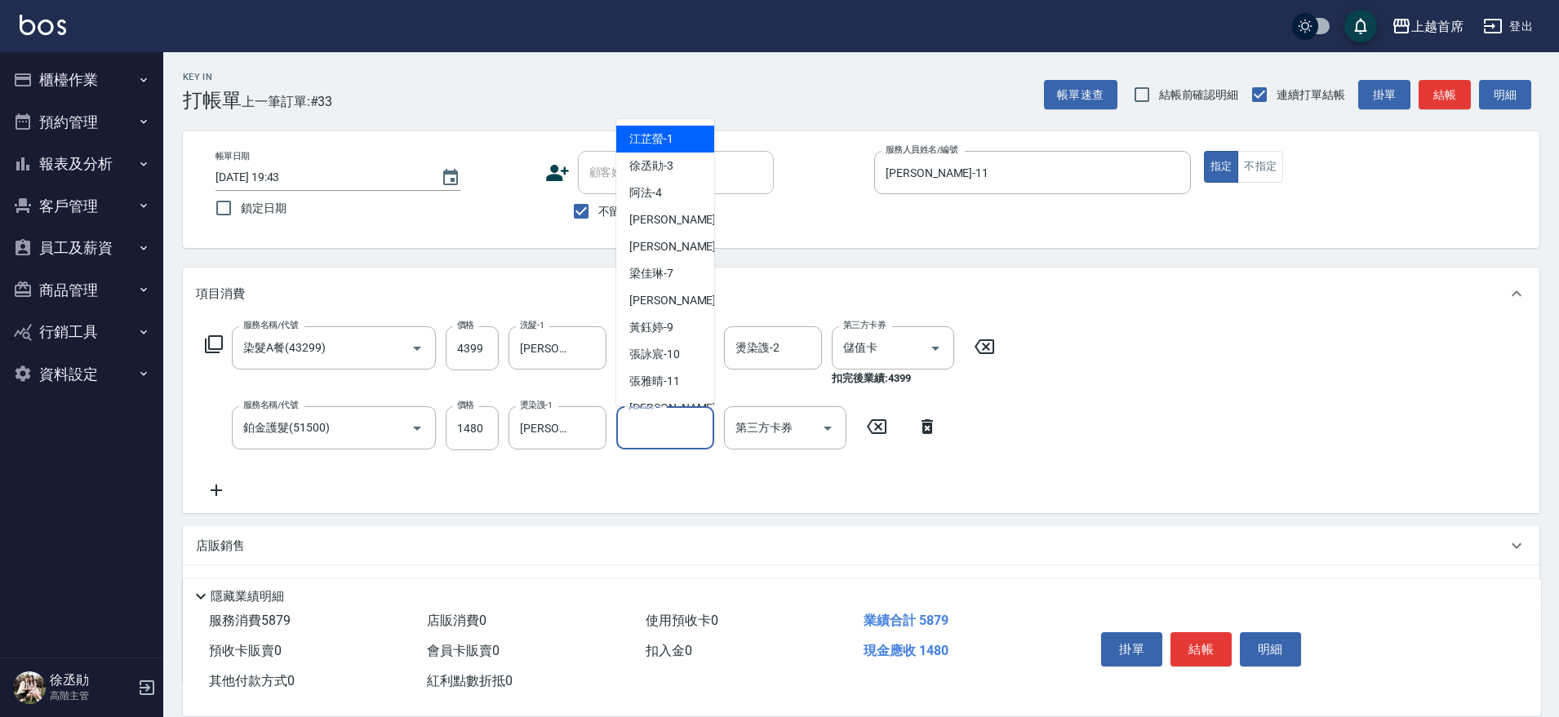
scroll to position [285, 0]
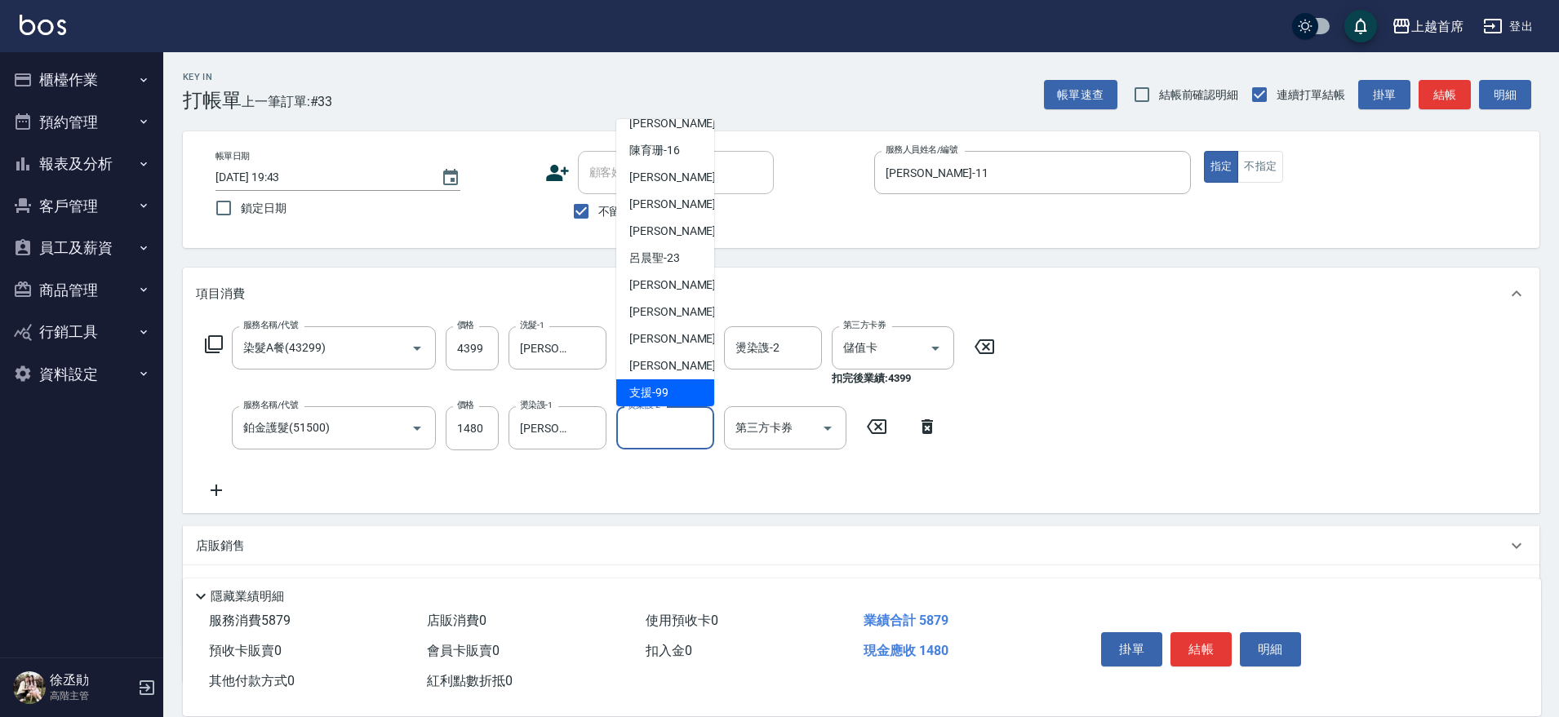
type input "支援-99"
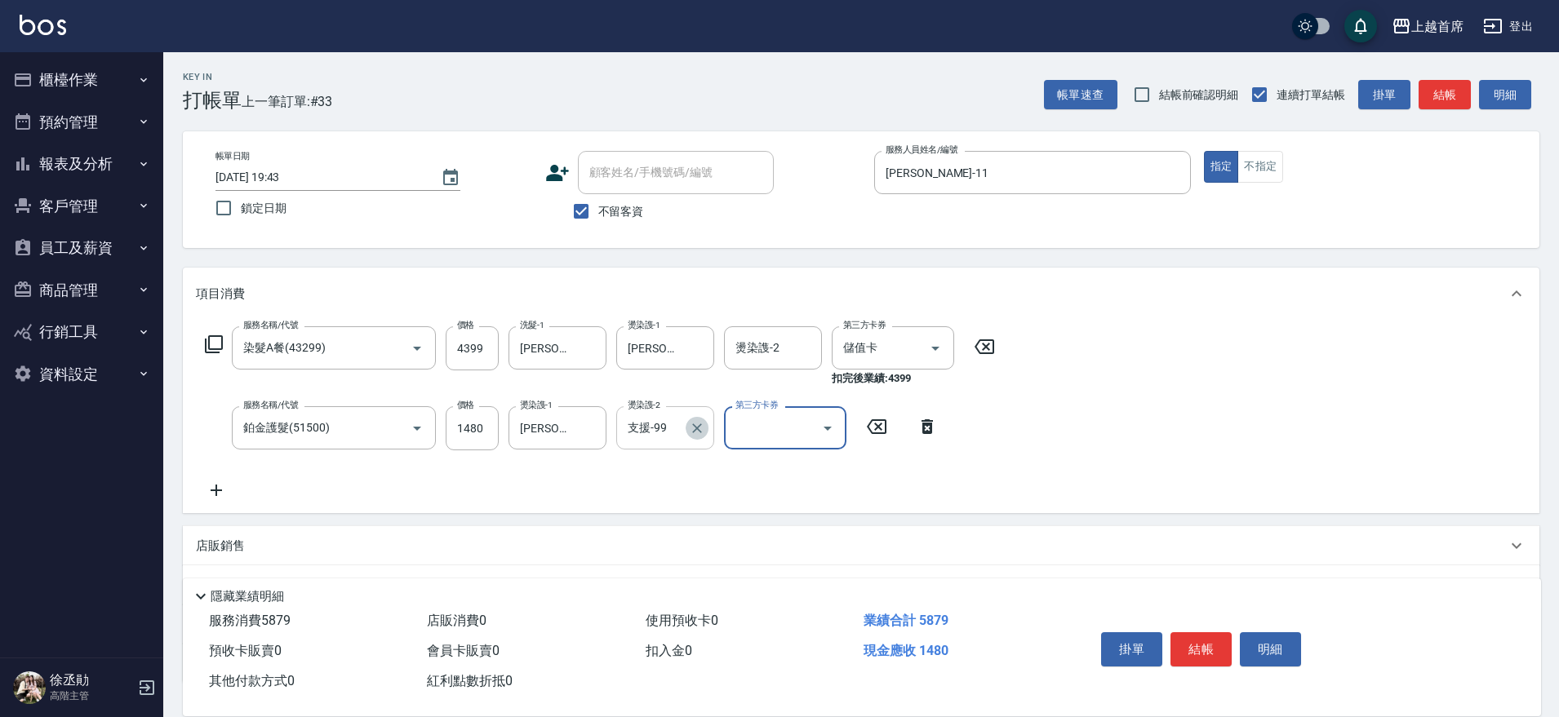
click at [707, 424] on button "Clear" at bounding box center [697, 428] width 23 height 23
click at [826, 425] on icon "Open" at bounding box center [828, 429] width 20 height 20
click at [788, 568] on span "儲值卡" at bounding box center [785, 577] width 122 height 27
type input "儲值卡"
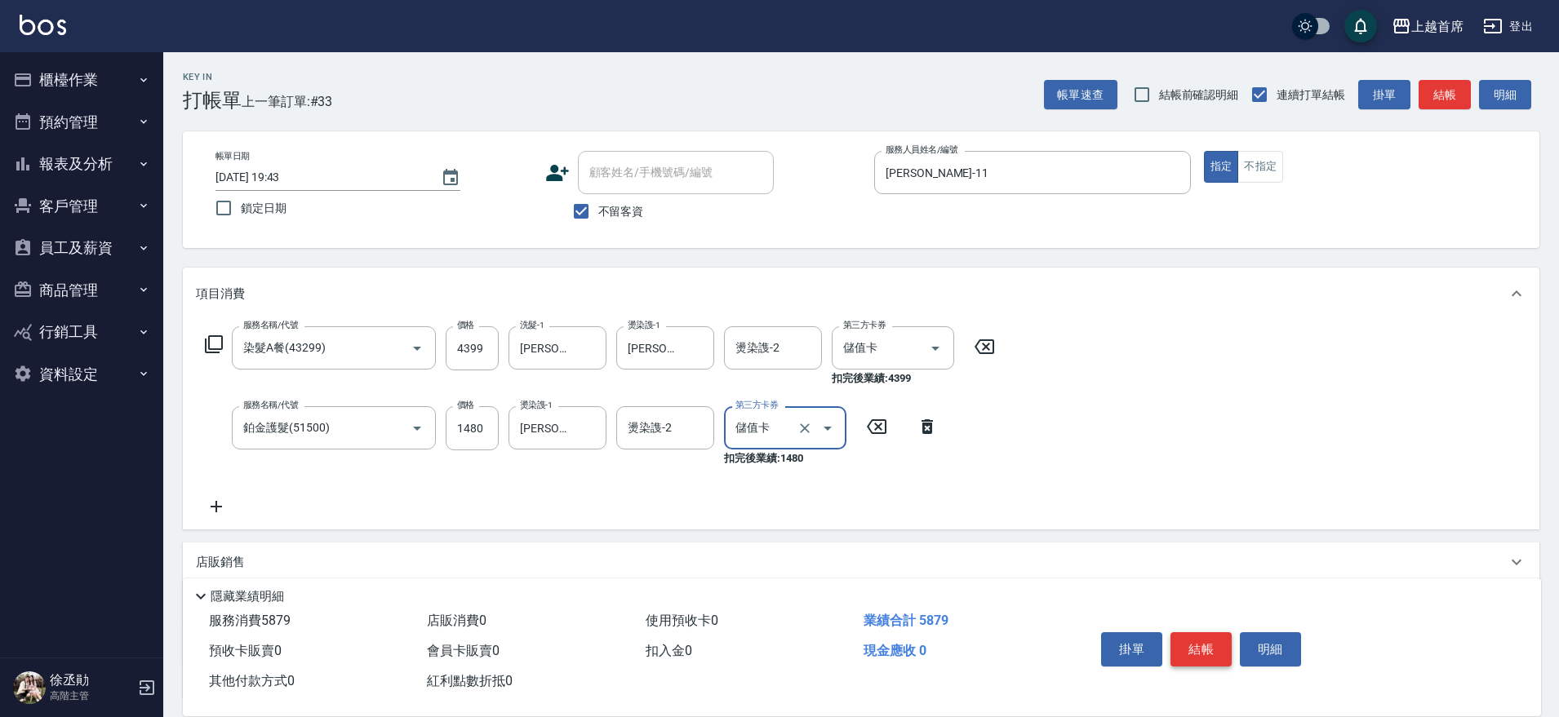
click at [1205, 641] on button "結帳" at bounding box center [1200, 650] width 61 height 34
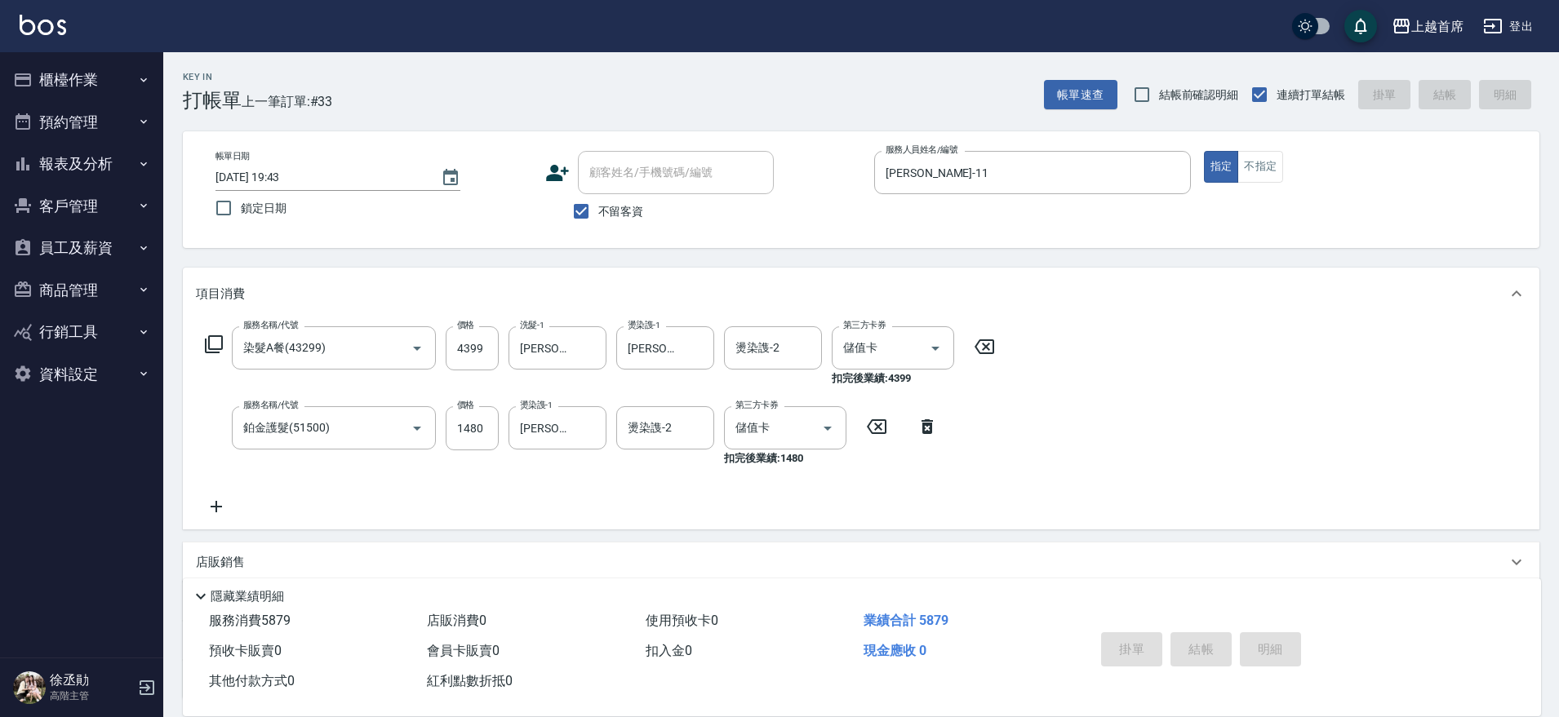
type input "[DATE] 19:44"
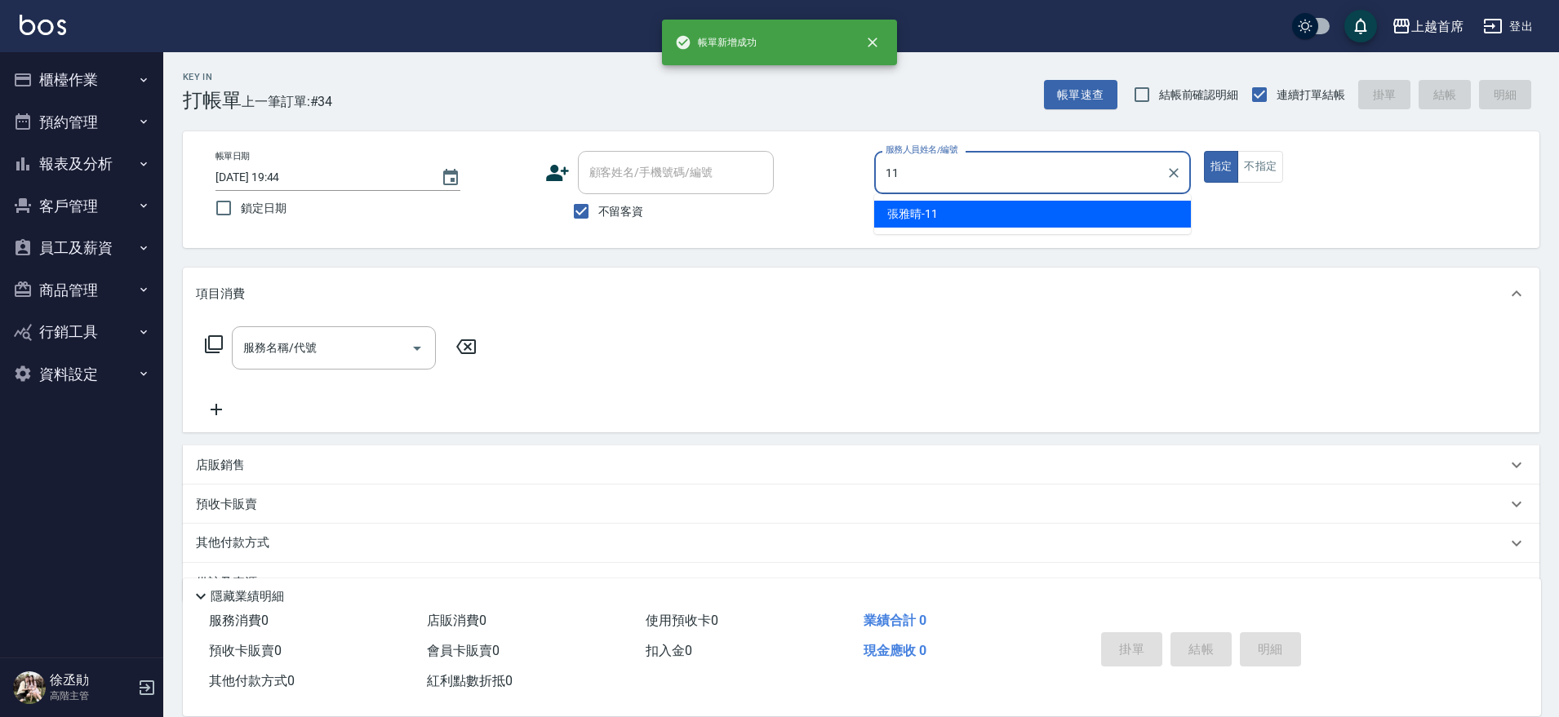
type input "[PERSON_NAME]-11"
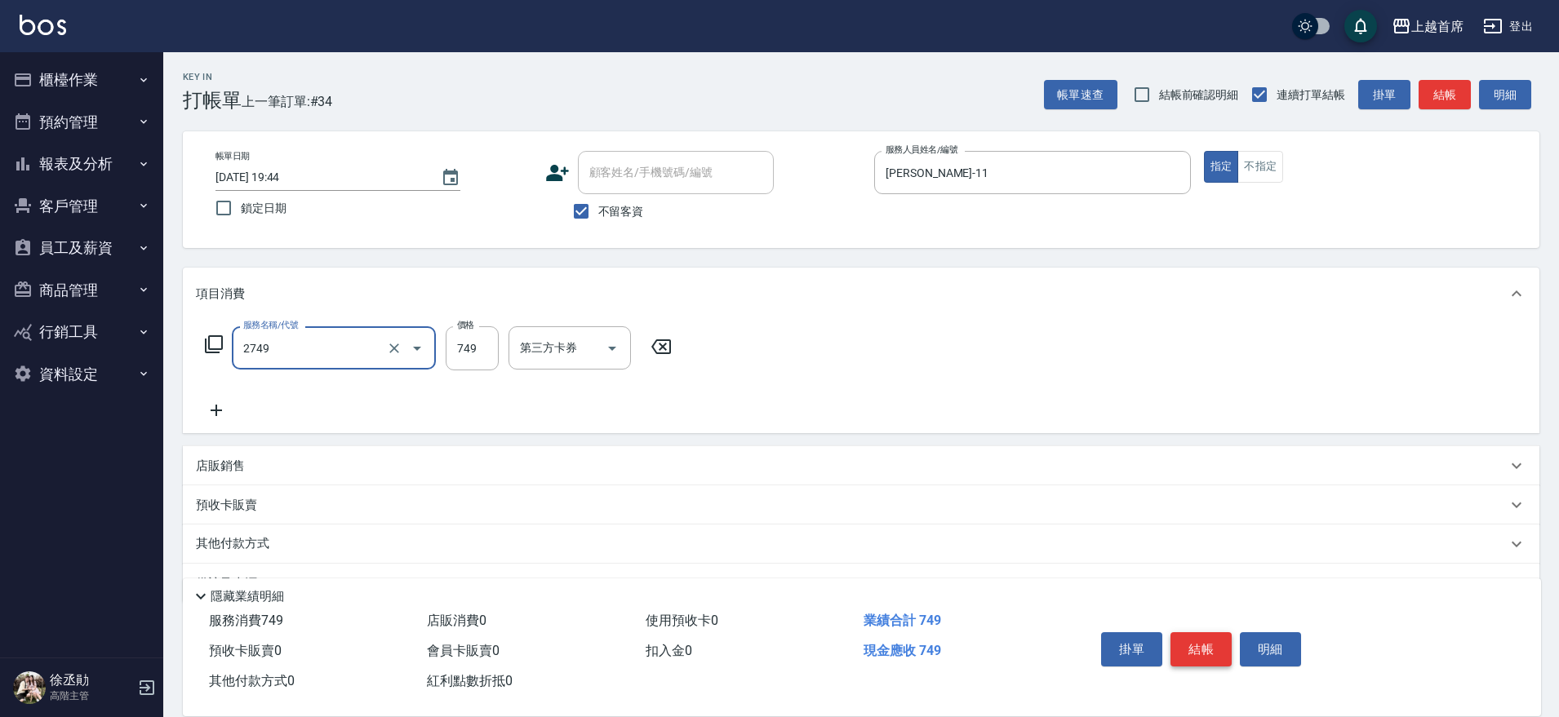
type input "海鹽洗剪749(2749)"
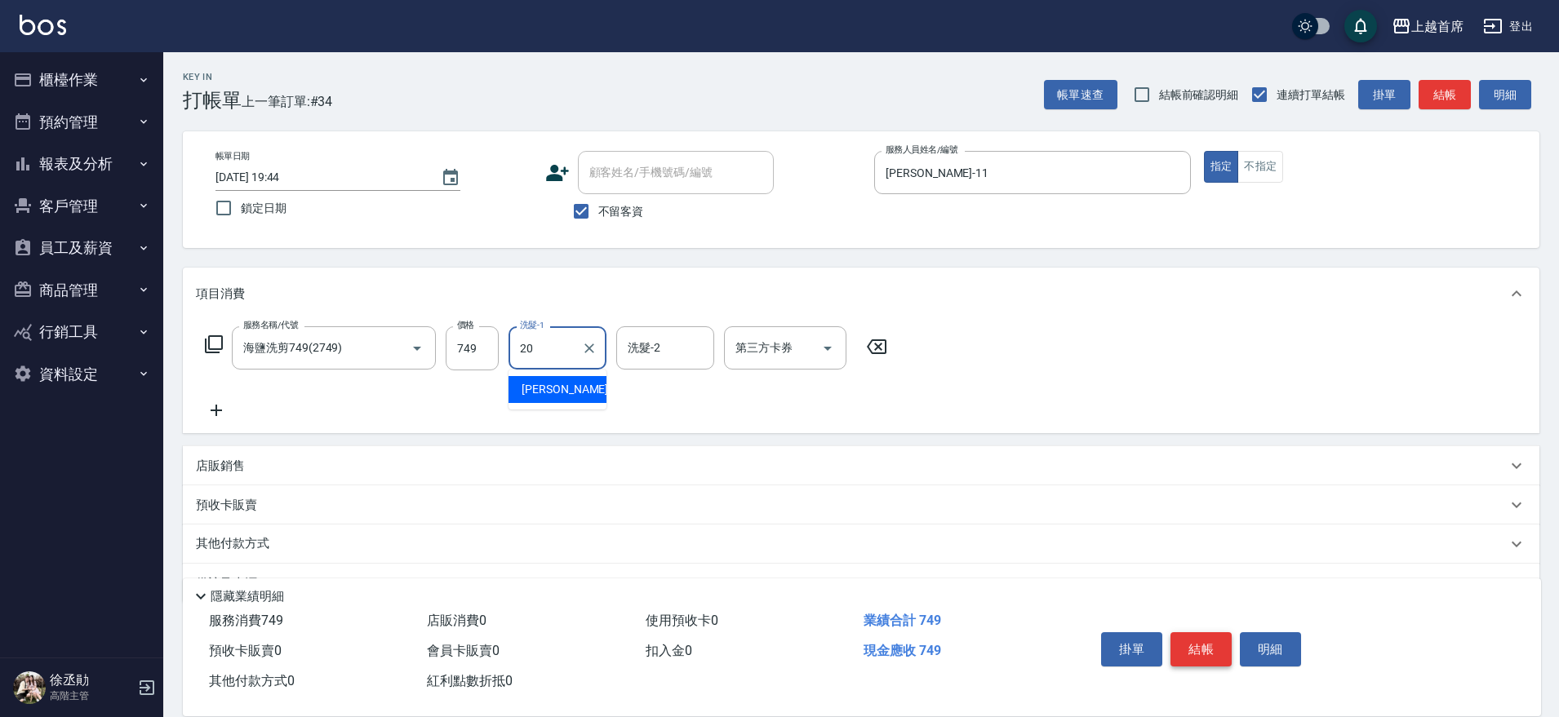
type input "[PERSON_NAME]-20"
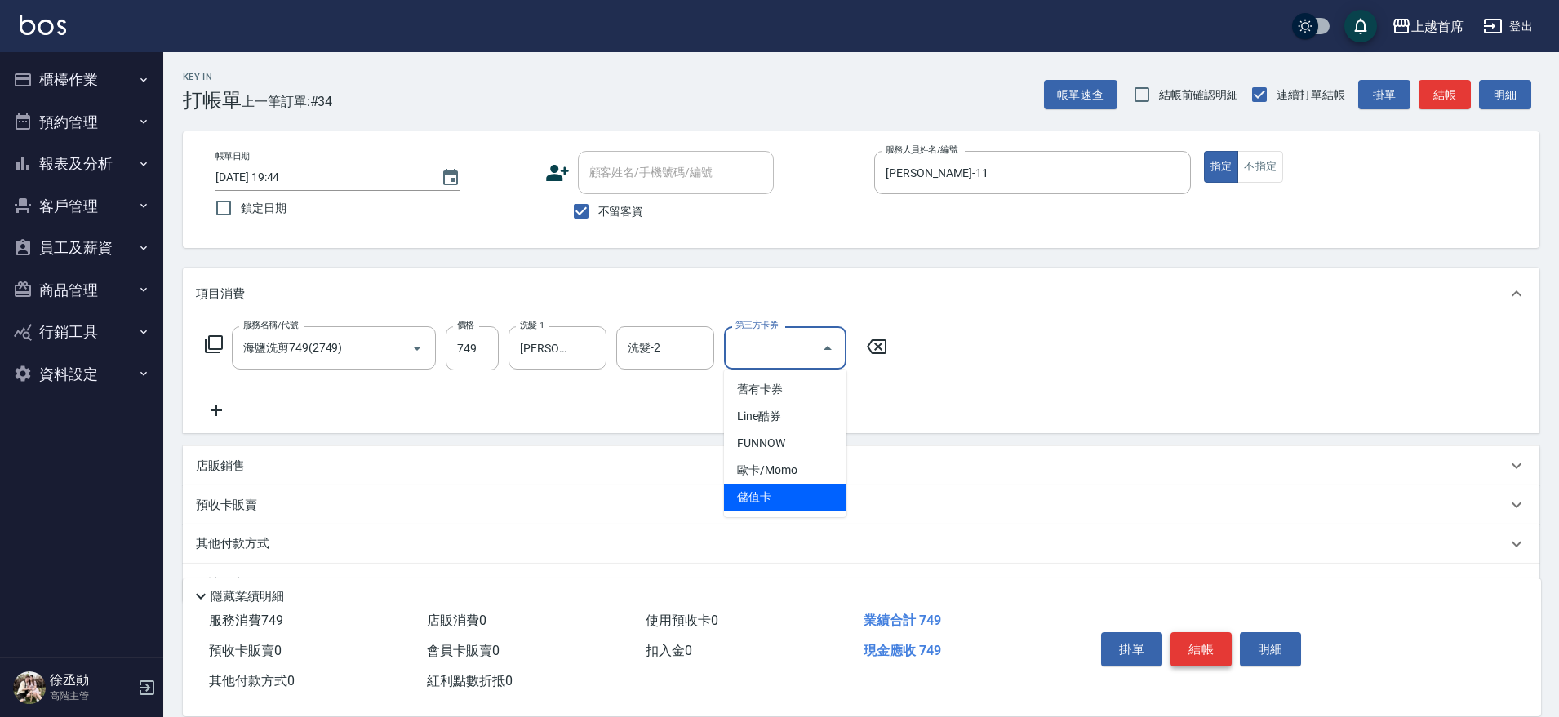
type input "儲值卡"
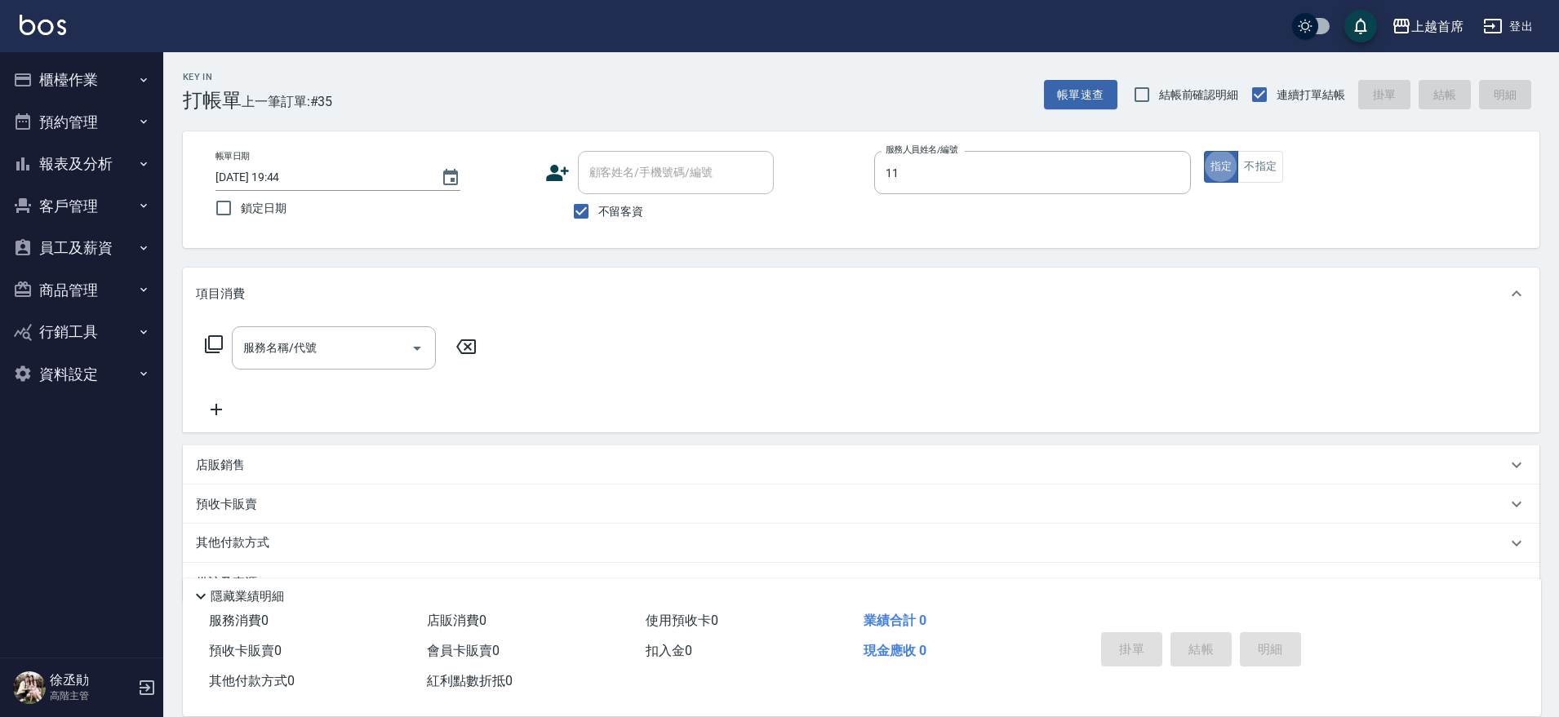
type input "[PERSON_NAME]-11"
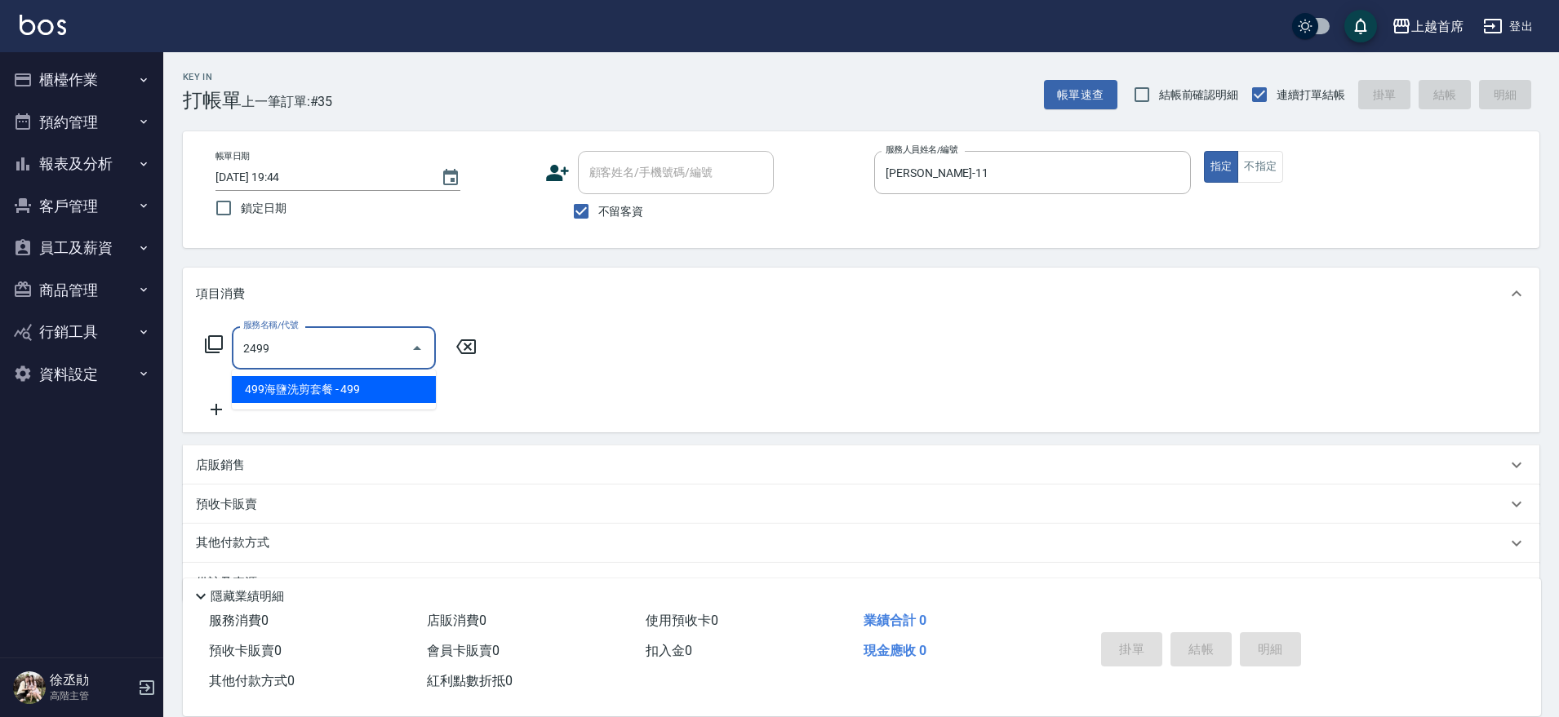
type input "499海鹽洗剪套餐(2499)"
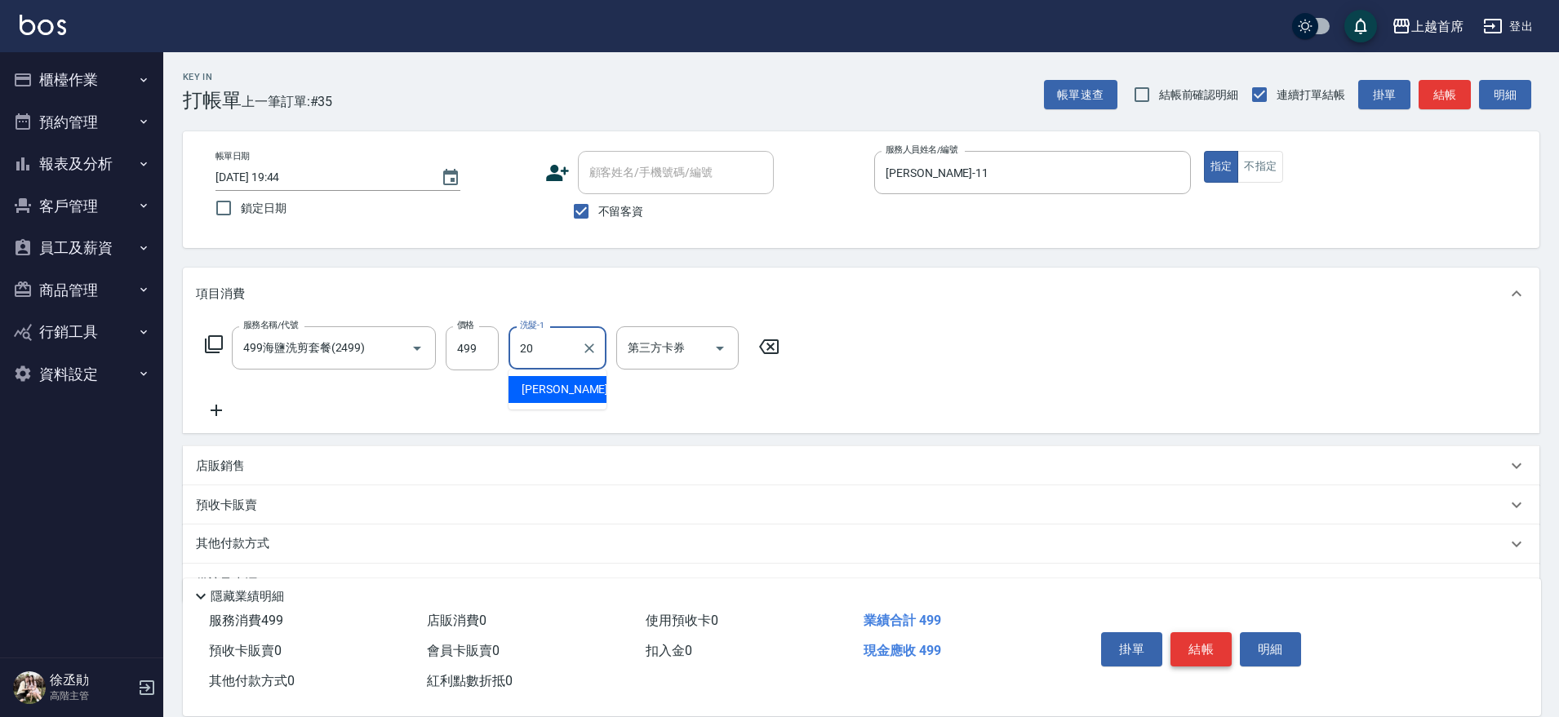
type input "[PERSON_NAME]-20"
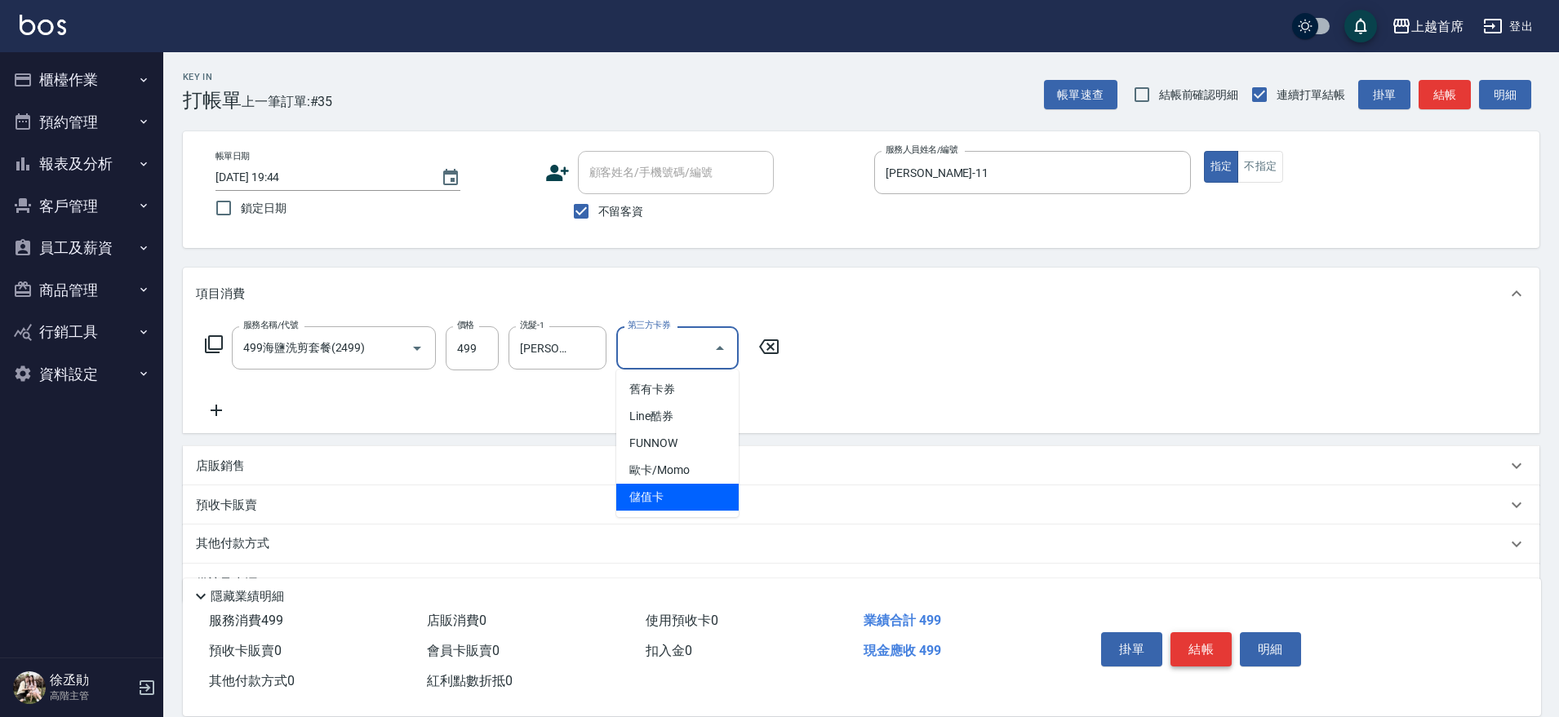
type input "儲值卡"
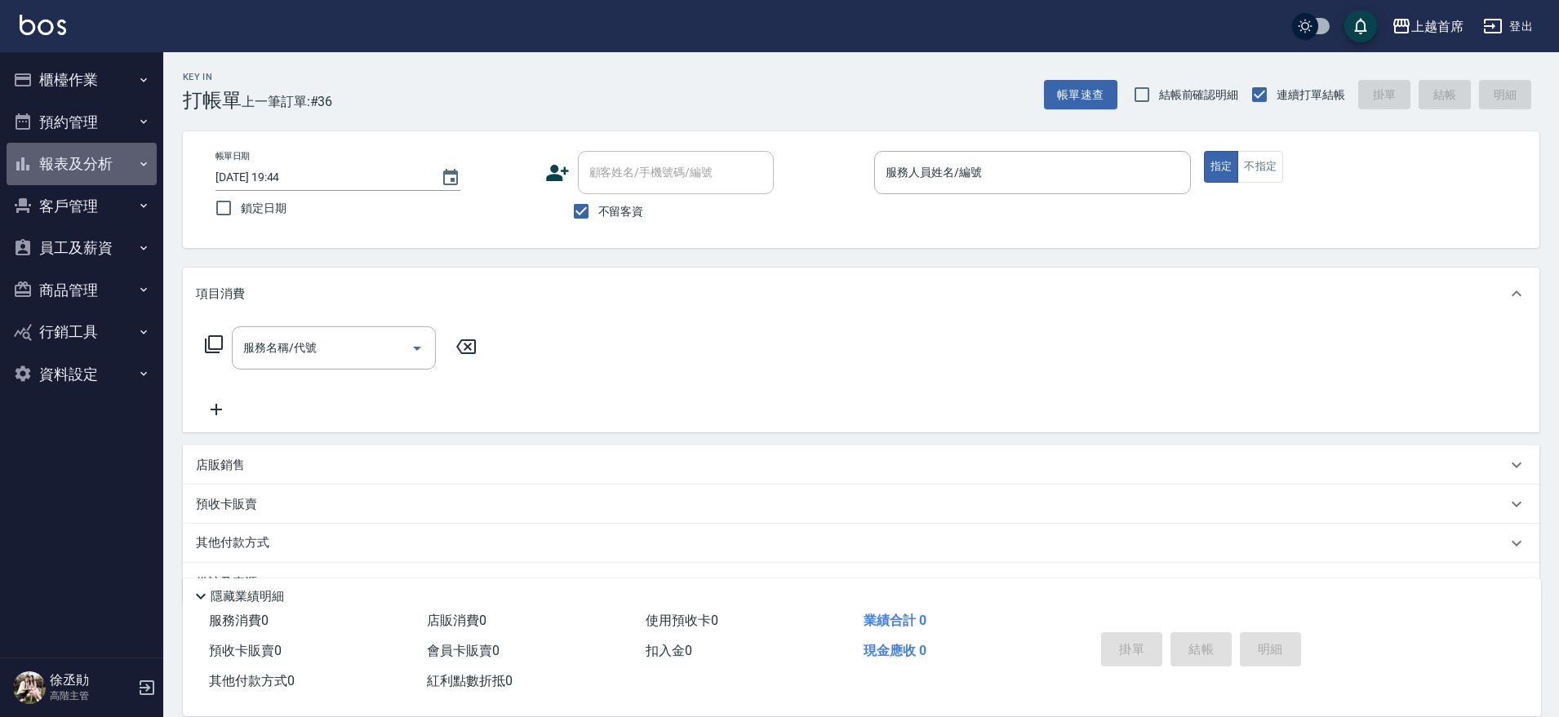
click at [100, 170] on button "報表及分析" at bounding box center [82, 164] width 150 height 42
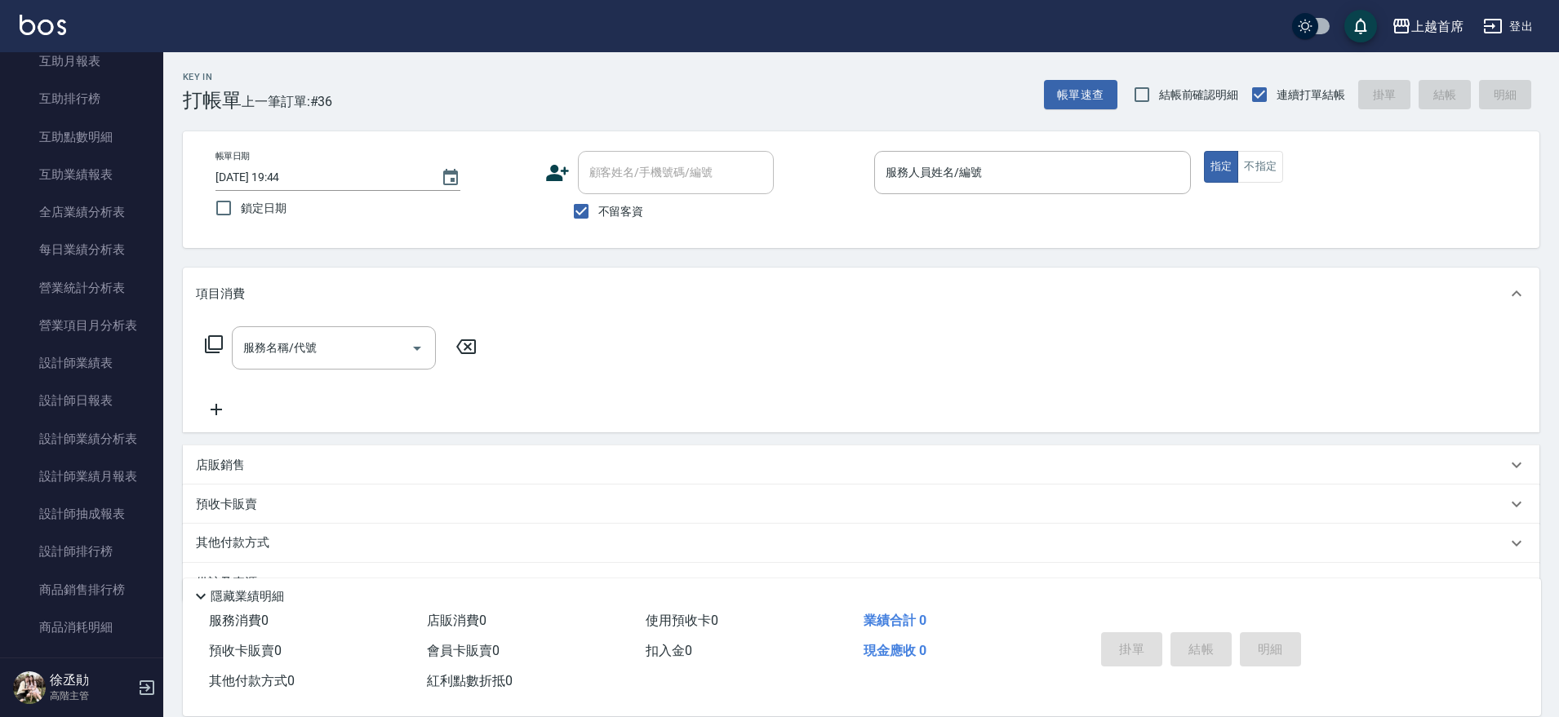
scroll to position [102, 0]
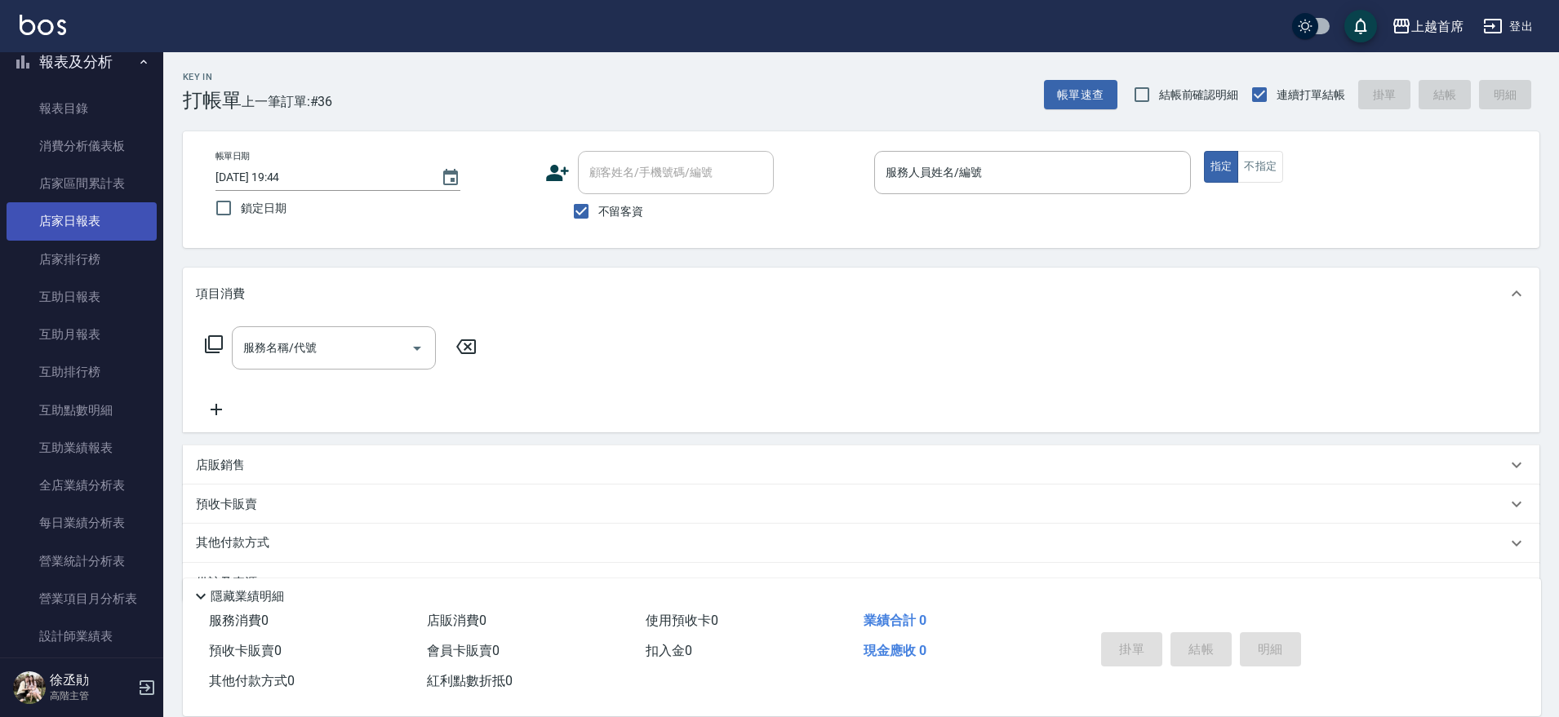
click at [101, 224] on link "店家日報表" at bounding box center [82, 221] width 150 height 38
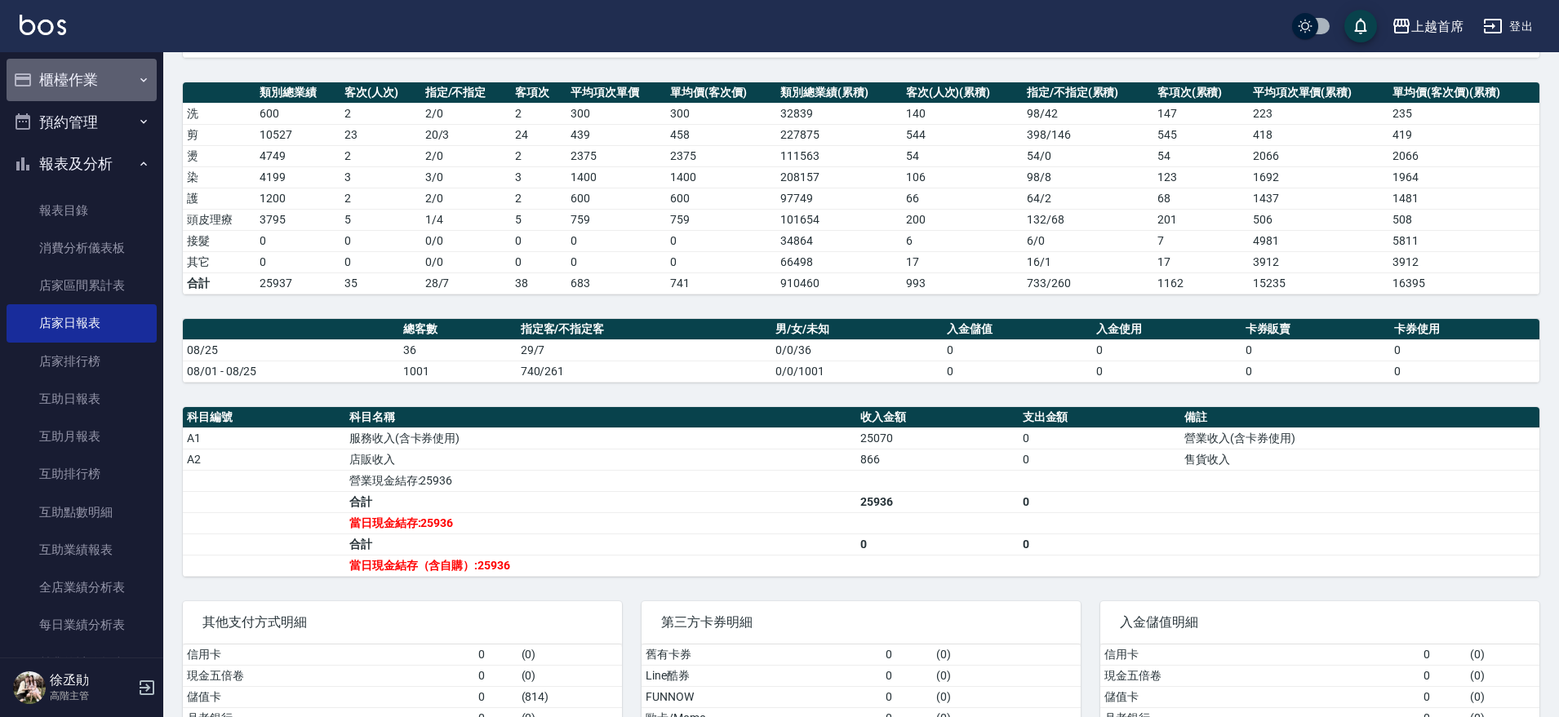
click at [87, 71] on button "櫃檯作業" at bounding box center [82, 80] width 150 height 42
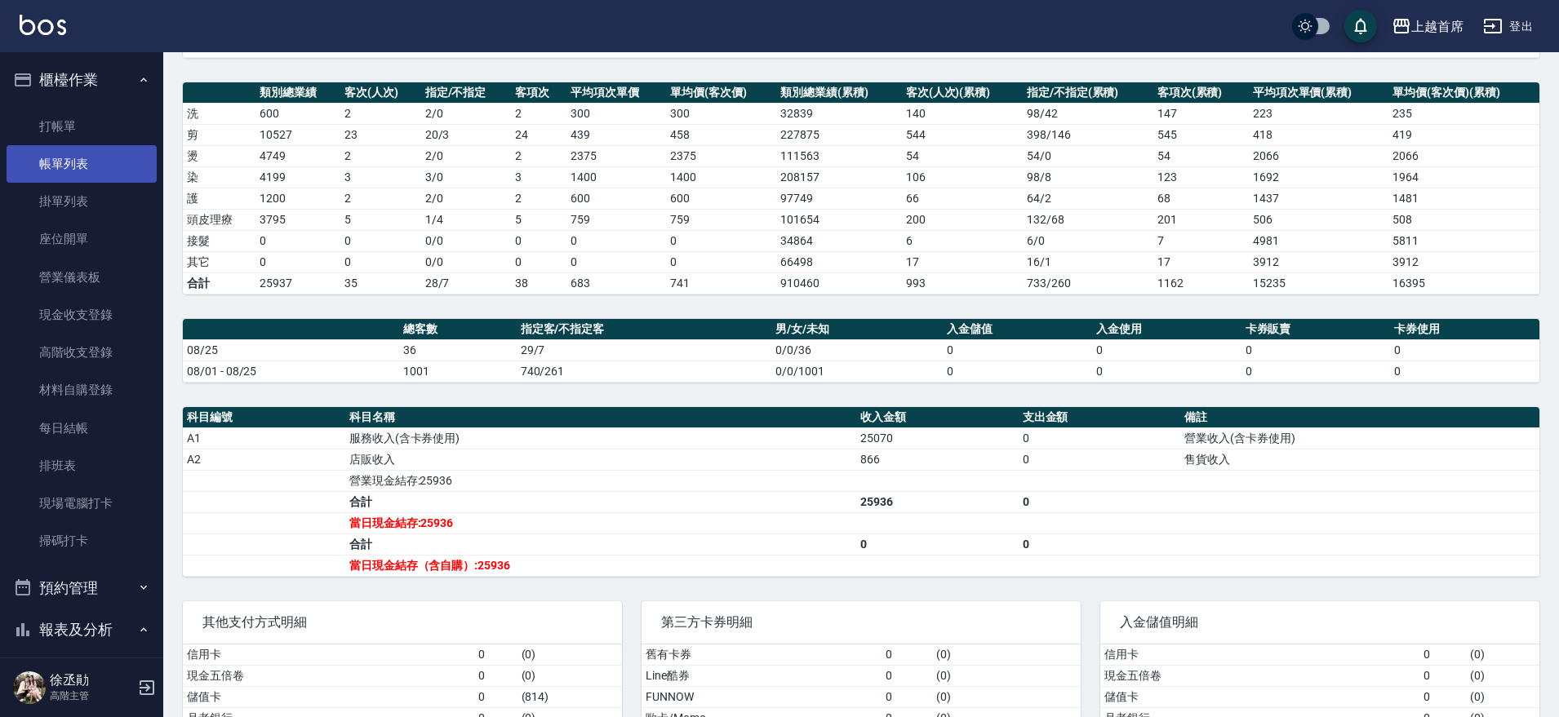
click at [89, 152] on link "帳單列表" at bounding box center [82, 164] width 150 height 38
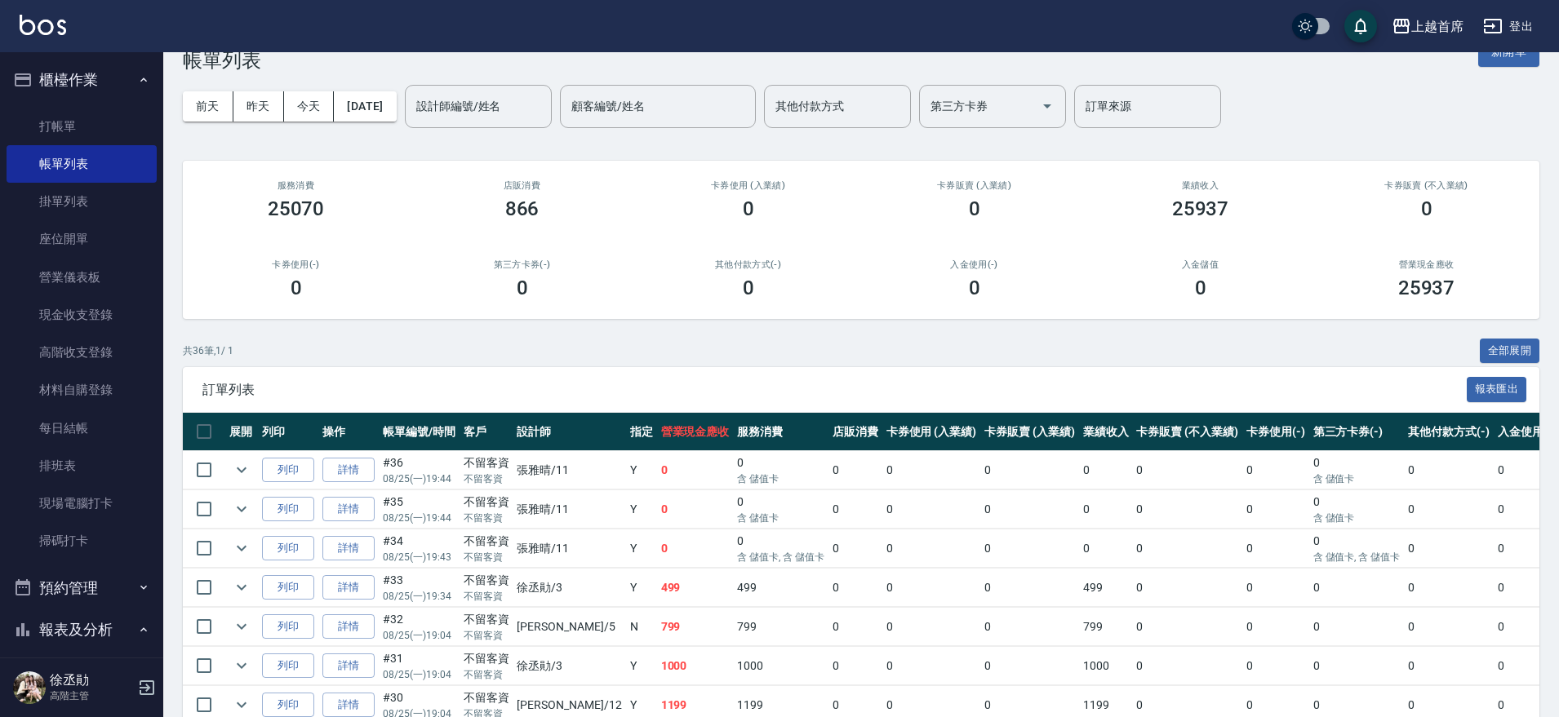
scroll to position [39, 0]
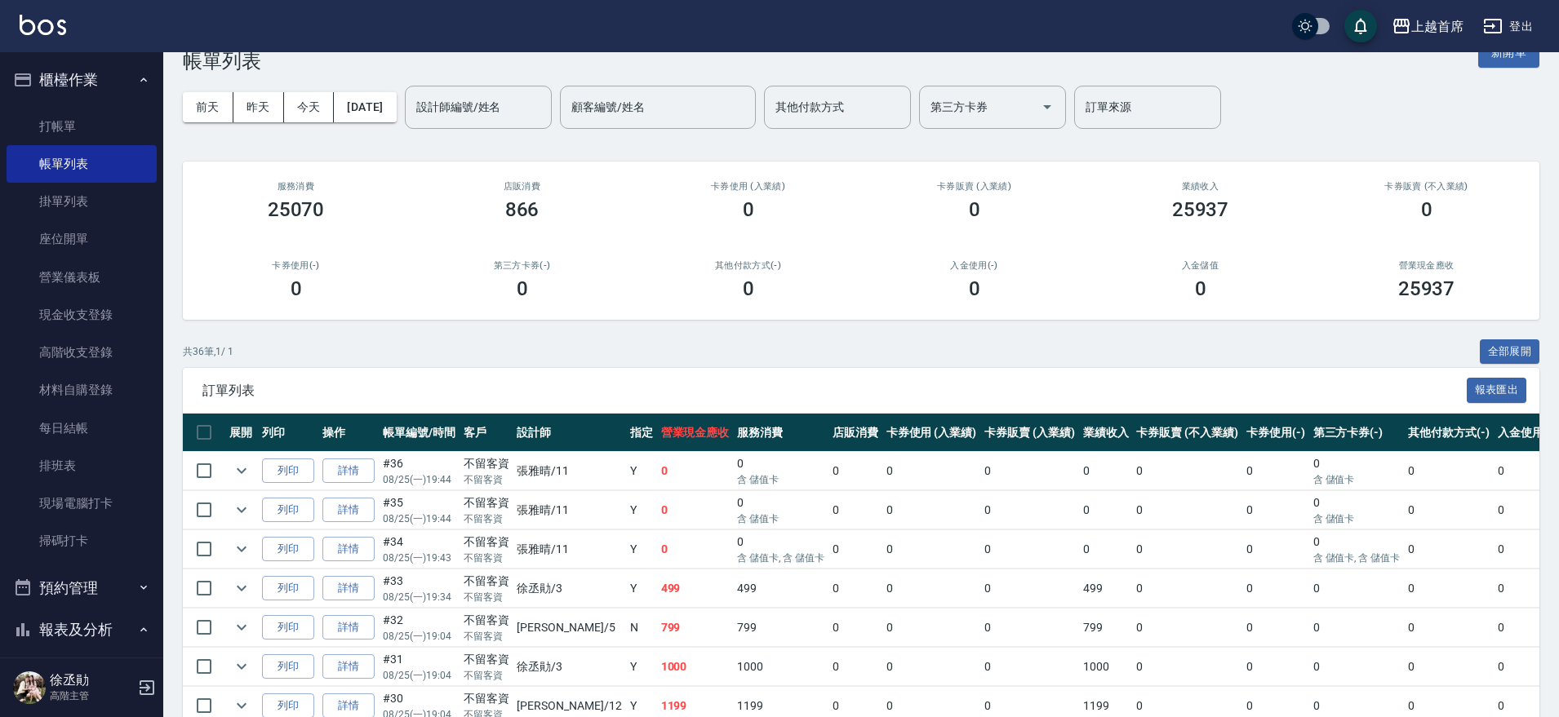
drag, startPoint x: 100, startPoint y: 58, endPoint x: 91, endPoint y: 67, distance: 12.7
click at [100, 59] on button "櫃檯作業" at bounding box center [82, 80] width 150 height 42
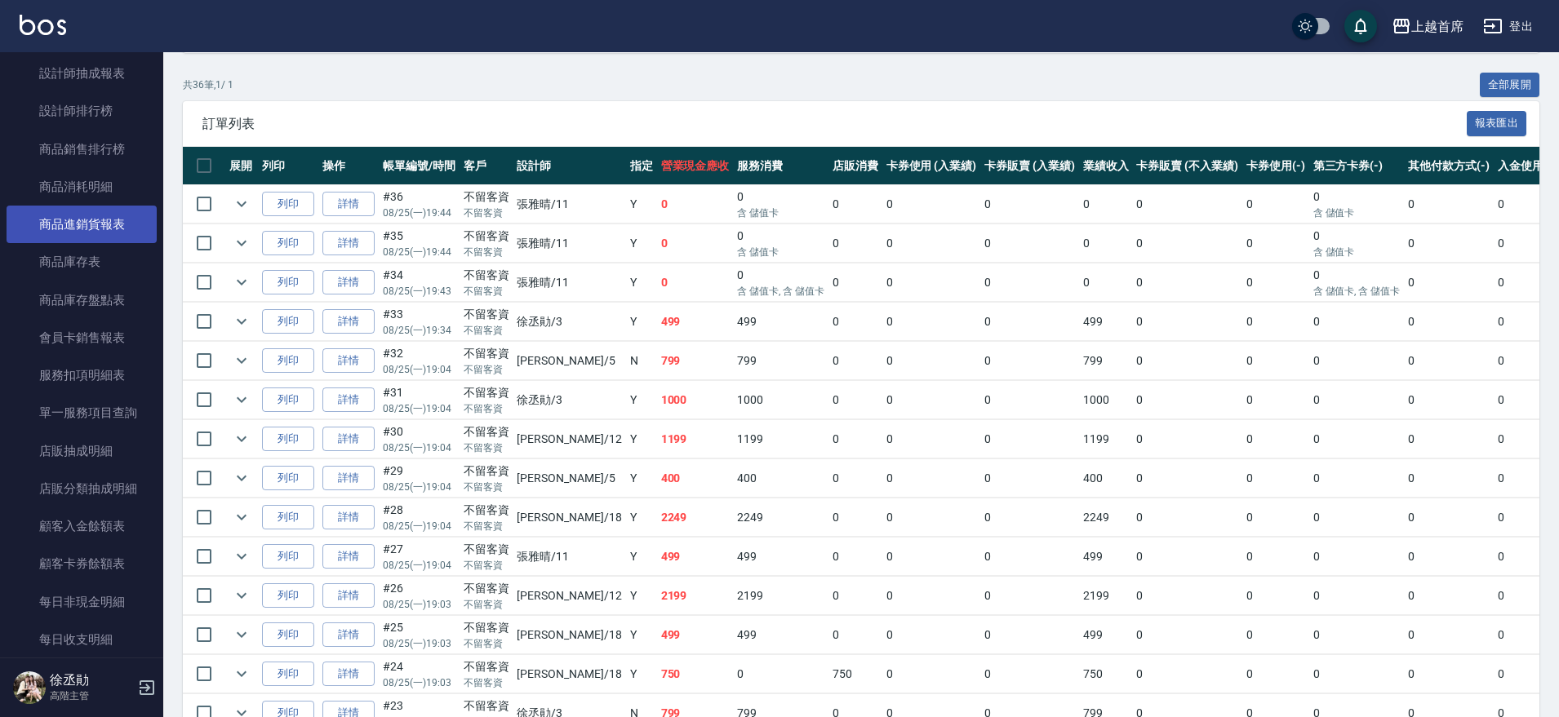
scroll to position [0, 0]
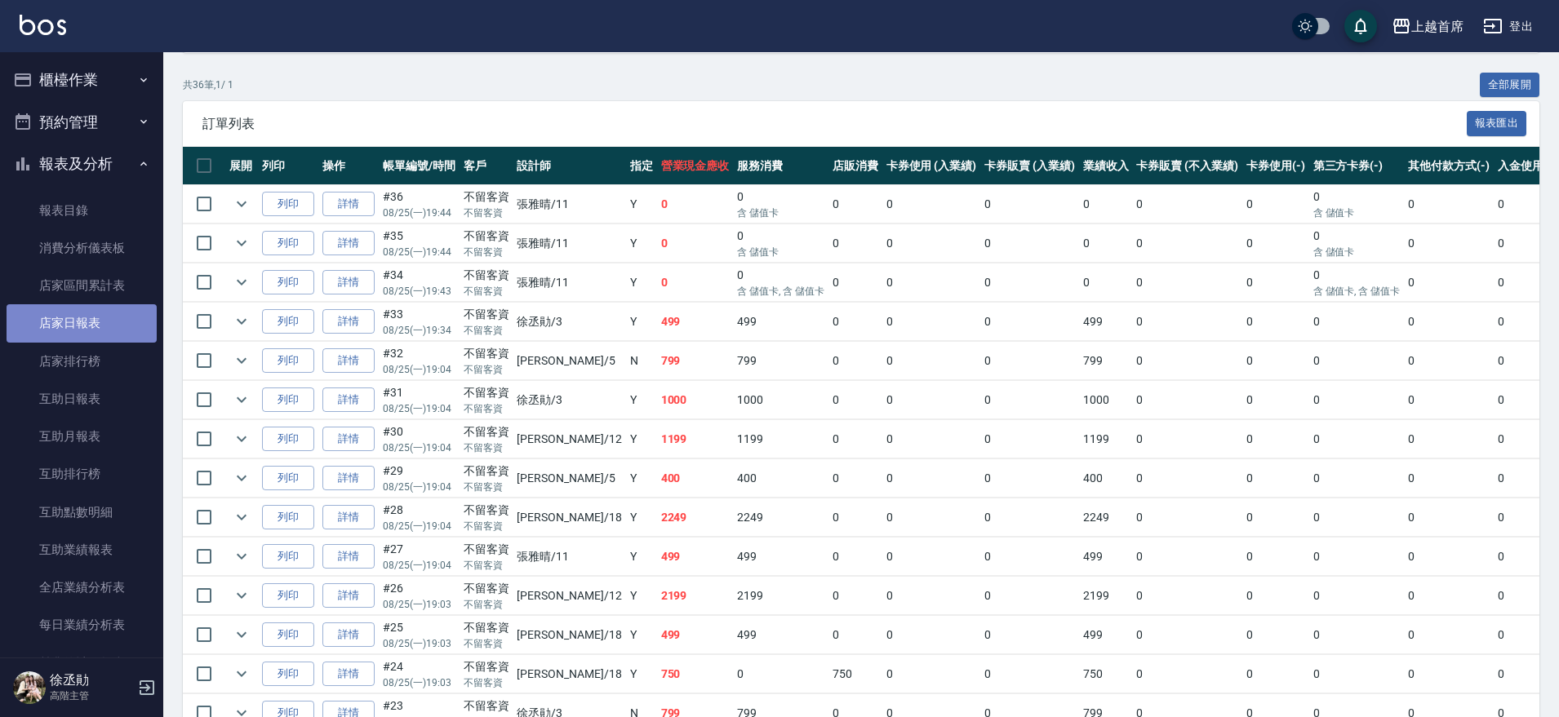
click at [92, 333] on link "店家日報表" at bounding box center [82, 323] width 150 height 38
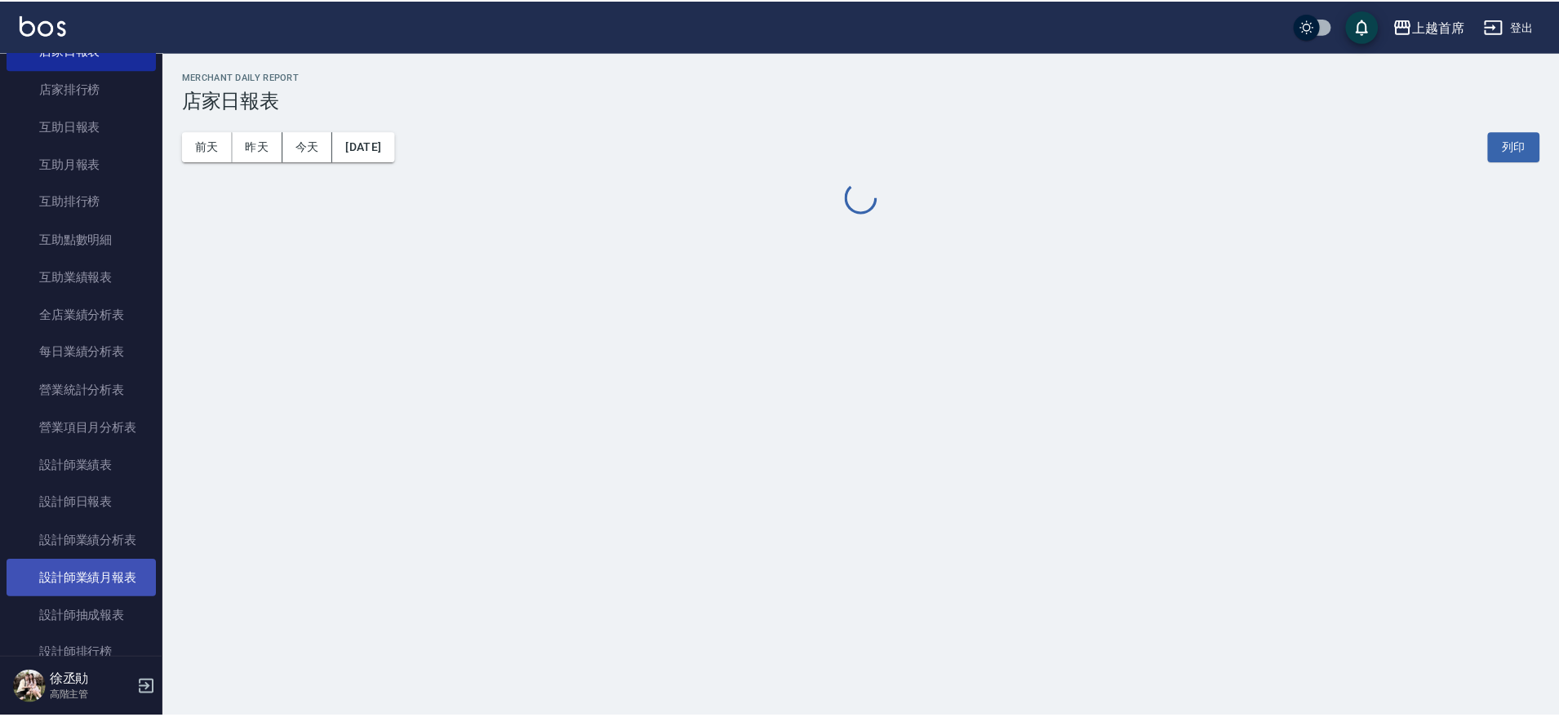
scroll to position [306, 0]
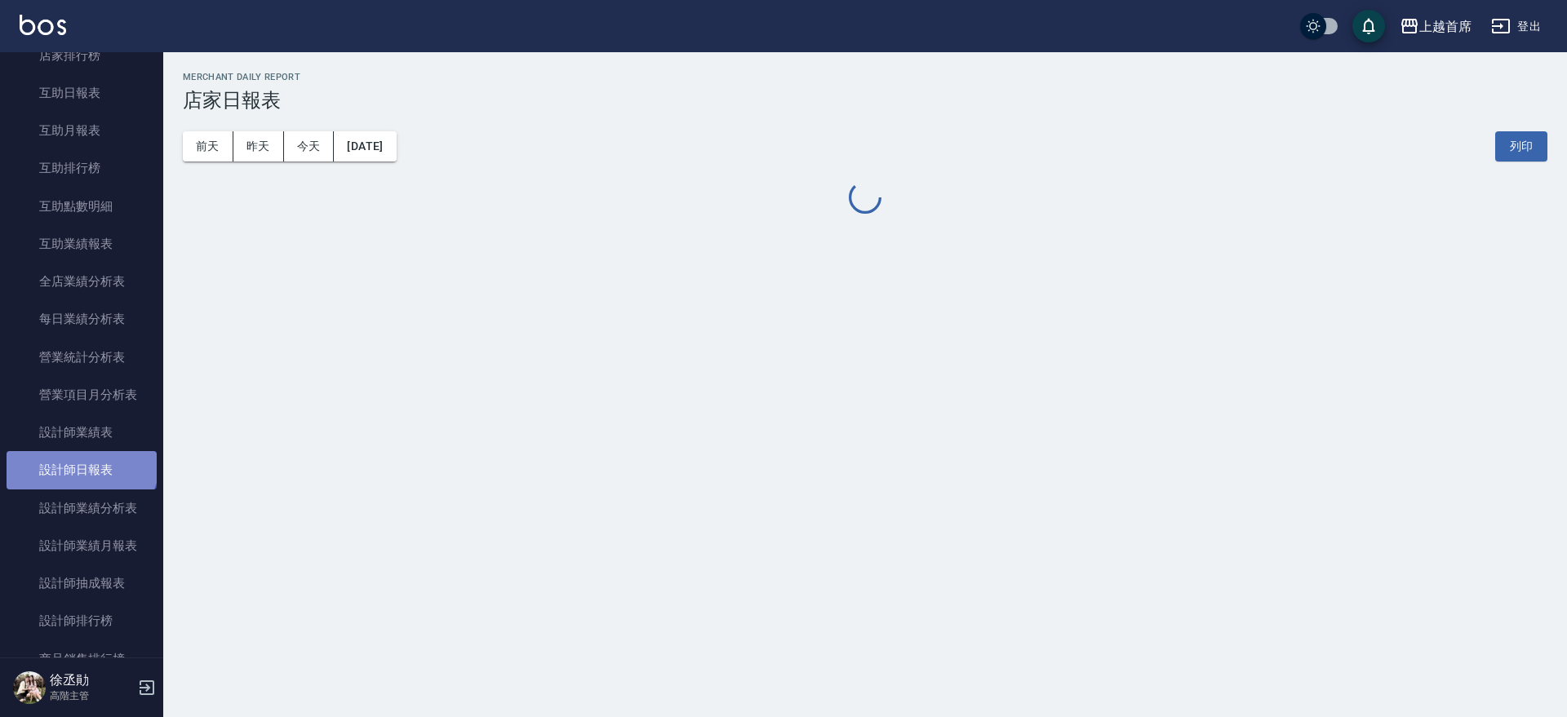
click at [80, 460] on link "設計師日報表" at bounding box center [82, 470] width 150 height 38
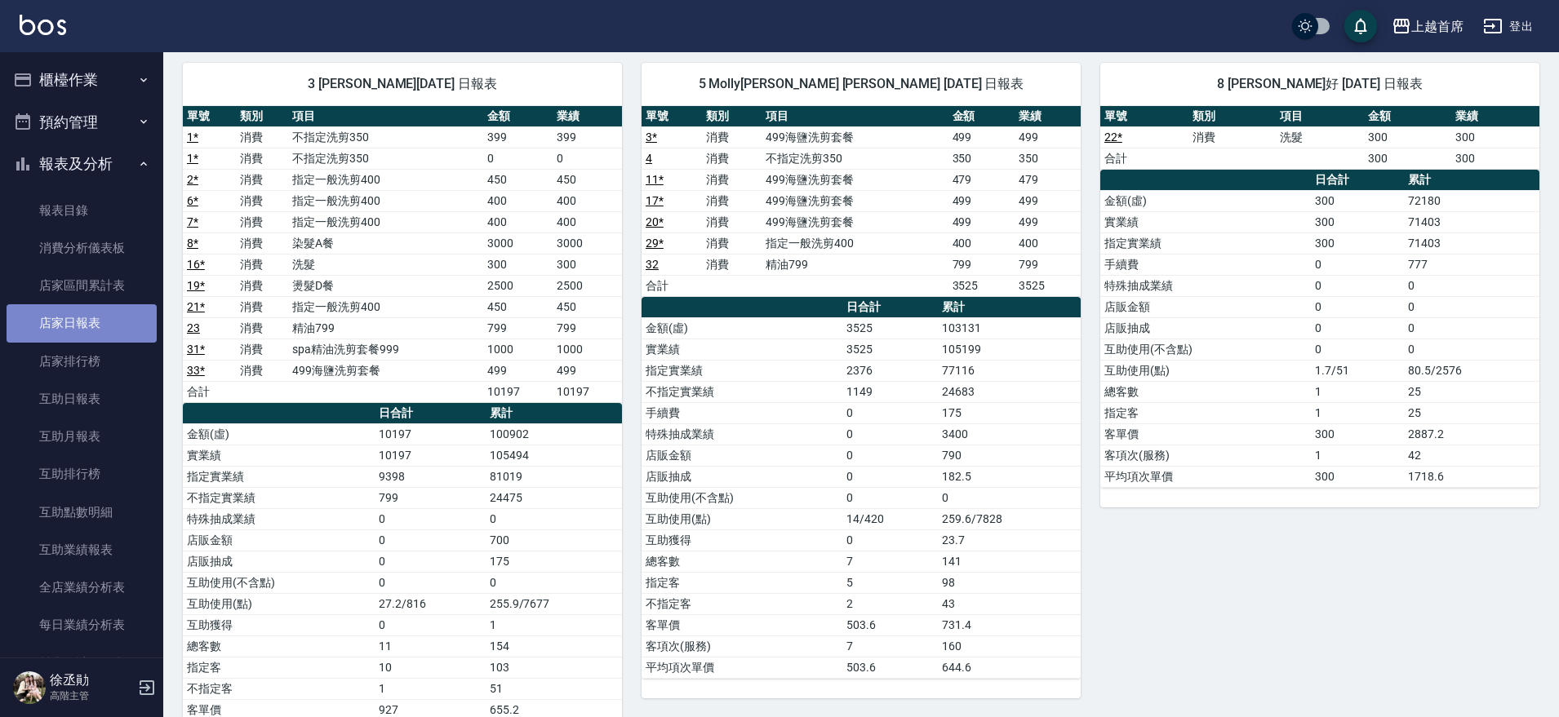
click at [102, 309] on link "店家日報表" at bounding box center [82, 323] width 150 height 38
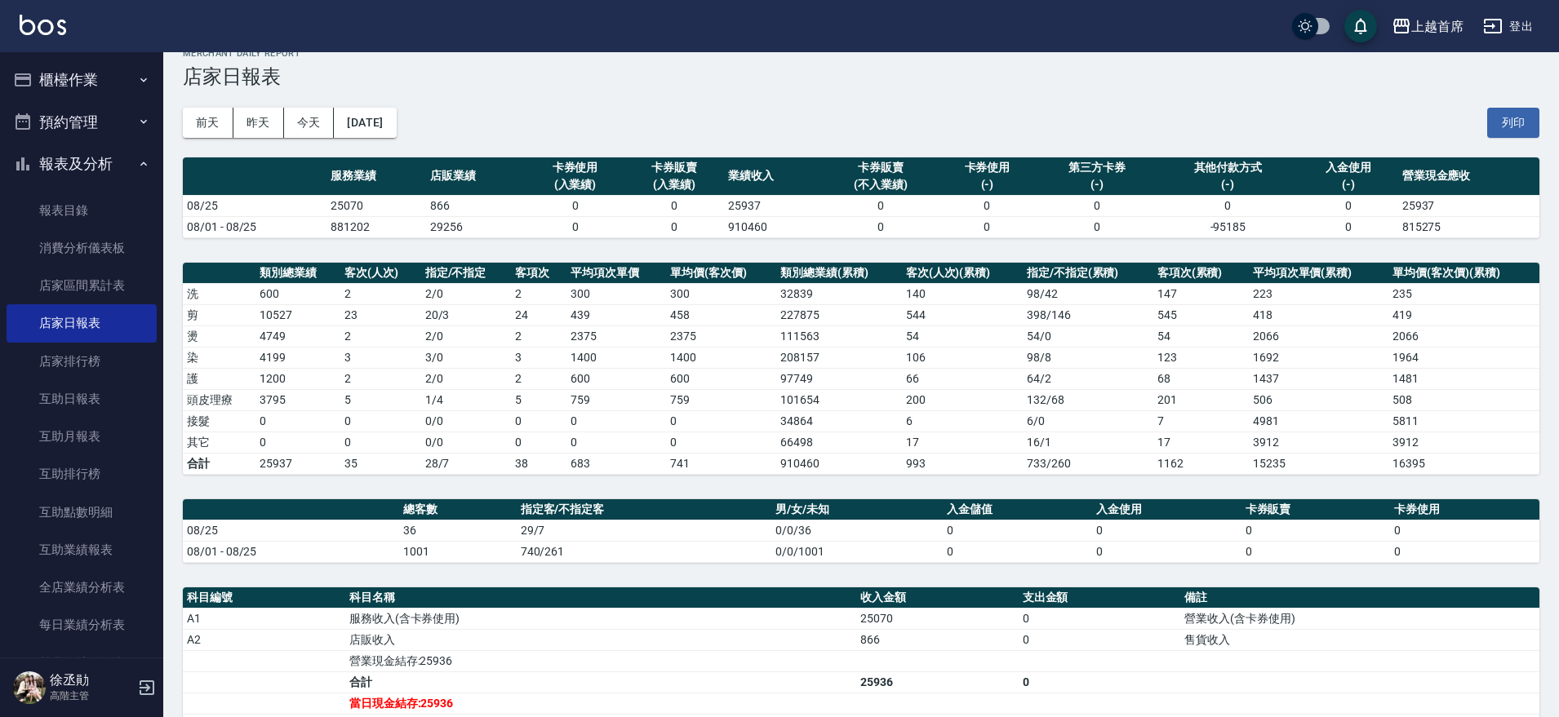
scroll to position [13, 0]
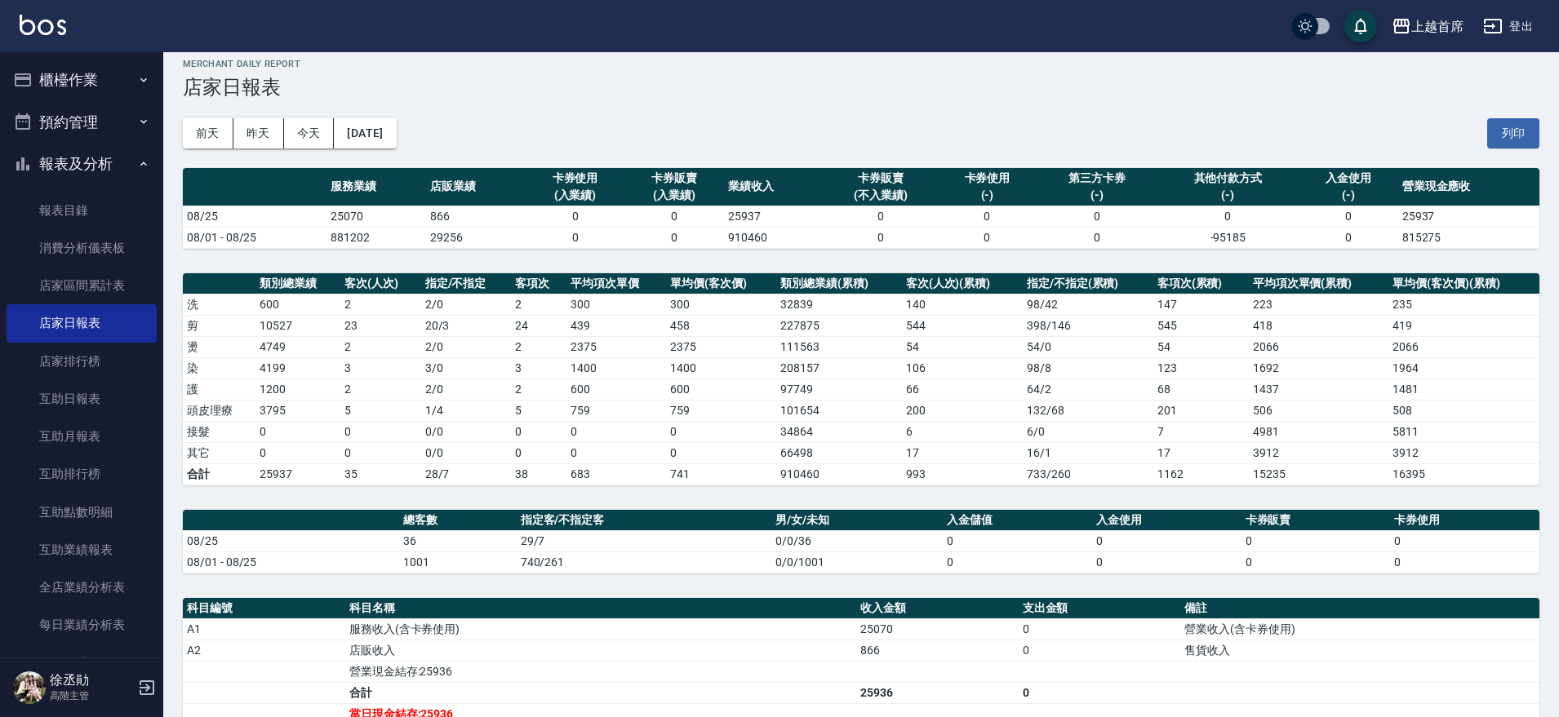
click at [87, 78] on button "櫃檯作業" at bounding box center [82, 80] width 150 height 42
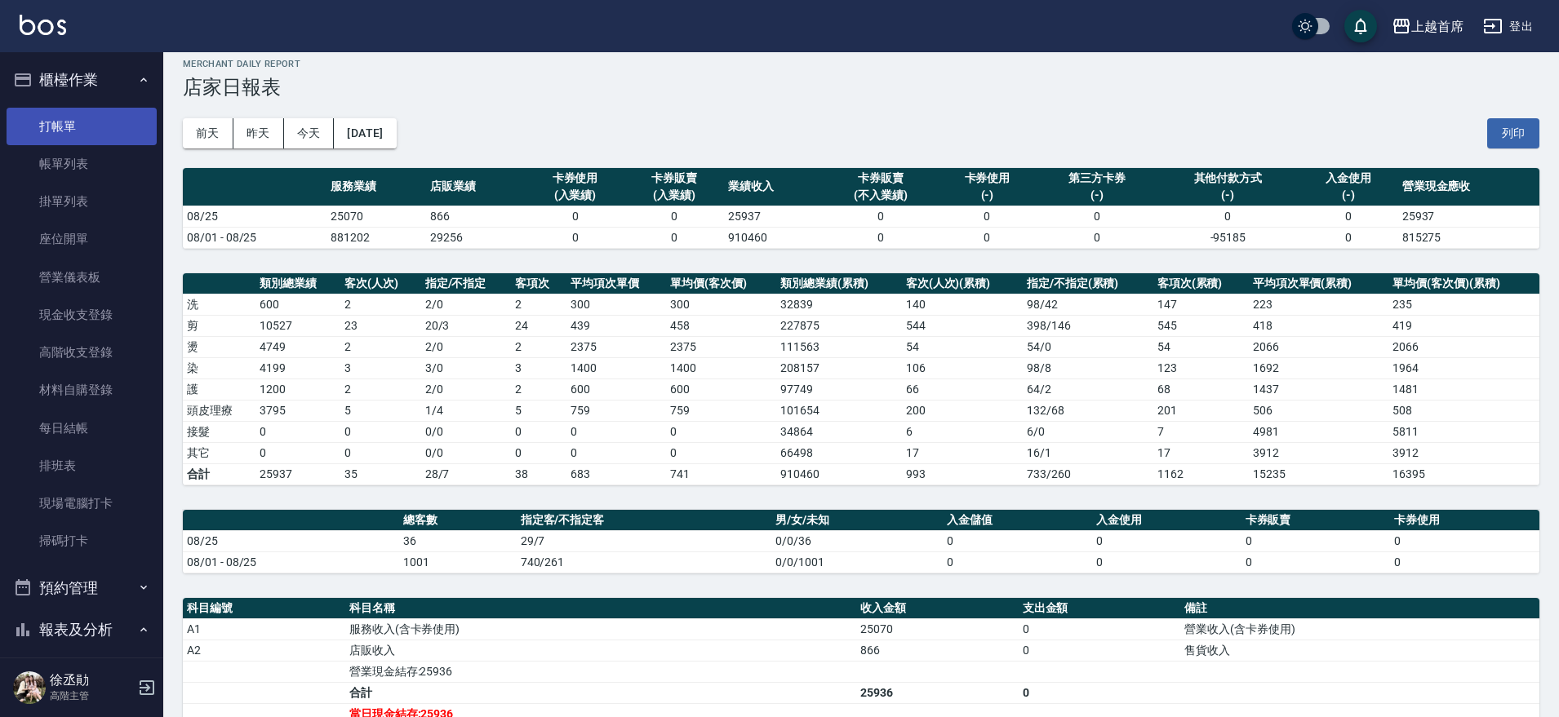
click at [81, 116] on link "打帳單" at bounding box center [82, 127] width 150 height 38
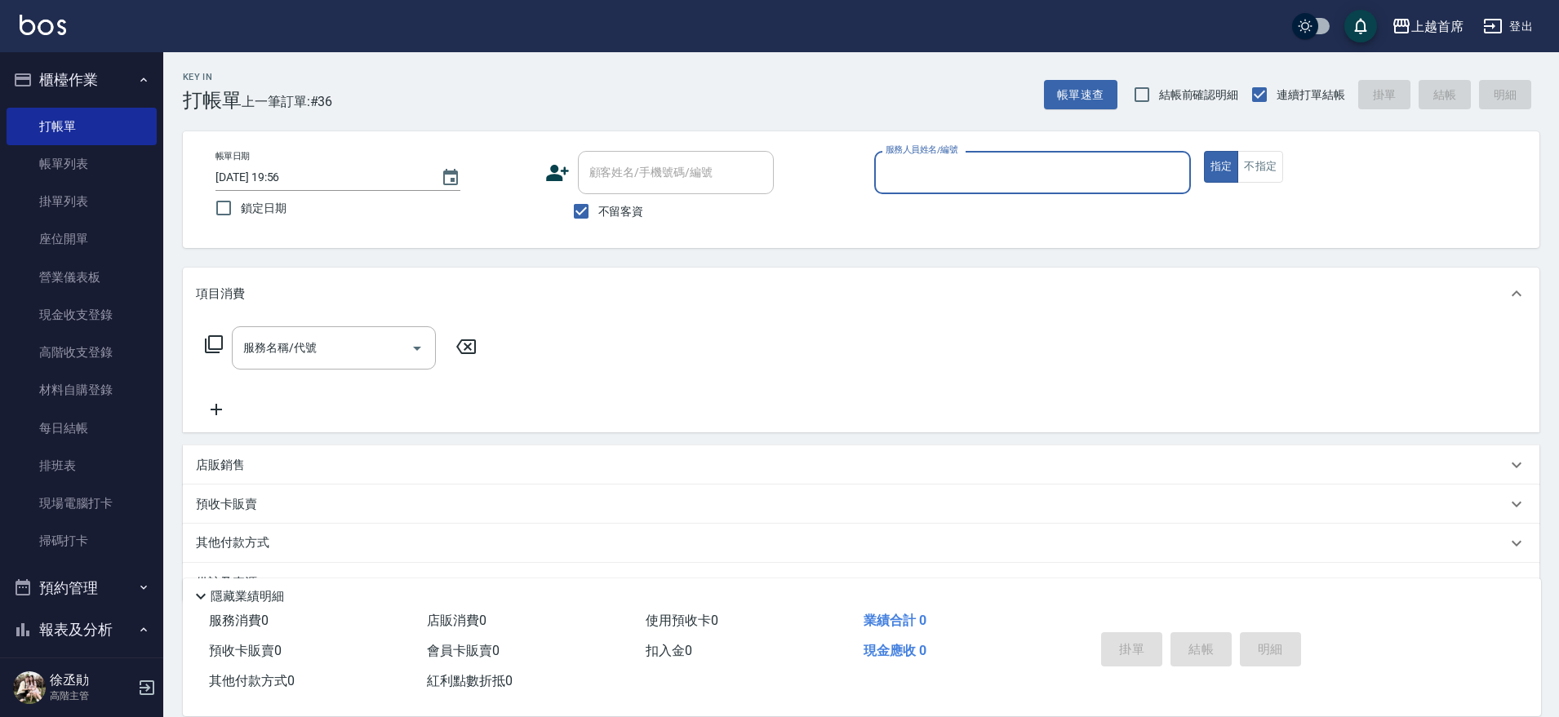
click at [1071, 189] on div "服務人員姓名/編號" at bounding box center [1032, 172] width 317 height 43
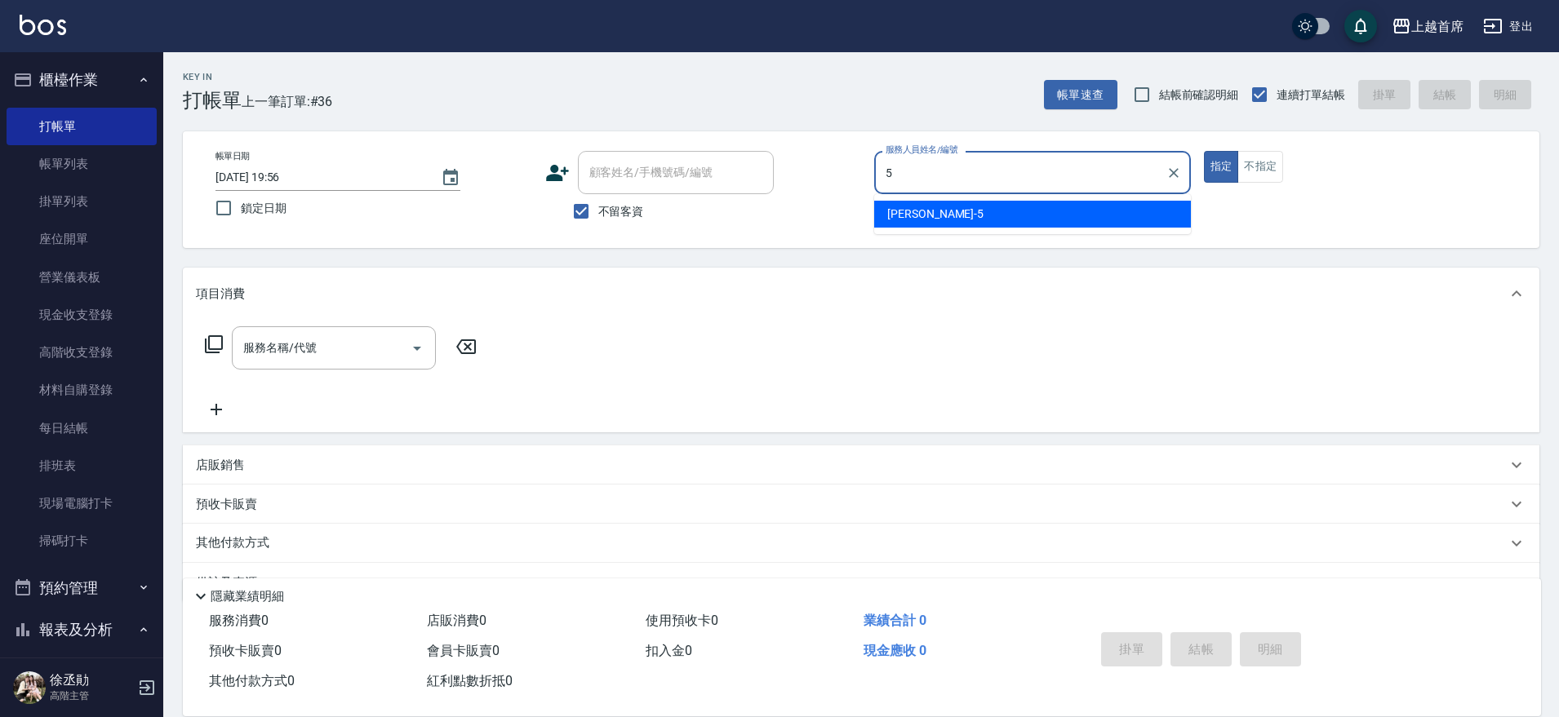
type input "[PERSON_NAME]-5"
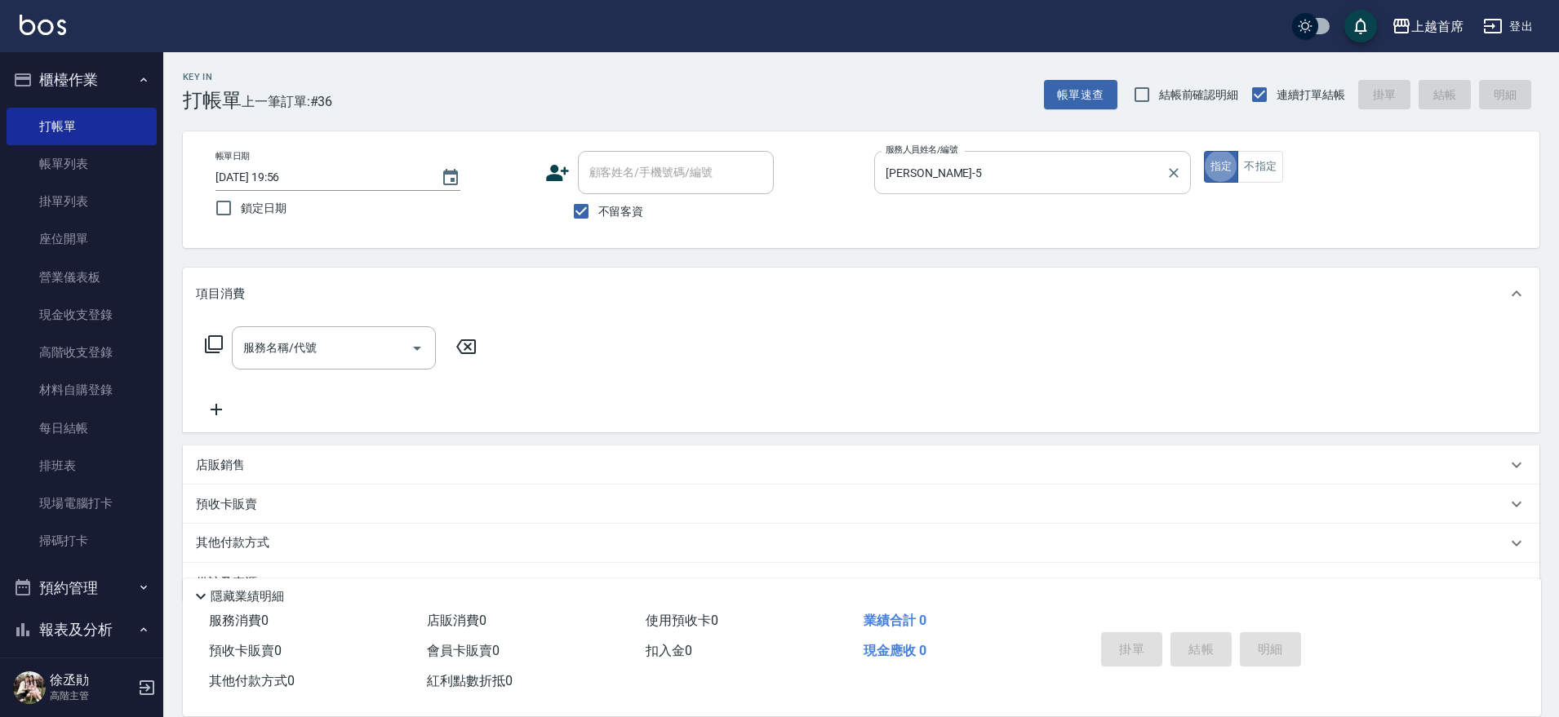
type button "true"
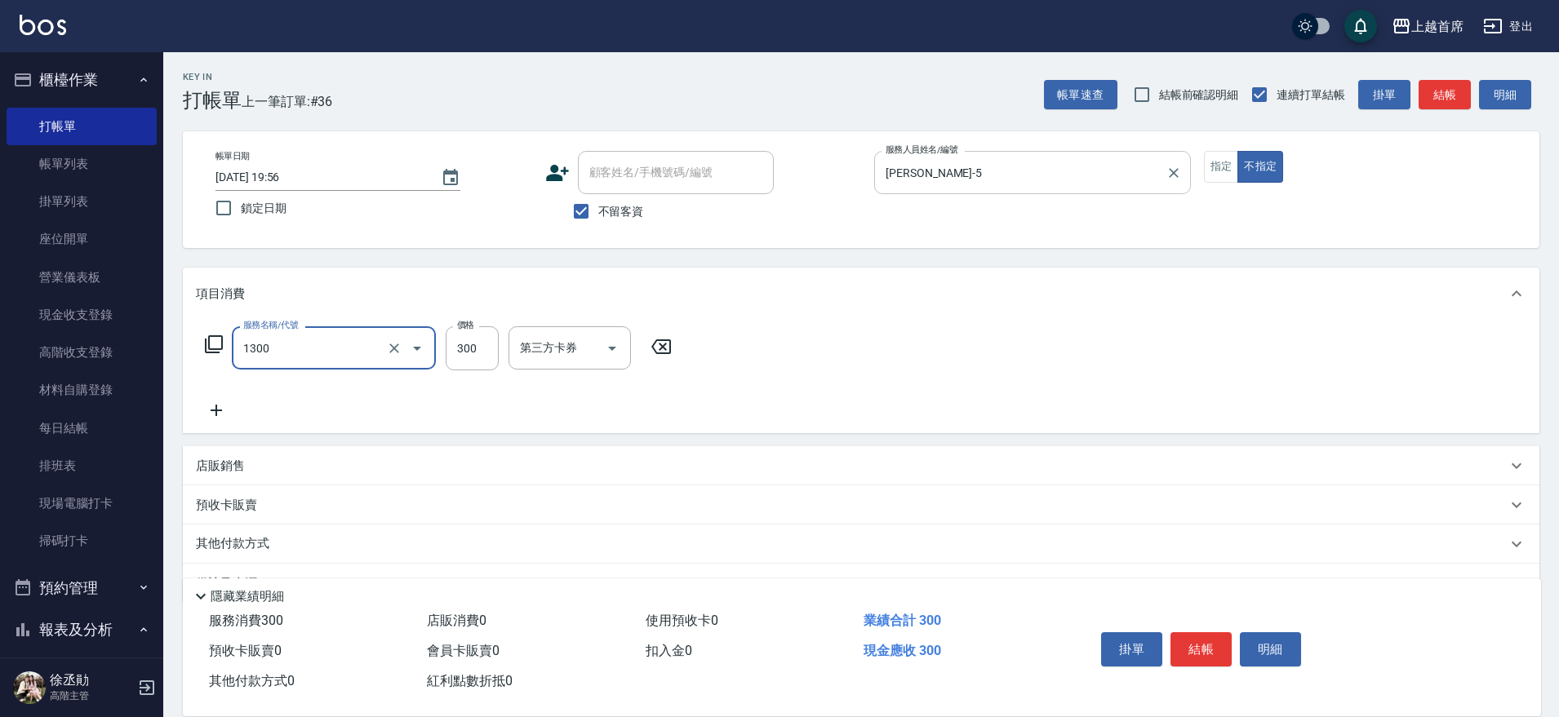
type input "洗髮(1300)"
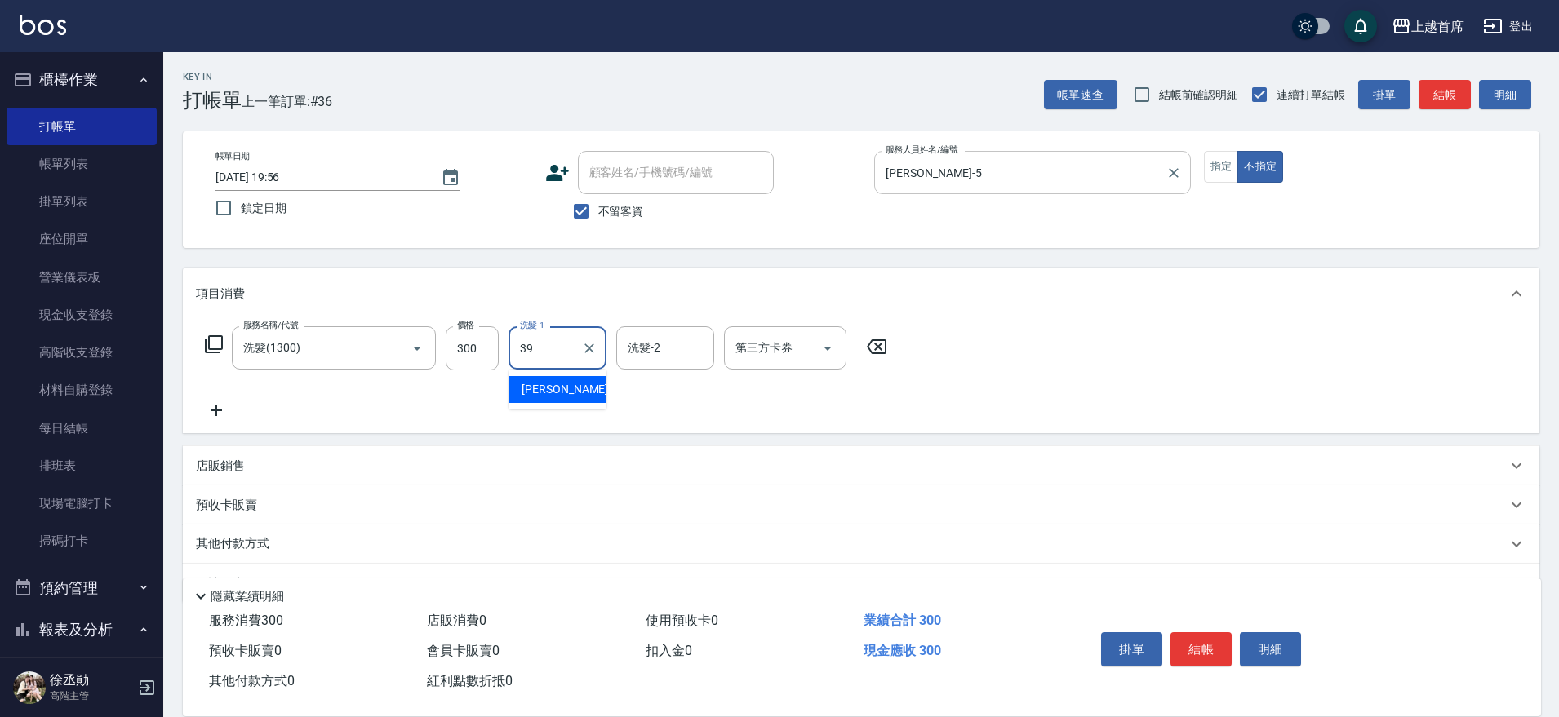
type input "[PERSON_NAME]-39"
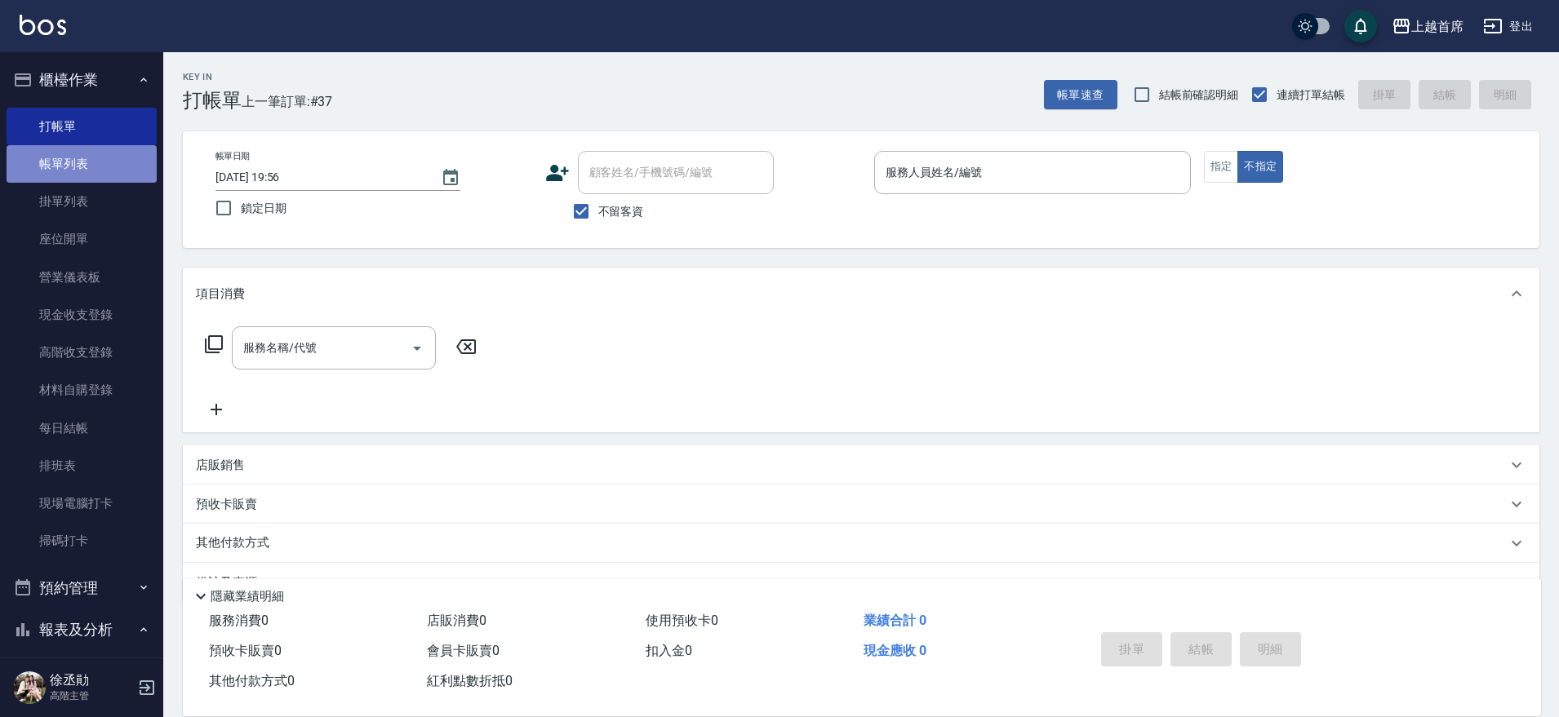
click at [112, 172] on link "帳單列表" at bounding box center [82, 164] width 150 height 38
click at [127, 161] on link "帳單列表" at bounding box center [82, 164] width 150 height 38
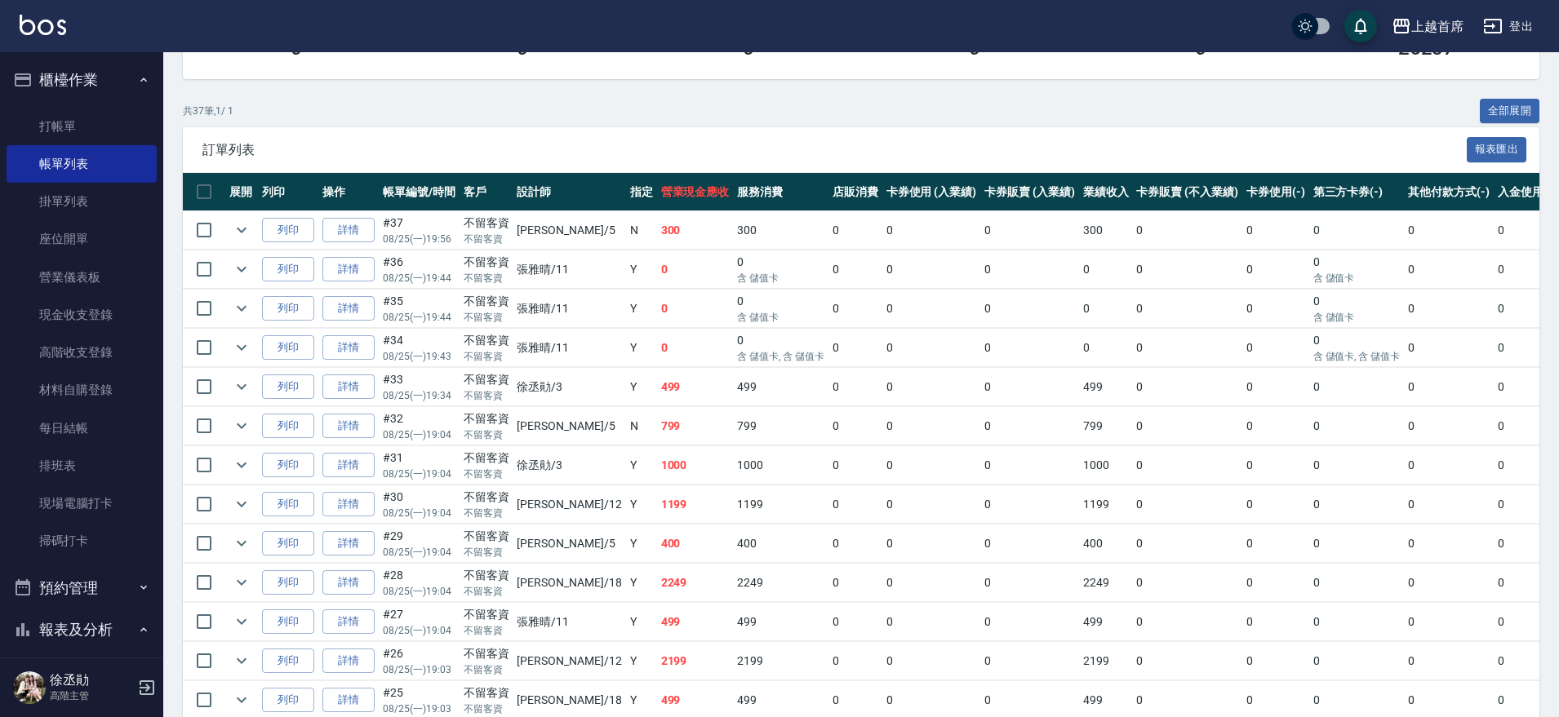
scroll to position [310, 0]
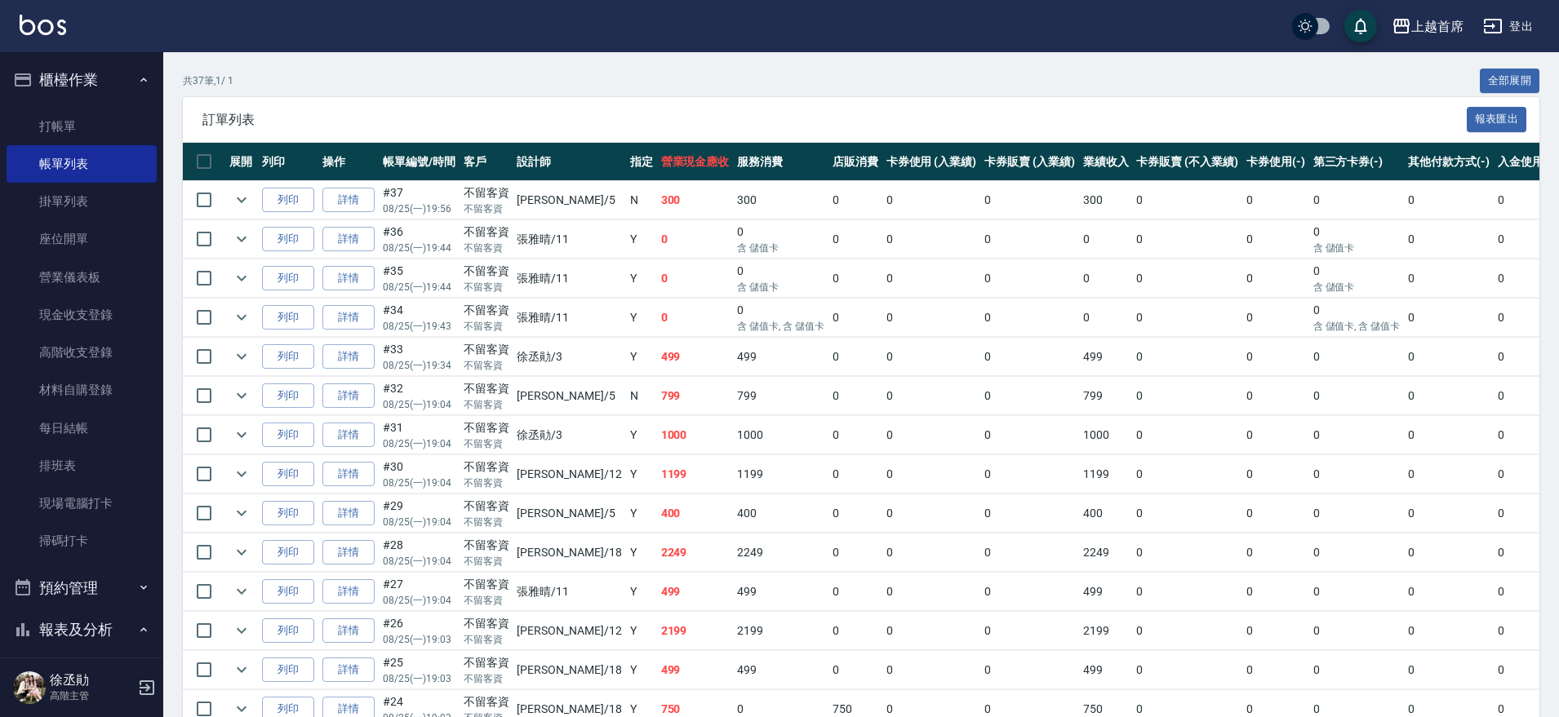
click at [101, 70] on button "櫃檯作業" at bounding box center [82, 80] width 150 height 42
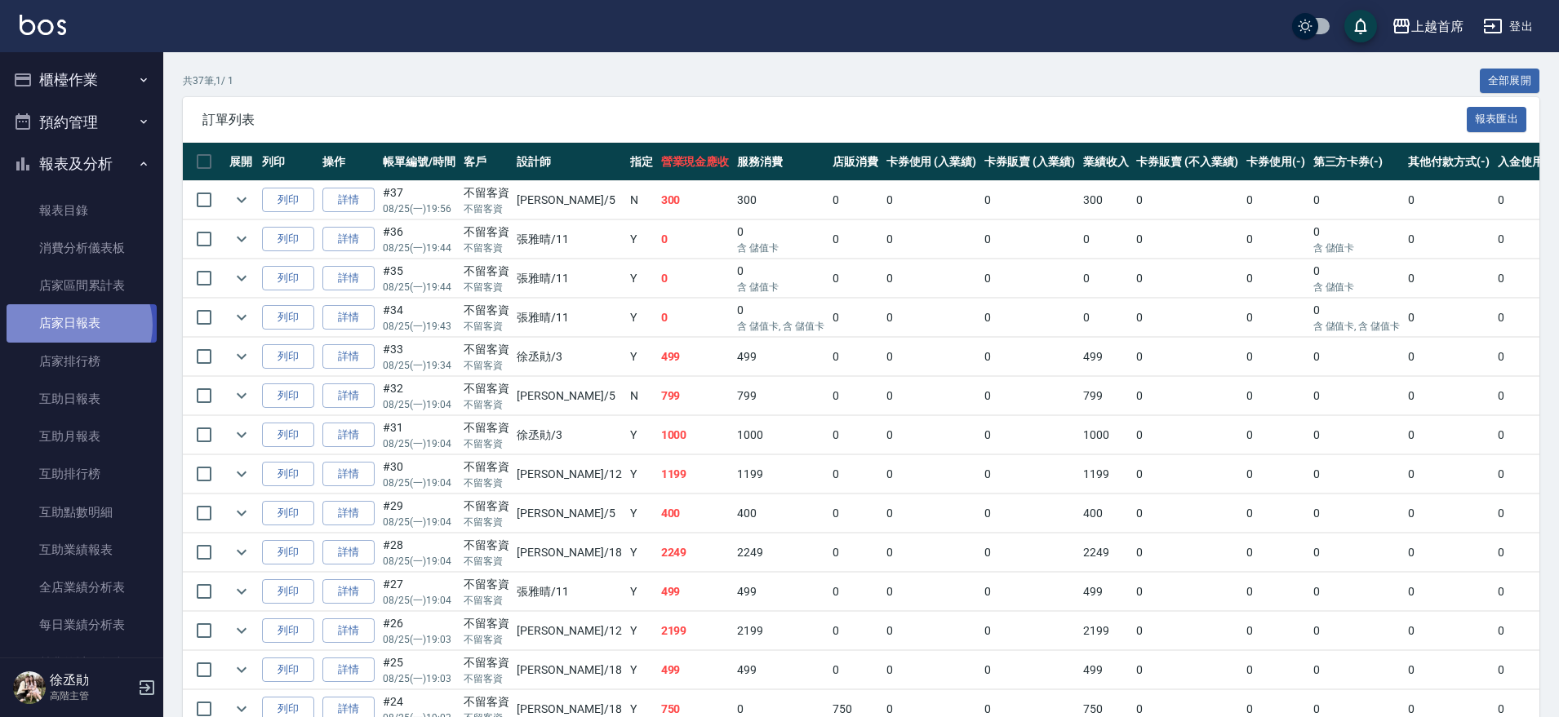
click at [75, 325] on link "店家日報表" at bounding box center [82, 323] width 150 height 38
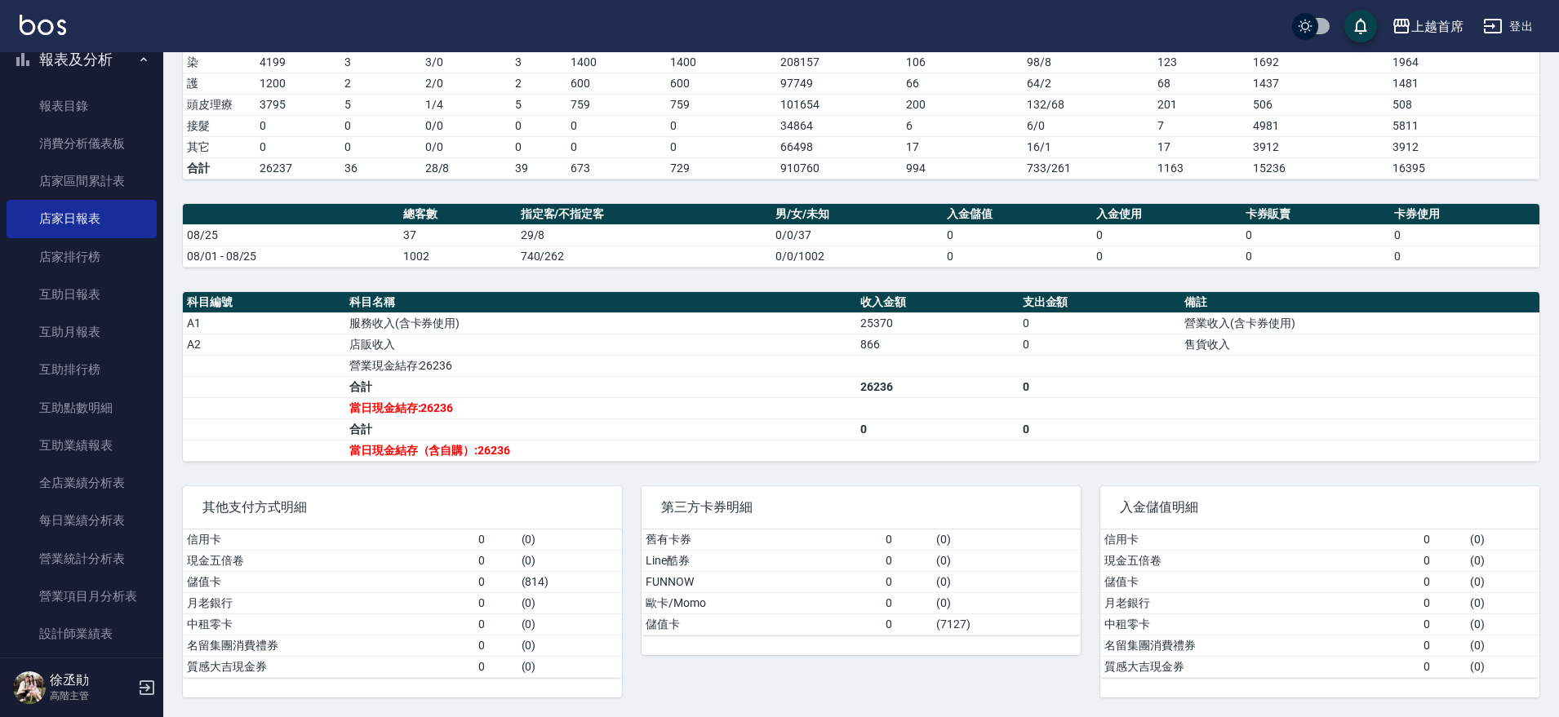
scroll to position [408, 0]
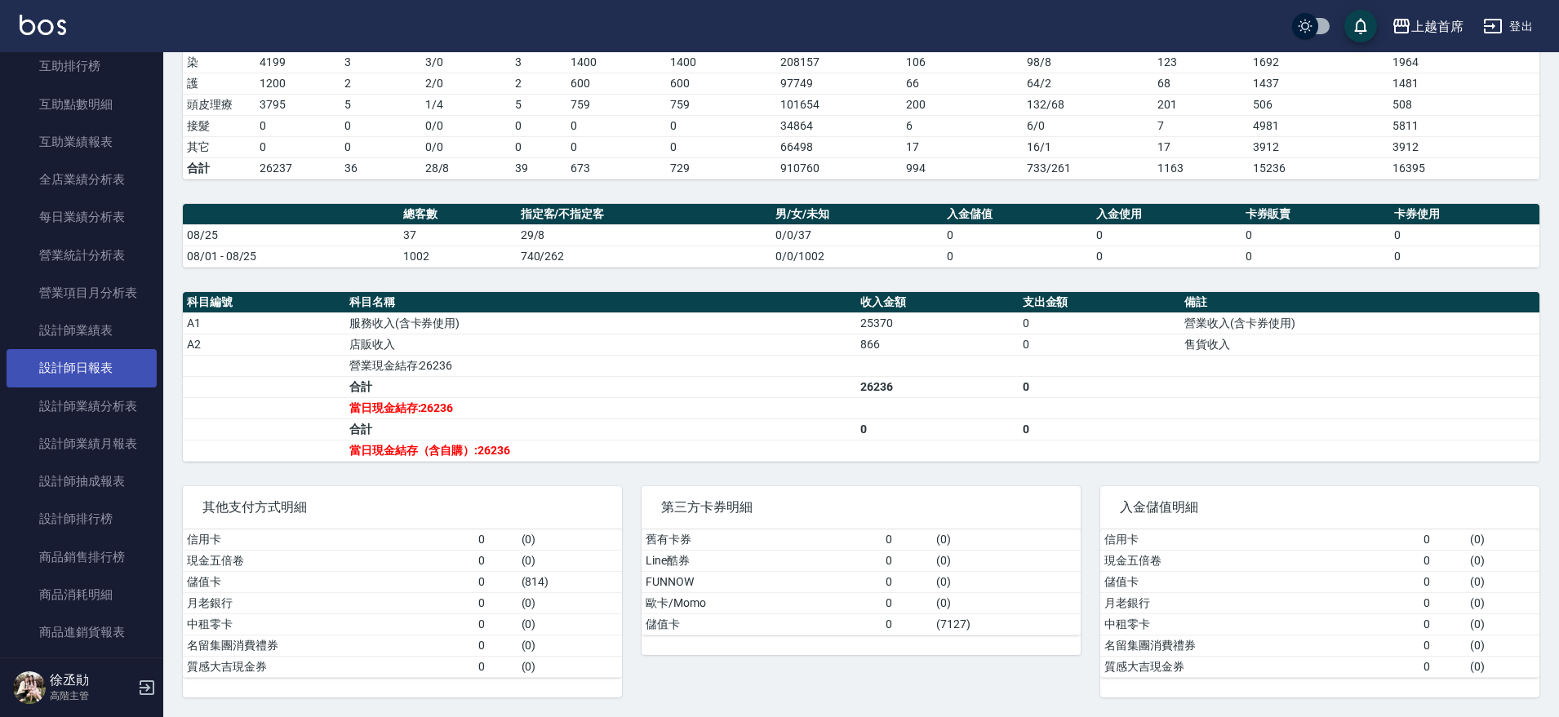
click at [93, 359] on link "設計師日報表" at bounding box center [82, 368] width 150 height 38
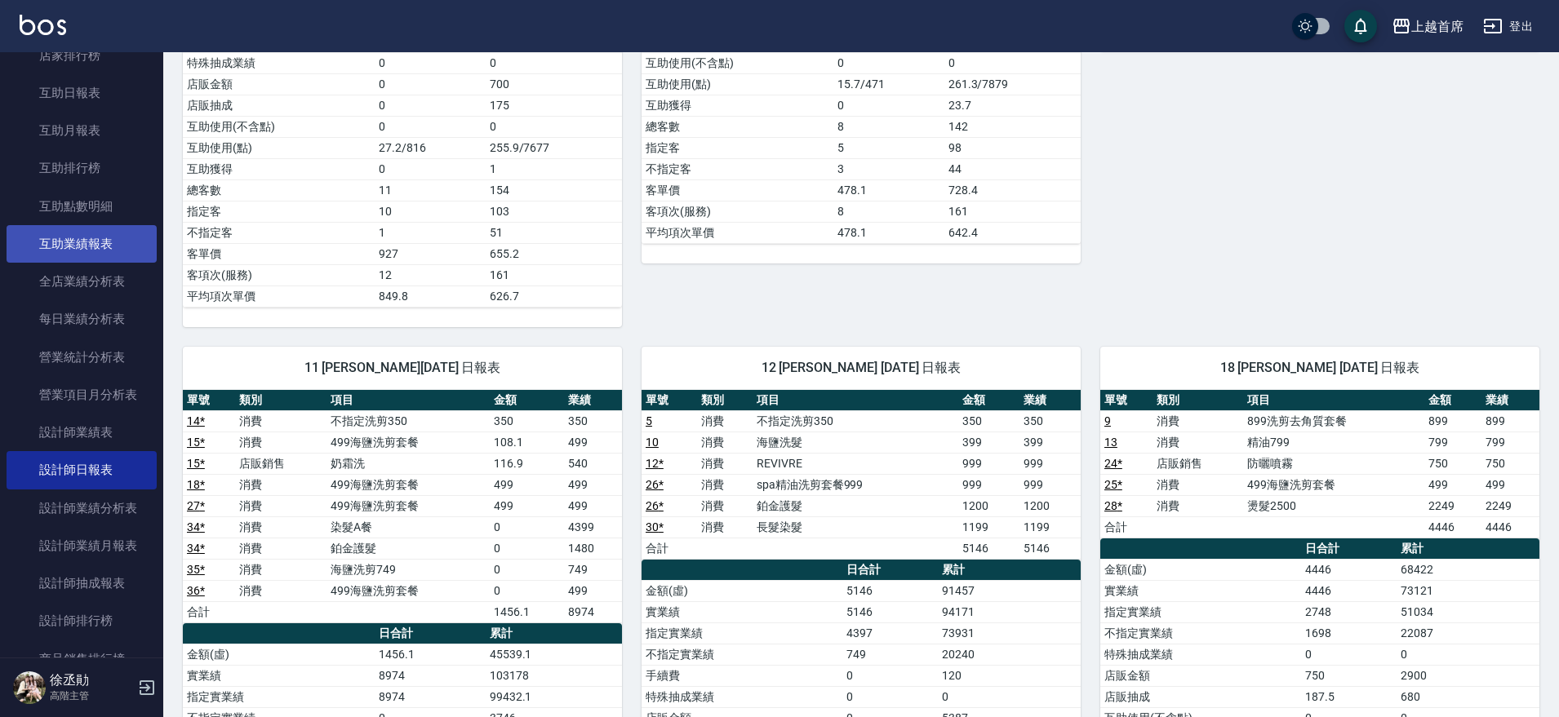
scroll to position [204, 0]
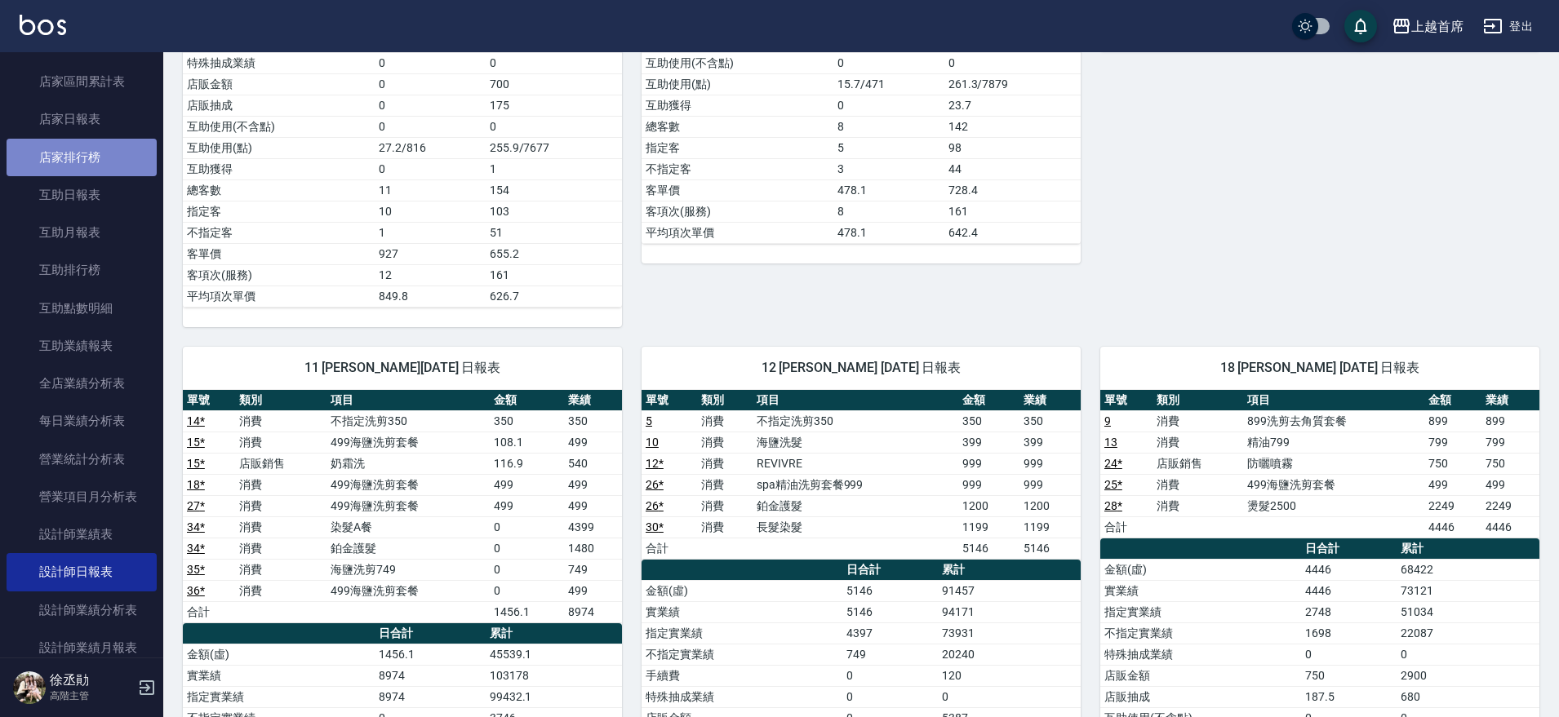
click at [97, 139] on link "店家排行榜" at bounding box center [82, 158] width 150 height 38
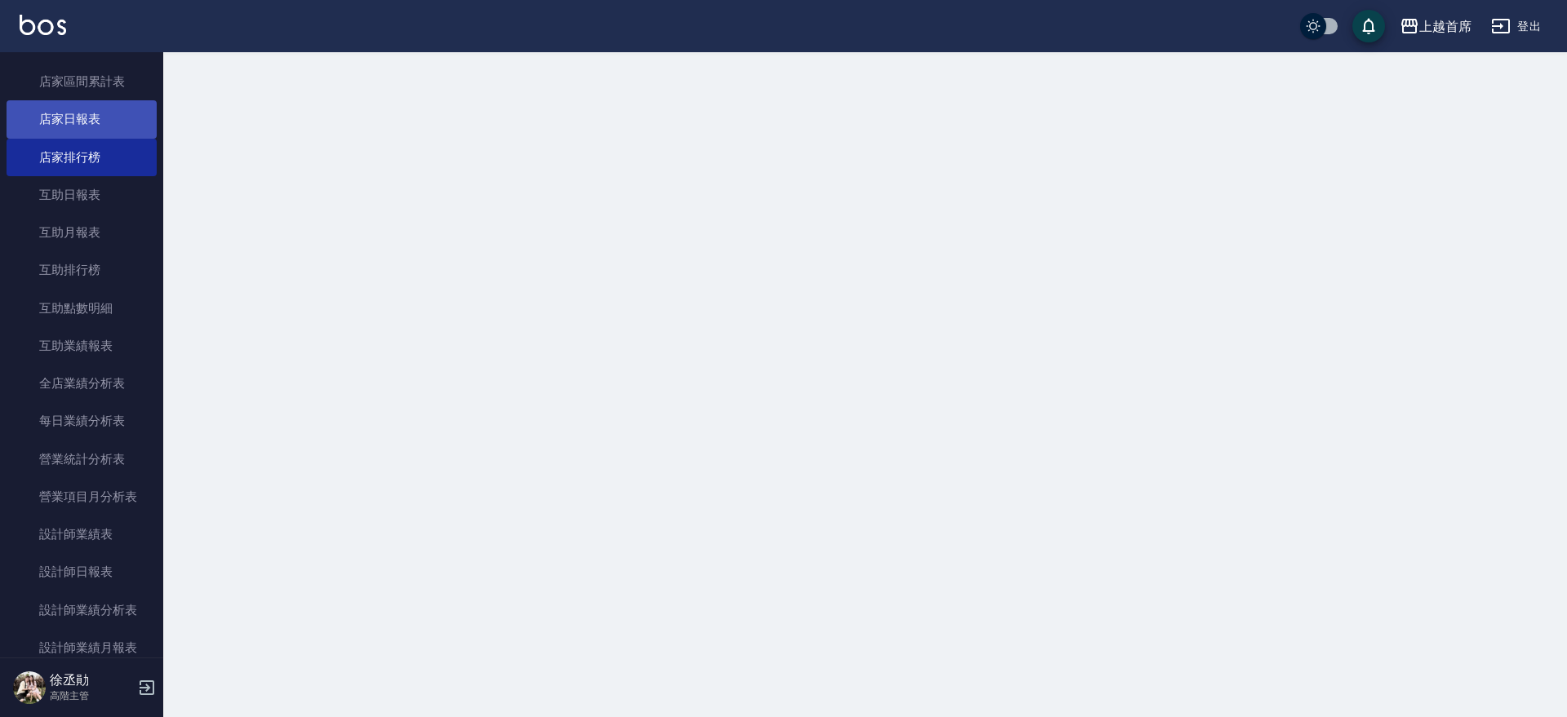
click at [95, 120] on link "店家日報表" at bounding box center [82, 119] width 150 height 38
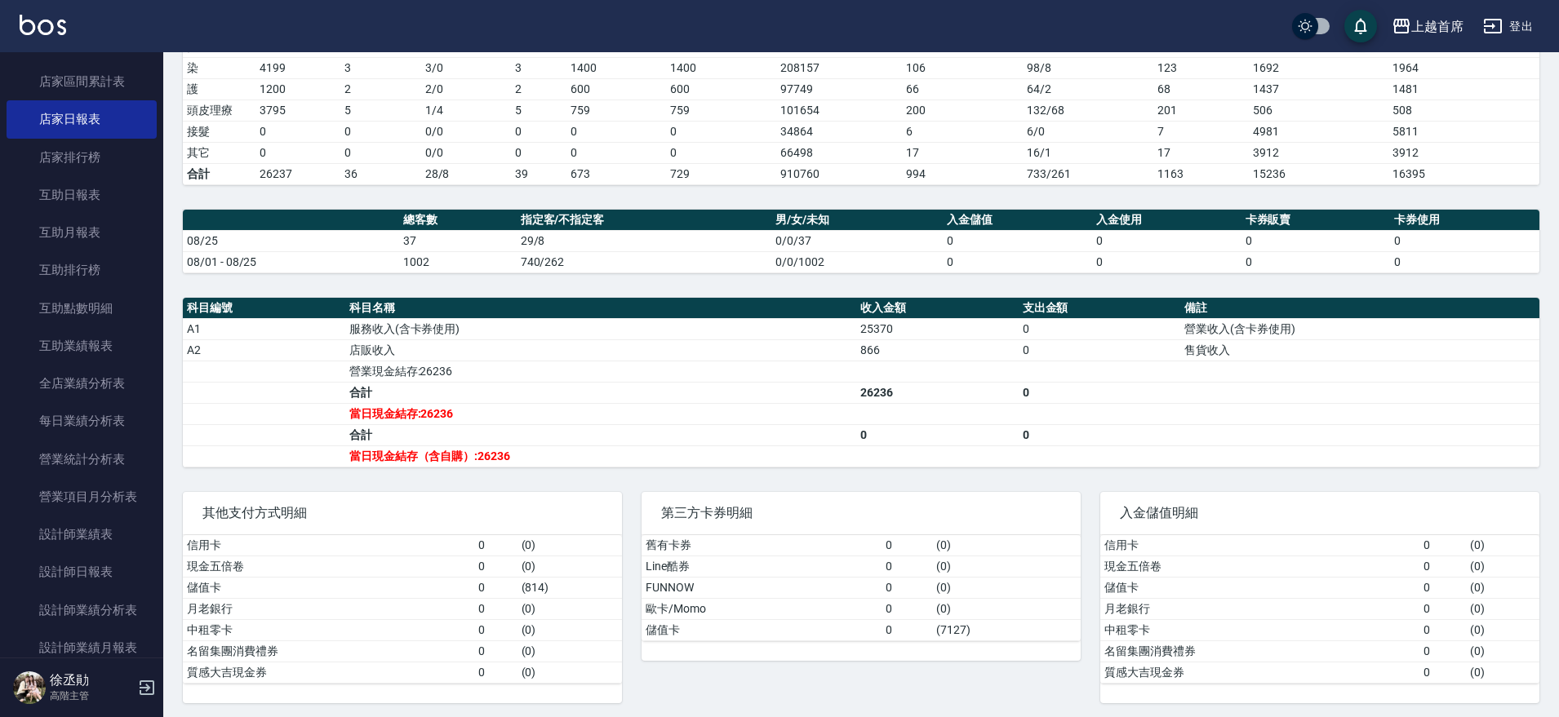
scroll to position [319, 0]
